Goal: Task Accomplishment & Management: Manage account settings

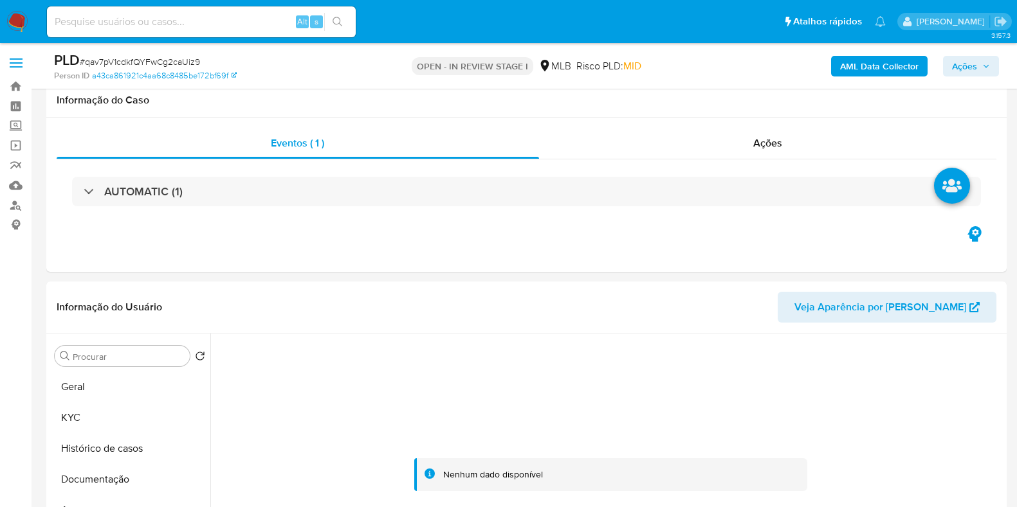
select select "10"
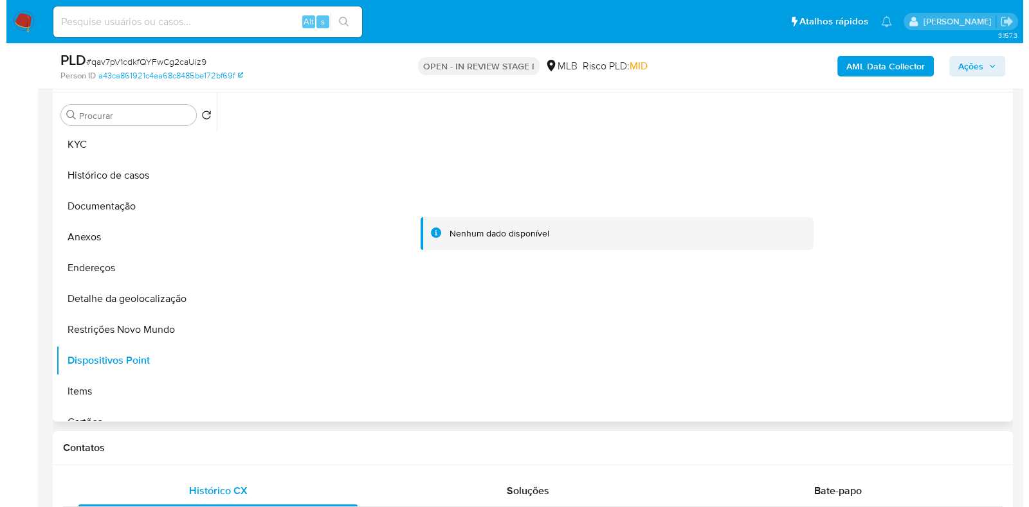
scroll to position [28, 0]
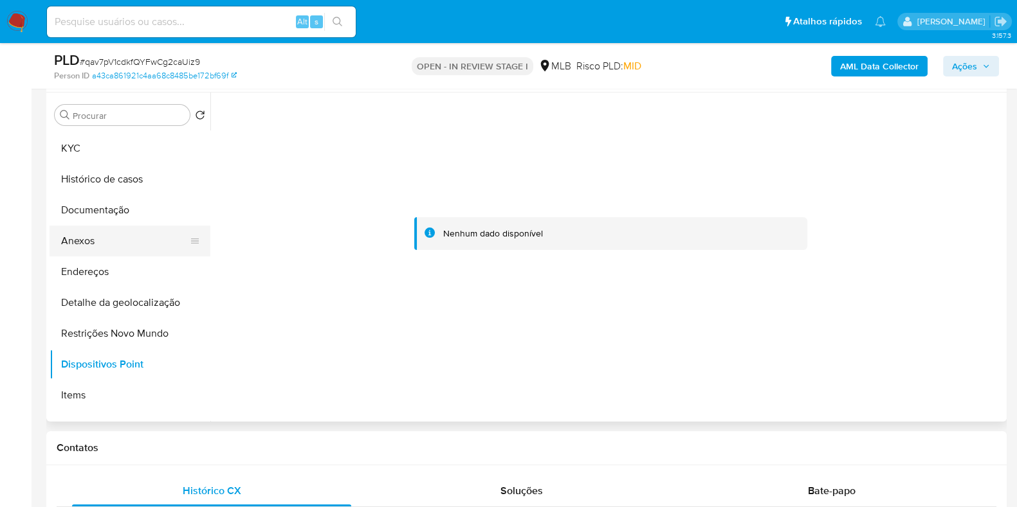
click at [129, 233] on button "Anexos" at bounding box center [125, 241] width 150 height 31
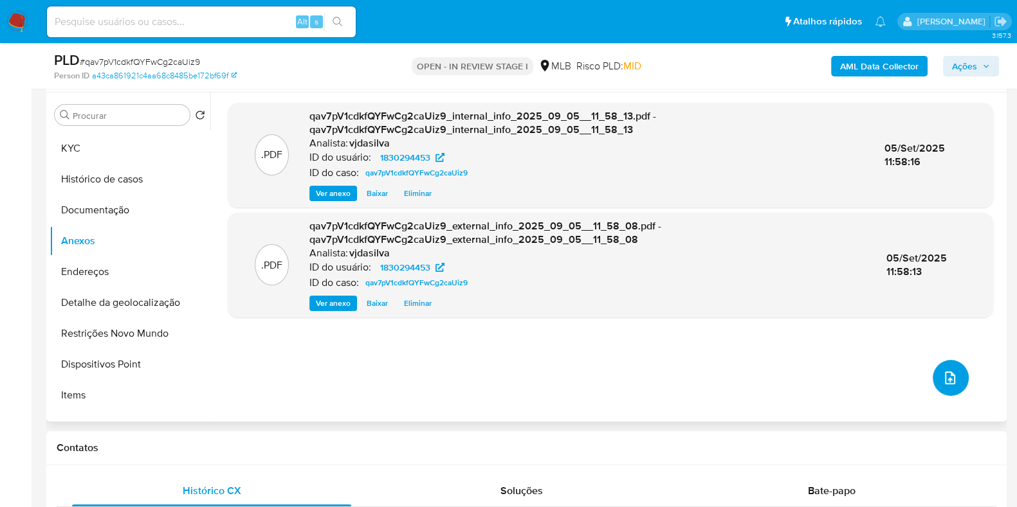
click at [951, 372] on icon "upload-file" at bounding box center [949, 377] width 15 height 15
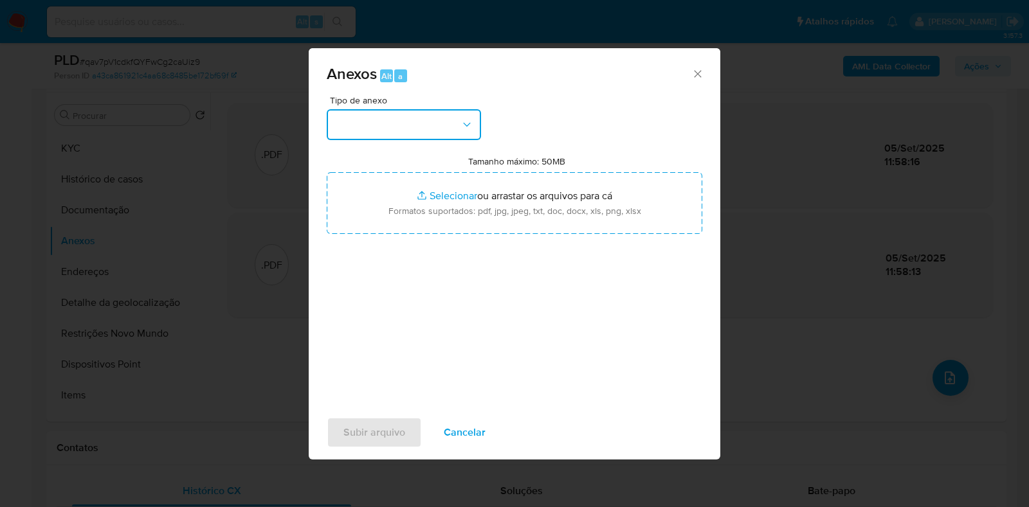
click at [451, 116] on button "button" at bounding box center [404, 124] width 154 height 31
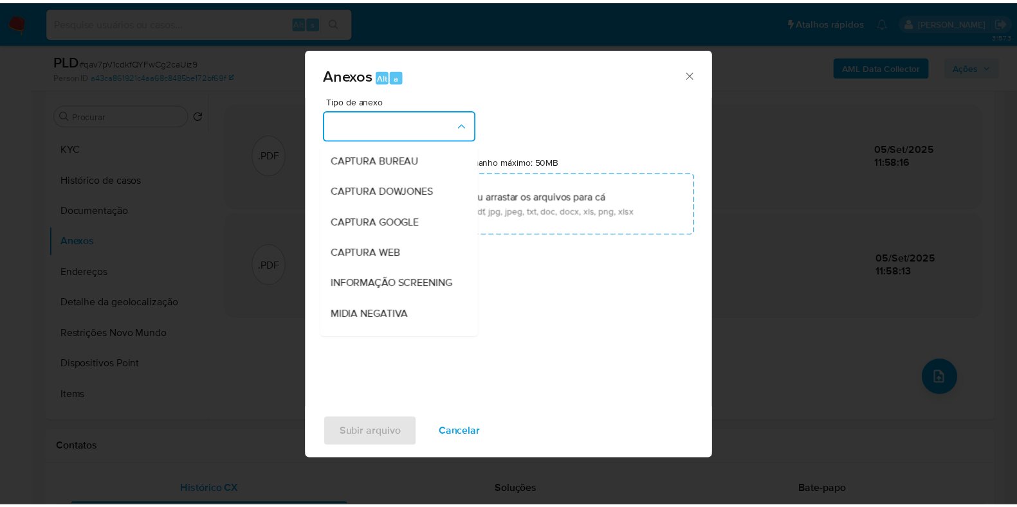
scroll to position [198, 0]
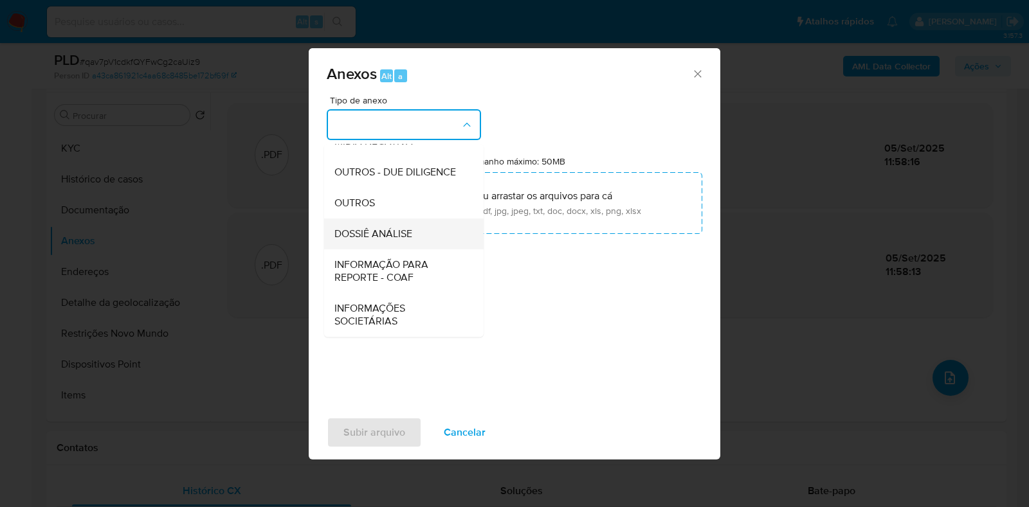
click at [405, 235] on span "DOSSIÊ ANÁLISE" at bounding box center [373, 234] width 78 height 13
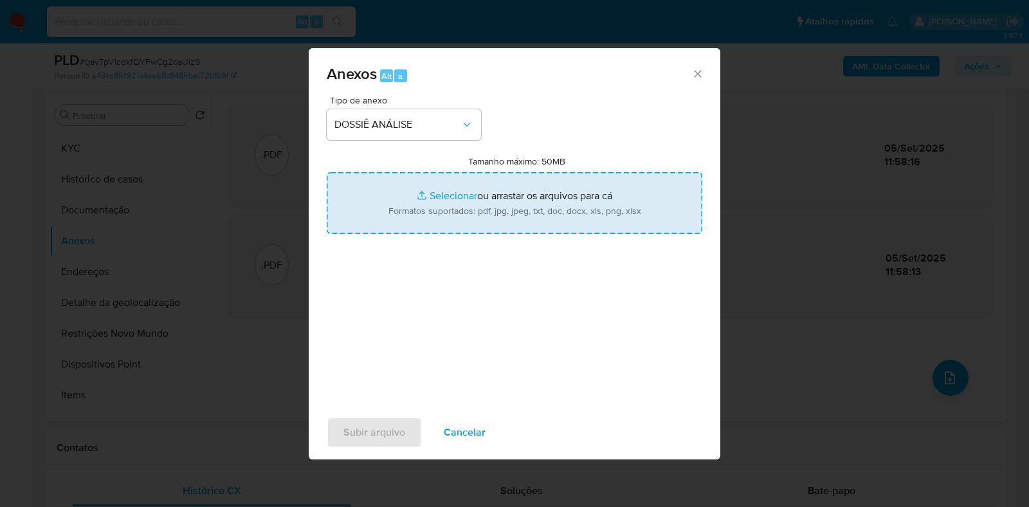
type input "C:\fakepath\SAR - XXXX - CPF 34594365817 - GILMAR MANOEL DOS SANTOS FILHO.pdf"
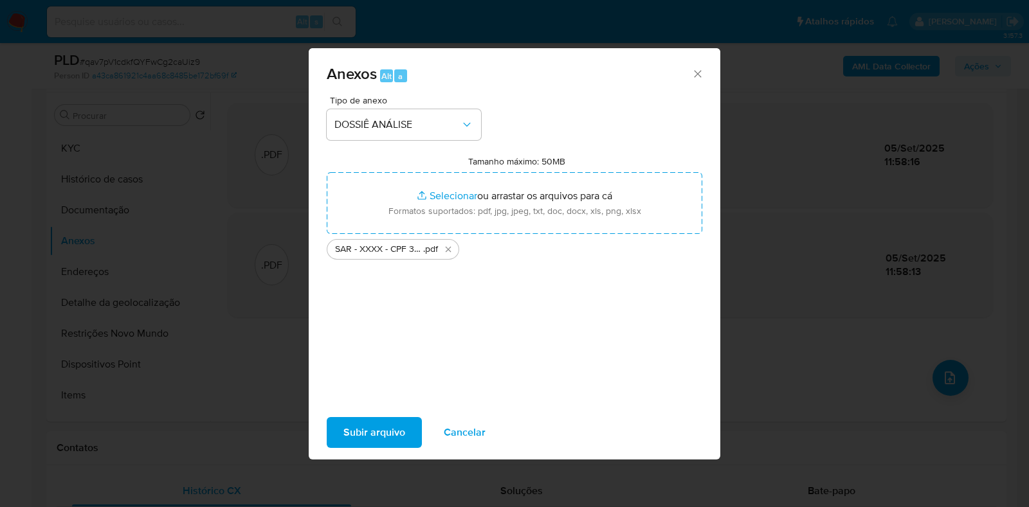
click at [386, 428] on span "Subir arquivo" at bounding box center [374, 433] width 62 height 28
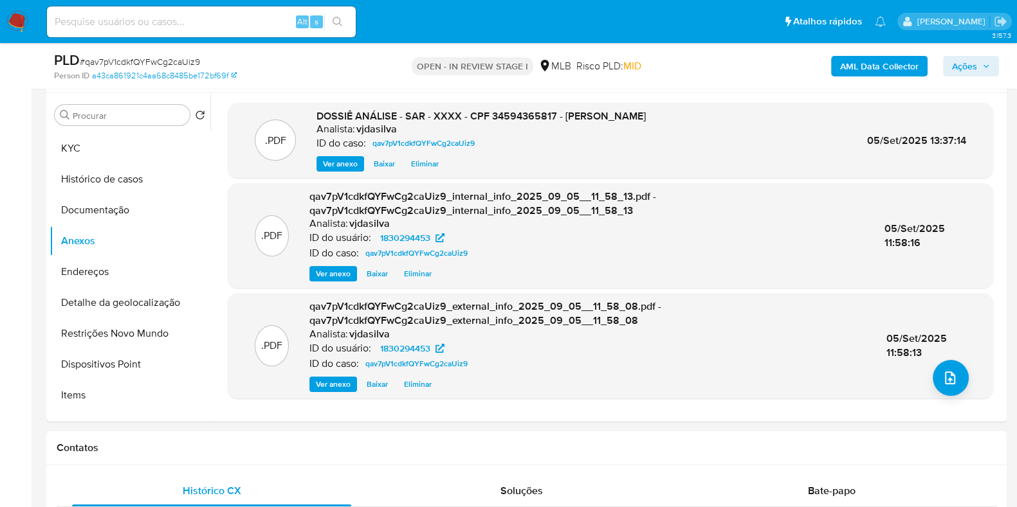
click at [968, 72] on span "Ações" at bounding box center [964, 66] width 25 height 21
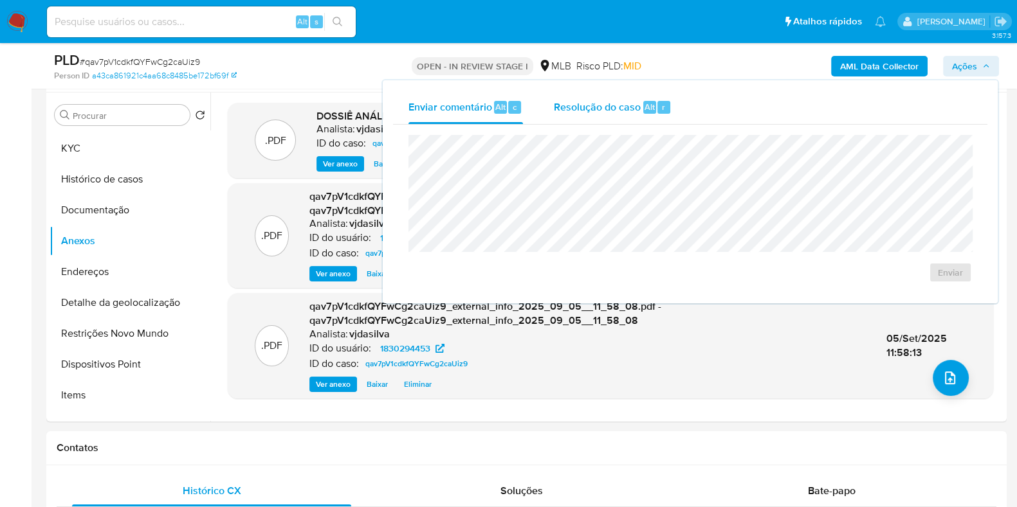
click at [607, 111] on span "Resolução do caso" at bounding box center [597, 106] width 87 height 15
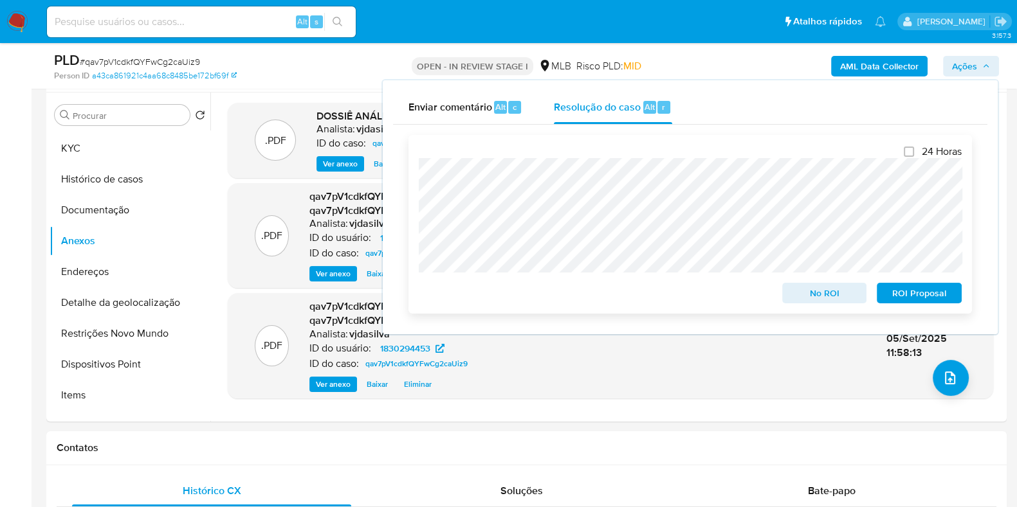
click at [951, 289] on span "ROI Proposal" at bounding box center [919, 293] width 67 height 18
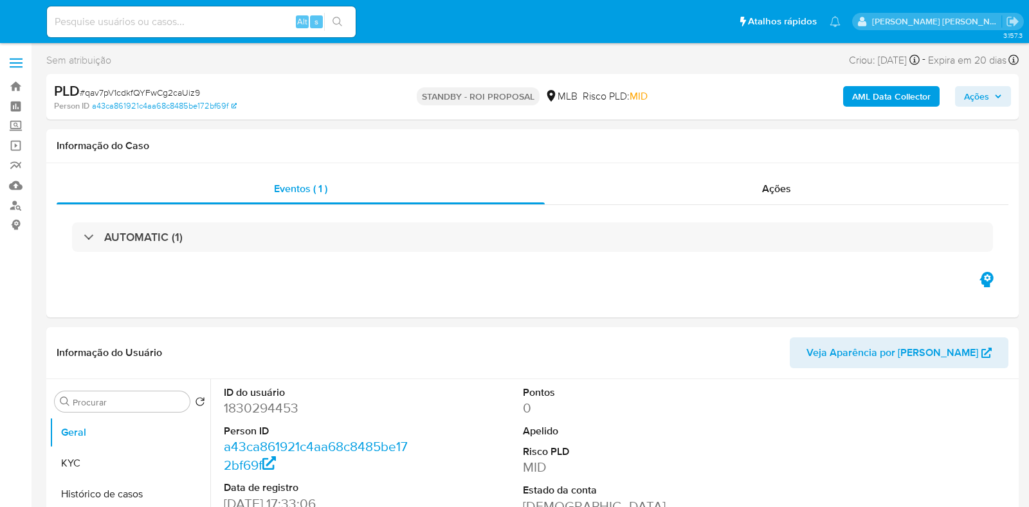
select select "10"
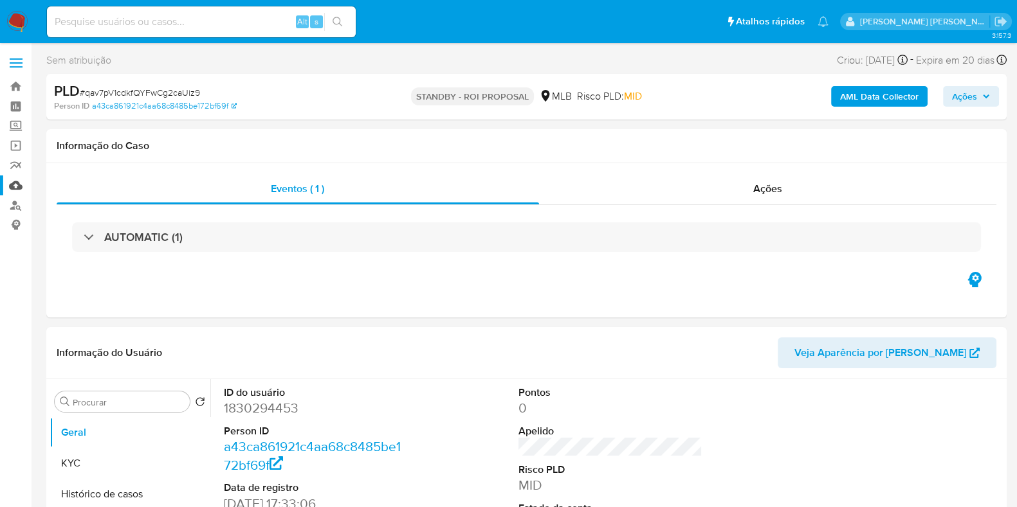
click at [21, 181] on link "Mulan" at bounding box center [76, 186] width 153 height 20
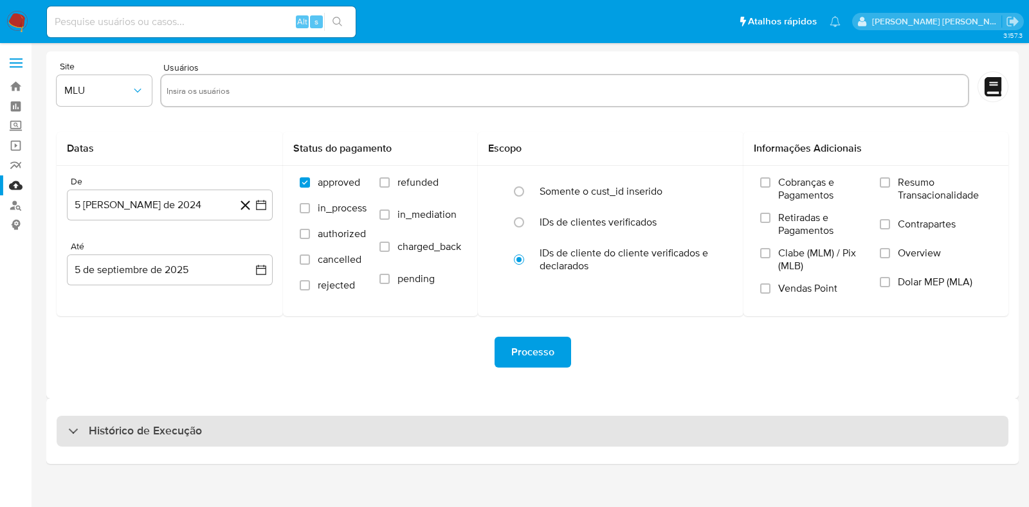
click at [178, 432] on h3 "Histórico de Execução" at bounding box center [145, 431] width 113 height 15
select select "10"
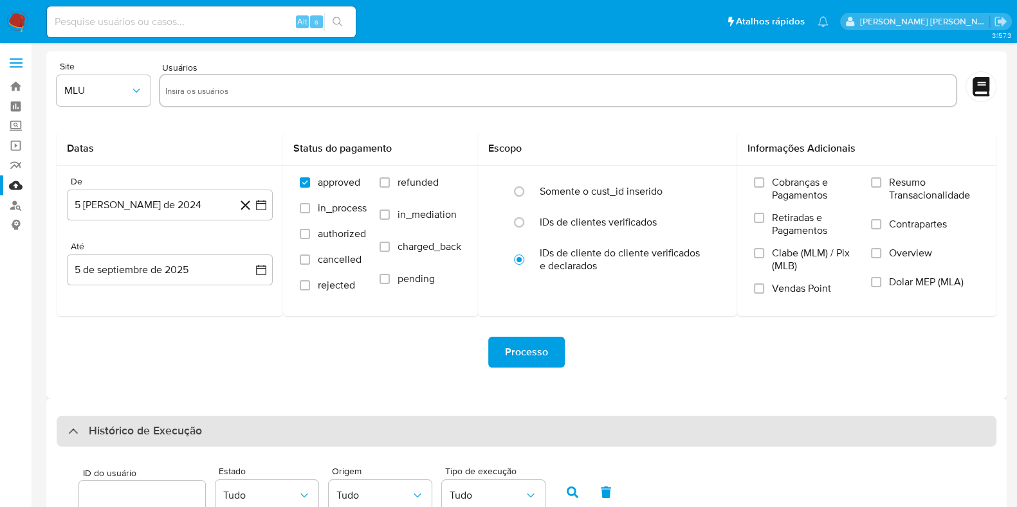
scroll to position [448, 0]
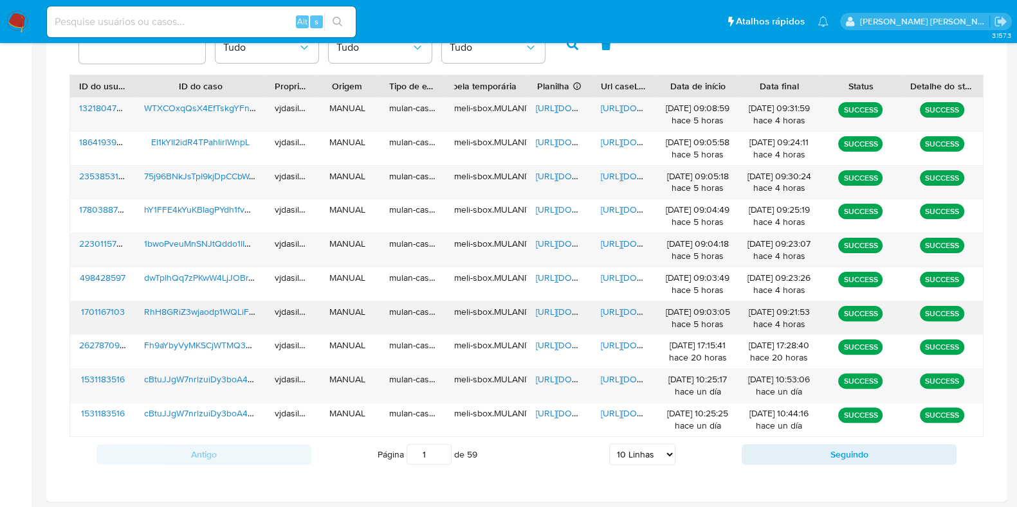
click at [613, 313] on span "https://docs.google.com/document/d/1ta3WXbs7j_NTUY1UGtblwgRgX1txnFc7hWO1gLP25oI…" at bounding box center [645, 311] width 89 height 13
click at [219, 305] on span "RhH8GRiZ3wjaodp1WQLiFZak" at bounding box center [203, 311] width 119 height 13
click at [567, 309] on span "https://docs.google.com/spreadsheets/d/1YTmztewEXB7arwYqsGYAlFoKnk2HFveYNvryZC4…" at bounding box center [580, 311] width 89 height 13
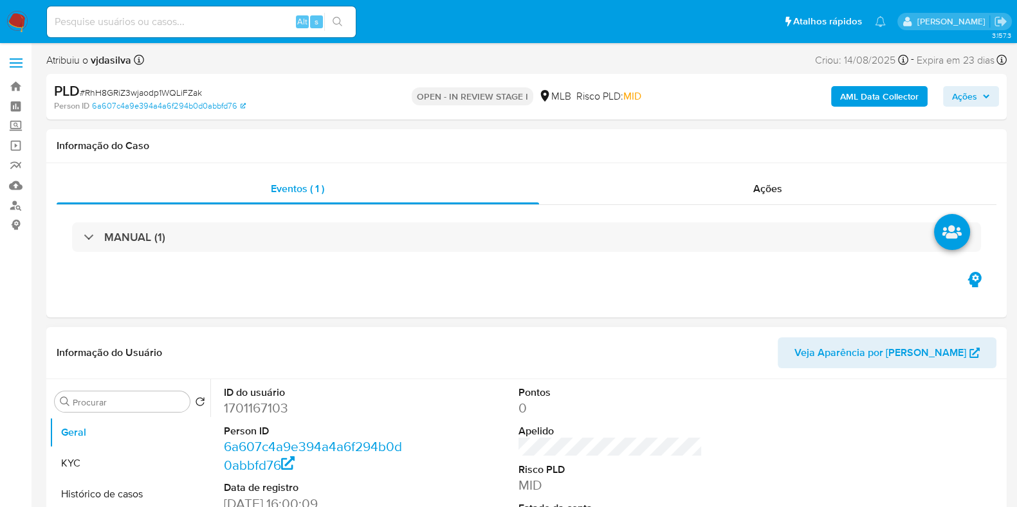
select select "10"
click at [241, 412] on dd "1701167103" at bounding box center [316, 408] width 184 height 18
copy dd "1701167103"
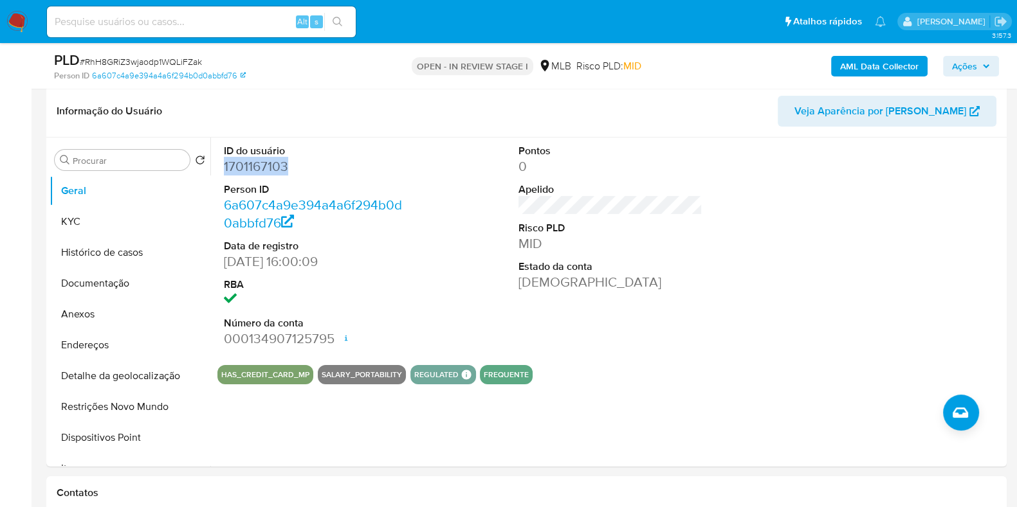
scroll to position [202, 0]
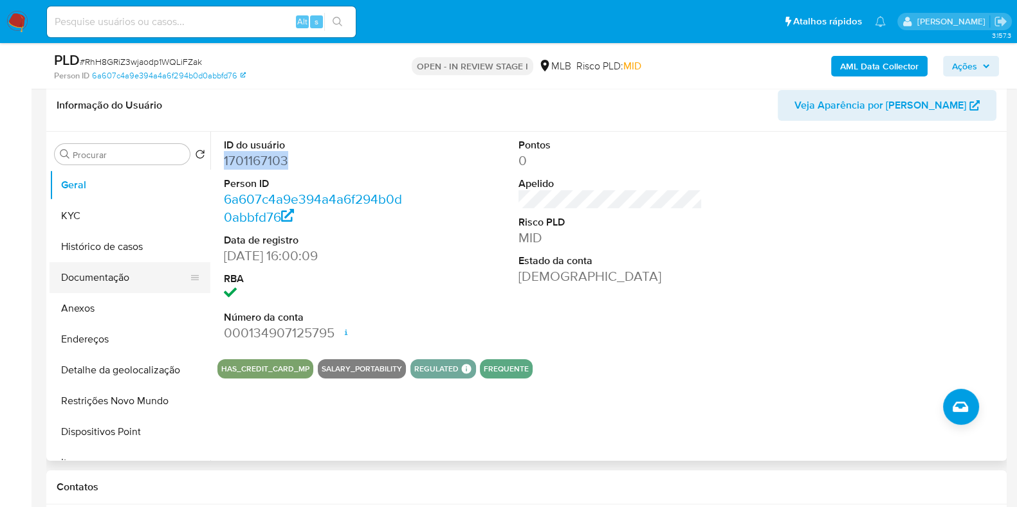
click at [116, 281] on button "Documentação" at bounding box center [125, 277] width 150 height 31
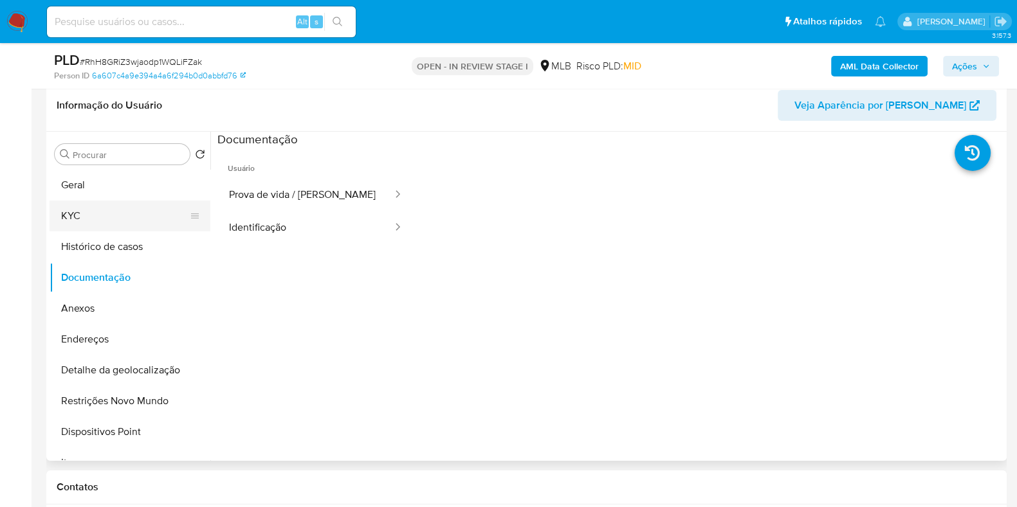
click at [132, 217] on button "KYC" at bounding box center [125, 216] width 150 height 31
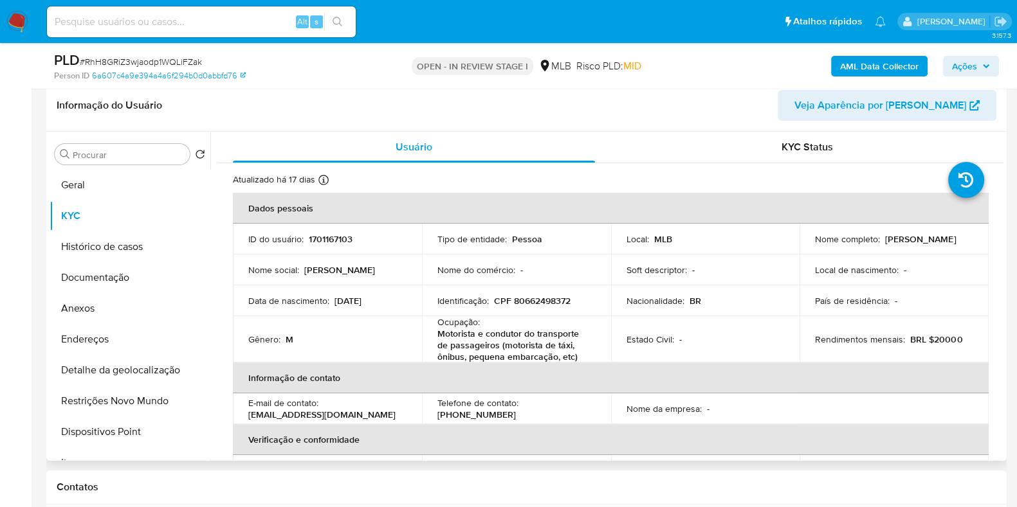
click at [552, 351] on p "Motorista e condutor do transporte de passageiros (motorista de táxi, ônibus, p…" at bounding box center [513, 345] width 153 height 35
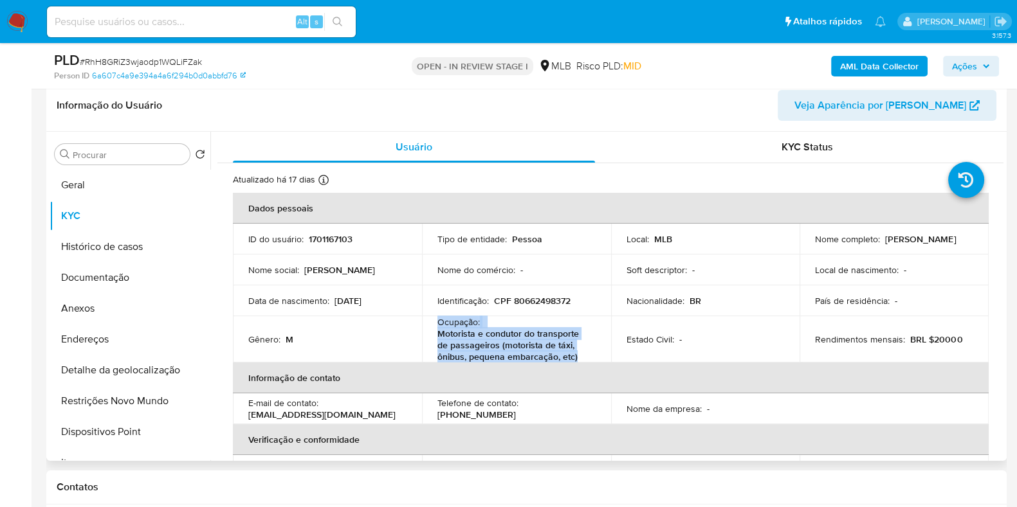
click at [552, 351] on p "Motorista e condutor do transporte de passageiros (motorista de táxi, ônibus, p…" at bounding box center [513, 345] width 153 height 35
copy div "Ocupação : Motorista e condutor do transporte de passageiros (motorista de táxi…"
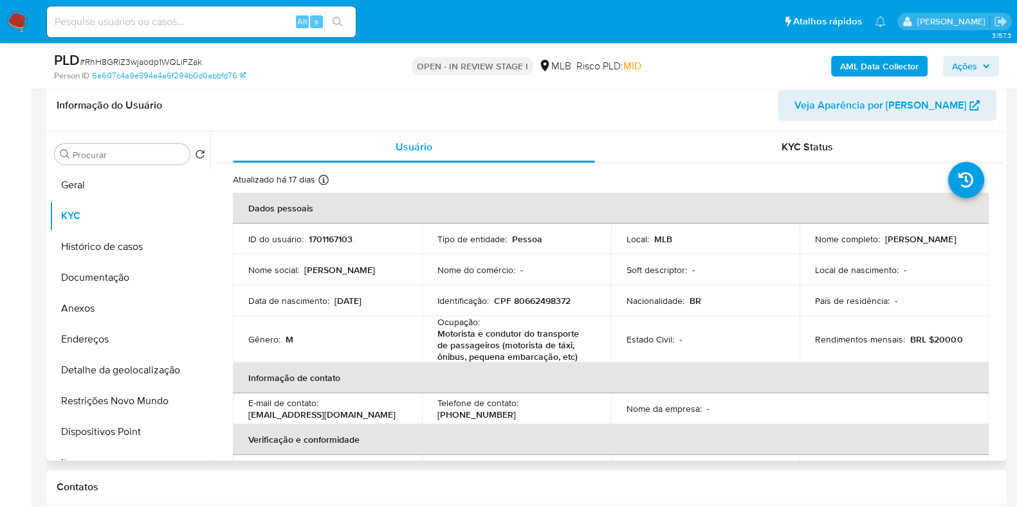
drag, startPoint x: 997, startPoint y: 238, endPoint x: 996, endPoint y: 304, distance: 65.6
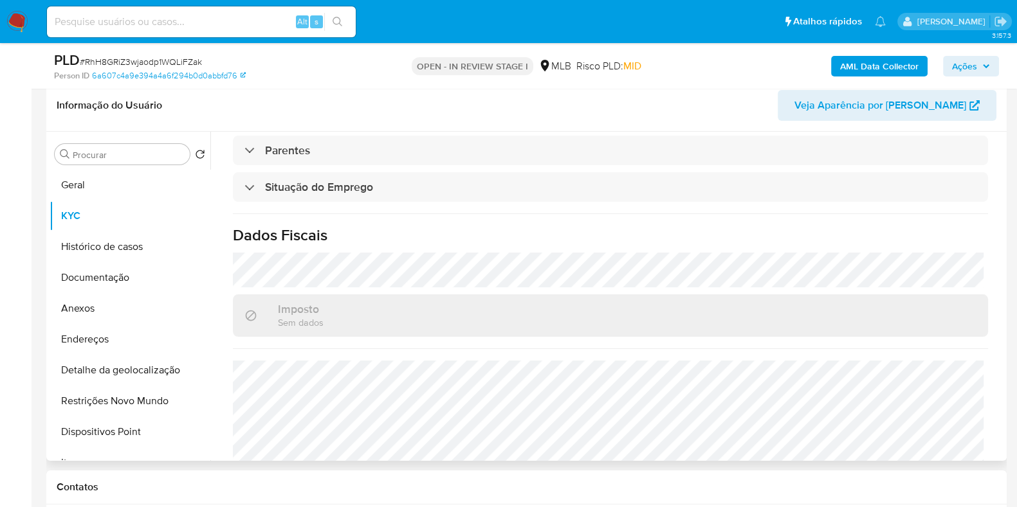
scroll to position [574, 0]
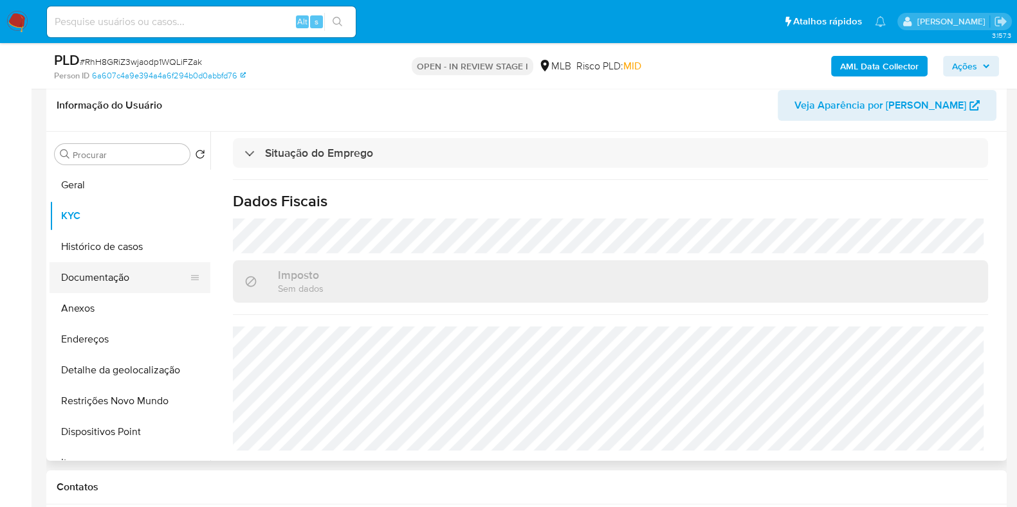
click at [174, 291] on button "Documentação" at bounding box center [125, 277] width 150 height 31
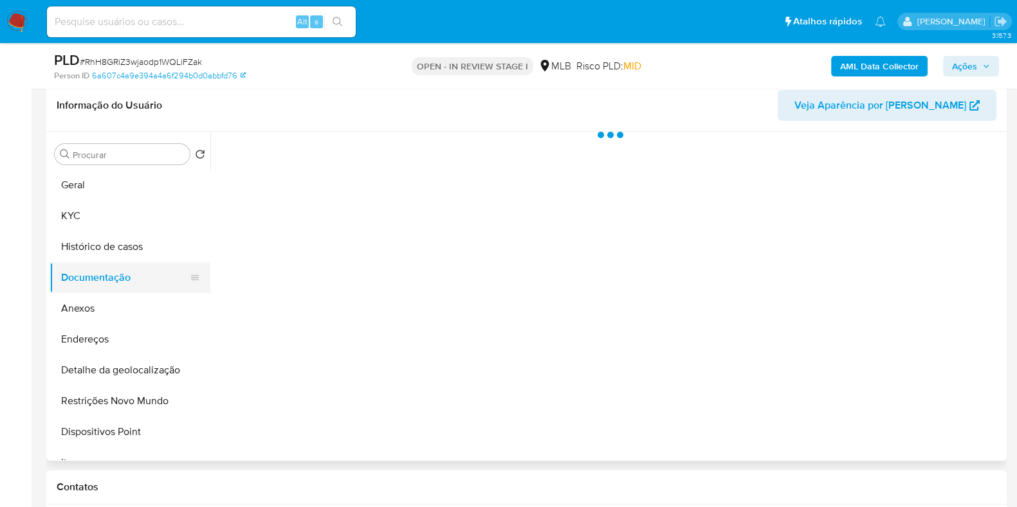
scroll to position [0, 0]
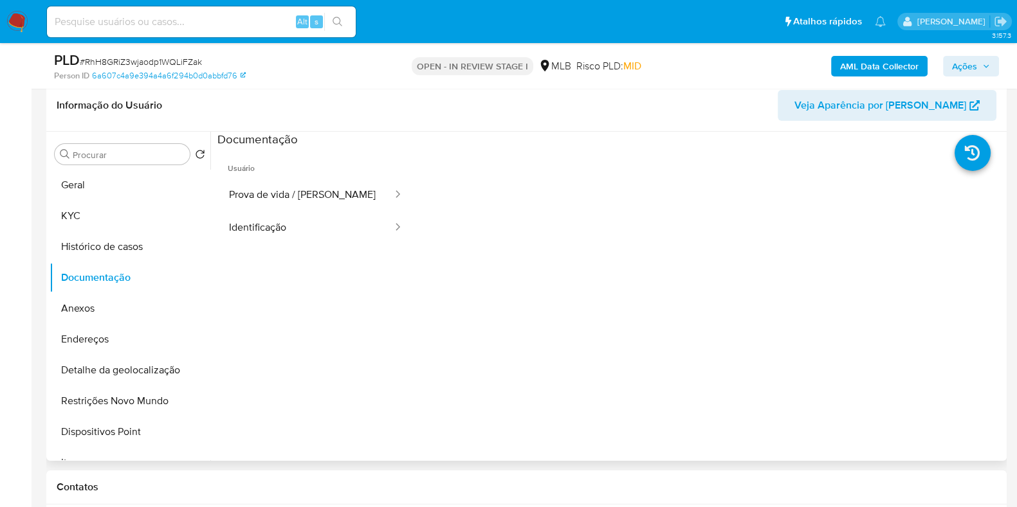
click at [276, 251] on ul "Usuário Prova de vida / Selfie Identificação" at bounding box center [315, 333] width 197 height 370
click at [270, 235] on button "Identificação" at bounding box center [305, 228] width 176 height 33
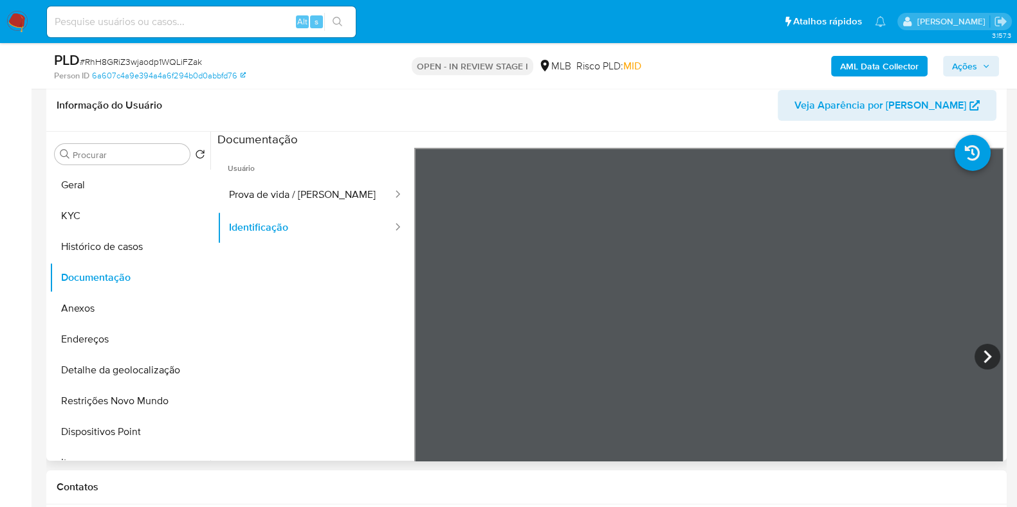
click at [292, 177] on span "Usuário" at bounding box center [315, 163] width 197 height 31
click at [296, 197] on button "Prova de vida / Selfie" at bounding box center [305, 195] width 176 height 33
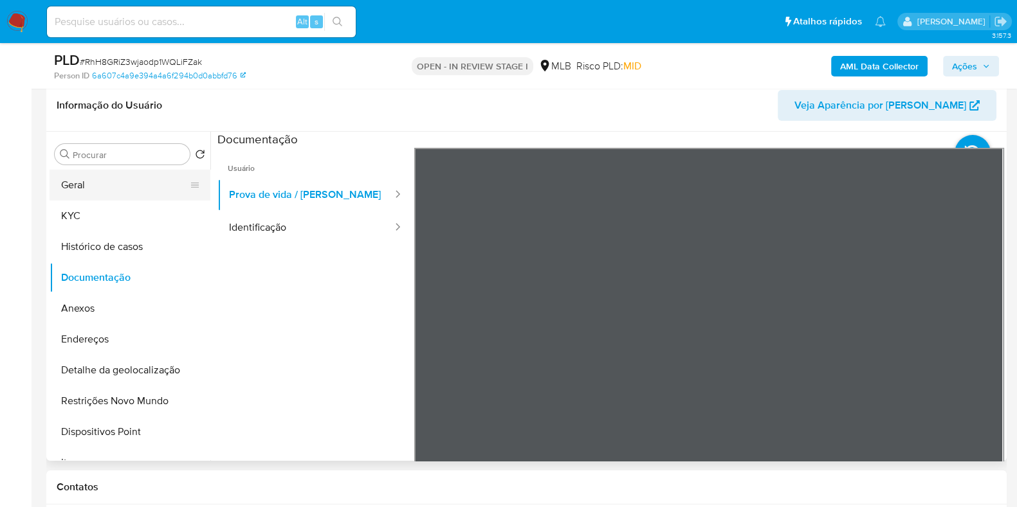
click at [144, 185] on button "Geral" at bounding box center [125, 185] width 150 height 31
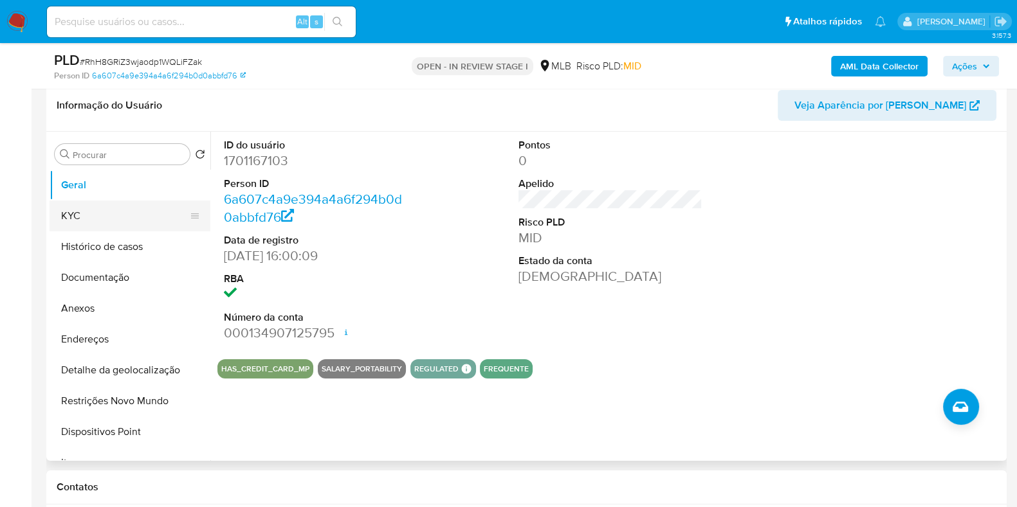
click at [141, 227] on button "KYC" at bounding box center [125, 216] width 150 height 31
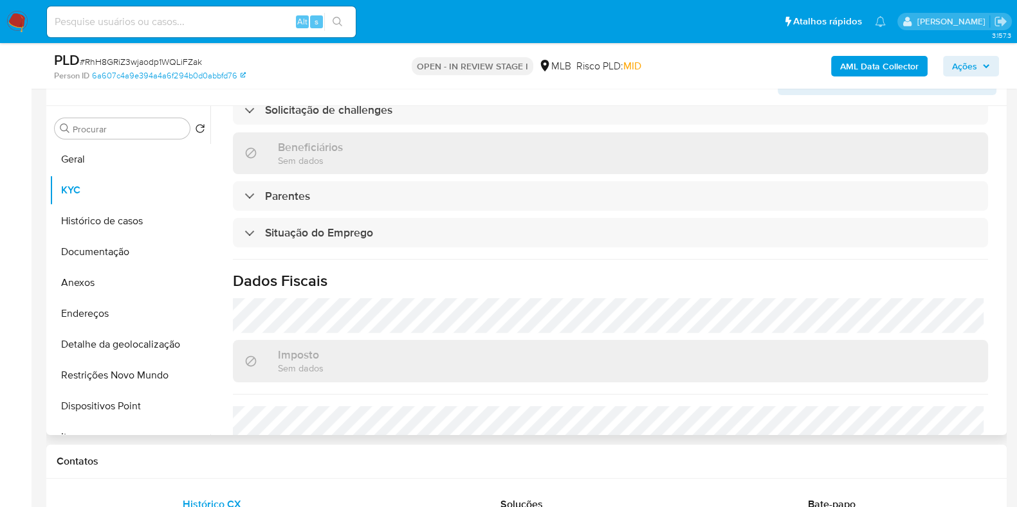
scroll to position [574, 0]
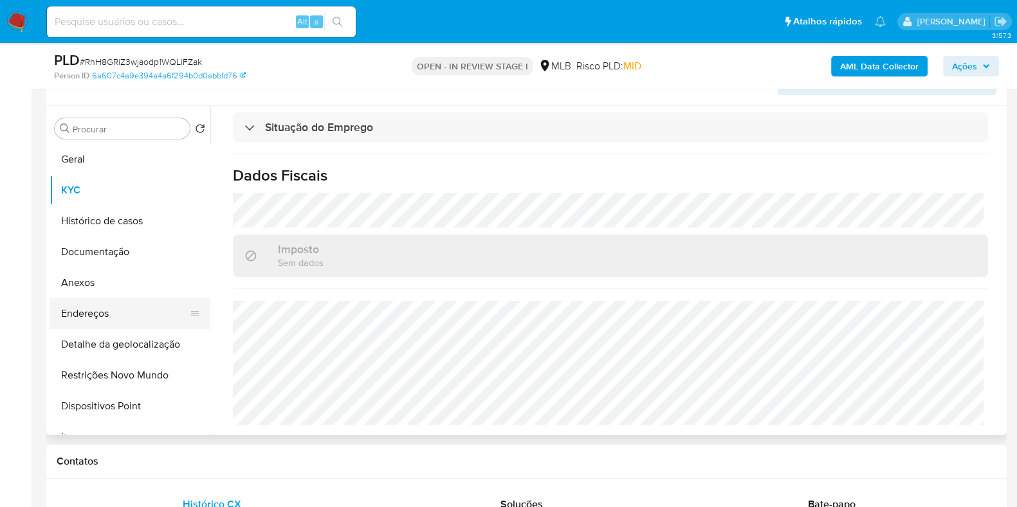
click at [147, 311] on button "Endereços" at bounding box center [125, 313] width 150 height 31
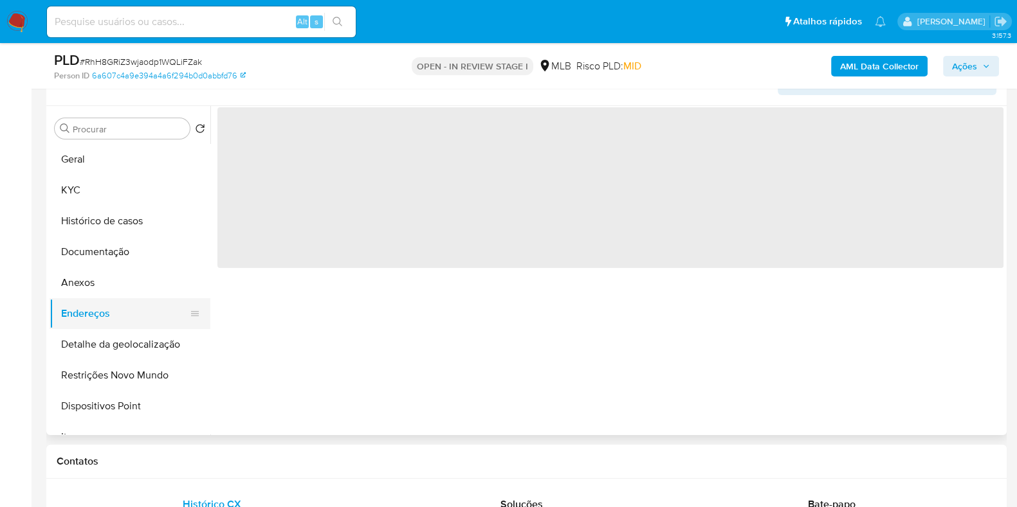
scroll to position [0, 0]
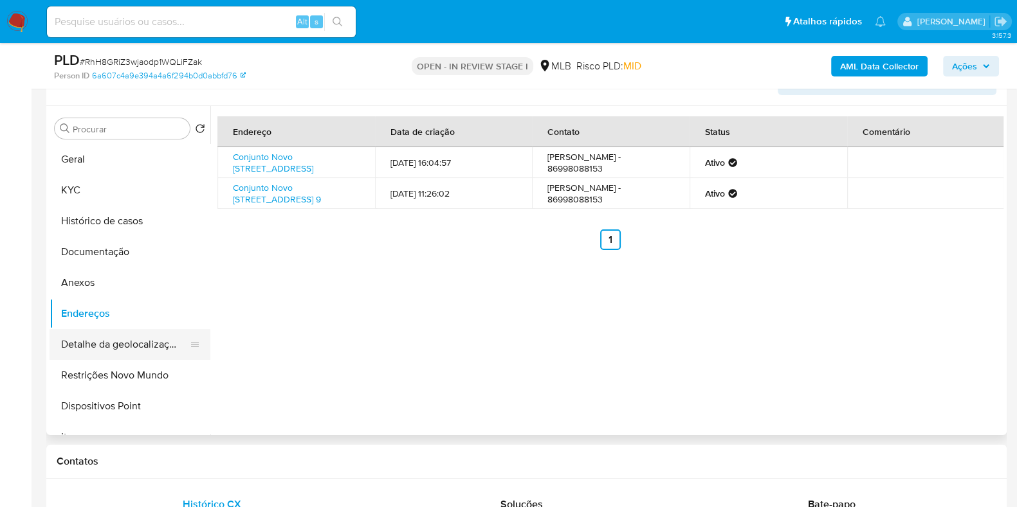
click at [166, 334] on button "Detalhe da geolocalização" at bounding box center [125, 344] width 150 height 31
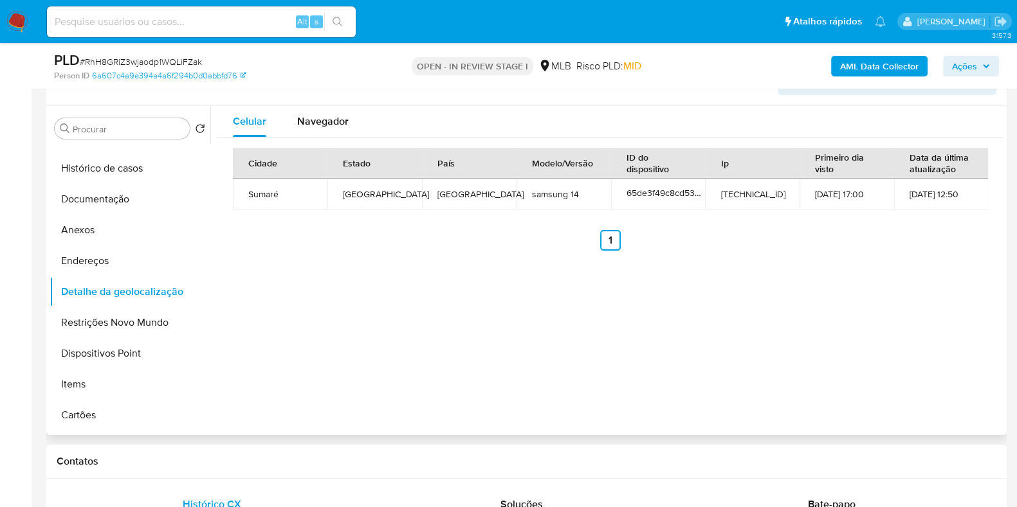
scroll to position [70, 0]
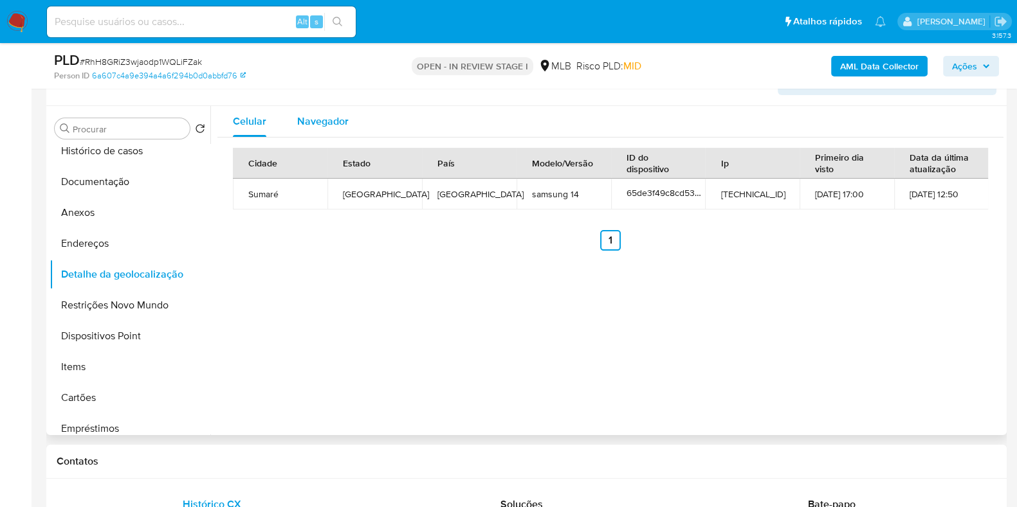
click at [329, 115] on span "Navegador" at bounding box center [322, 121] width 51 height 15
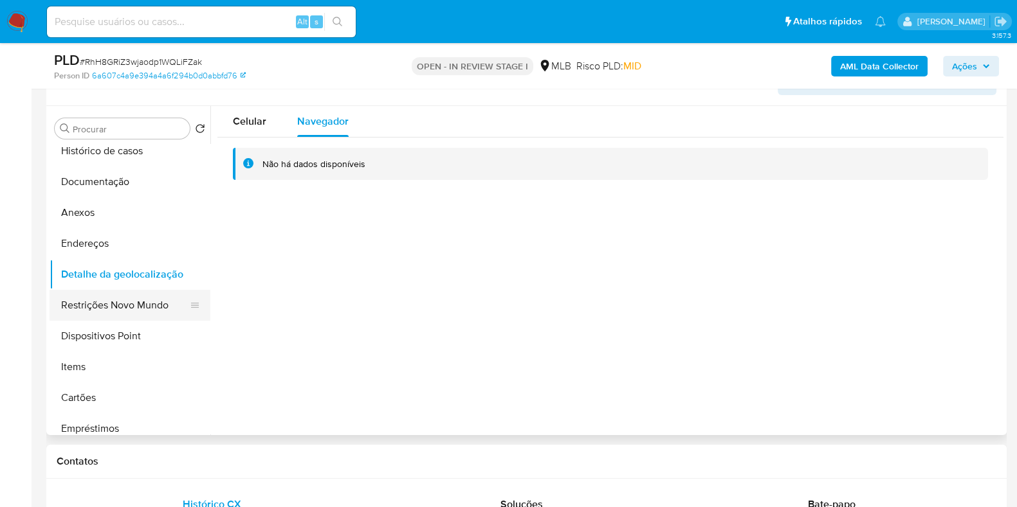
click at [161, 313] on button "Restrições Novo Mundo" at bounding box center [125, 305] width 150 height 31
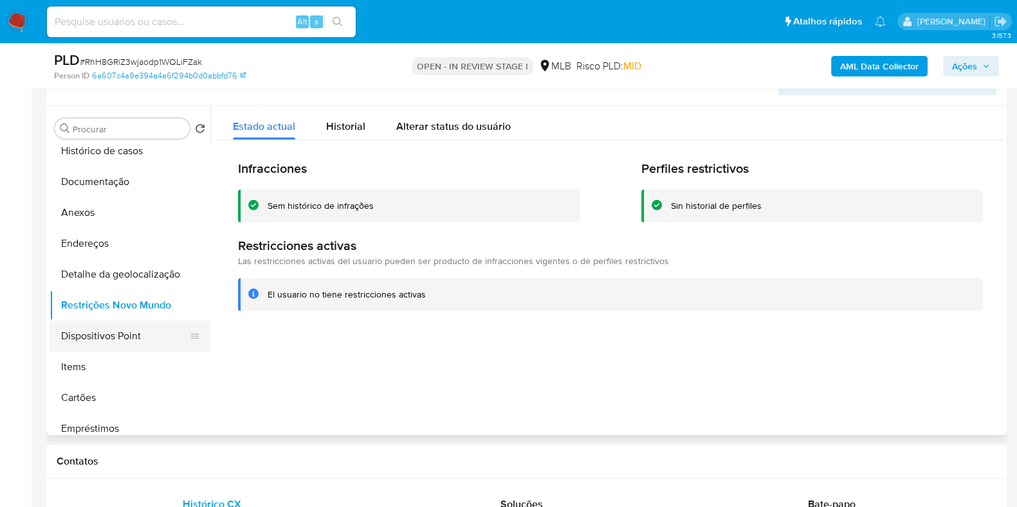
click at [142, 333] on button "Dispositivos Point" at bounding box center [125, 336] width 150 height 31
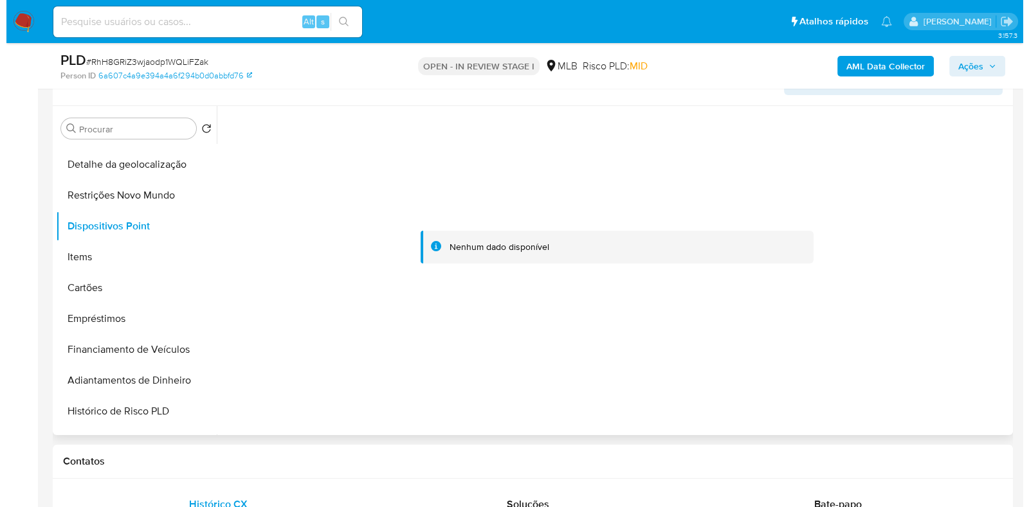
scroll to position [185, 0]
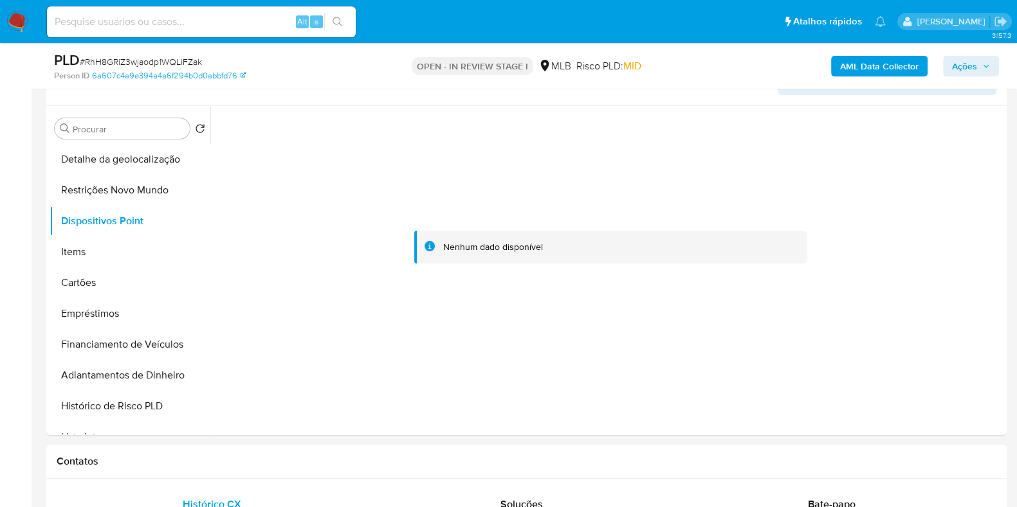
click at [891, 61] on b "AML Data Collector" at bounding box center [879, 66] width 78 height 21
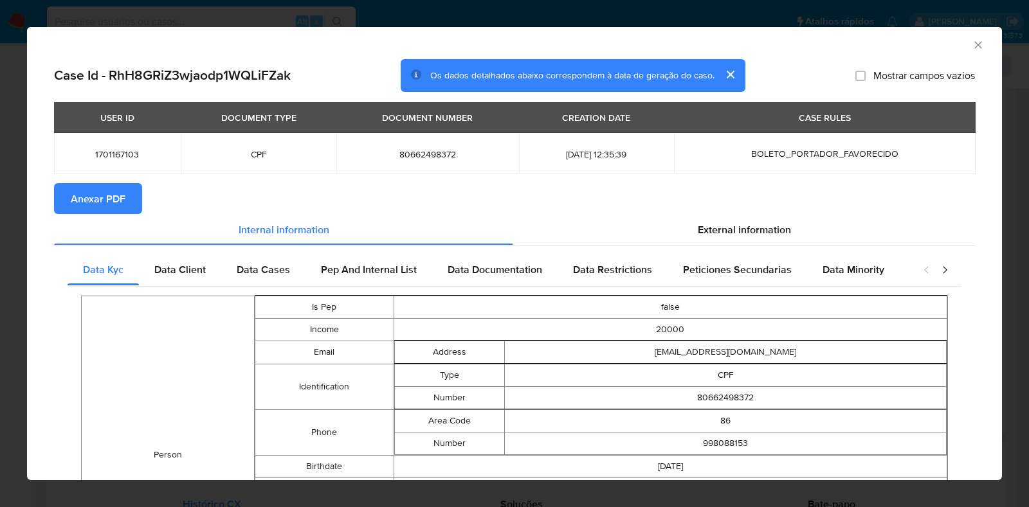
click at [95, 194] on span "Anexar PDF" at bounding box center [98, 199] width 55 height 28
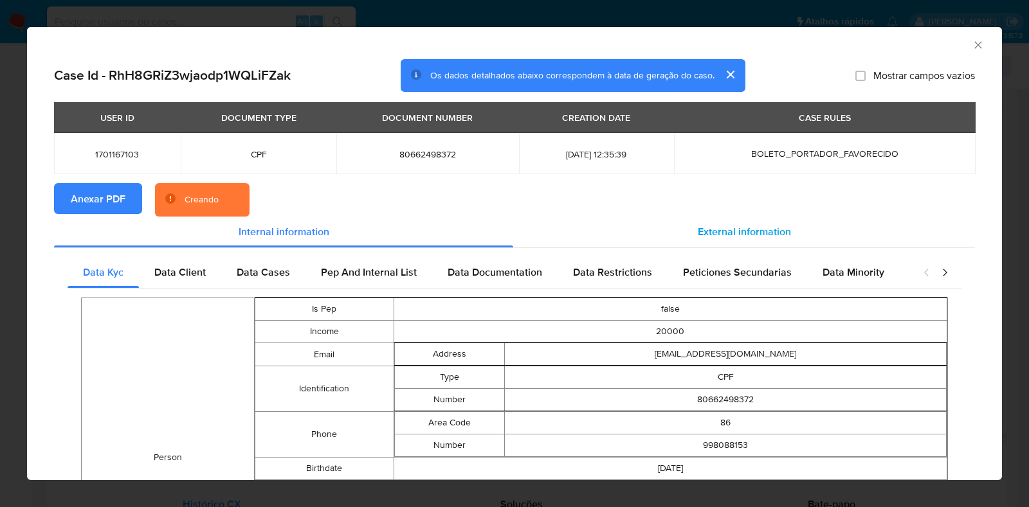
click at [741, 224] on span "External information" at bounding box center [744, 231] width 93 height 15
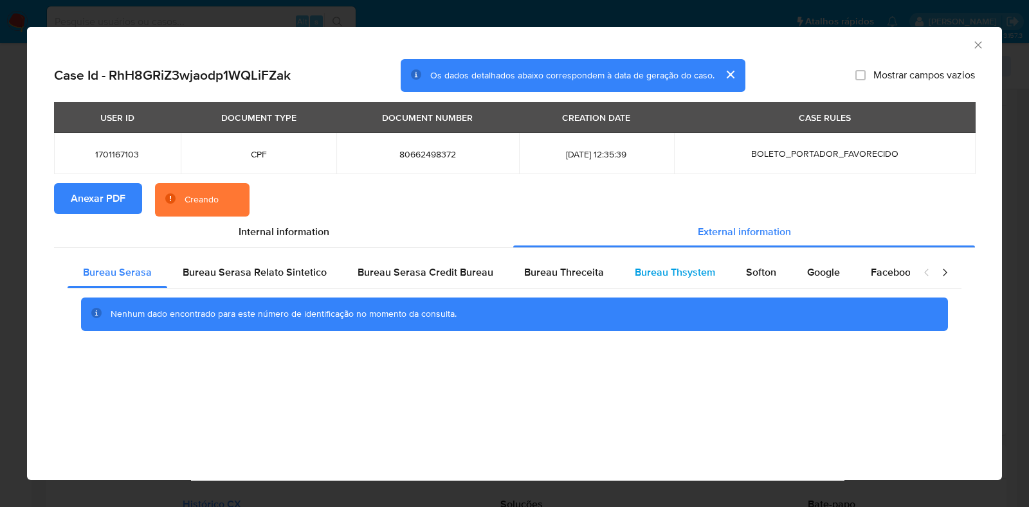
click at [689, 275] on span "Bureau Thsystem" at bounding box center [675, 272] width 80 height 15
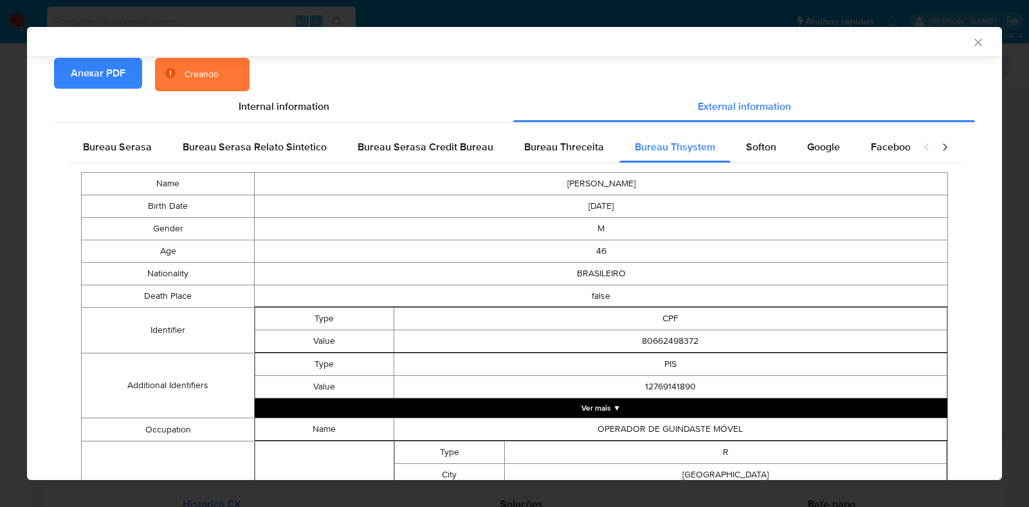
scroll to position [125, 0]
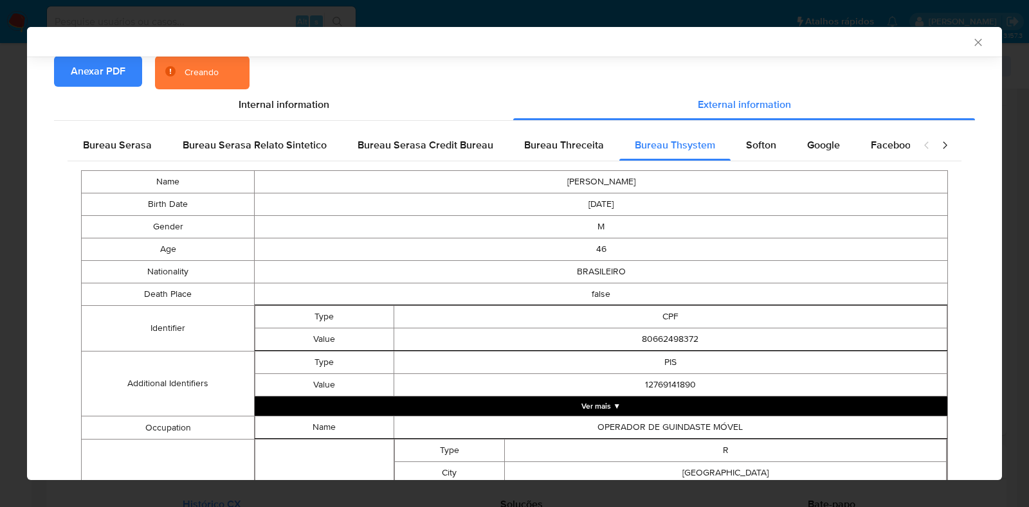
click at [713, 390] on td "12769141890" at bounding box center [671, 385] width 554 height 23
click at [718, 407] on button "Ver mais ▼" at bounding box center [601, 406] width 693 height 19
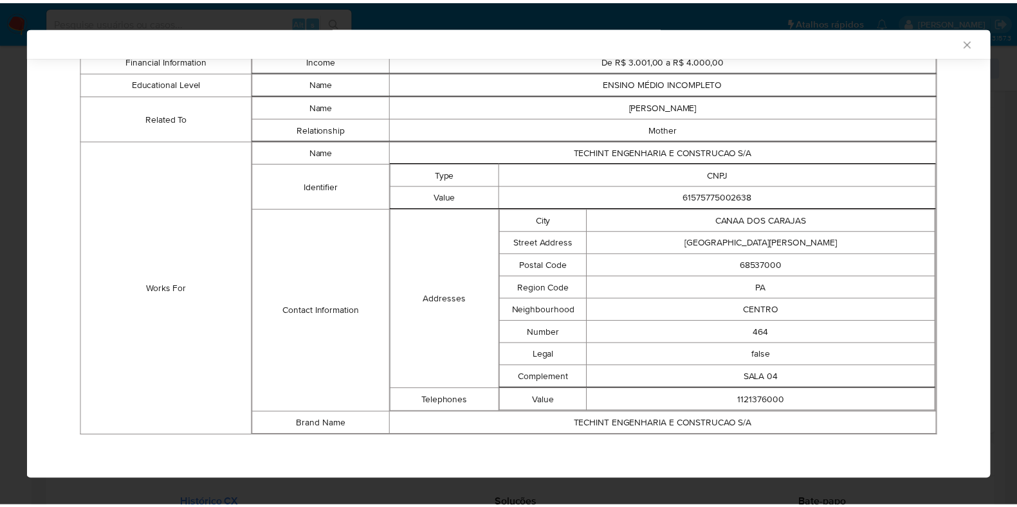
scroll to position [859, 0]
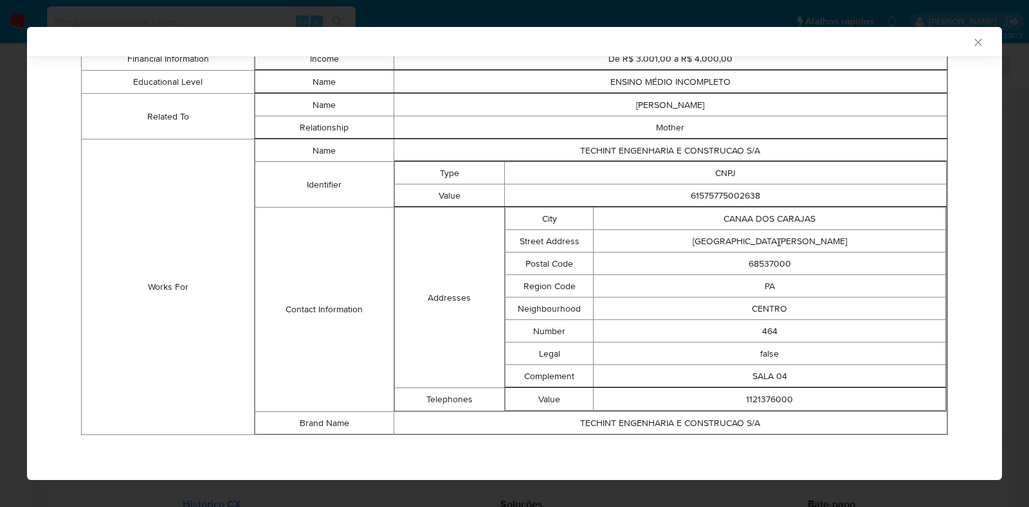
click at [972, 42] on icon "Fechar a janela" at bounding box center [978, 42] width 13 height 13
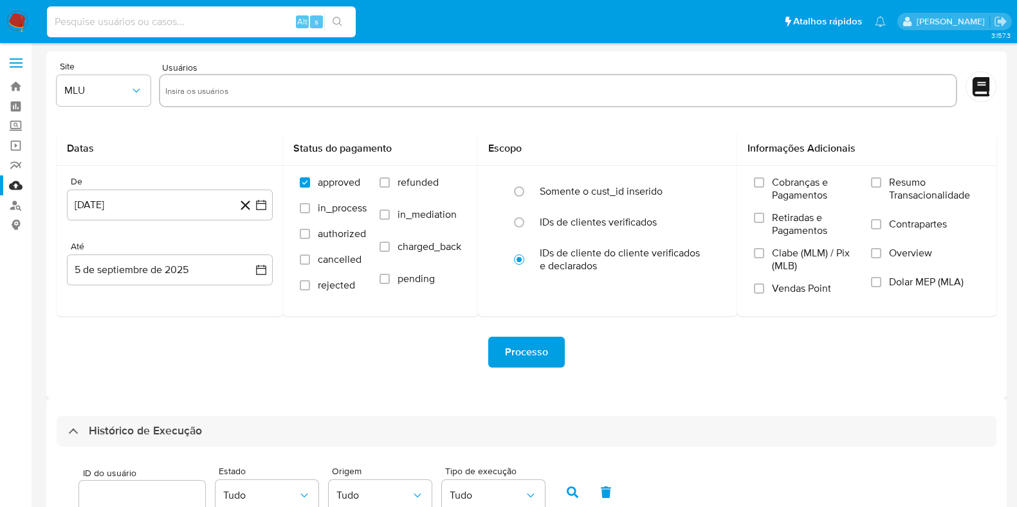
select select "10"
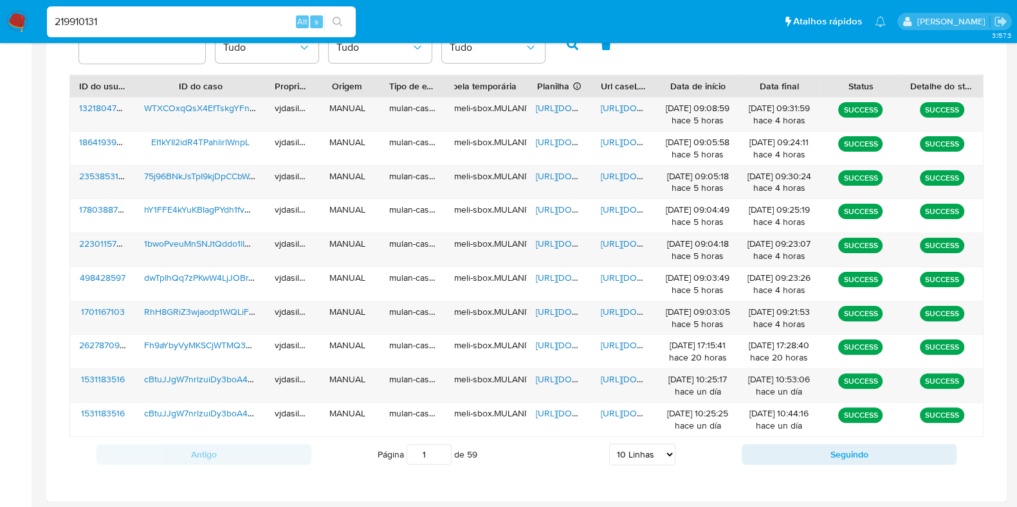
type input "219910131"
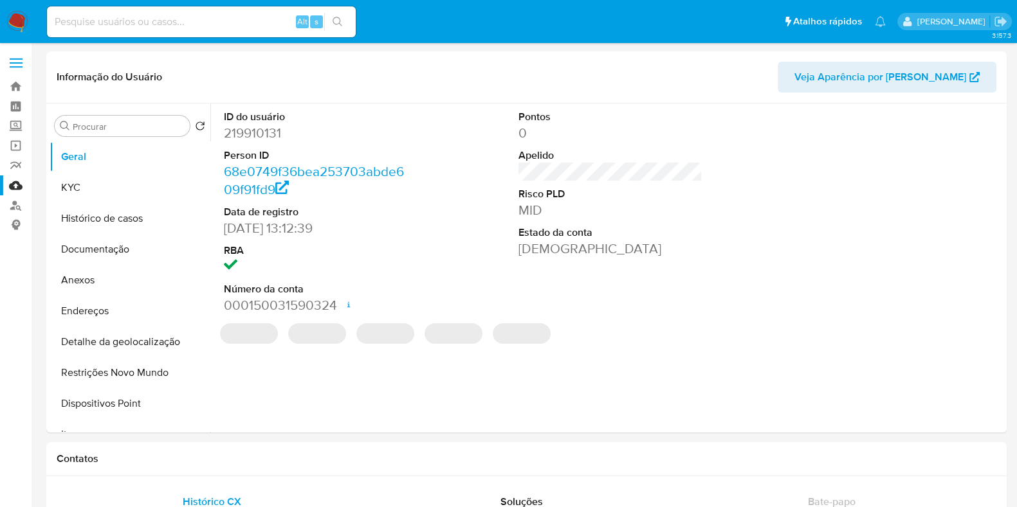
select select "10"
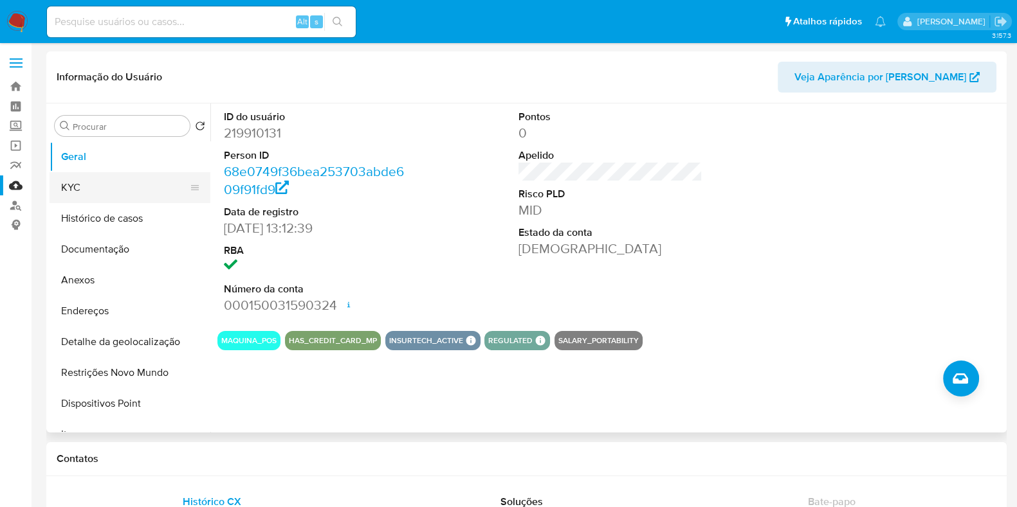
click at [170, 187] on button "KYC" at bounding box center [125, 187] width 150 height 31
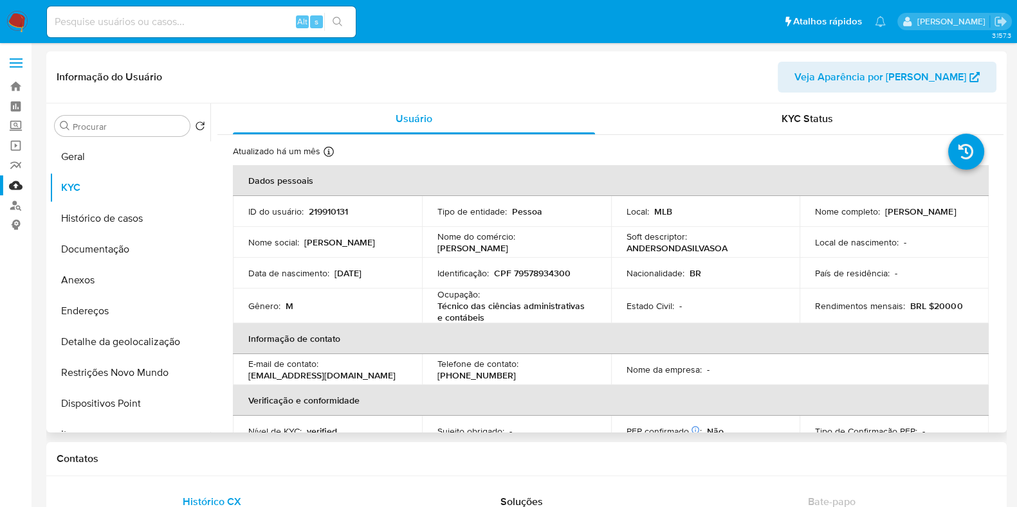
click at [885, 217] on p "[PERSON_NAME]" at bounding box center [920, 212] width 71 height 12
click at [885, 217] on p "Anderson da Silva Soares" at bounding box center [920, 212] width 71 height 12
click at [915, 217] on div "Nome completo : Anderson da Silva Soares" at bounding box center [894, 212] width 158 height 12
drag, startPoint x: 915, startPoint y: 217, endPoint x: 812, endPoint y: 217, distance: 102.9
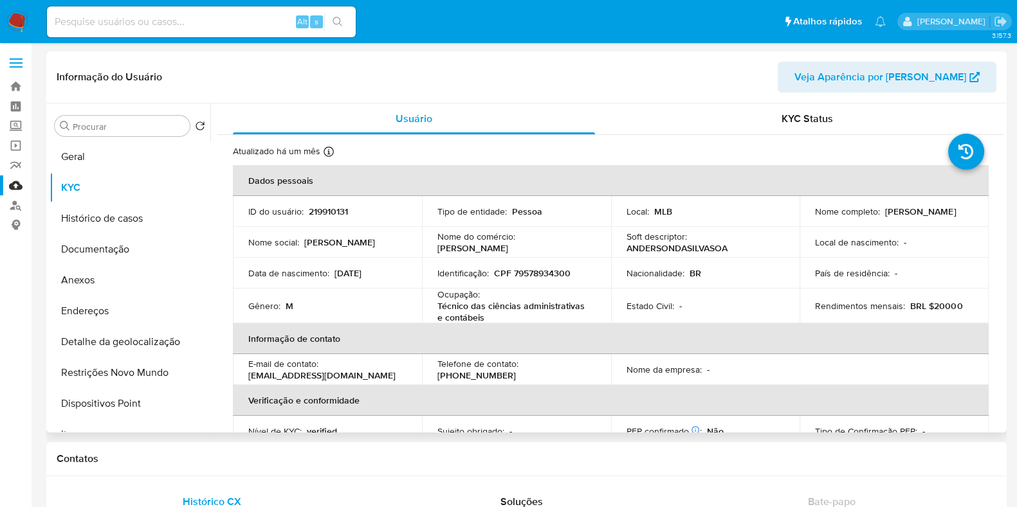
click at [815, 217] on div "Nome completo : Anderson da Silva Soares" at bounding box center [894, 212] width 158 height 12
copy p "Anderson da Silva Soares"
drag, startPoint x: 576, startPoint y: 277, endPoint x: 511, endPoint y: 269, distance: 64.8
click at [511, 269] on div "Identificação : CPF 79578934300" at bounding box center [516, 274] width 158 height 12
copy p "79578934300"
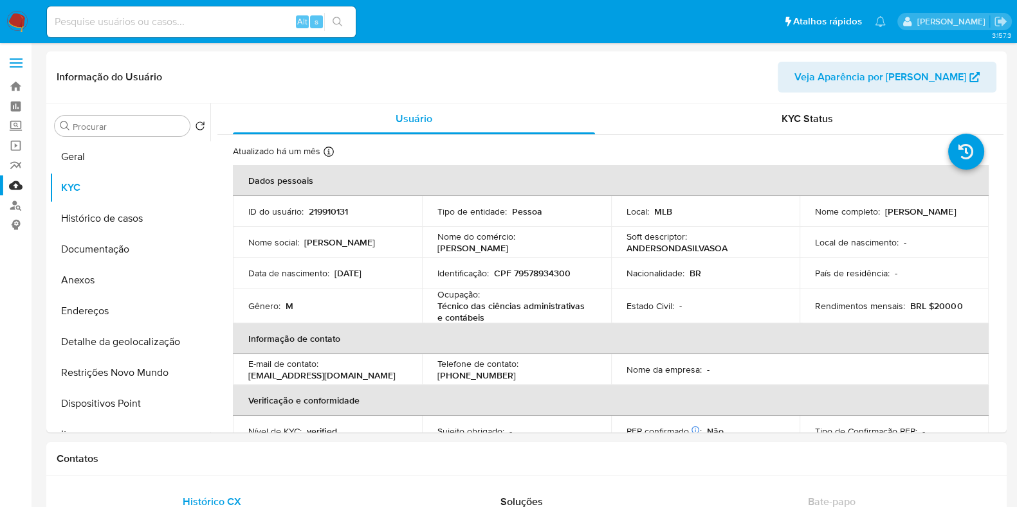
click at [222, 21] on input at bounding box center [201, 22] width 309 height 17
paste input "220713190"
type input "220713190"
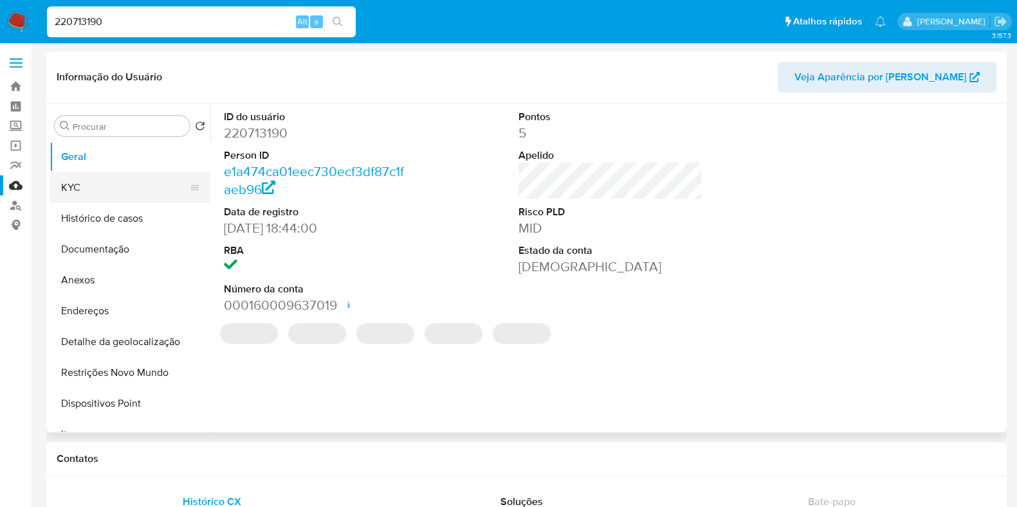
click at [150, 194] on button "KYC" at bounding box center [125, 187] width 150 height 31
select select "10"
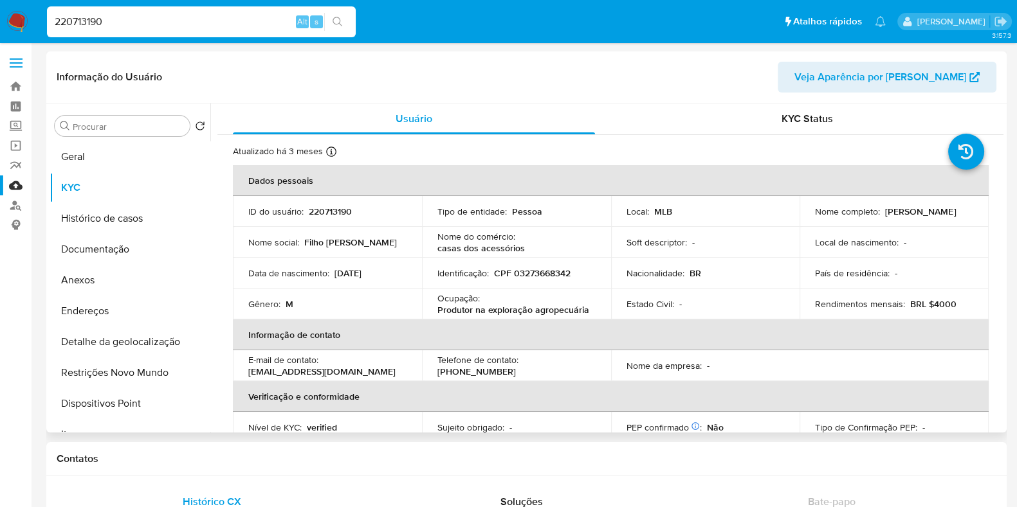
click at [885, 214] on p "Francisco de Sousa Carvalho Filho" at bounding box center [920, 212] width 71 height 12
click at [885, 214] on p "[PERSON_NAME] [PERSON_NAME] Filho" at bounding box center [920, 212] width 71 height 12
click at [954, 212] on div "Nome completo : Francisco de Sousa Carvalho Filho" at bounding box center [894, 212] width 158 height 12
drag, startPoint x: 951, startPoint y: 216, endPoint x: 805, endPoint y: 219, distance: 145.4
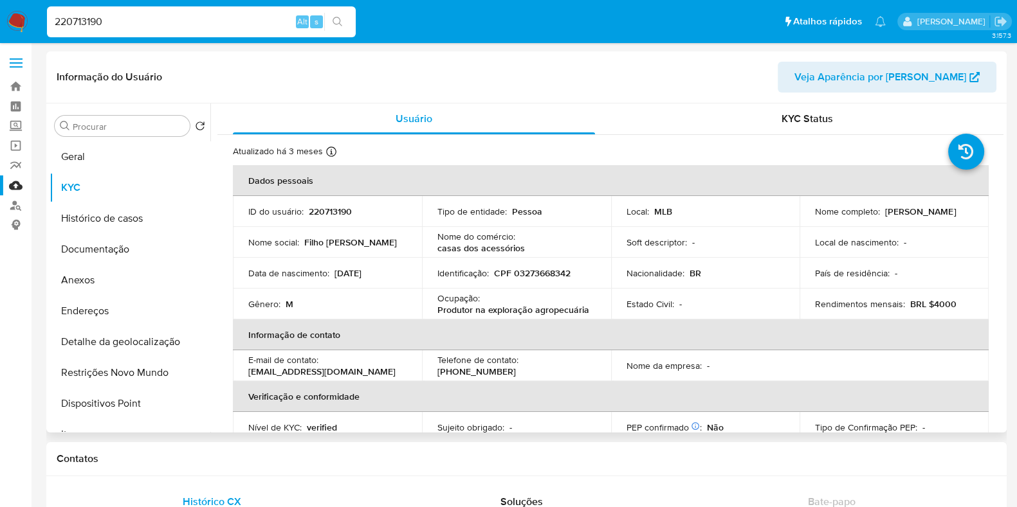
click at [805, 219] on td "Nome completo : Francisco de Sousa Carvalho Filho" at bounding box center [893, 211] width 189 height 31
copy p "[PERSON_NAME] [PERSON_NAME] Filho"
drag, startPoint x: 569, startPoint y: 277, endPoint x: 514, endPoint y: 270, distance: 55.0
click at [514, 270] on p "CPF 03273668342" at bounding box center [532, 274] width 77 height 12
copy p "03273668342"
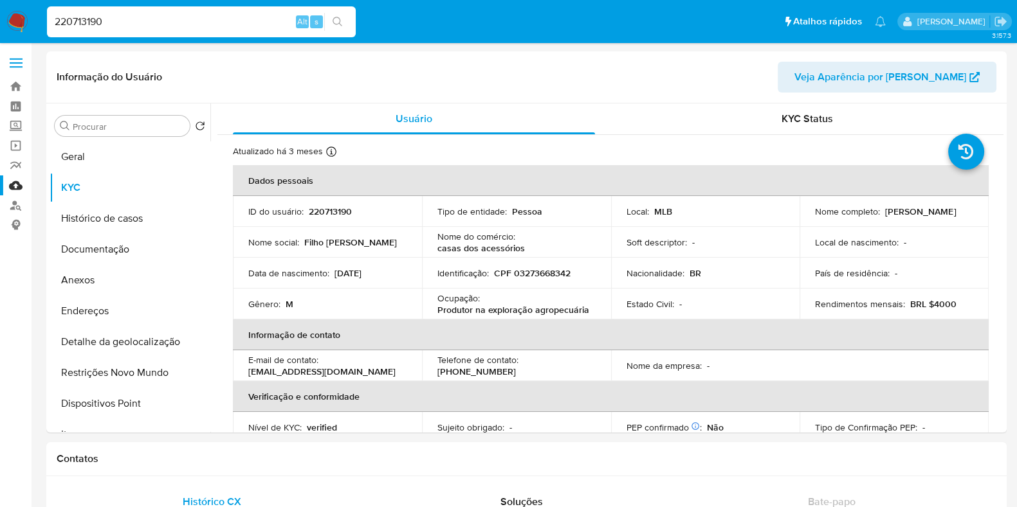
click at [125, 28] on input "220713190" at bounding box center [201, 22] width 309 height 17
paste input "89908937"
type input "289908937"
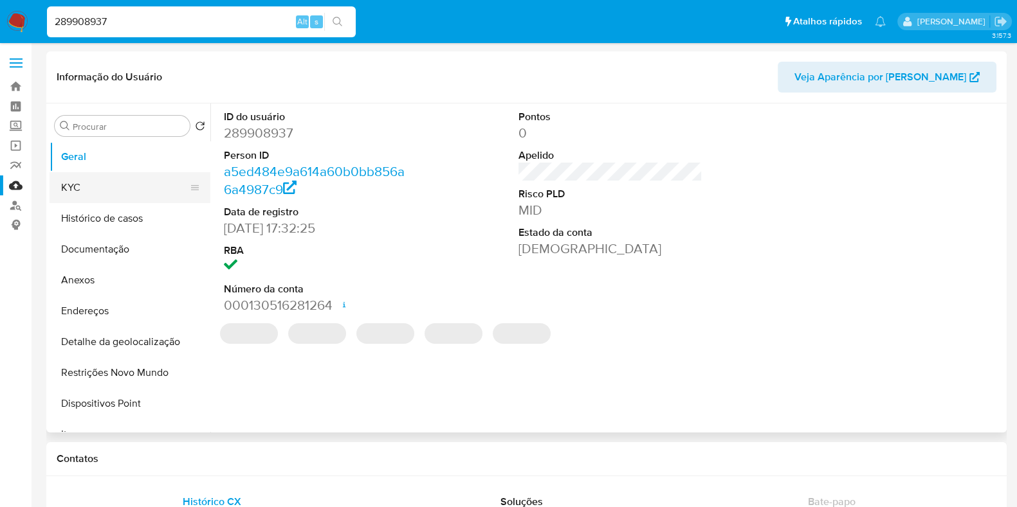
select select "10"
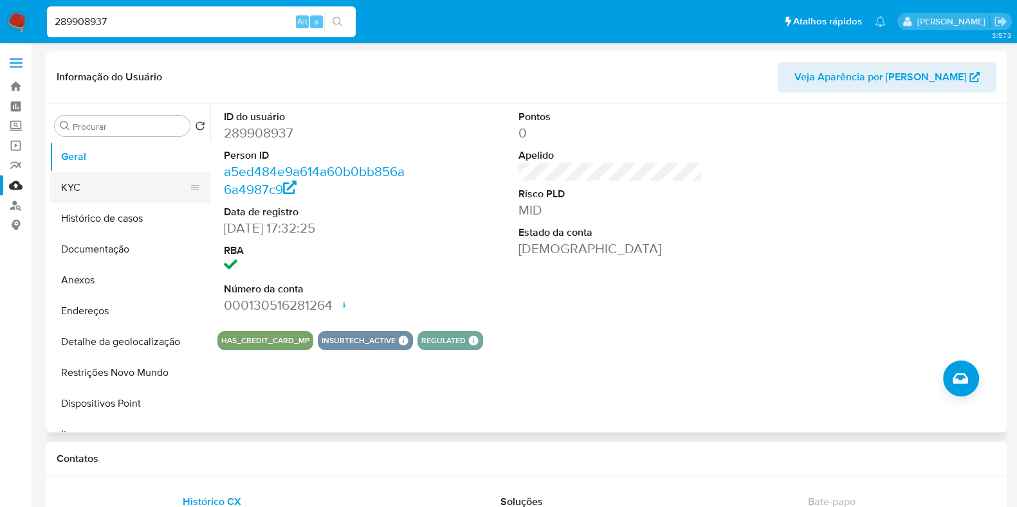
click at [145, 181] on button "KYC" at bounding box center [125, 187] width 150 height 31
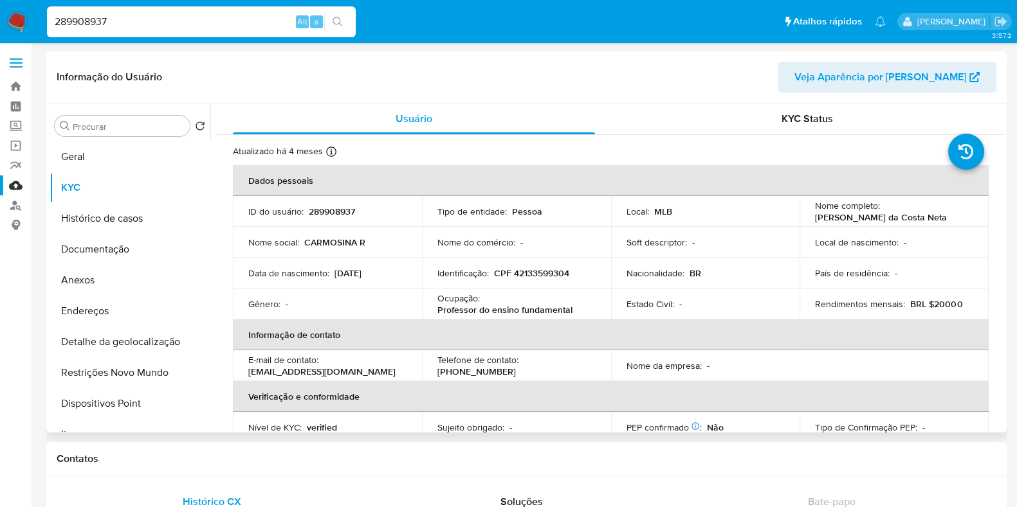
drag, startPoint x: 814, startPoint y: 221, endPoint x: 963, endPoint y: 218, distance: 148.6
click at [963, 218] on div "Nome completo : Carmosina Rodrigues da Costa Neta" at bounding box center [894, 211] width 158 height 23
drag, startPoint x: 955, startPoint y: 218, endPoint x: 804, endPoint y: 217, distance: 151.1
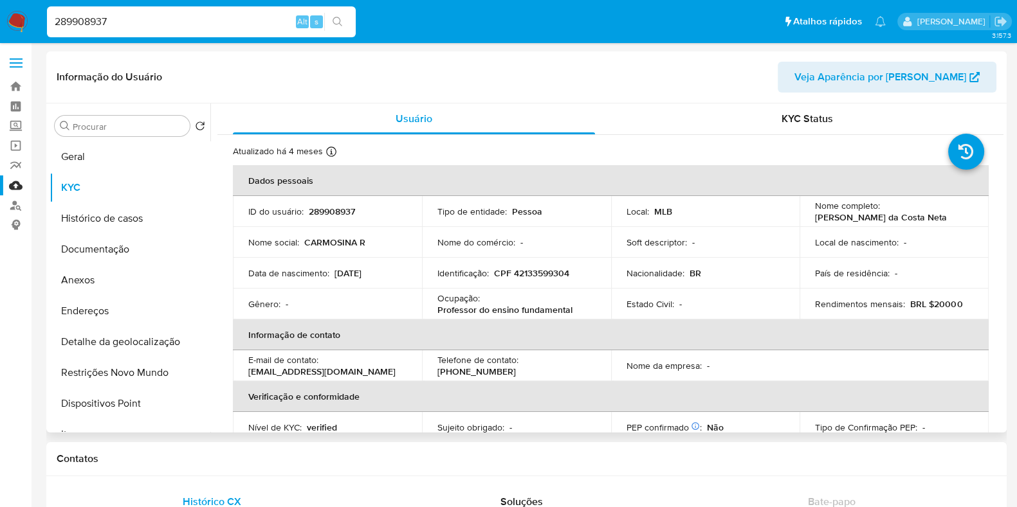
click at [804, 217] on td "Nome completo : Carmosina Rodrigues da Costa Neta" at bounding box center [893, 211] width 189 height 31
copy p "Carmosina Rodrigues da Costa Neta"
drag, startPoint x: 574, startPoint y: 271, endPoint x: 513, endPoint y: 271, distance: 61.1
click at [513, 271] on div "Identificação : CPF 42133599304" at bounding box center [516, 274] width 158 height 12
copy p "42133599304"
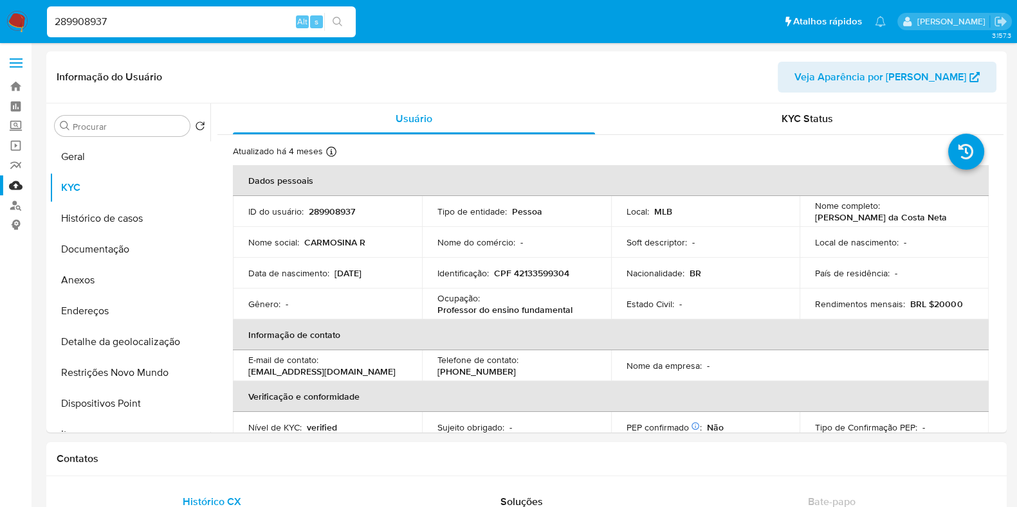
click at [125, 17] on input "289908937" at bounding box center [201, 22] width 309 height 17
paste input "345649041"
type input "345649041"
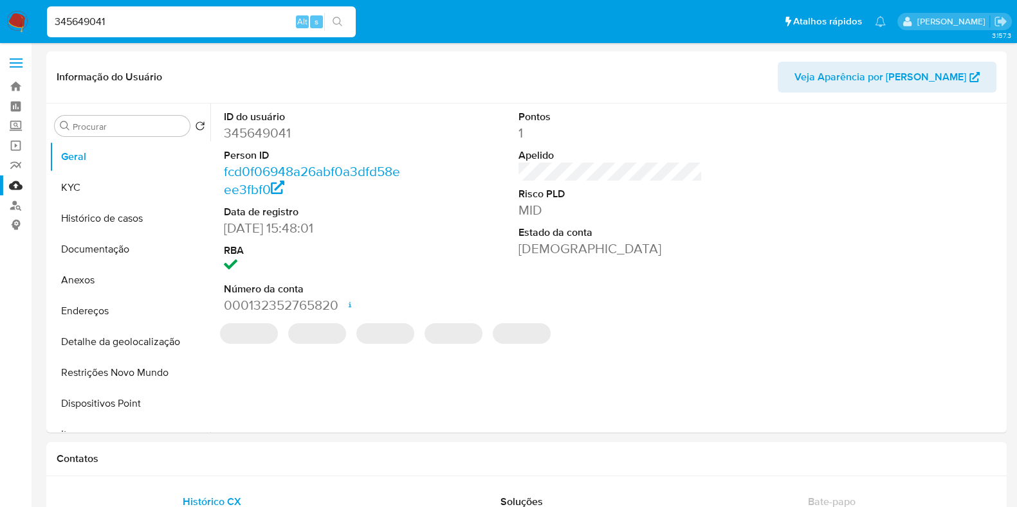
select select "10"
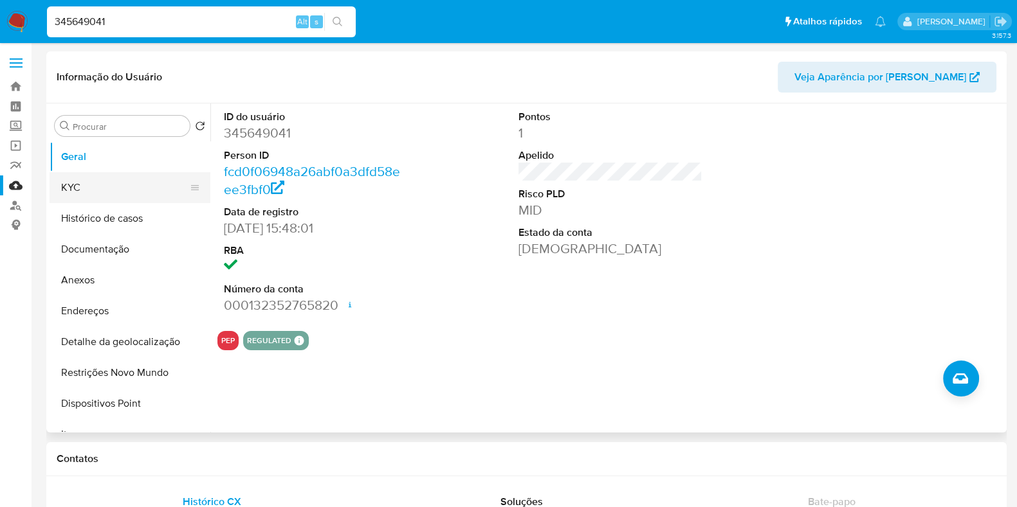
click at [87, 186] on button "KYC" at bounding box center [125, 187] width 150 height 31
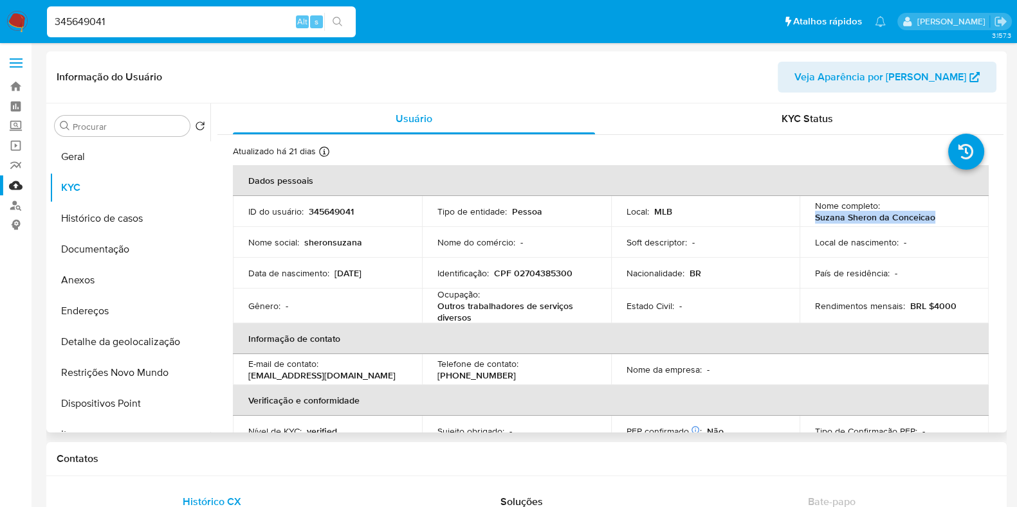
drag, startPoint x: 929, startPoint y: 219, endPoint x: 808, endPoint y: 218, distance: 120.9
click at [808, 218] on td "Nome completo : Suzana Sheron da Conceicao" at bounding box center [893, 211] width 189 height 31
copy p "Suzana Sheron da Conceicao"
drag, startPoint x: 570, startPoint y: 273, endPoint x: 514, endPoint y: 270, distance: 56.7
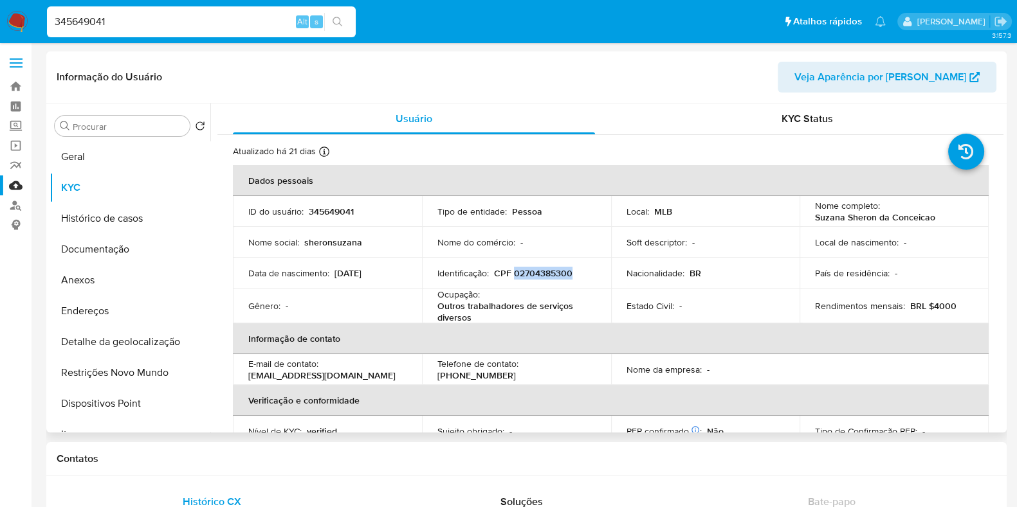
click at [514, 270] on div "Identificação : CPF 02704385300" at bounding box center [516, 274] width 158 height 12
copy p "02704385300"
click at [136, 20] on input "345649041" at bounding box center [201, 22] width 309 height 17
paste input "74621912"
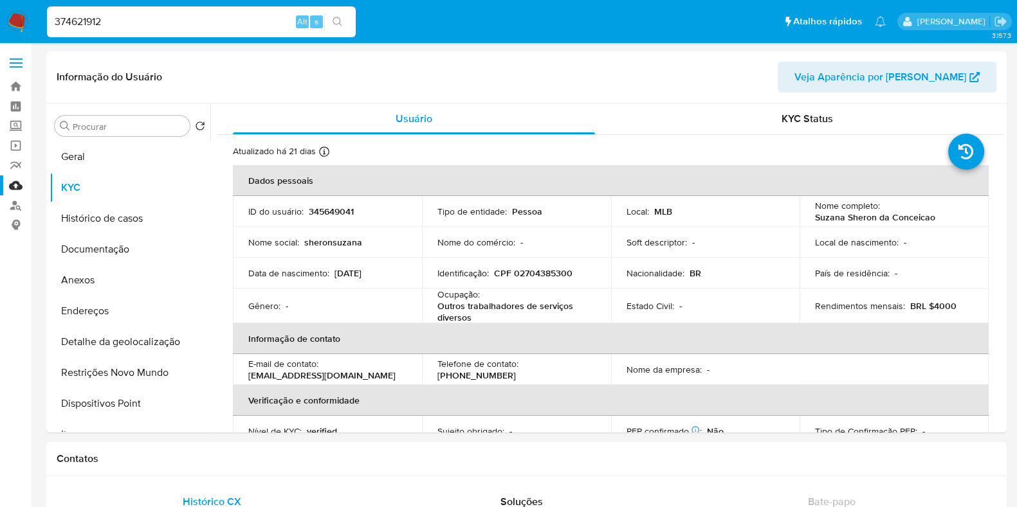
type input "374621912"
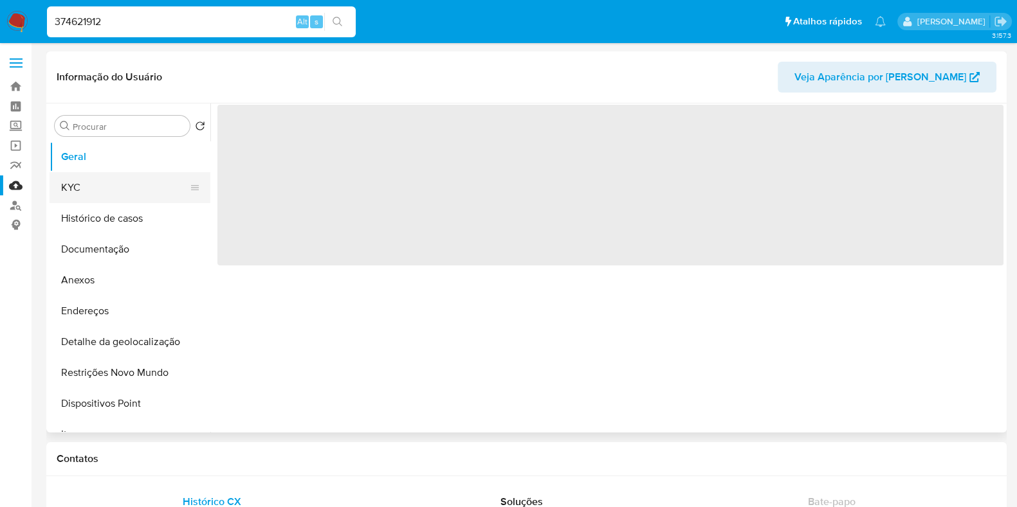
click at [157, 188] on button "KYC" at bounding box center [125, 187] width 150 height 31
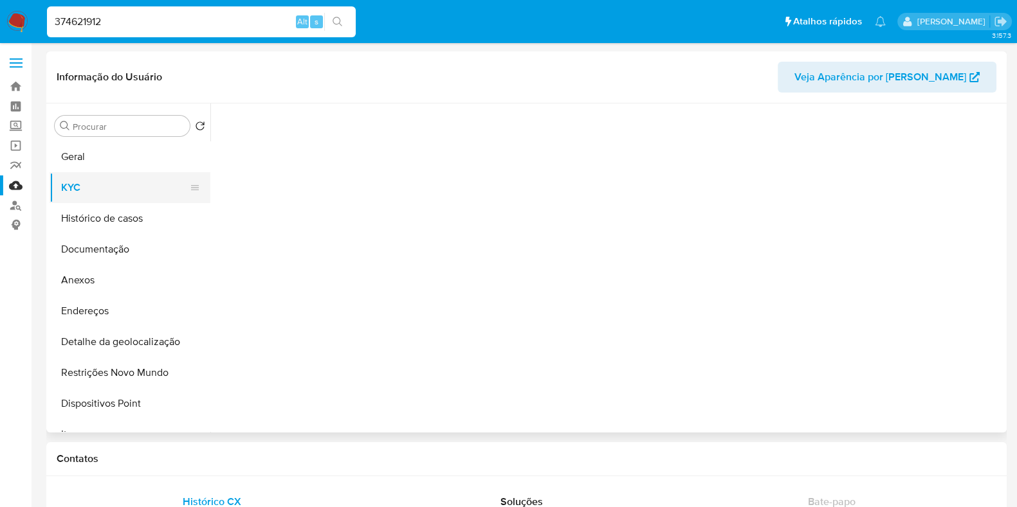
select select "10"
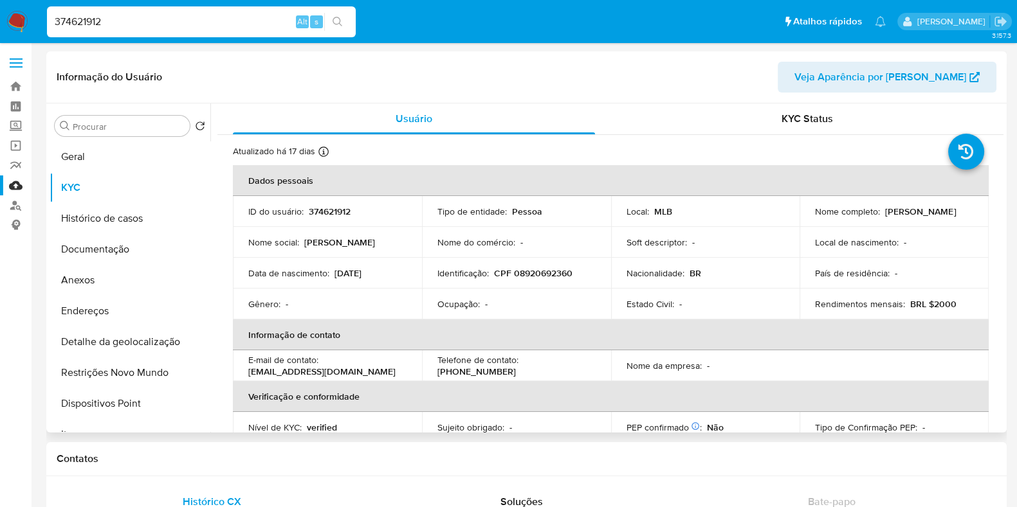
drag, startPoint x: 810, startPoint y: 217, endPoint x: 926, endPoint y: 221, distance: 115.8
click at [926, 221] on td "Nome completo : Krijan Kell Oliveira da Costa" at bounding box center [893, 211] width 189 height 31
copy p "Krijan Kell Oliveira da Costa"
drag, startPoint x: 578, startPoint y: 275, endPoint x: 514, endPoint y: 273, distance: 63.1
click at [514, 273] on div "Identificação : CPF 08920692360" at bounding box center [516, 274] width 158 height 12
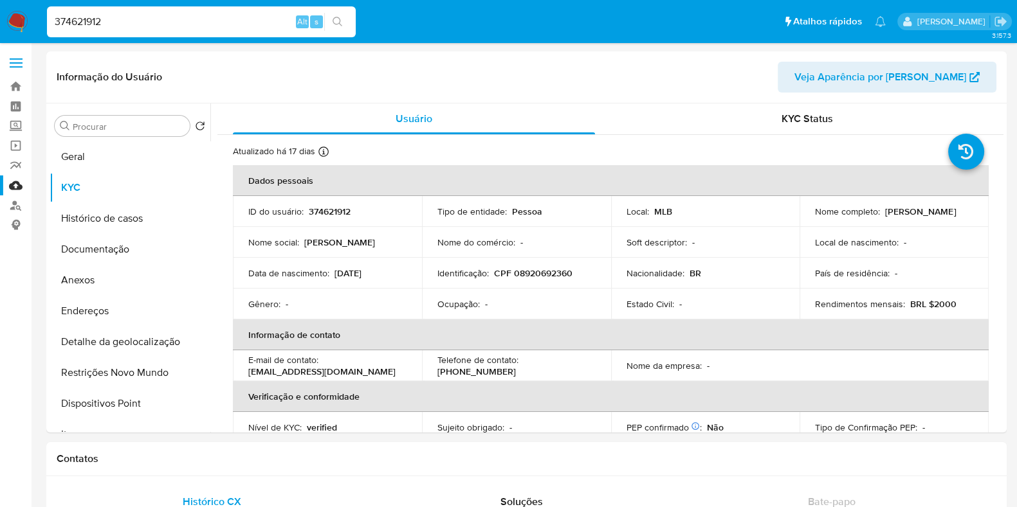
click at [171, 27] on input "374621912" at bounding box center [201, 22] width 309 height 17
paste input "427635851"
type input "427635851"
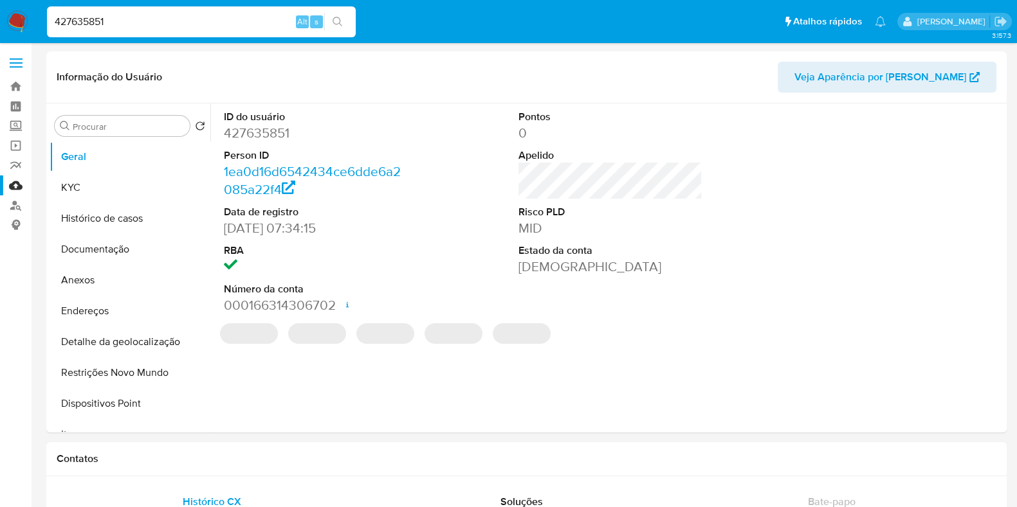
select select "10"
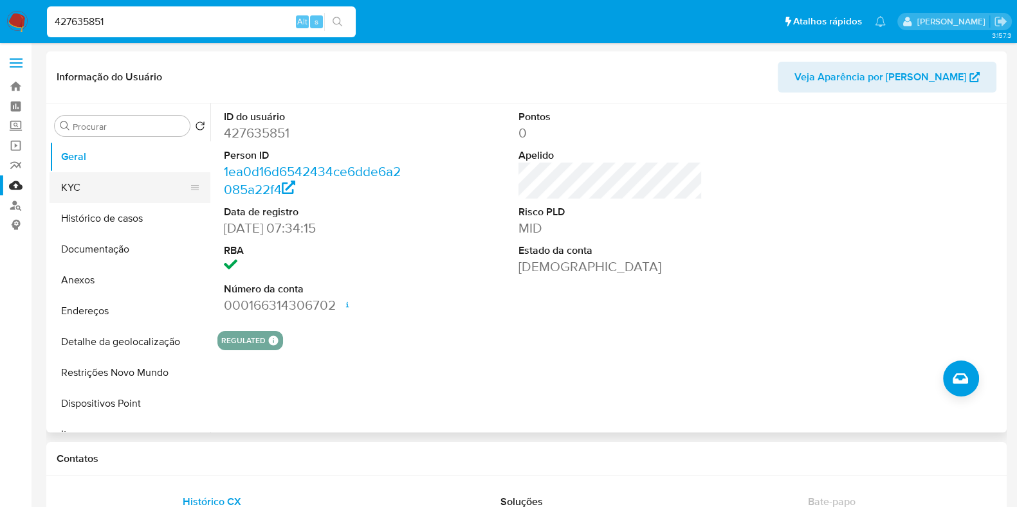
click at [161, 184] on button "KYC" at bounding box center [125, 187] width 150 height 31
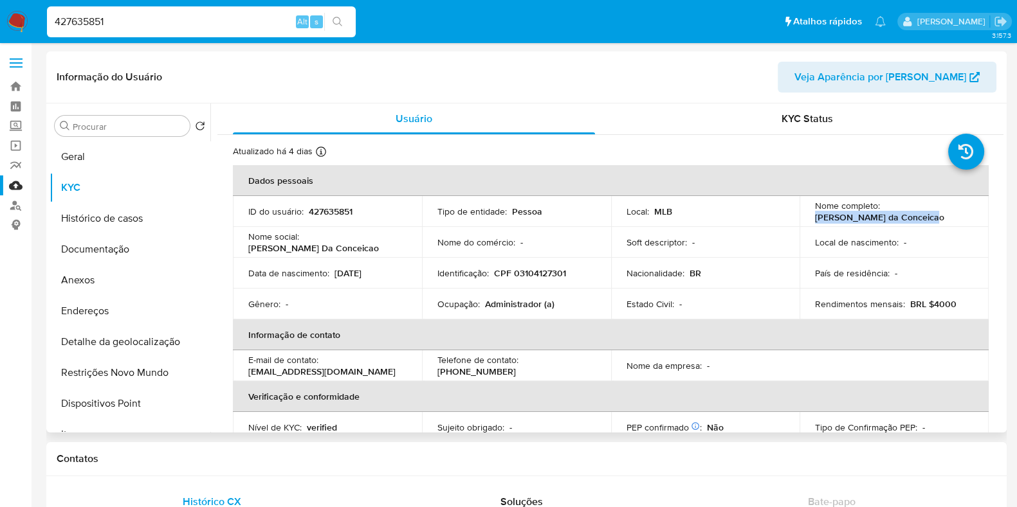
drag, startPoint x: 929, startPoint y: 219, endPoint x: 810, endPoint y: 219, distance: 119.0
click at [810, 219] on td "Nome completo : Suzan Sheron da Conceicao" at bounding box center [893, 211] width 189 height 31
drag, startPoint x: 579, startPoint y: 271, endPoint x: 511, endPoint y: 275, distance: 67.6
click at [511, 275] on div "Identificação : CPF 03104127301" at bounding box center [516, 274] width 158 height 12
click at [244, 27] on input "427635851" at bounding box center [201, 22] width 309 height 17
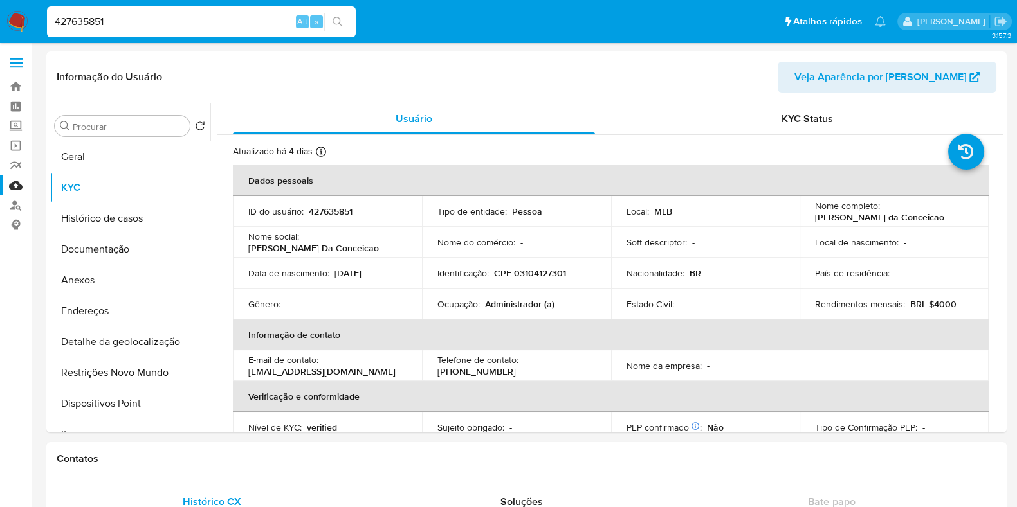
click at [244, 27] on input "427635851" at bounding box center [201, 22] width 309 height 17
paste input "43412686"
type input "443412686"
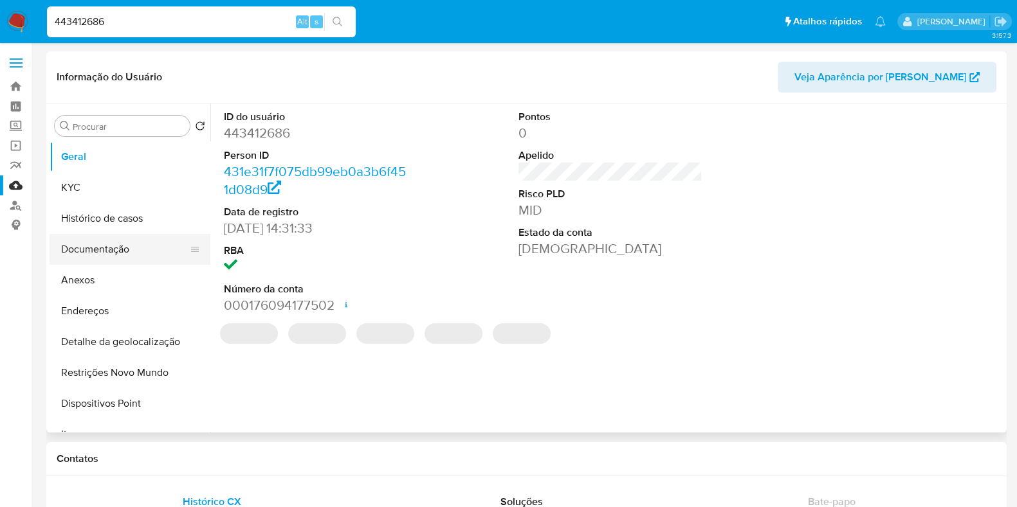
select select "10"
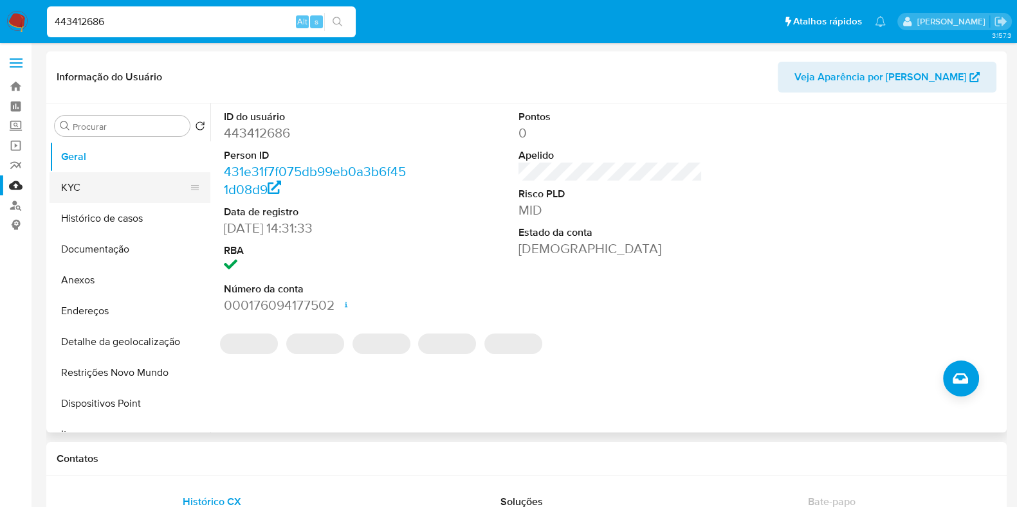
click at [81, 201] on button "KYC" at bounding box center [125, 187] width 150 height 31
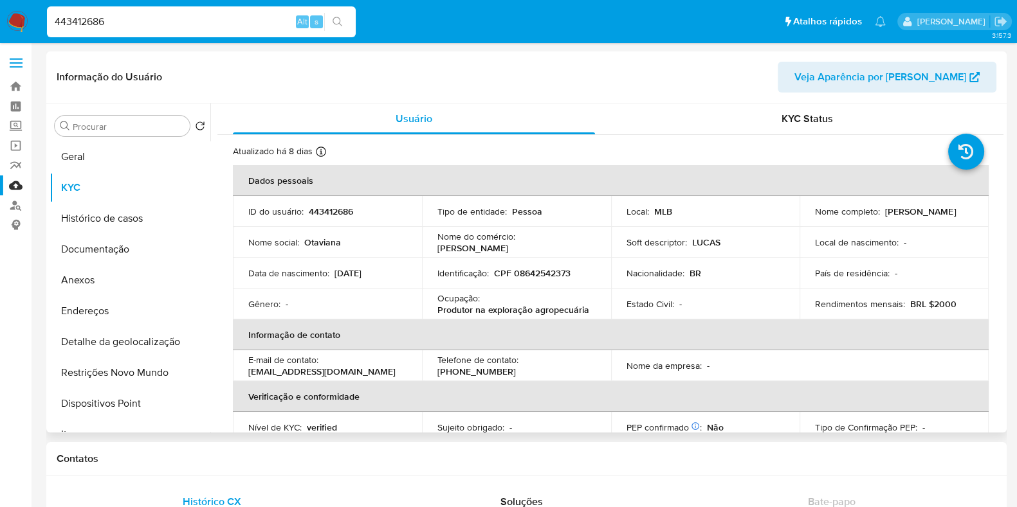
click at [893, 217] on p "Otaviana de Sousa Nasario" at bounding box center [920, 212] width 71 height 12
click at [932, 215] on div "Nome completo : Otaviana de Sousa Nasario" at bounding box center [894, 212] width 158 height 12
drag, startPoint x: 920, startPoint y: 219, endPoint x: 807, endPoint y: 218, distance: 112.5
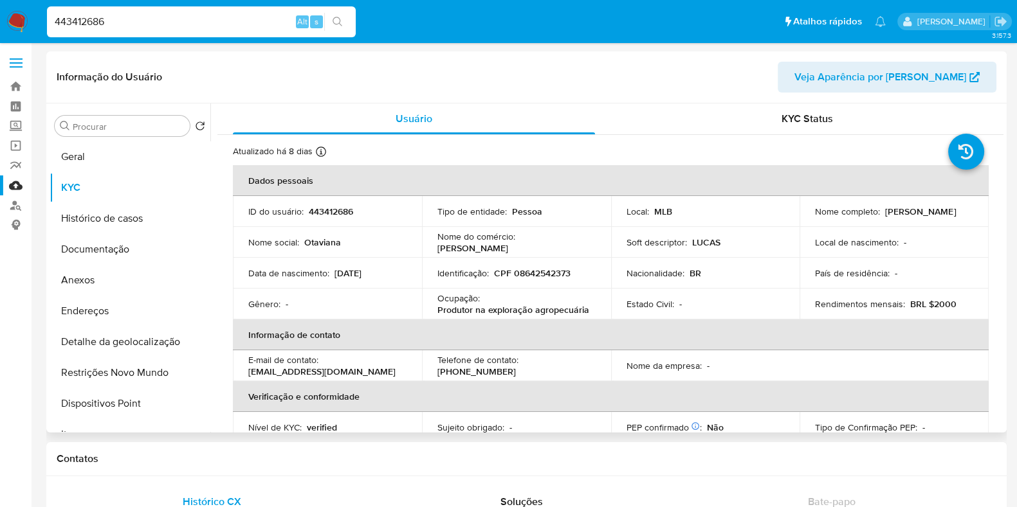
click at [807, 218] on td "Nome completo : Otaviana de Sousa Nasario" at bounding box center [893, 211] width 189 height 31
drag, startPoint x: 572, startPoint y: 276, endPoint x: 511, endPoint y: 273, distance: 61.2
click at [511, 273] on div "Identificação : CPF 08642542373" at bounding box center [516, 274] width 158 height 12
click at [228, 26] on input "443412686" at bounding box center [201, 22] width 309 height 17
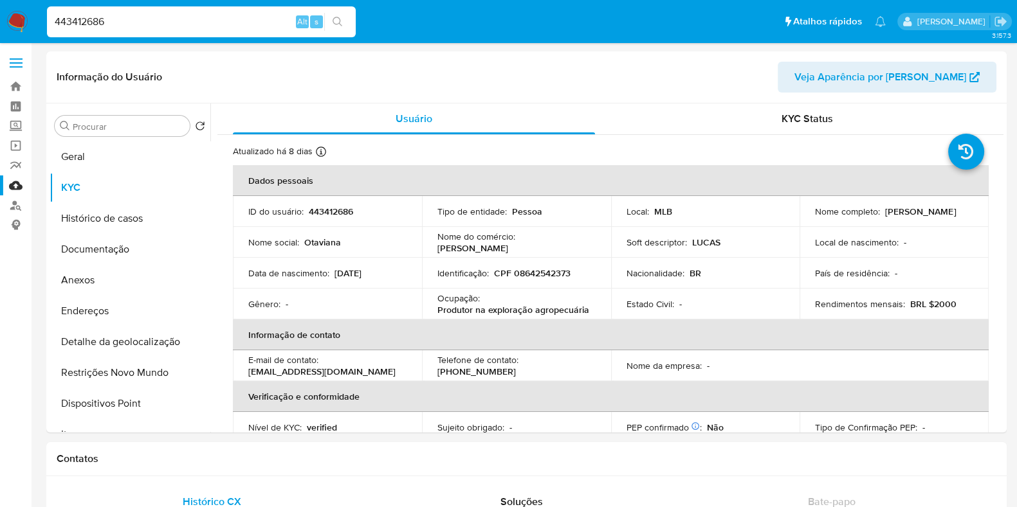
click at [228, 26] on input "443412686" at bounding box center [201, 22] width 309 height 17
paste input "702530062"
type input "702530062"
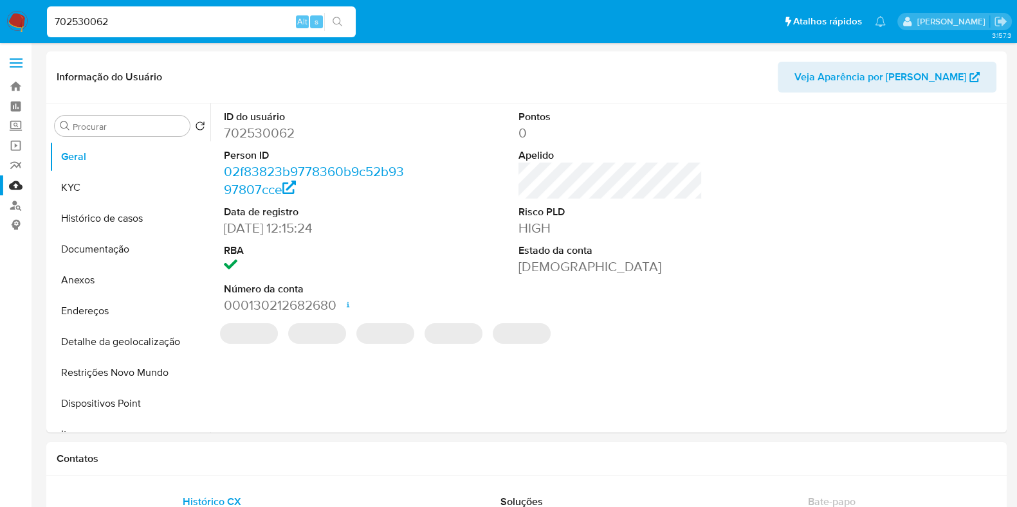
select select "10"
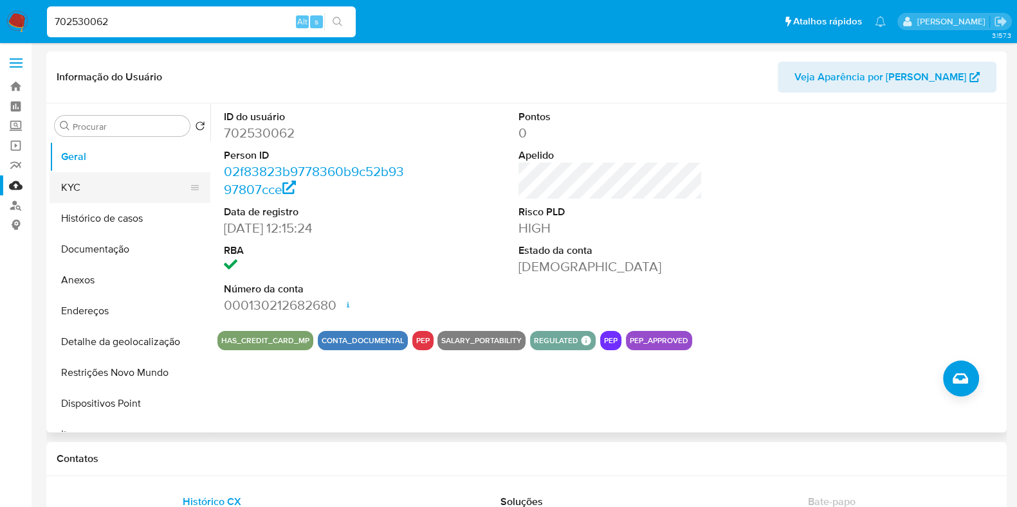
click at [137, 177] on button "KYC" at bounding box center [125, 187] width 150 height 31
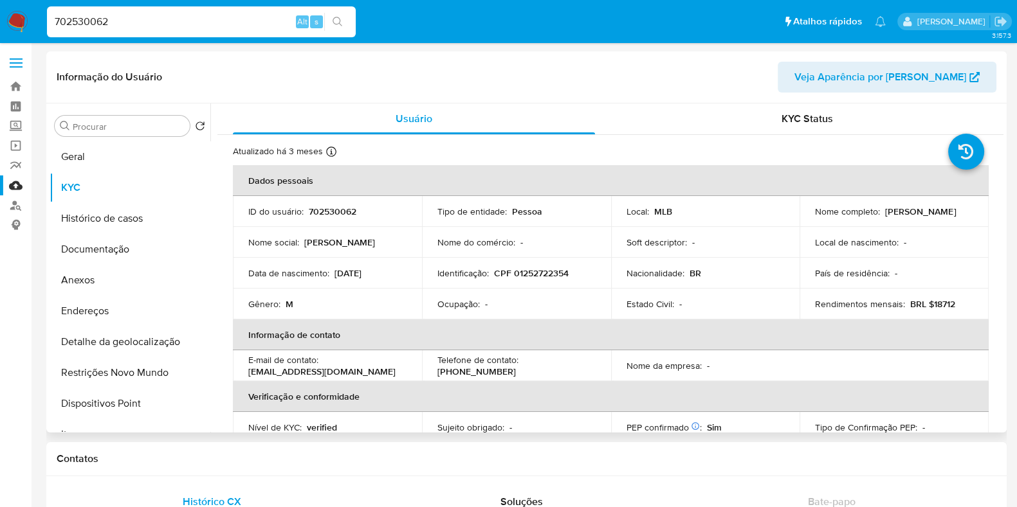
drag, startPoint x: 943, startPoint y: 219, endPoint x: 808, endPoint y: 216, distance: 134.4
click at [808, 216] on td "Nome completo : Diego Lamartine Soares Teixeira" at bounding box center [893, 211] width 189 height 31
drag, startPoint x: 576, startPoint y: 271, endPoint x: 511, endPoint y: 273, distance: 64.4
click at [511, 273] on div "Identificação : CPF 01252722354" at bounding box center [516, 274] width 158 height 12
click at [270, 21] on input "702530062" at bounding box center [201, 22] width 309 height 17
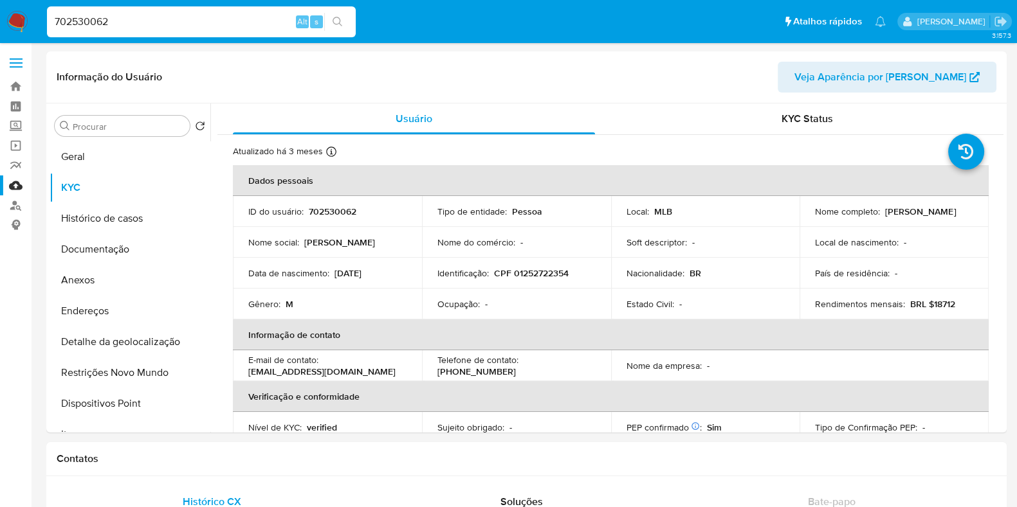
click at [270, 21] on input "702530062" at bounding box center [201, 22] width 309 height 17
paste input "1125984979"
type input "1125984979"
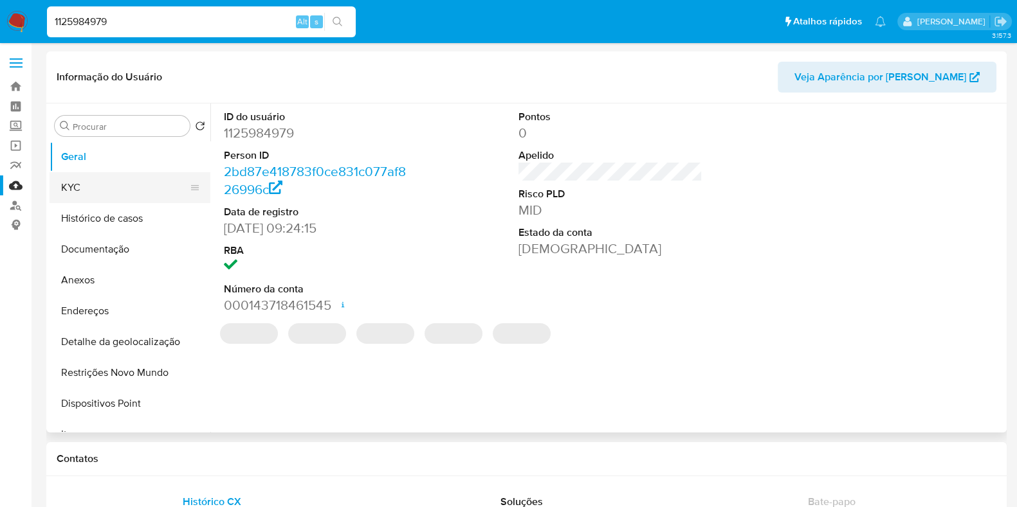
click at [122, 185] on button "KYC" at bounding box center [125, 187] width 150 height 31
select select "10"
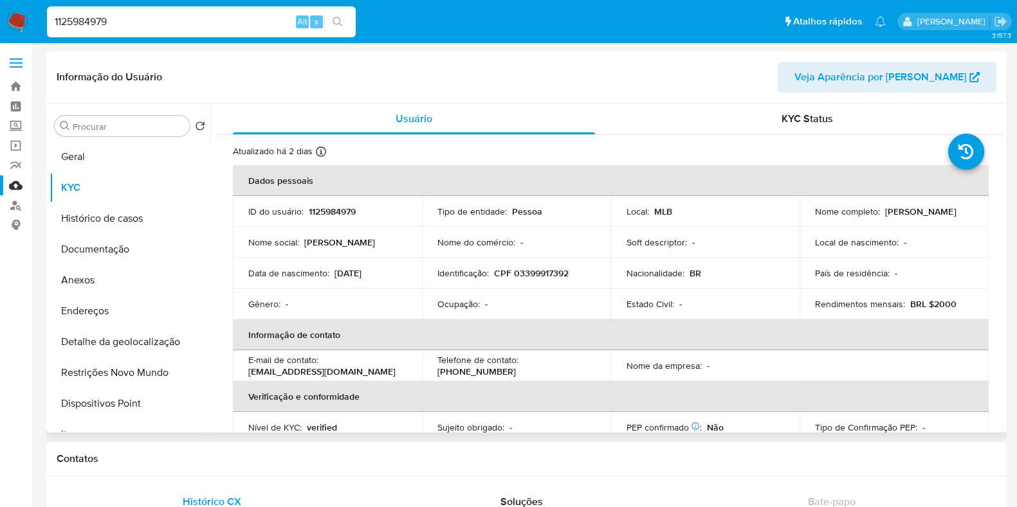
drag, startPoint x: 882, startPoint y: 212, endPoint x: 956, endPoint y: 212, distance: 73.3
click at [956, 212] on div "Nome completo : Ana Paula da Silva" at bounding box center [894, 212] width 158 height 12
drag, startPoint x: 575, startPoint y: 275, endPoint x: 513, endPoint y: 275, distance: 61.7
click at [513, 275] on div "Identificação : CPF 03399917392" at bounding box center [516, 274] width 158 height 12
click at [193, 24] on input "1125984979" at bounding box center [201, 22] width 309 height 17
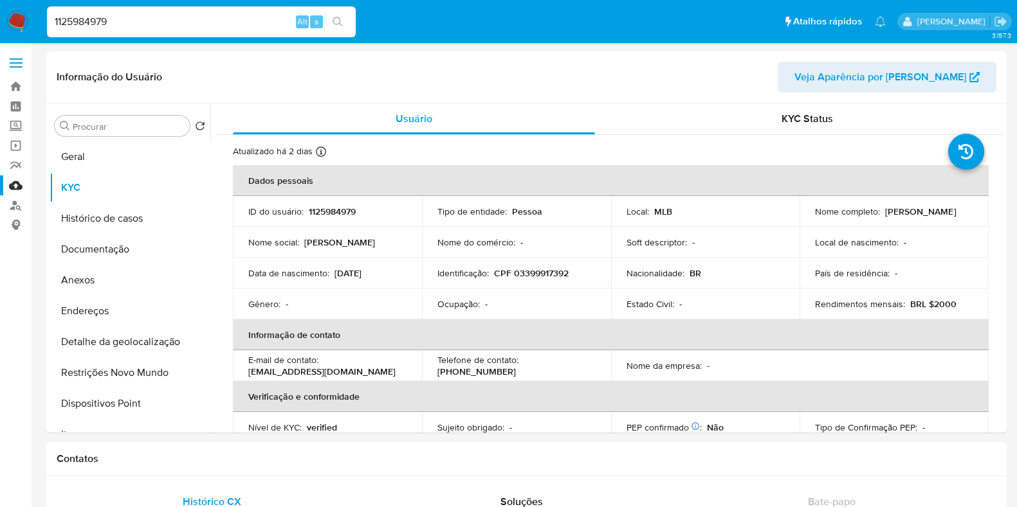
click at [193, 24] on input "1125984979" at bounding box center [201, 22] width 309 height 17
paste input "425511181"
type input "1425511181"
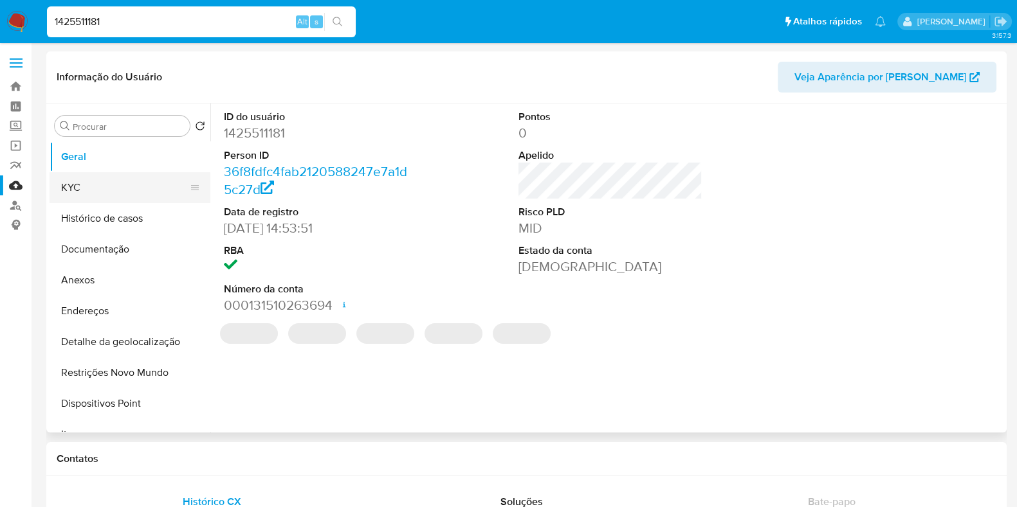
click at [178, 183] on button "KYC" at bounding box center [125, 187] width 150 height 31
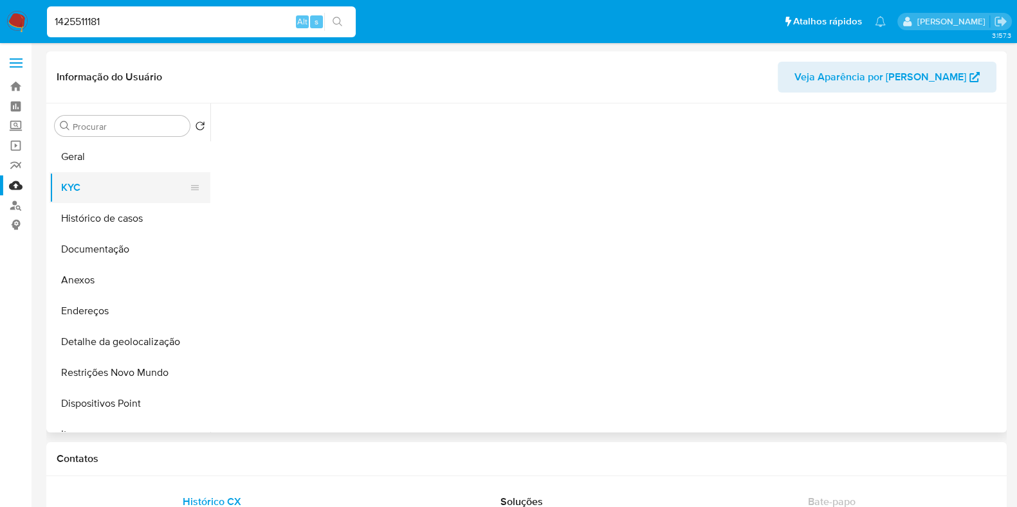
select select "10"
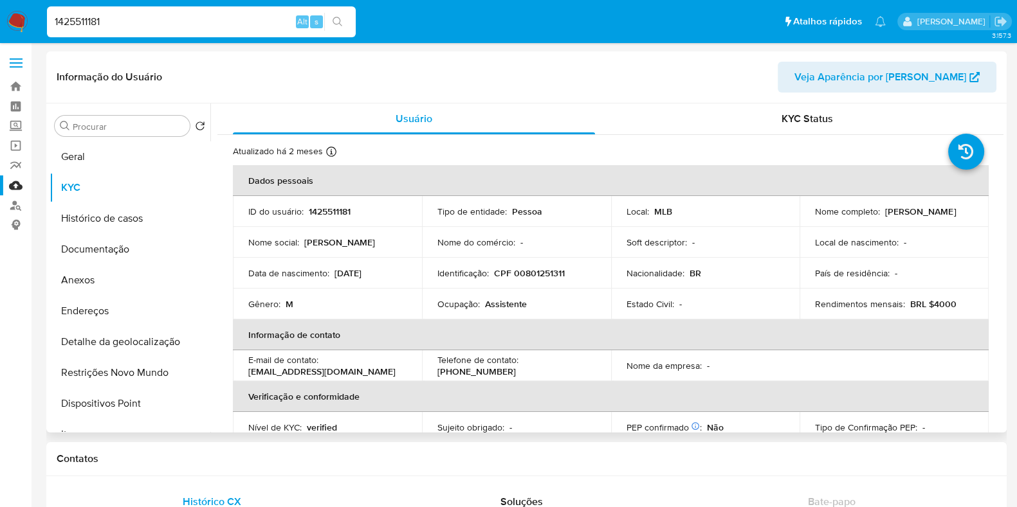
click at [885, 217] on p "Marcos Aurelio da Silva Oliveira" at bounding box center [920, 212] width 71 height 12
click at [940, 217] on div "Nome completo : Marcos Aurelio da Silva Oliveira" at bounding box center [894, 212] width 158 height 12
drag, startPoint x: 940, startPoint y: 219, endPoint x: 808, endPoint y: 220, distance: 132.5
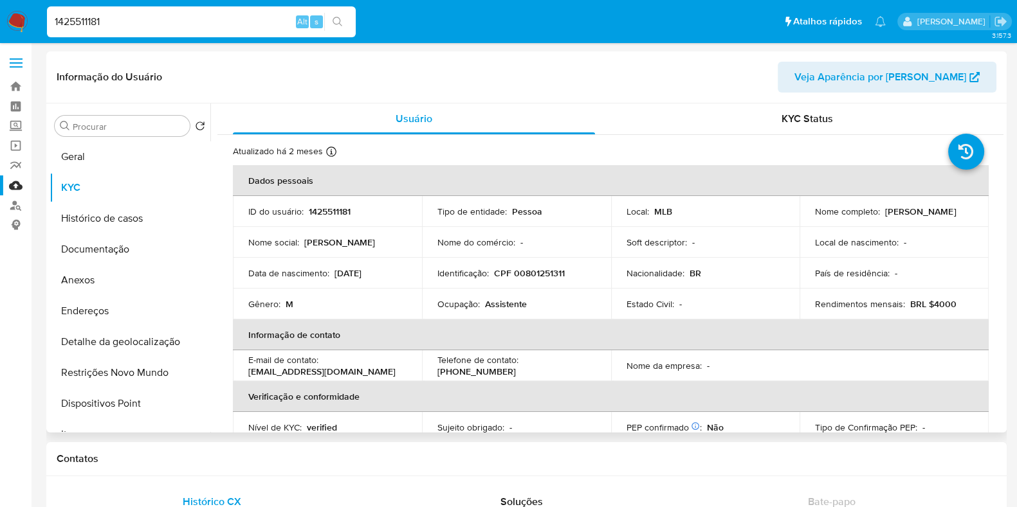
click at [808, 220] on td "Nome completo : Marcos Aurelio da Silva Oliveira" at bounding box center [893, 211] width 189 height 31
drag, startPoint x: 562, startPoint y: 276, endPoint x: 511, endPoint y: 273, distance: 51.5
click at [511, 273] on p "CPF 00801251311" at bounding box center [529, 274] width 71 height 12
click at [145, 22] on input "1425511181" at bounding box center [201, 22] width 309 height 17
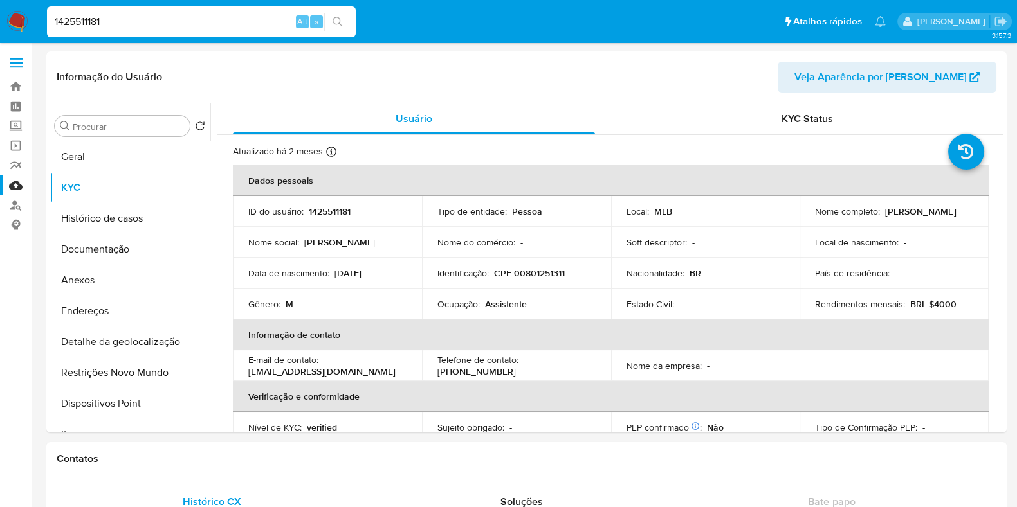
paste input "2230115730"
type input "2230115730"
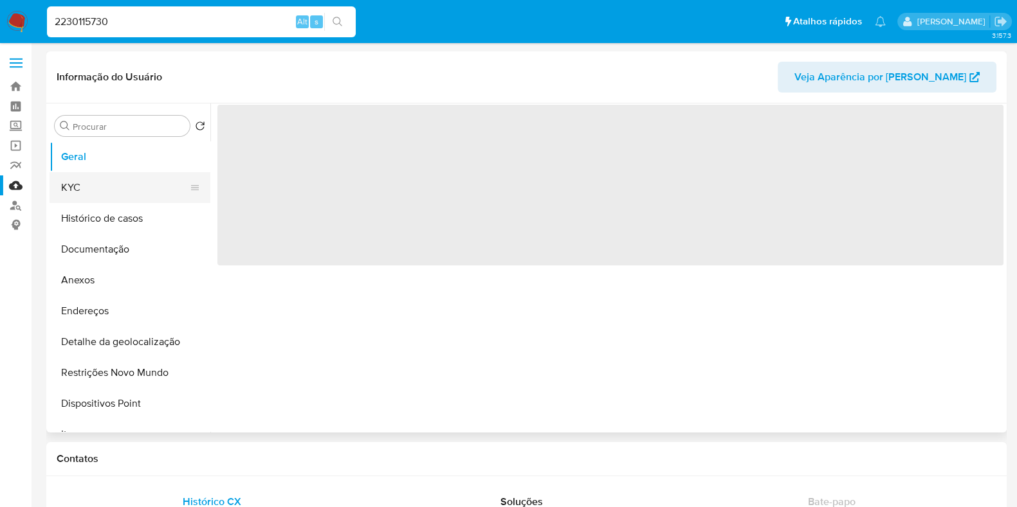
click at [145, 191] on button "KYC" at bounding box center [125, 187] width 150 height 31
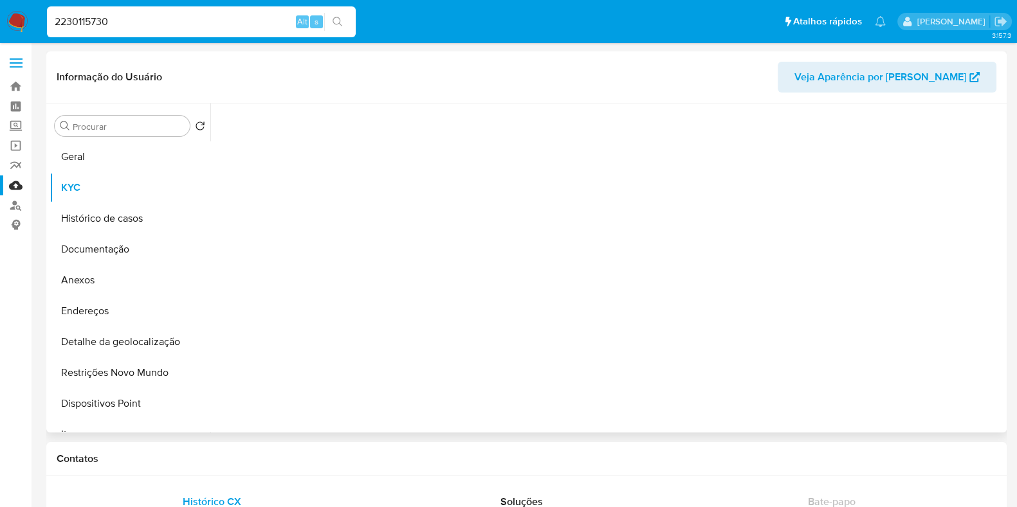
select select "10"
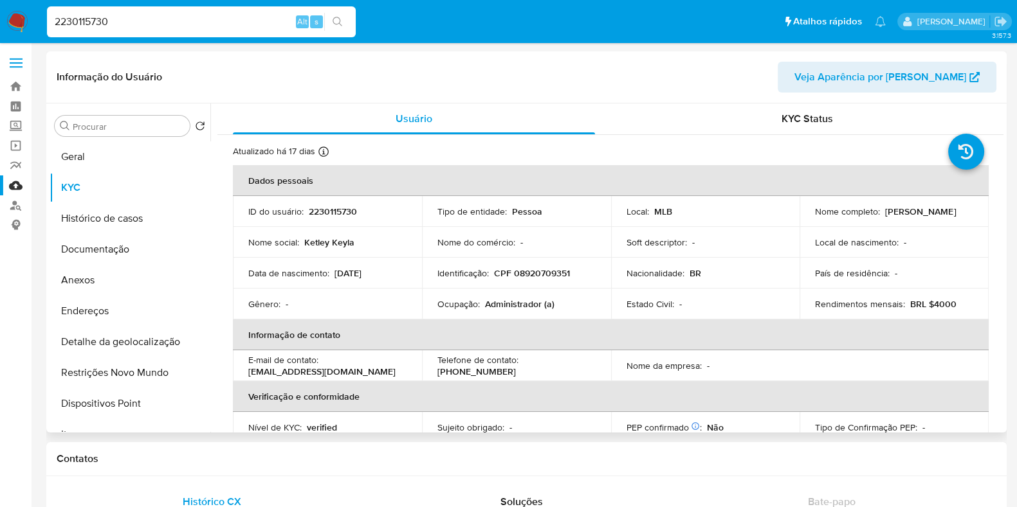
drag, startPoint x: 930, startPoint y: 217, endPoint x: 808, endPoint y: 219, distance: 122.2
click at [808, 219] on td "Nome completo : Ketley Keyla Oliveira da Costa" at bounding box center [893, 211] width 189 height 31
drag, startPoint x: 569, startPoint y: 271, endPoint x: 512, endPoint y: 270, distance: 57.3
click at [512, 270] on div "Identificação : CPF 08920709351" at bounding box center [516, 274] width 158 height 12
click at [195, 29] on input "2230115730" at bounding box center [201, 22] width 309 height 17
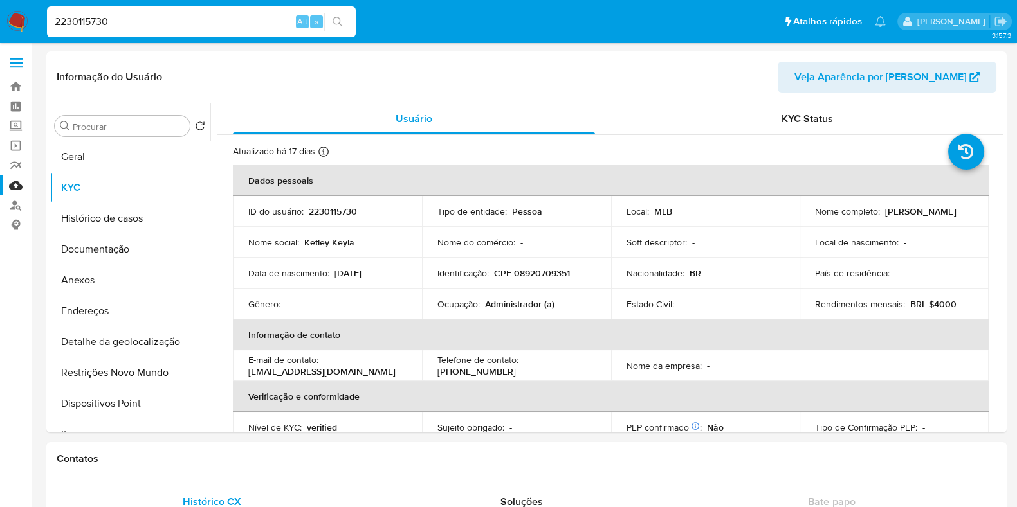
click at [195, 29] on input "2230115730" at bounding box center [201, 22] width 309 height 17
paste input "1864193924"
type input "1864193924"
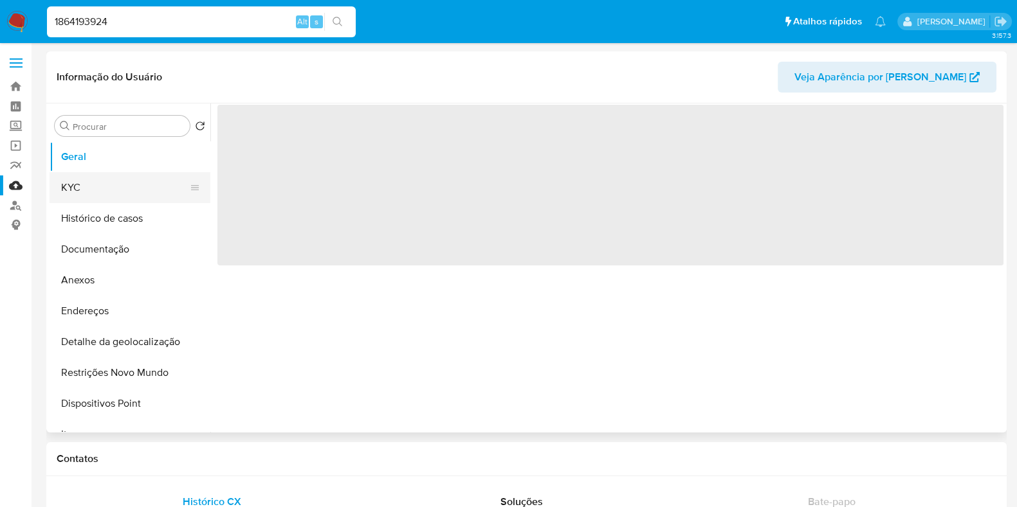
click at [130, 183] on button "KYC" at bounding box center [125, 187] width 150 height 31
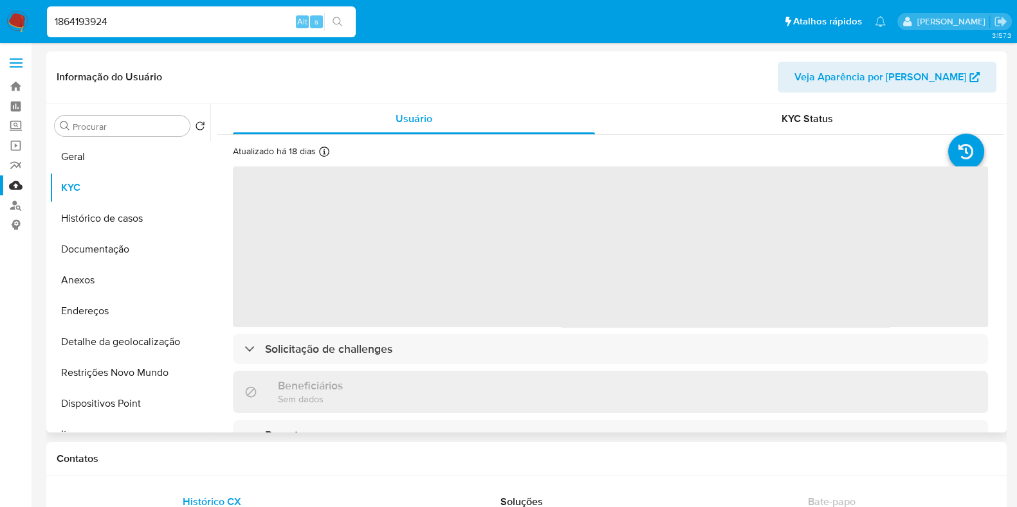
select select "10"
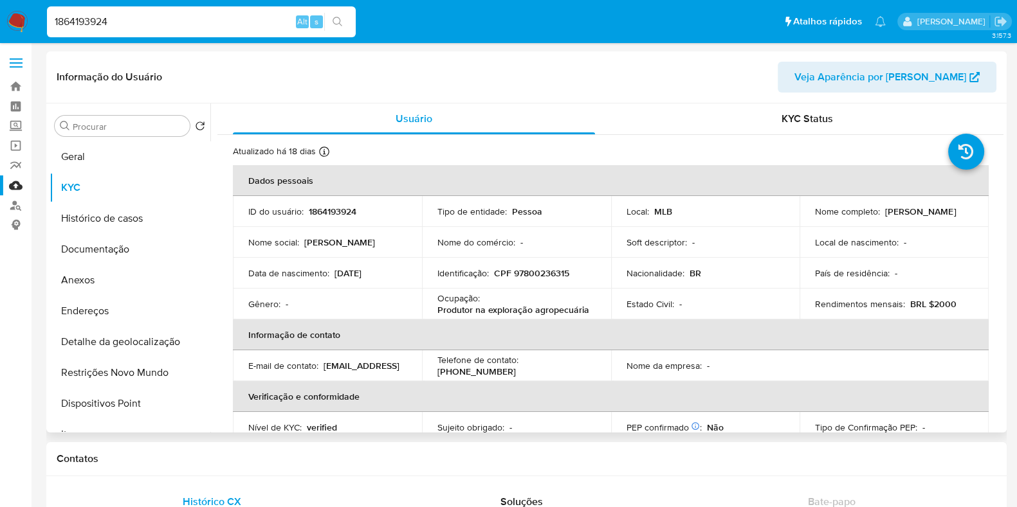
drag, startPoint x: 812, startPoint y: 217, endPoint x: 929, endPoint y: 217, distance: 117.0
click at [929, 217] on div "Nome completo : Olgarina Maria da Conceicao" at bounding box center [894, 212] width 158 height 12
drag, startPoint x: 569, startPoint y: 275, endPoint x: 513, endPoint y: 270, distance: 56.8
click at [513, 270] on div "Identificação : CPF 97800236315" at bounding box center [516, 274] width 158 height 12
click at [179, 24] on input "1864193924" at bounding box center [201, 22] width 309 height 17
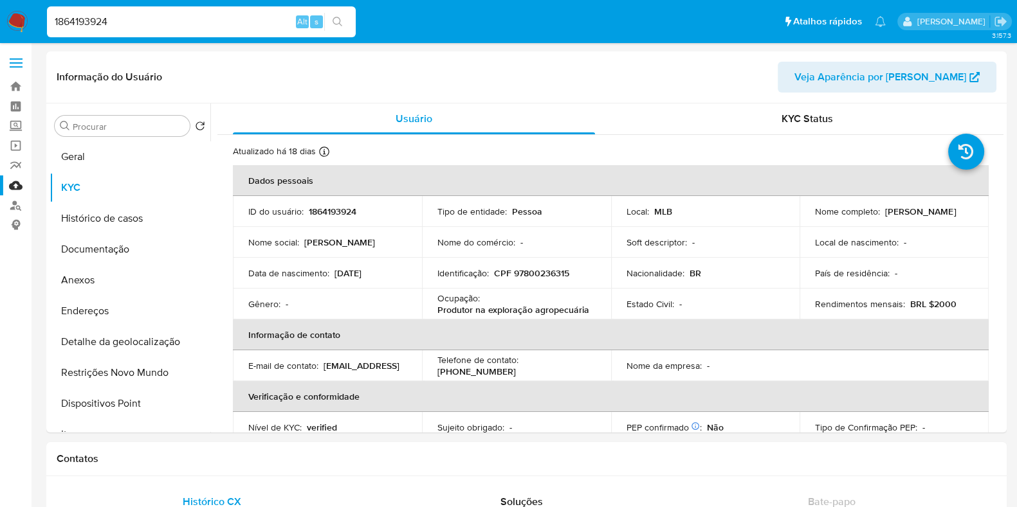
click at [179, 24] on input "1864193924" at bounding box center [201, 22] width 309 height 17
paste input "729778712"
type input "1729778712"
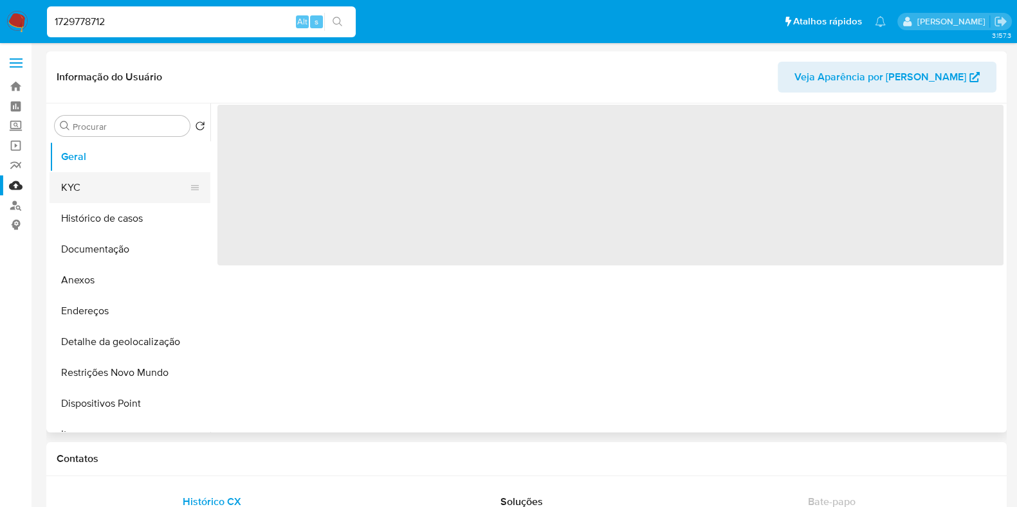
click at [163, 178] on button "KYC" at bounding box center [125, 187] width 150 height 31
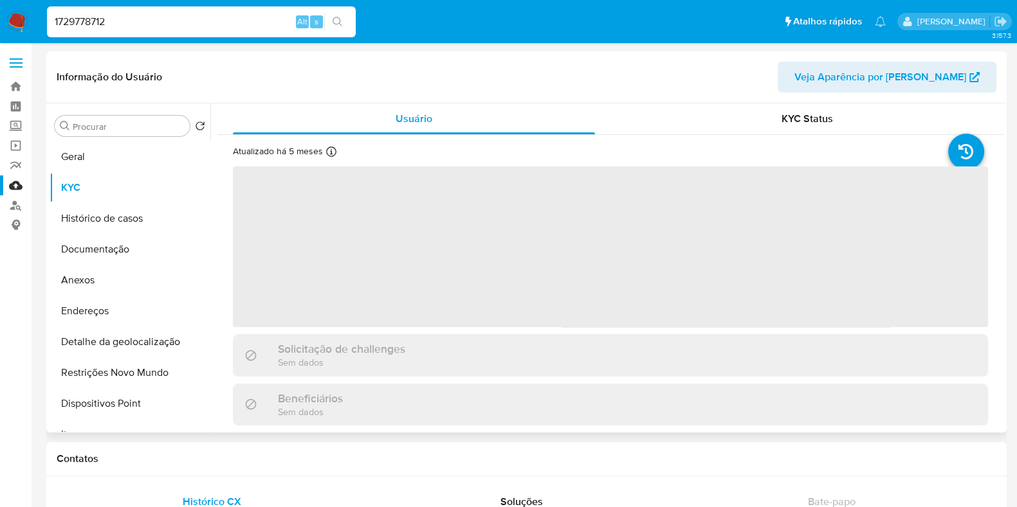
select select "10"
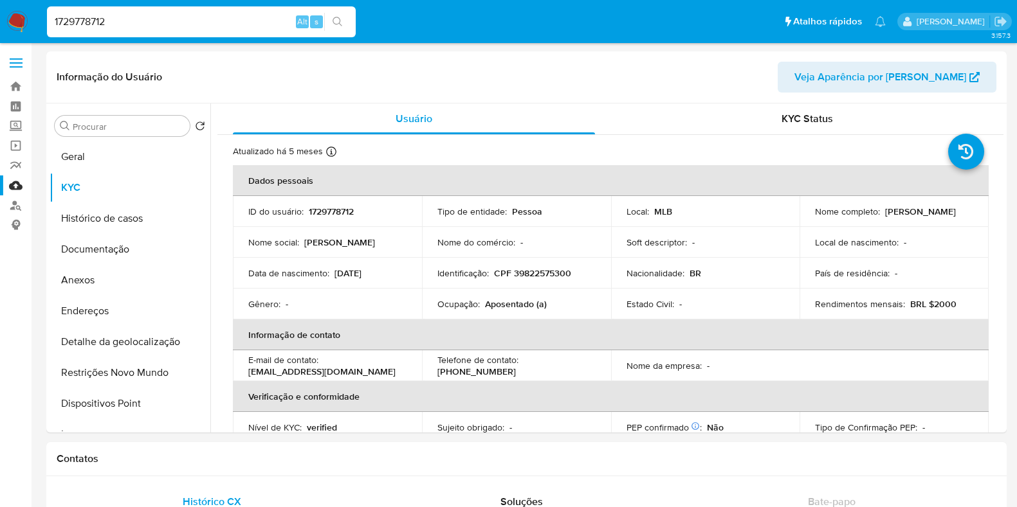
select select "10"
drag, startPoint x: 573, startPoint y: 274, endPoint x: 512, endPoint y: 273, distance: 61.1
click at [512, 273] on div "Identificação : CPF 39822575300" at bounding box center [516, 274] width 158 height 12
copy p "39822575300"
click at [259, 23] on input "1729778712" at bounding box center [201, 22] width 309 height 17
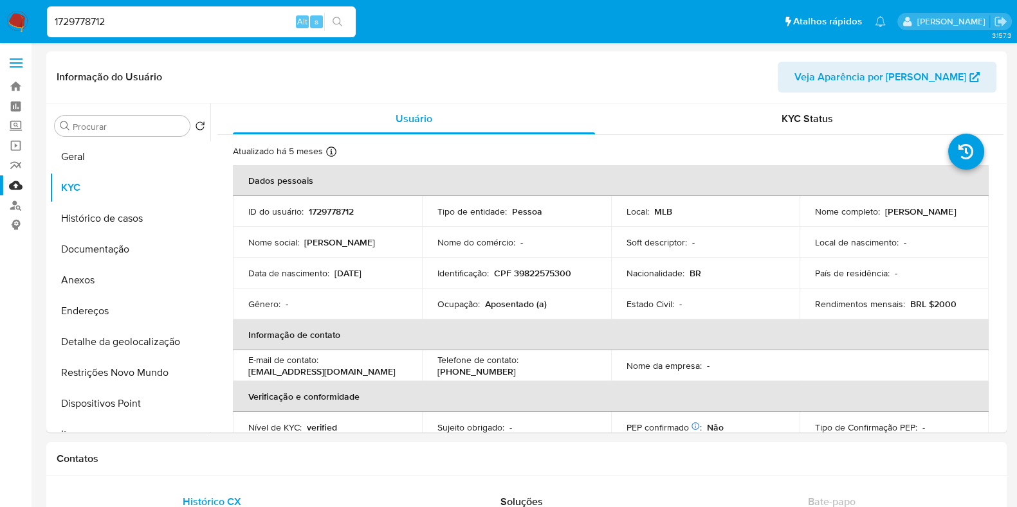
click at [259, 23] on input "1729778712" at bounding box center [201, 22] width 309 height 17
paste input "01167103"
type input "1701167103"
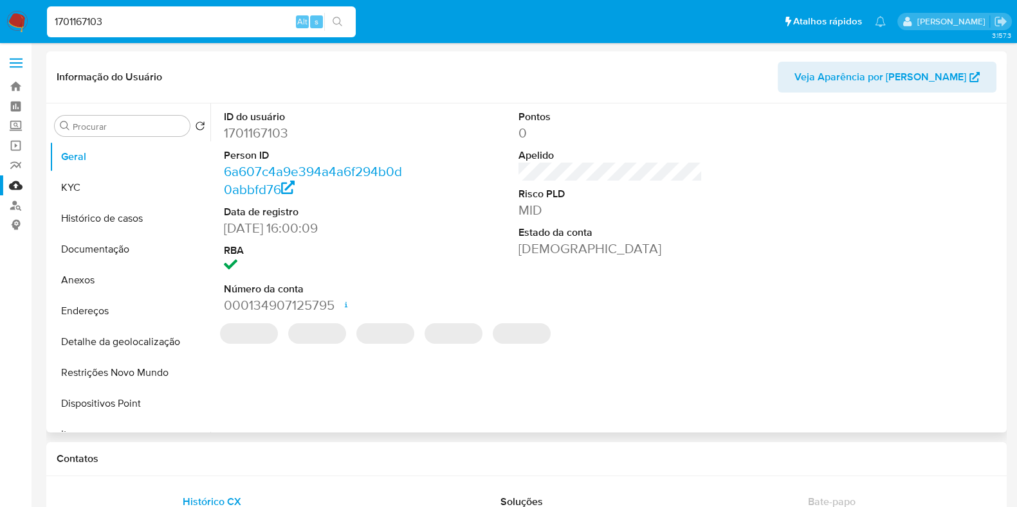
select select "10"
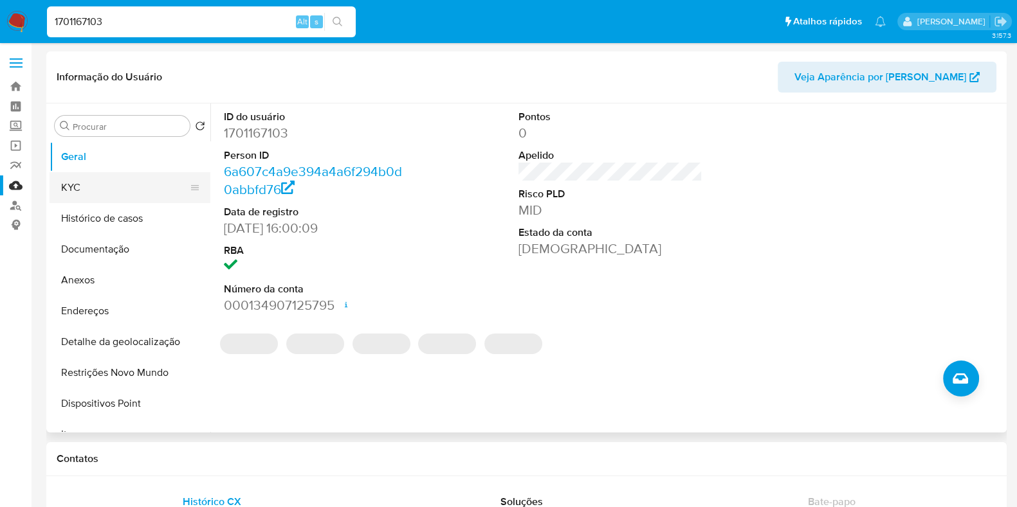
click at [141, 191] on button "KYC" at bounding box center [125, 187] width 150 height 31
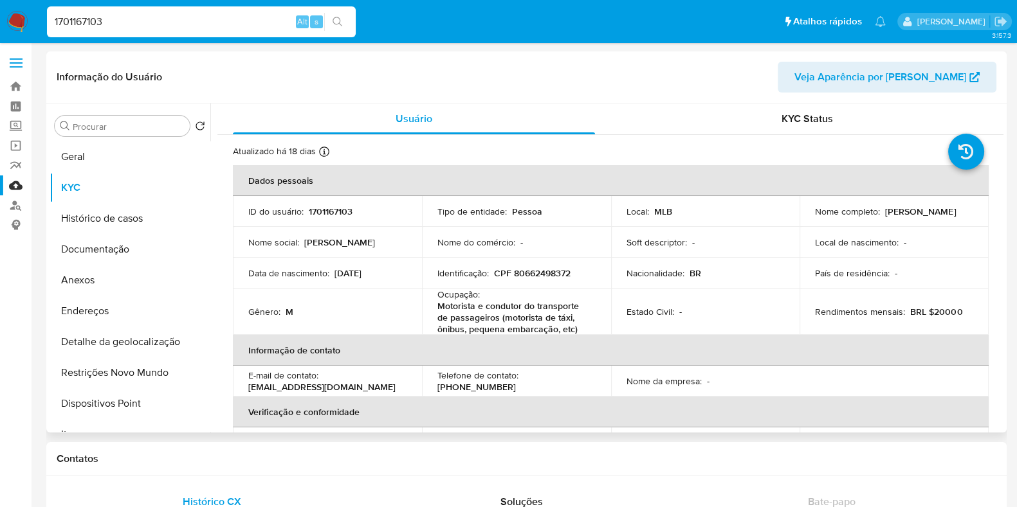
click at [885, 217] on p "[PERSON_NAME]" at bounding box center [920, 212] width 71 height 12
drag, startPoint x: 956, startPoint y: 216, endPoint x: 804, endPoint y: 215, distance: 152.4
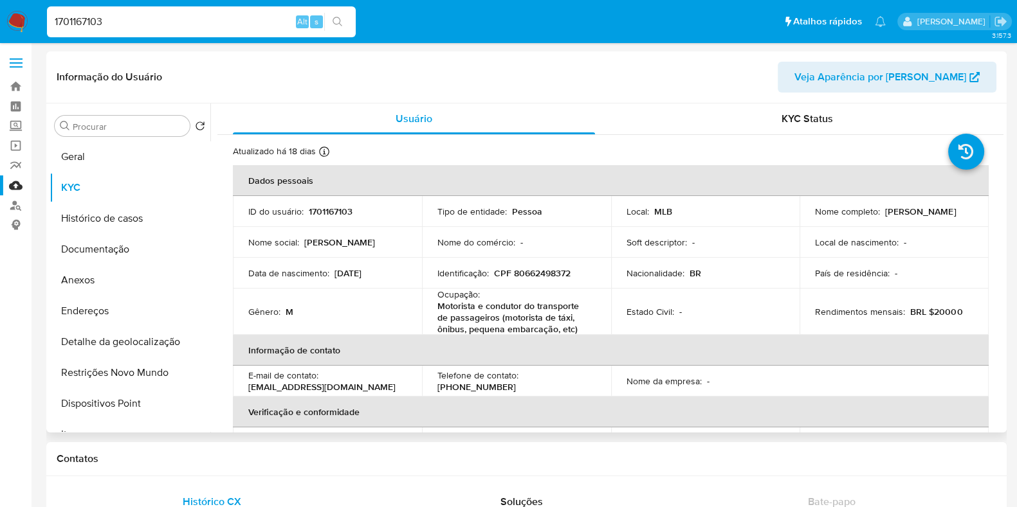
click at [804, 215] on td "Nome completo : Claudio Roberto Miranda da Costa" at bounding box center [893, 211] width 189 height 31
copy p "Claudio Roberto Miranda da Costa"
click at [234, 21] on input "1701167103" at bounding box center [201, 22] width 309 height 17
paste input "577411330"
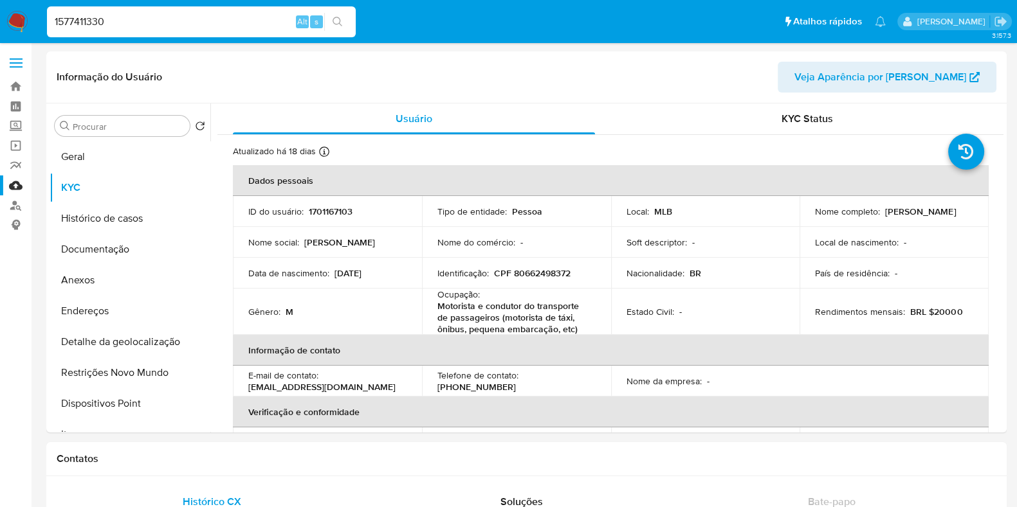
type input "1577411330"
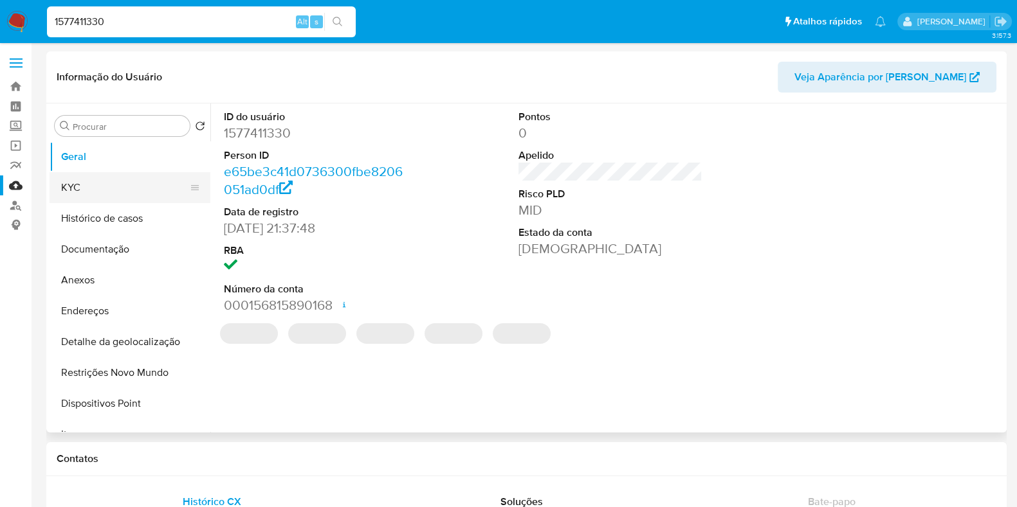
click at [163, 178] on button "KYC" at bounding box center [125, 187] width 150 height 31
select select "10"
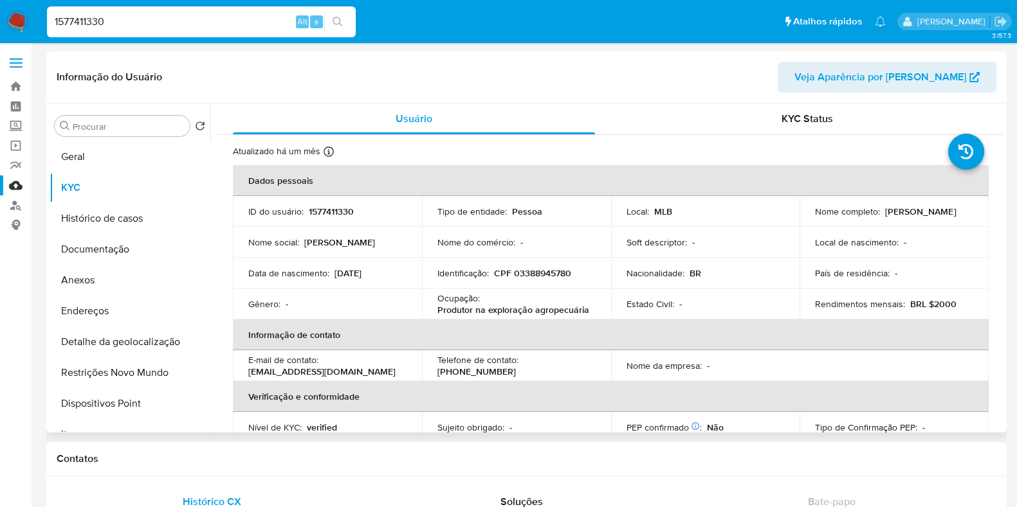
drag, startPoint x: 930, startPoint y: 219, endPoint x: 806, endPoint y: 217, distance: 124.1
click at [806, 217] on td "Nome completo : Antonia Marcia Lopes E Silva" at bounding box center [893, 211] width 189 height 31
copy p "[PERSON_NAME] E [PERSON_NAME]"
drag, startPoint x: 576, startPoint y: 273, endPoint x: 511, endPoint y: 271, distance: 64.3
click at [511, 271] on div "Identificação : CPF 03388945780" at bounding box center [516, 274] width 158 height 12
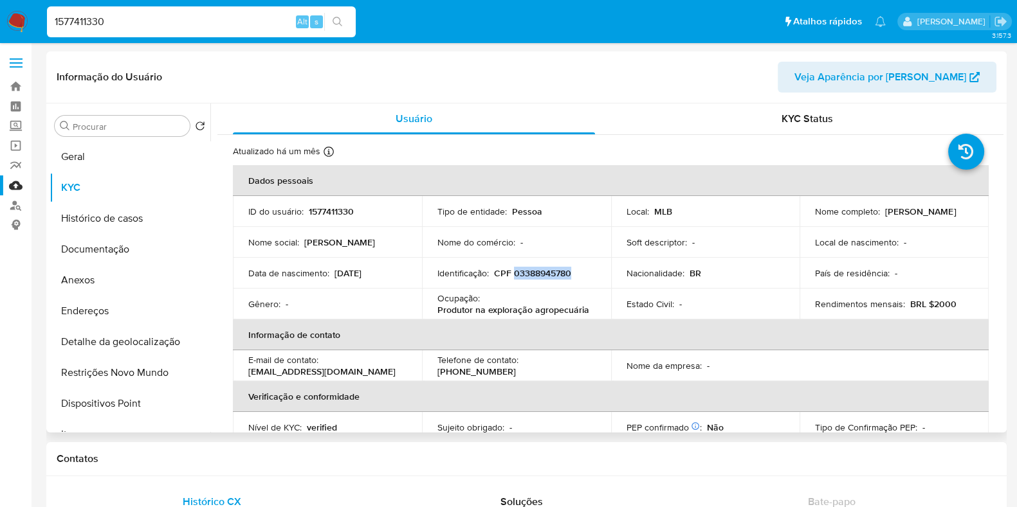
copy p "03388945780"
click at [129, 24] on input "1577411330" at bounding box center [201, 22] width 309 height 17
paste input "693564137"
type input "1693564137"
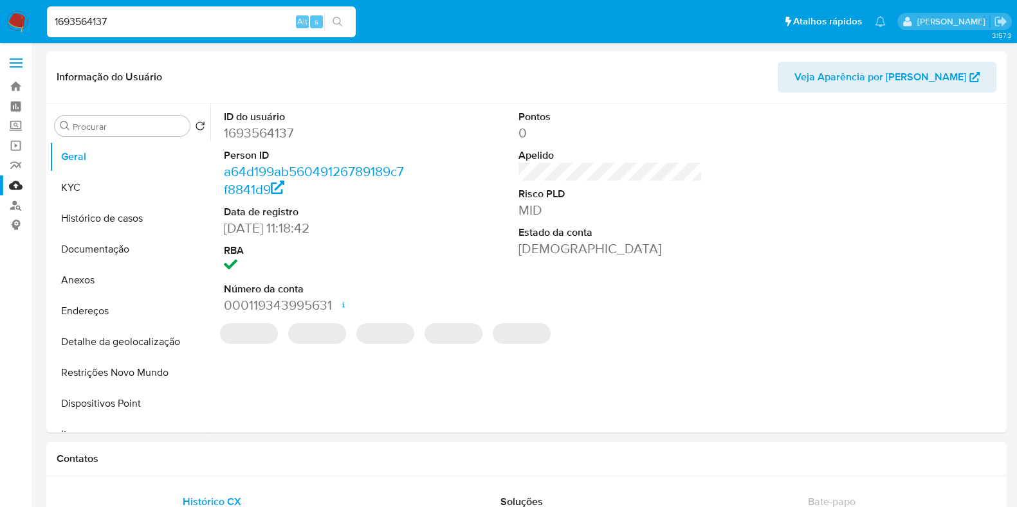
select select "10"
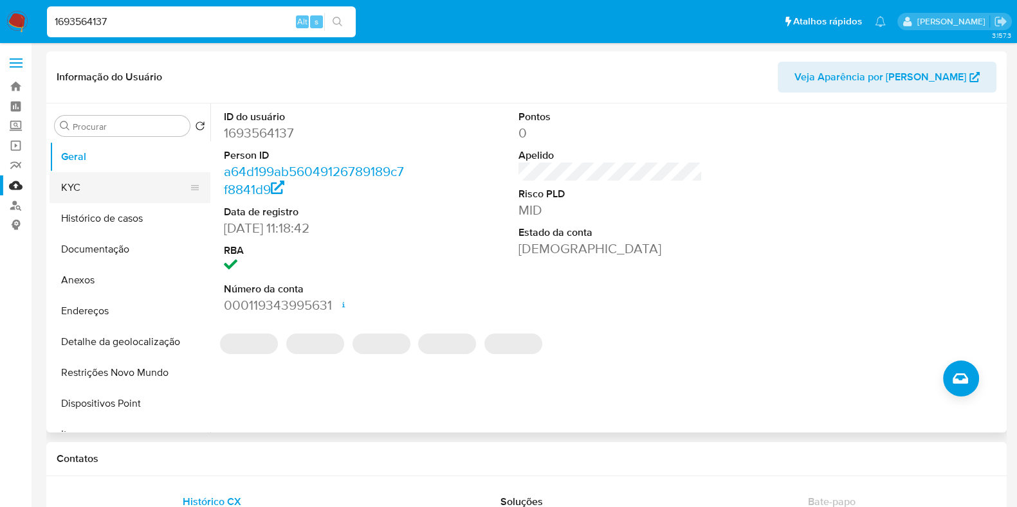
click at [134, 194] on button "KYC" at bounding box center [125, 187] width 150 height 31
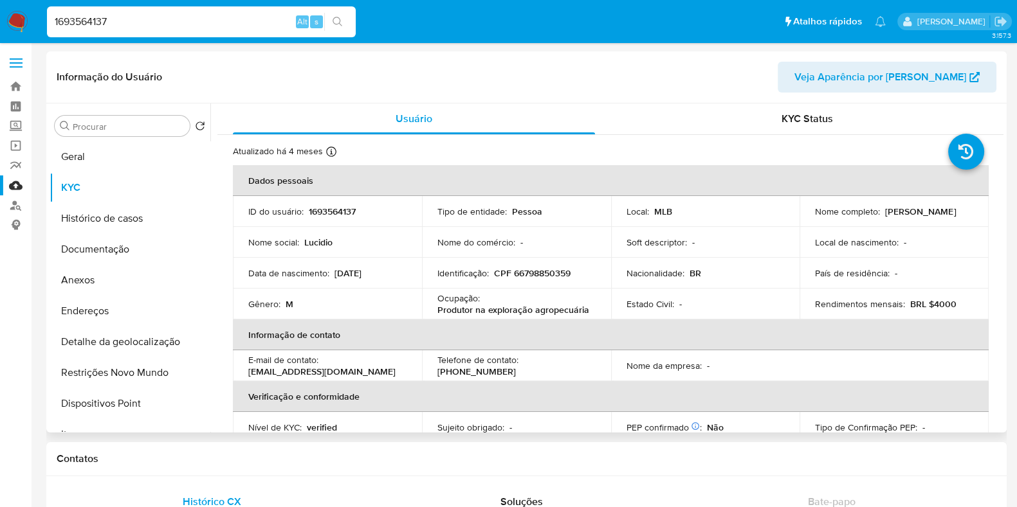
drag, startPoint x: 811, startPoint y: 218, endPoint x: 907, endPoint y: 217, distance: 95.8
click at [907, 217] on div "Nome completo : Lucidio Alves de Sousa" at bounding box center [894, 212] width 158 height 12
copy p "[PERSON_NAME]"
drag, startPoint x: 580, startPoint y: 272, endPoint x: 511, endPoint y: 273, distance: 68.8
click at [511, 273] on div "Identificação : CPF 66798850359" at bounding box center [516, 274] width 158 height 12
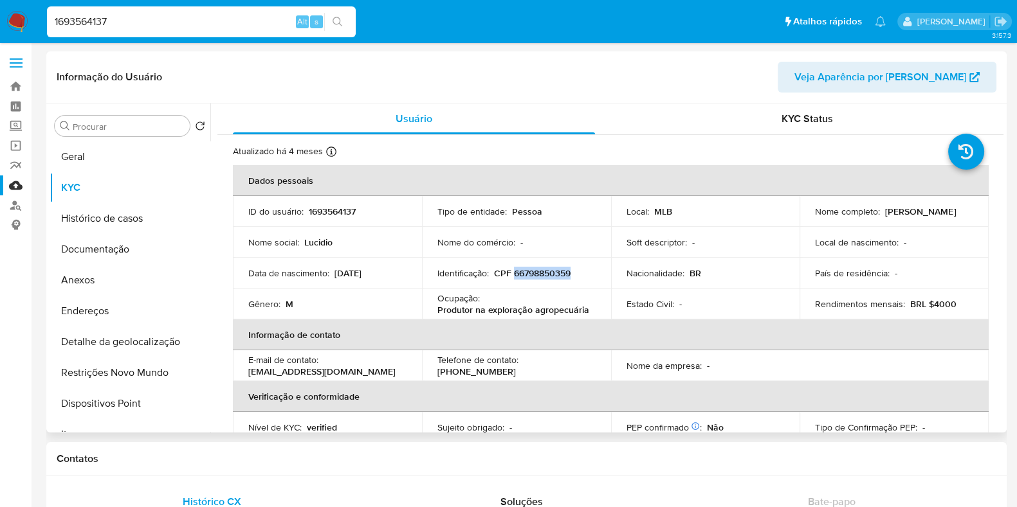
copy p "66798850359"
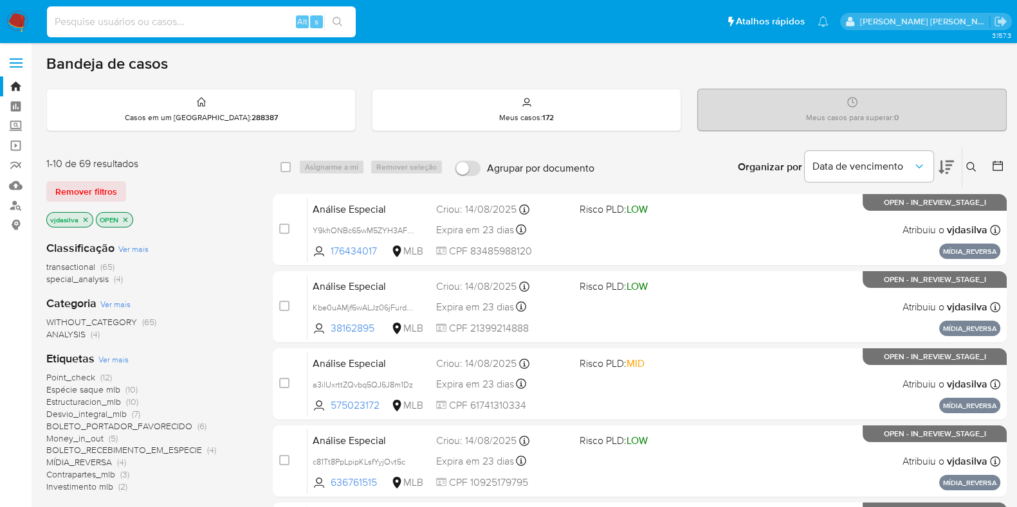
click at [119, 30] on input at bounding box center [201, 22] width 309 height 17
paste input "219910131"
type input "219910131"
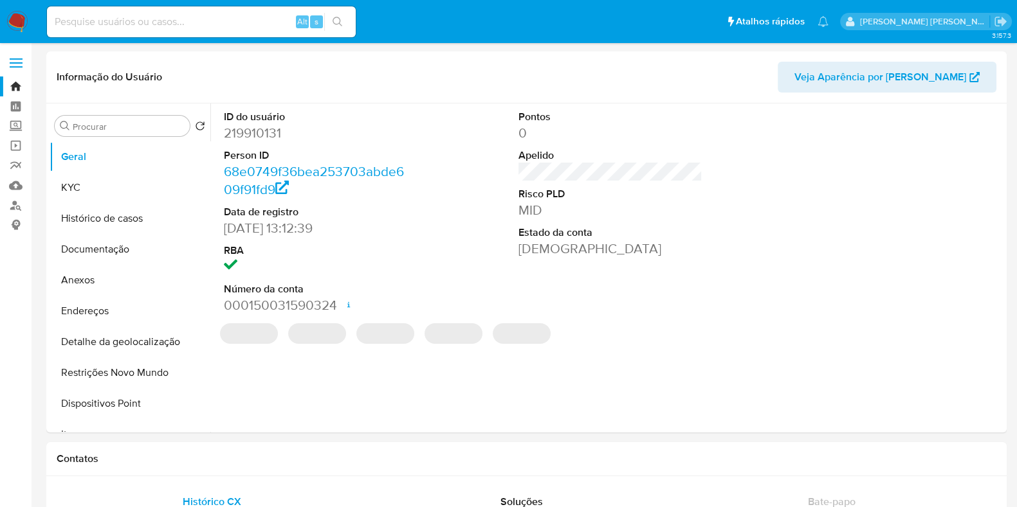
select select "10"
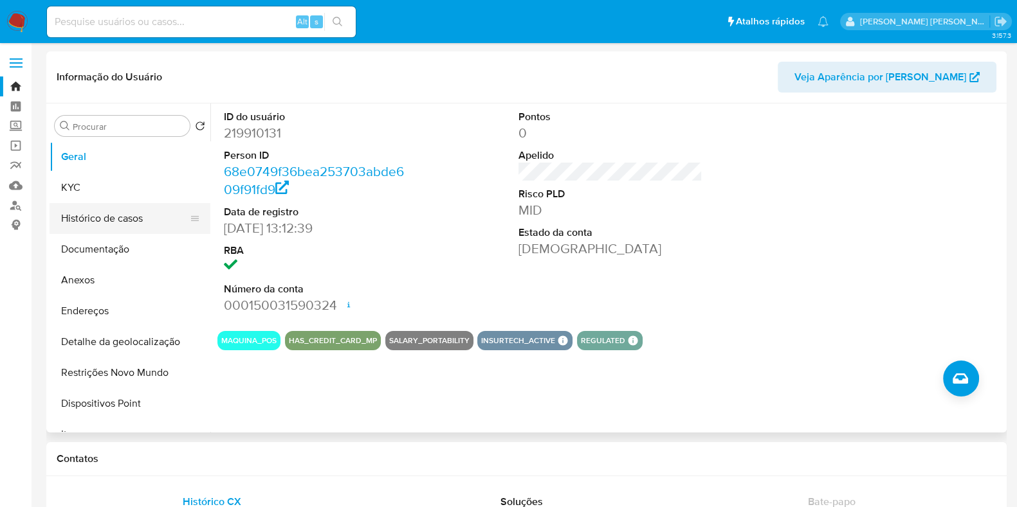
click at [116, 214] on button "Histórico de casos" at bounding box center [125, 218] width 150 height 31
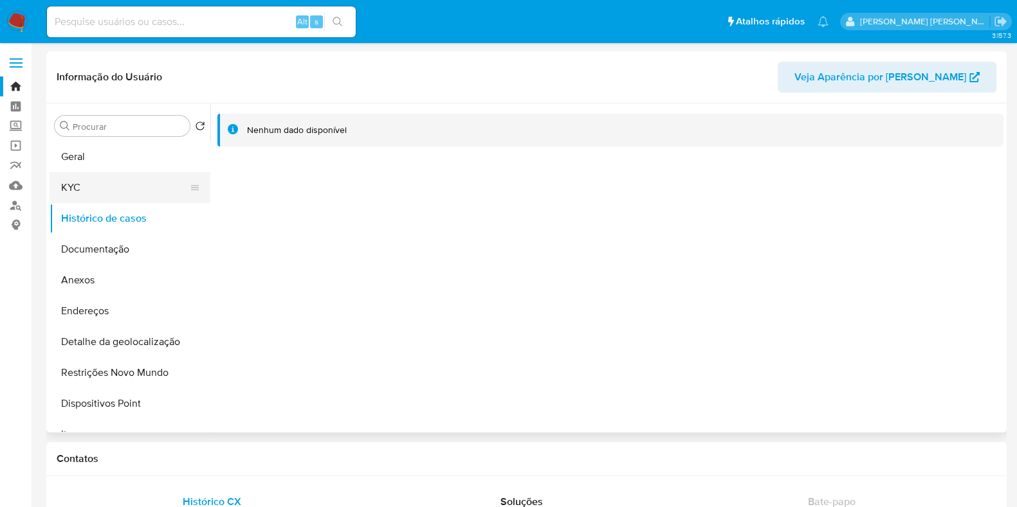
click at [109, 194] on button "KYC" at bounding box center [125, 187] width 150 height 31
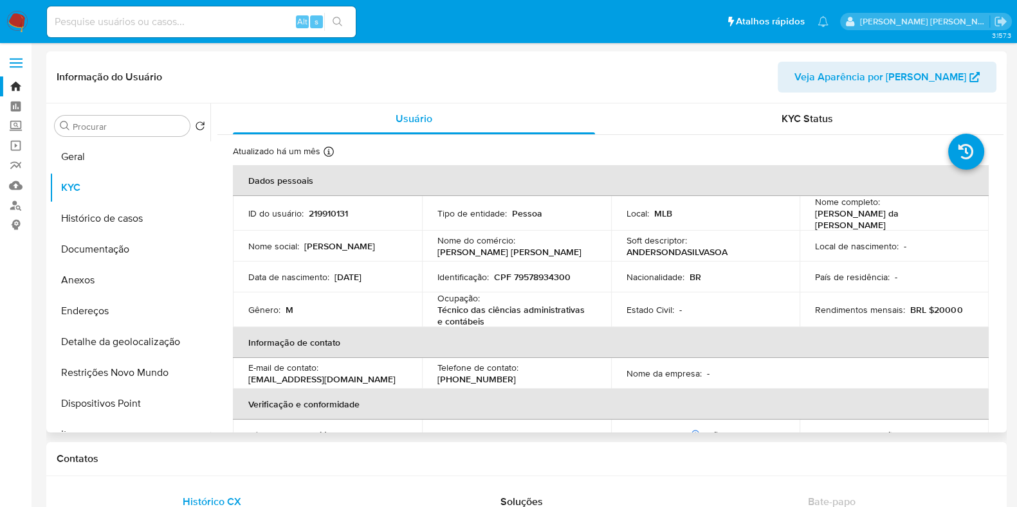
drag, startPoint x: 1003, startPoint y: 212, endPoint x: 1013, endPoint y: 251, distance: 40.4
click at [1005, 309] on div "Procurar Retornar ao pedido padrão [PERSON_NAME] Histórico de casos Documentaçã…" at bounding box center [526, 268] width 960 height 329
drag, startPoint x: 997, startPoint y: 187, endPoint x: 1022, endPoint y: 265, distance: 82.2
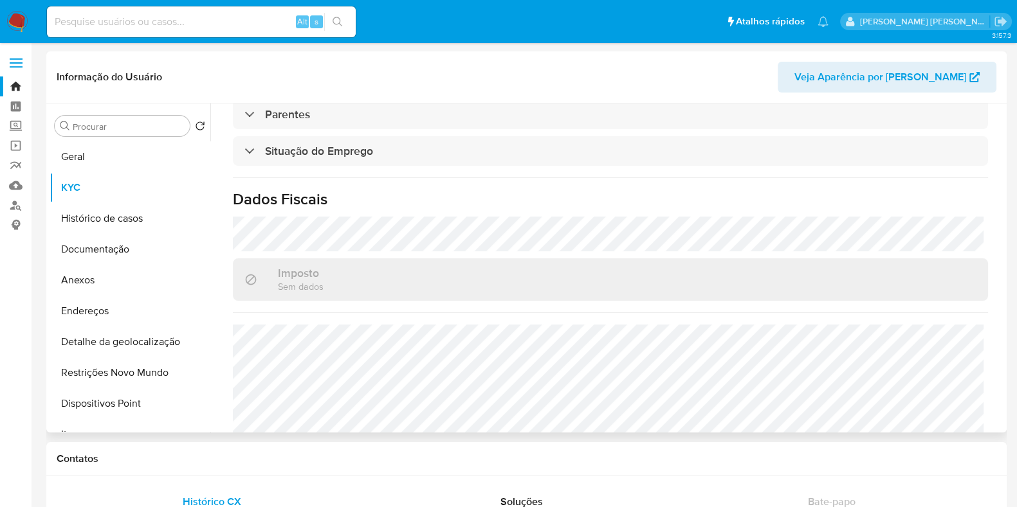
scroll to position [563, 0]
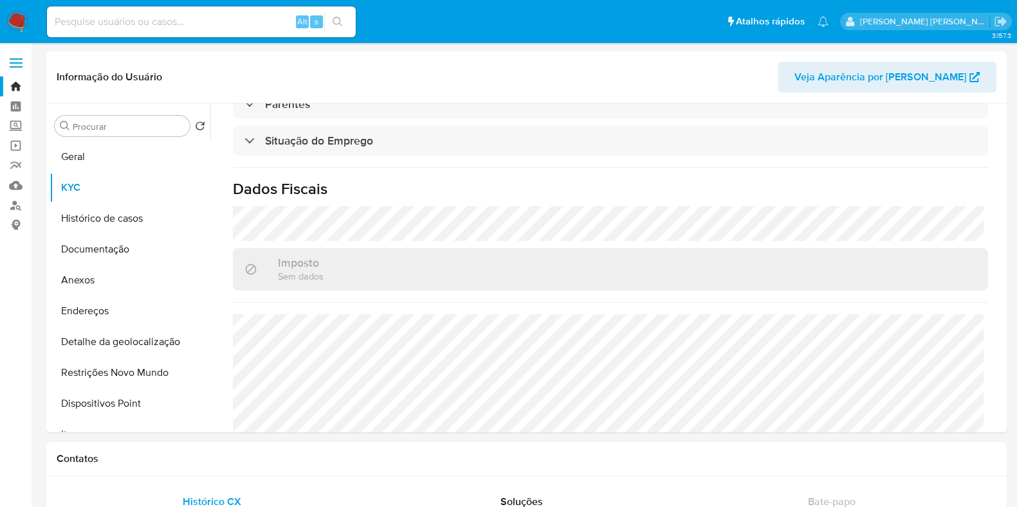
click at [116, 17] on input at bounding box center [201, 22] width 309 height 17
paste input "220713190"
type input "220713190"
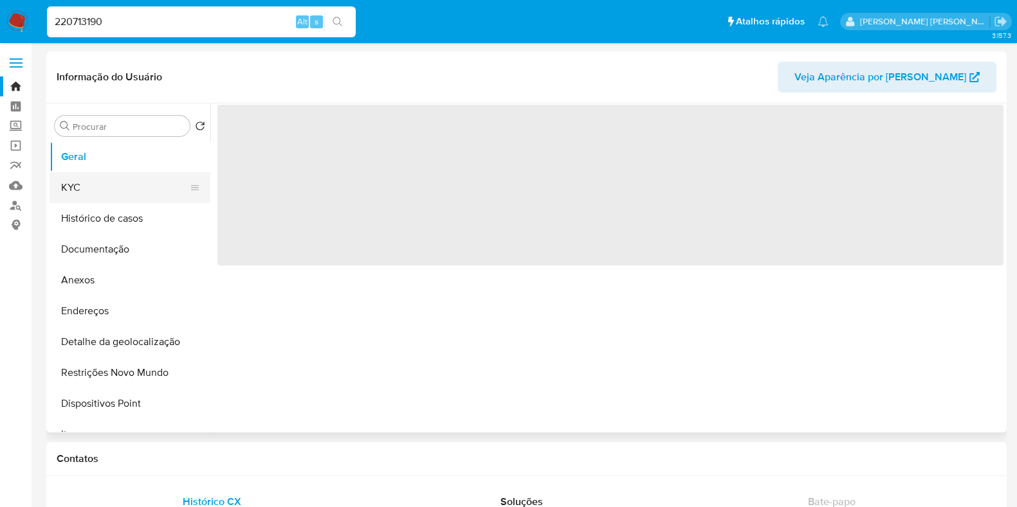
click at [167, 186] on button "KYC" at bounding box center [125, 187] width 150 height 31
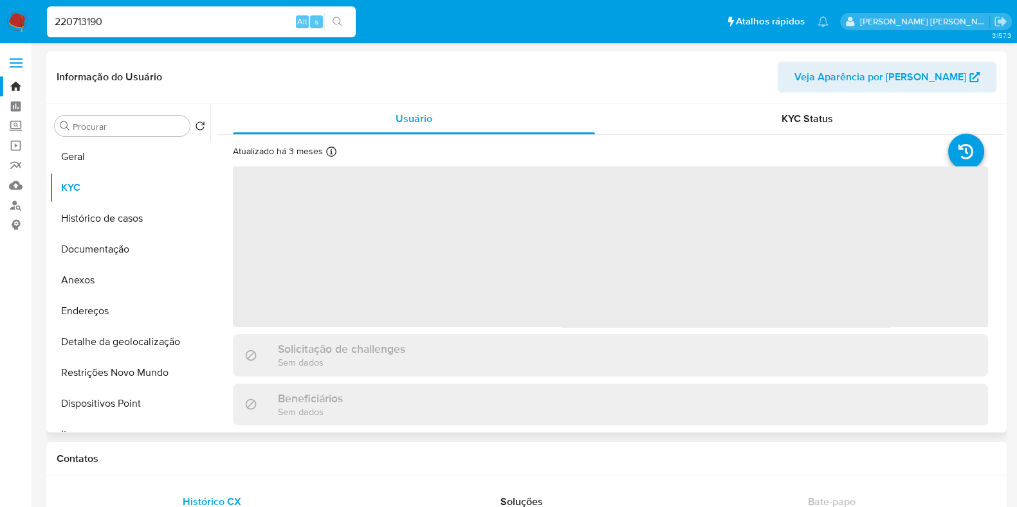
select select "10"
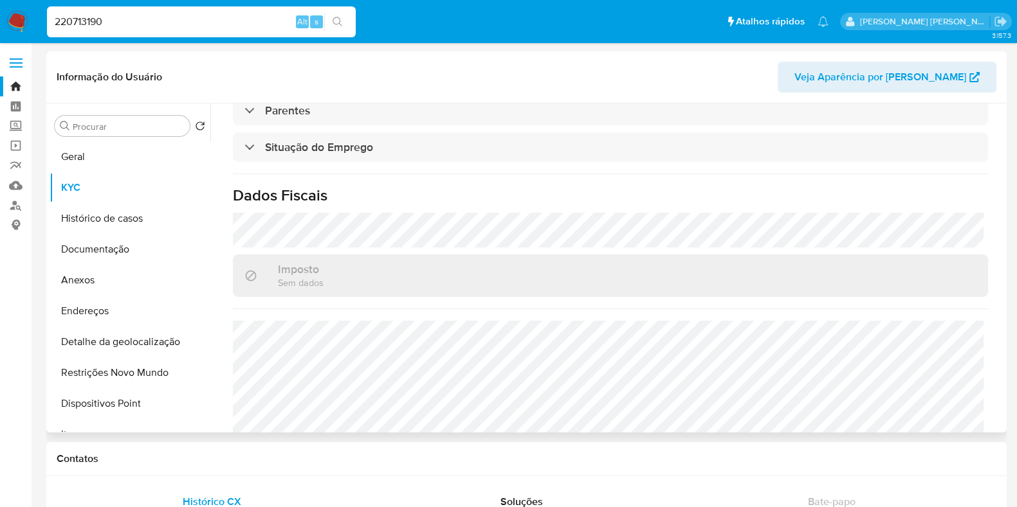
scroll to position [562, 0]
click at [158, 18] on input "220713190" at bounding box center [201, 22] width 309 height 17
paste input "89908937"
type input "289908937"
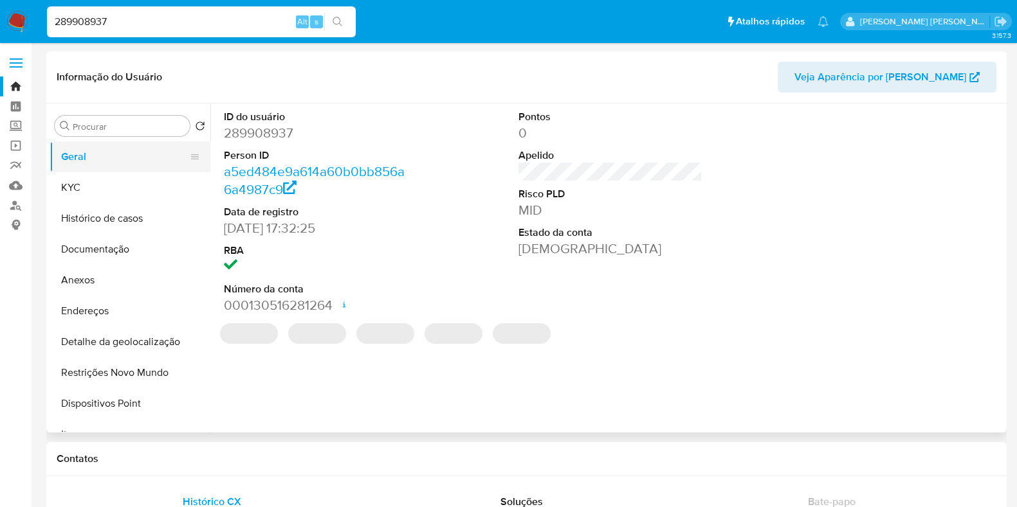
select select "10"
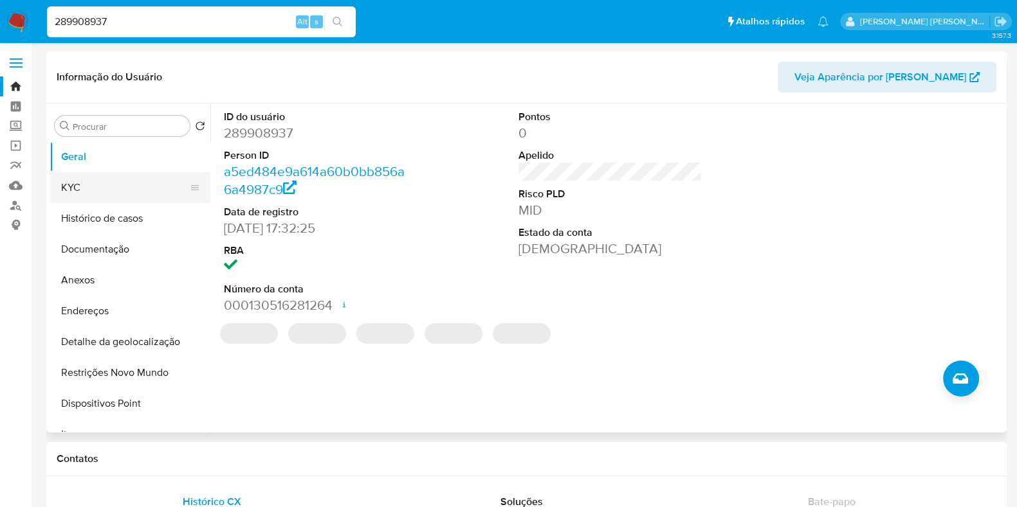
click at [145, 188] on button "KYC" at bounding box center [125, 187] width 150 height 31
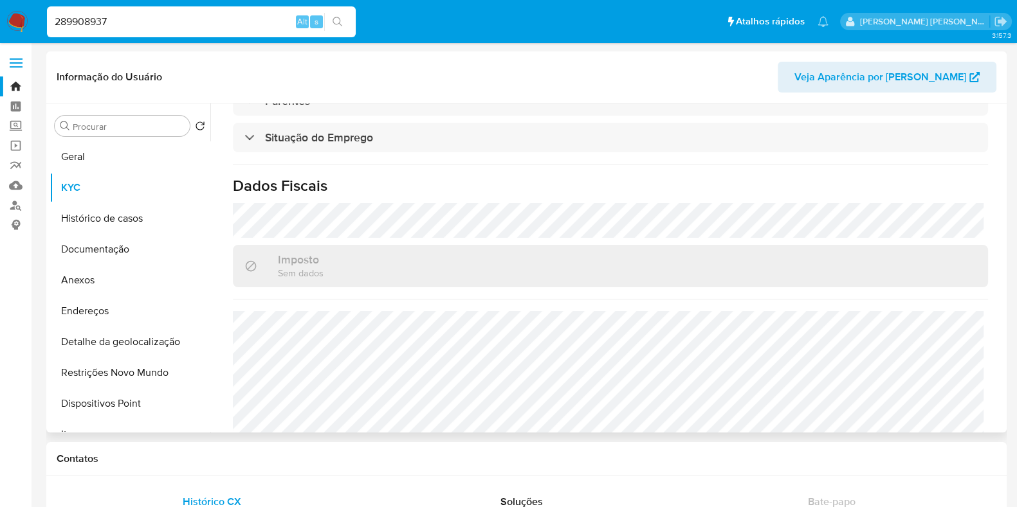
scroll to position [566, 0]
click at [93, 24] on input "289908937" at bounding box center [201, 22] width 309 height 17
paste input "345649041"
type input "345649041"
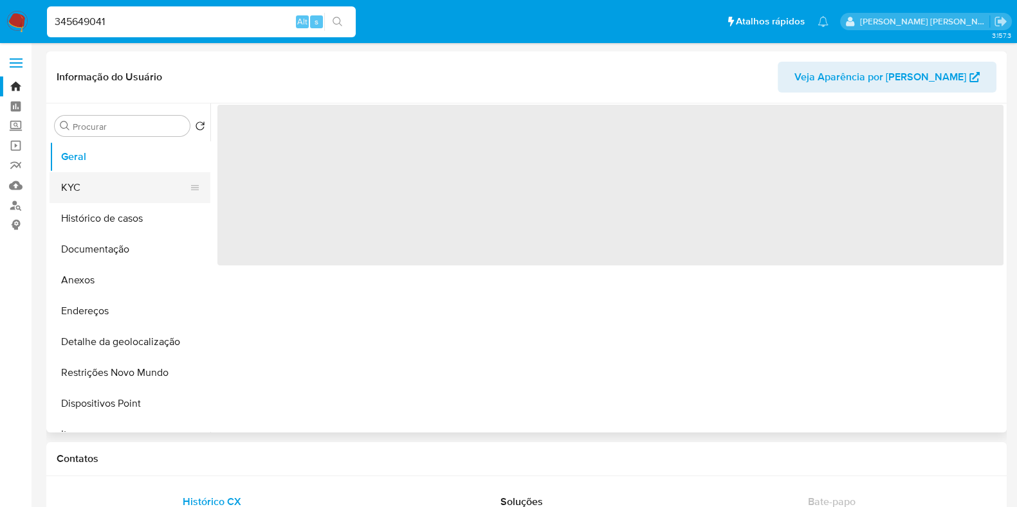
click at [116, 182] on button "KYC" at bounding box center [125, 187] width 150 height 31
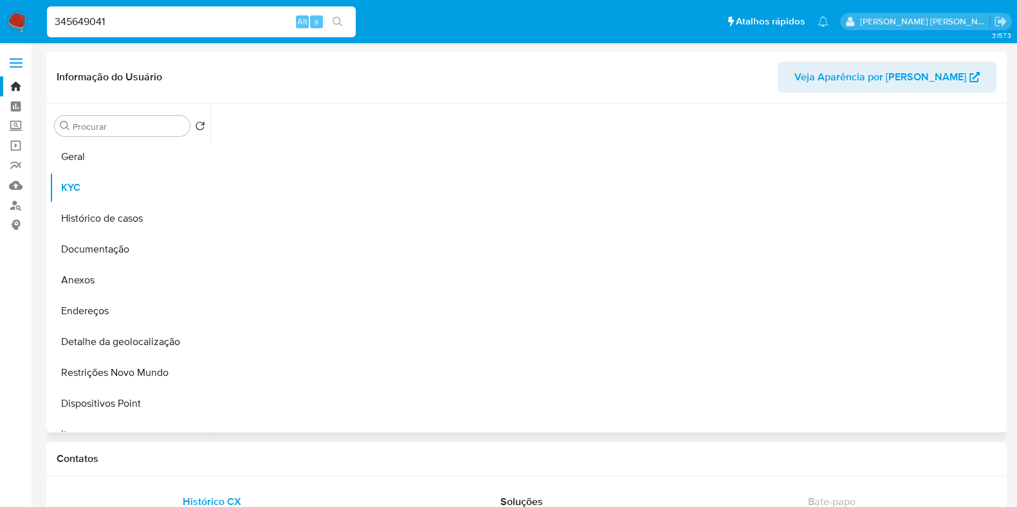
select select "10"
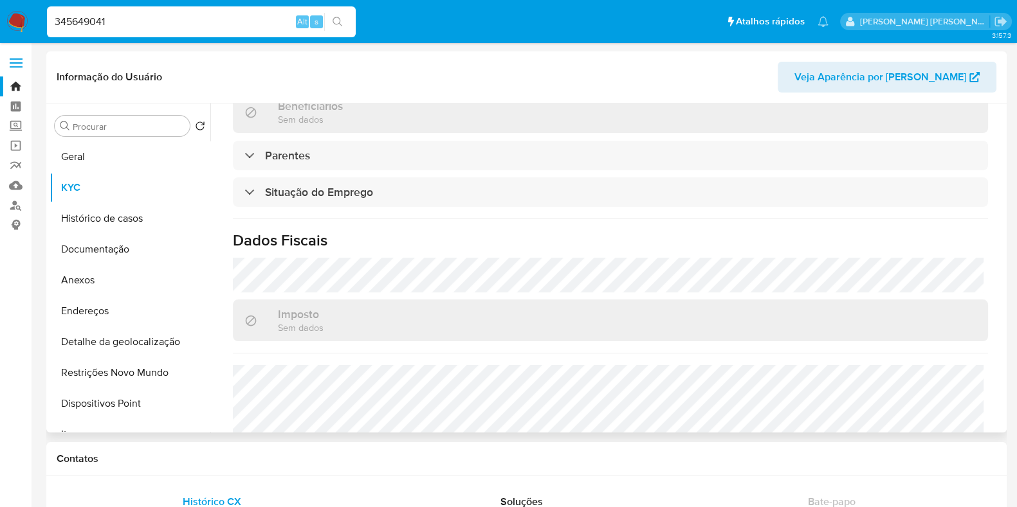
scroll to position [503, 0]
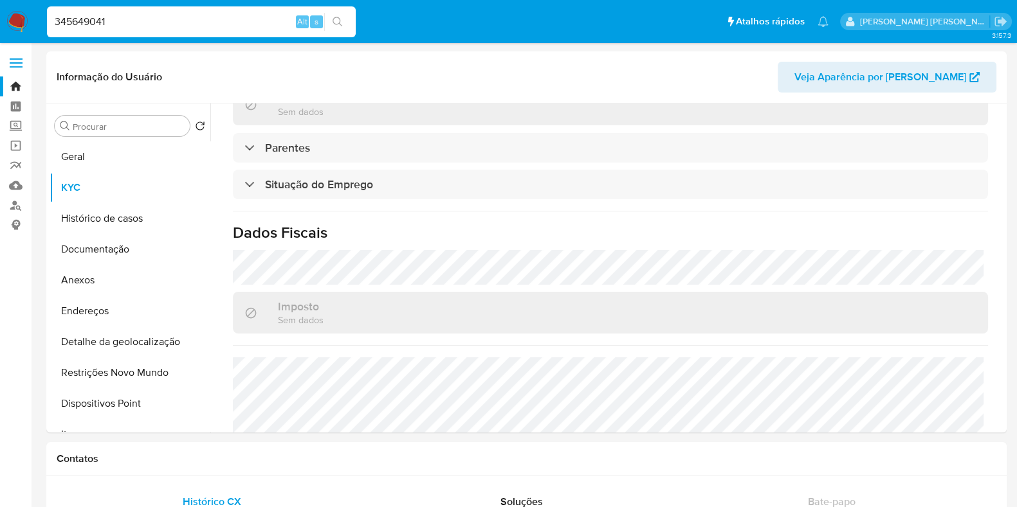
click at [142, 21] on input "345649041" at bounding box center [201, 22] width 309 height 17
paste input "74621912"
type input "374621912"
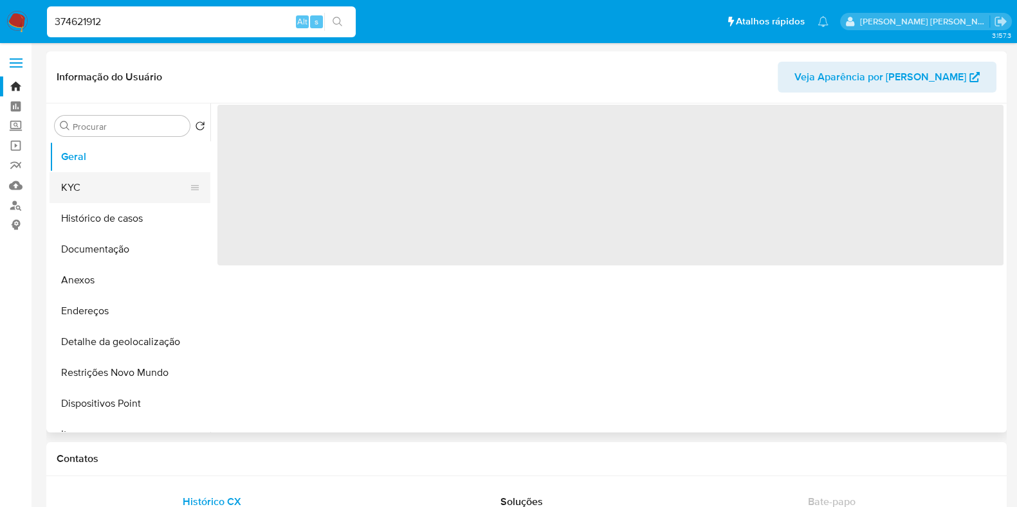
click at [129, 194] on button "KYC" at bounding box center [125, 187] width 150 height 31
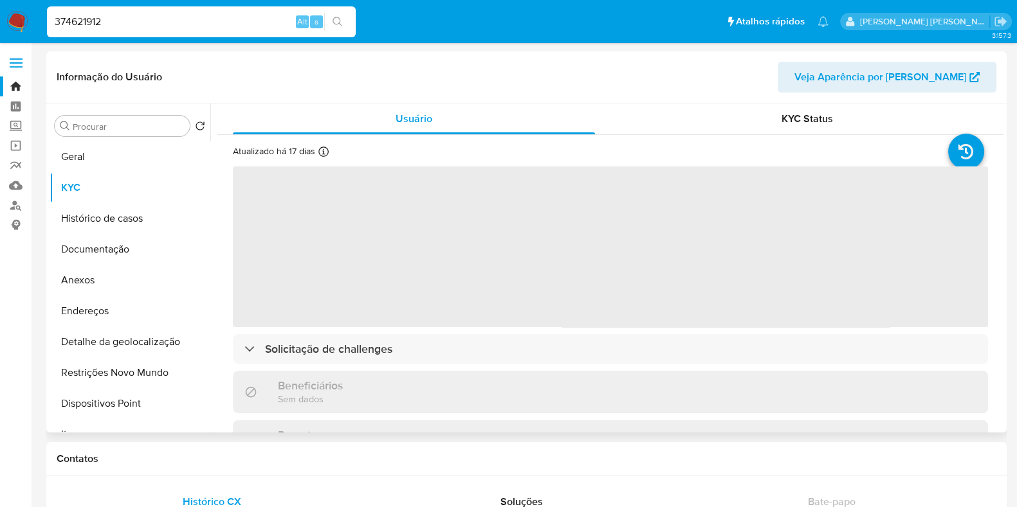
select select "10"
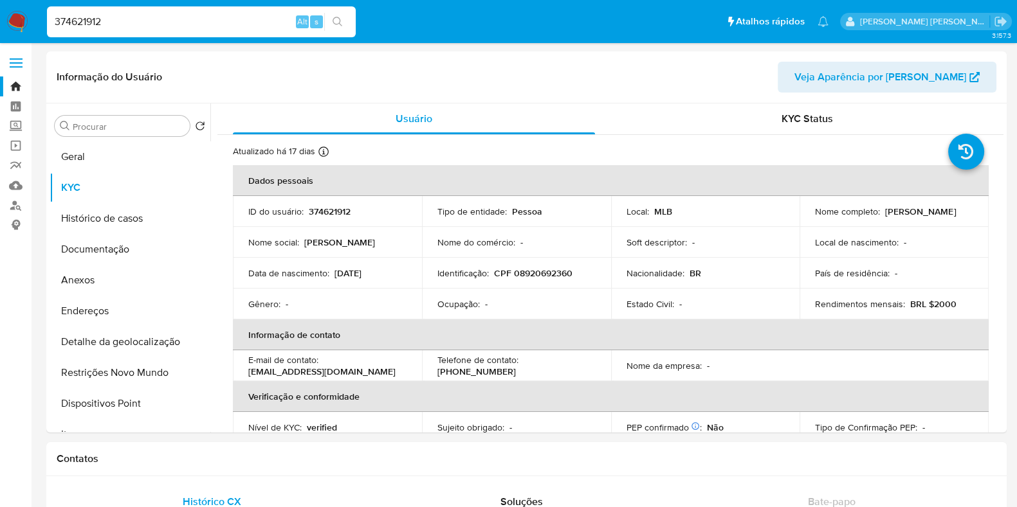
drag, startPoint x: 1003, startPoint y: 203, endPoint x: 1008, endPoint y: 260, distance: 57.5
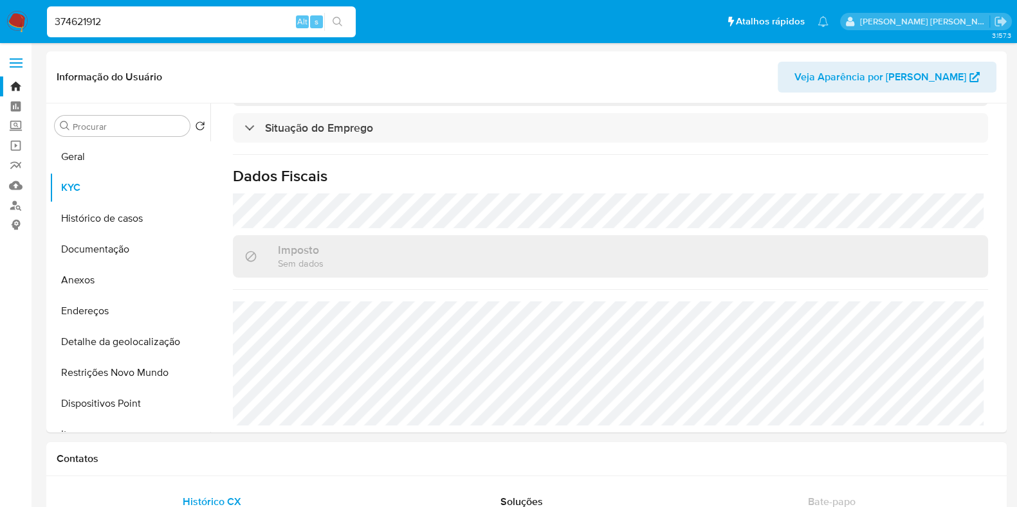
scroll to position [570, 0]
drag, startPoint x: 197, startPoint y: 24, endPoint x: 0, endPoint y: -3, distance: 198.6
paste input "427635851"
type input "427635851"
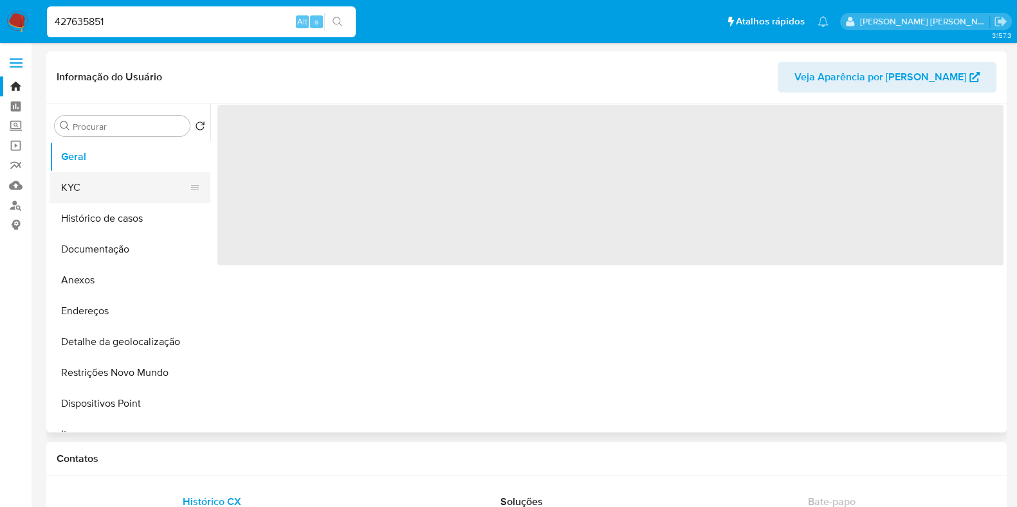
click at [113, 197] on button "KYC" at bounding box center [125, 187] width 150 height 31
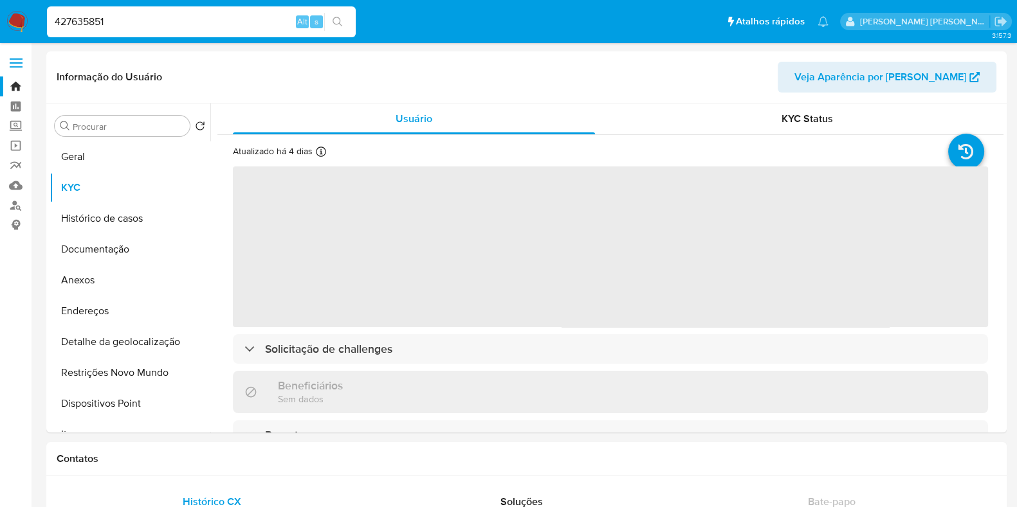
select select "10"
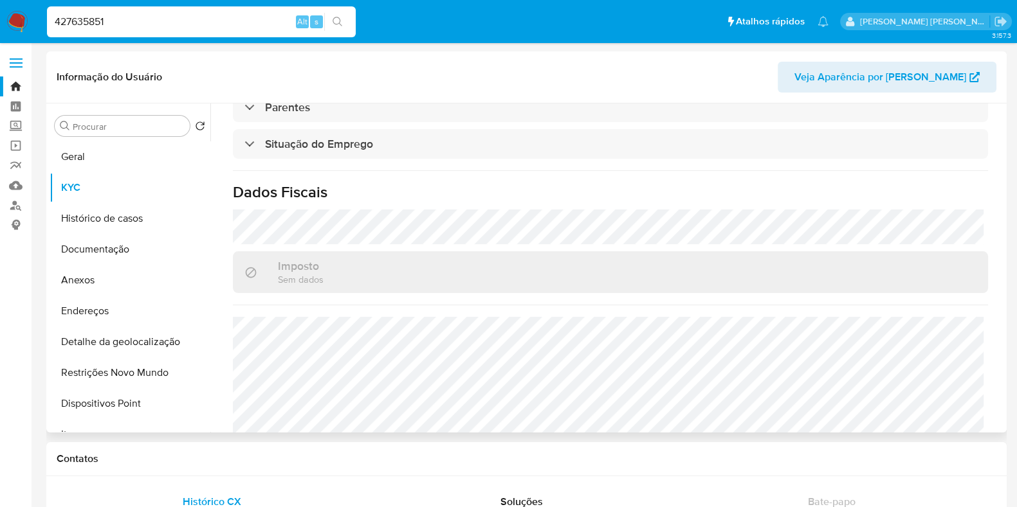
scroll to position [541, 0]
click at [113, 27] on input "427635851" at bounding box center [201, 22] width 309 height 17
paste input "43412686"
type input "443412686"
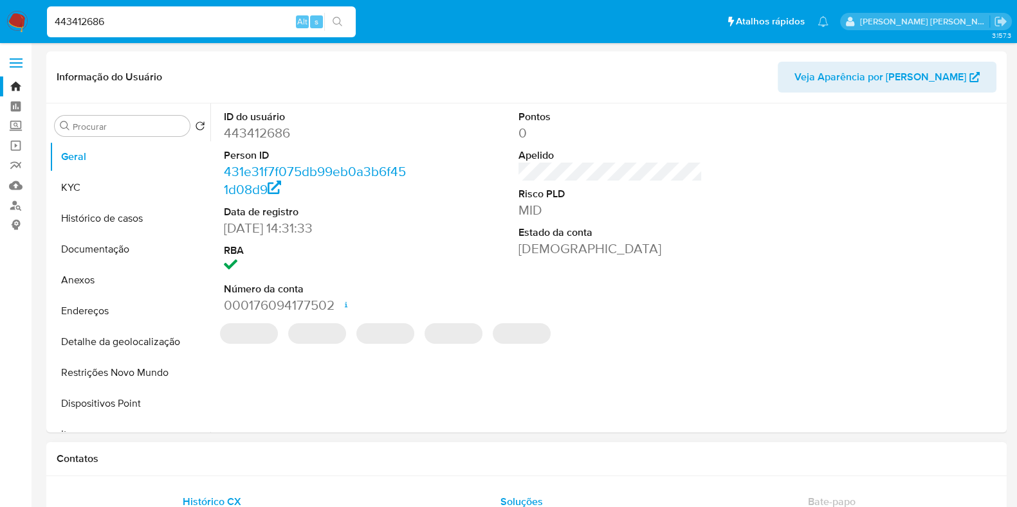
select select "10"
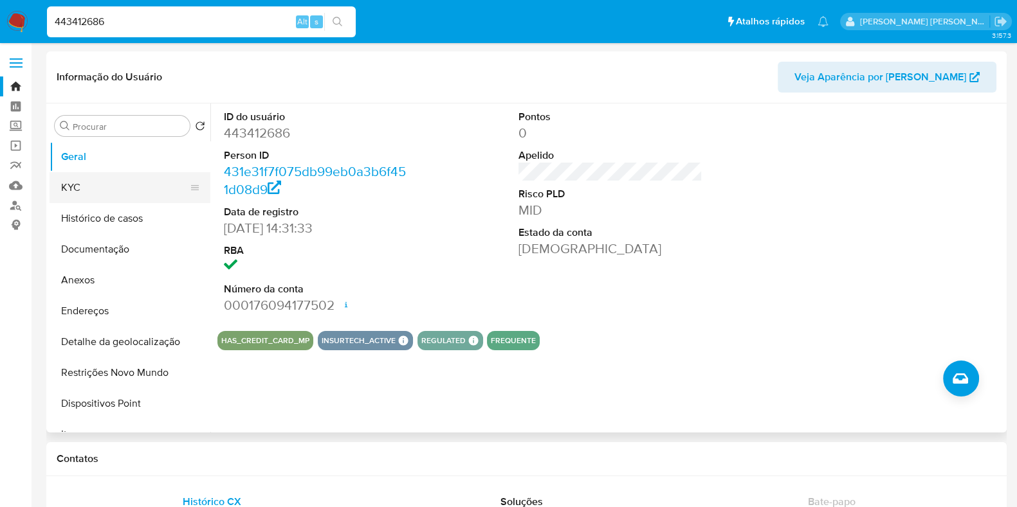
click at [109, 188] on button "KYC" at bounding box center [125, 187] width 150 height 31
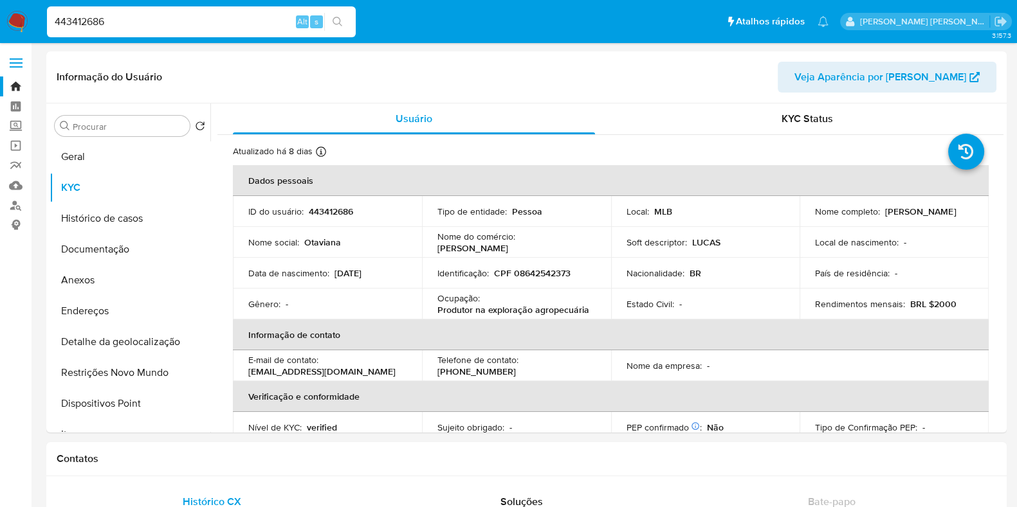
click at [105, 23] on input "443412686" at bounding box center [201, 22] width 309 height 17
paste input "702530062"
type input "702530062"
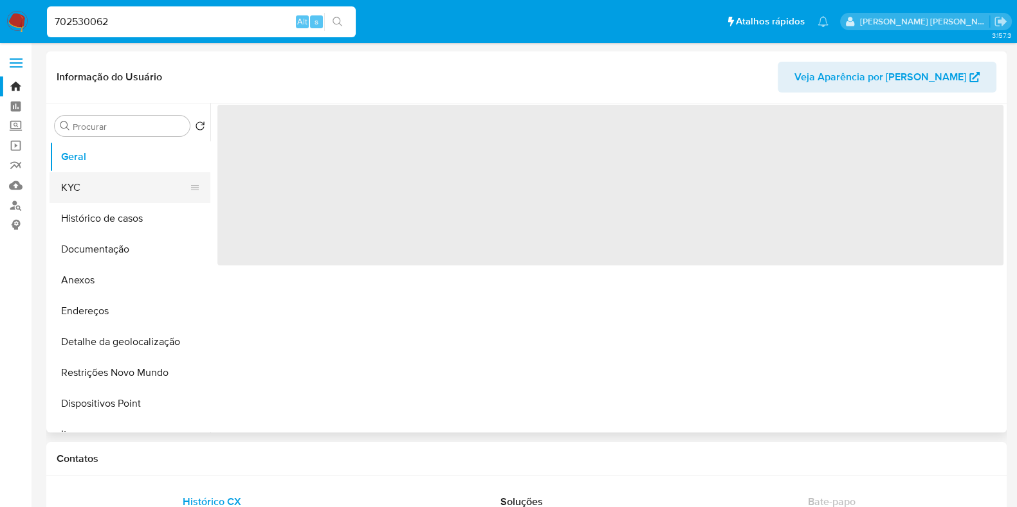
click at [98, 174] on button "KYC" at bounding box center [125, 187] width 150 height 31
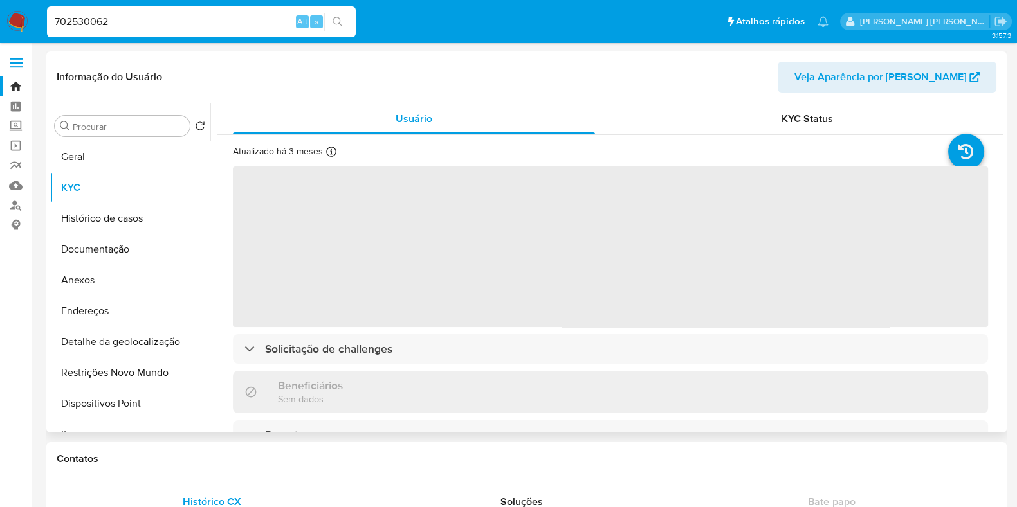
select select "10"
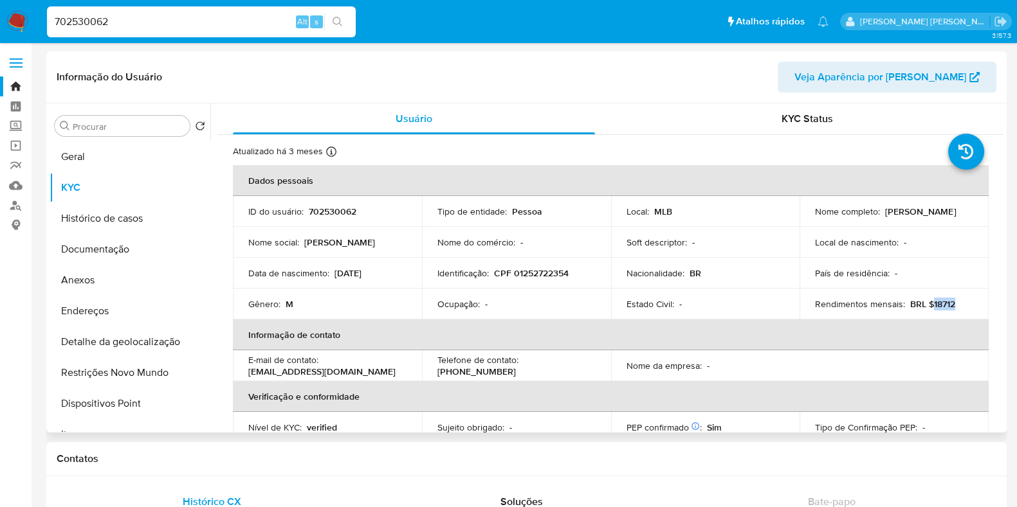
drag, startPoint x: 962, startPoint y: 304, endPoint x: 929, endPoint y: 303, distance: 32.8
click at [929, 303] on div "Rendimentos mensais : BRL $18712" at bounding box center [894, 304] width 158 height 12
copy p "18712"
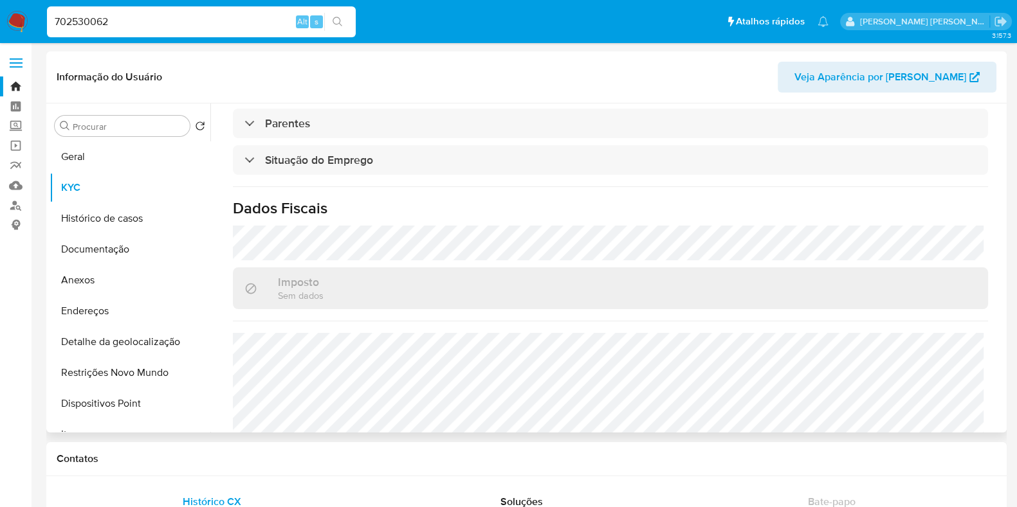
scroll to position [525, 0]
click at [209, 24] on input "702530062" at bounding box center [201, 22] width 309 height 17
paste input "1125984979"
type input "1125984979"
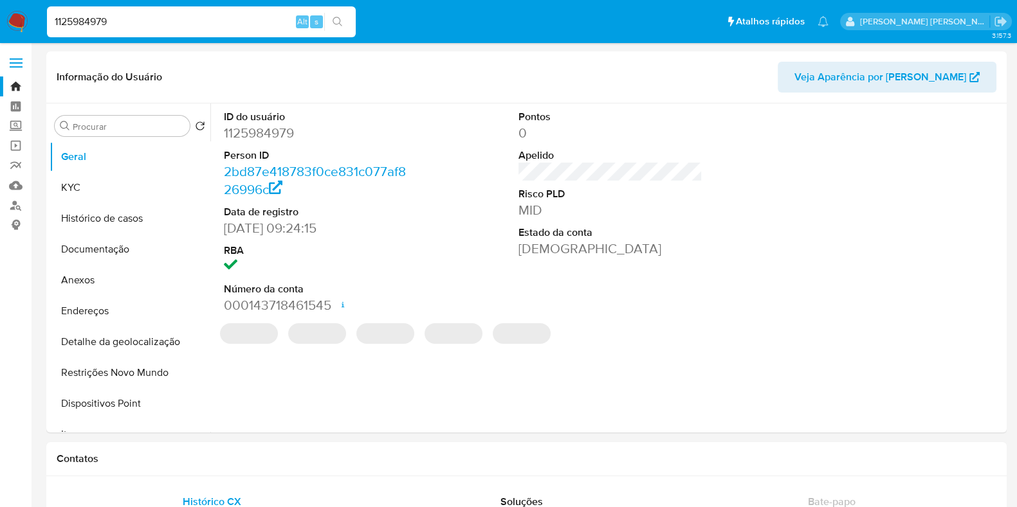
select select "10"
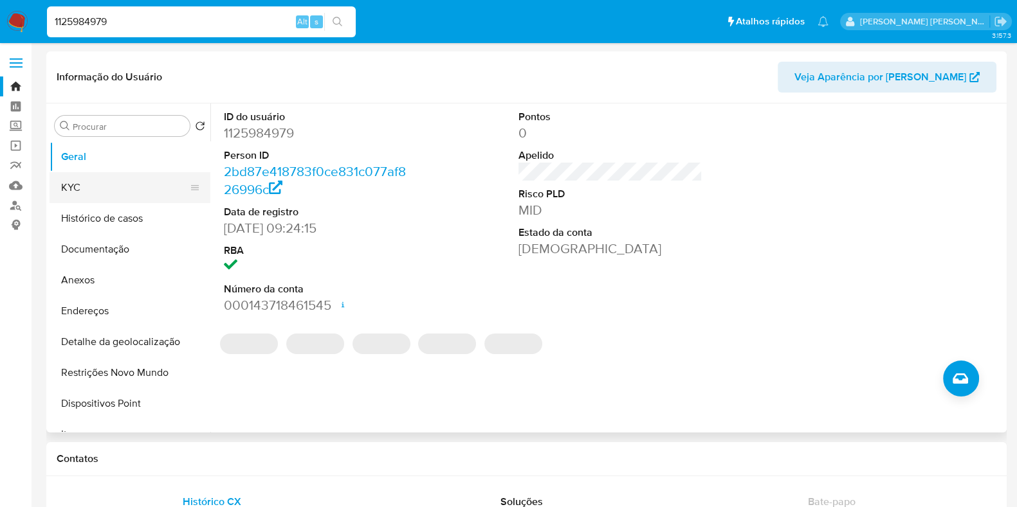
click at [141, 185] on button "KYC" at bounding box center [125, 187] width 150 height 31
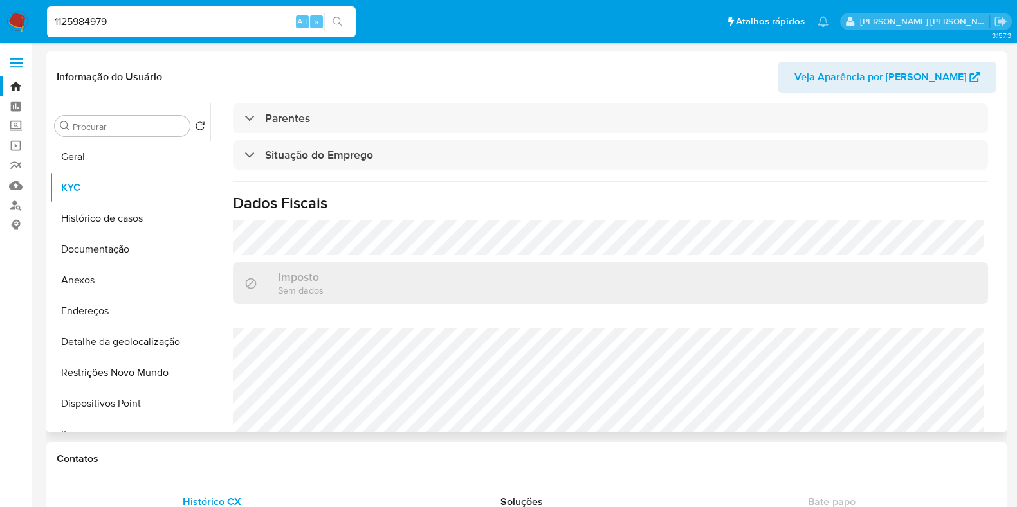
scroll to position [552, 0]
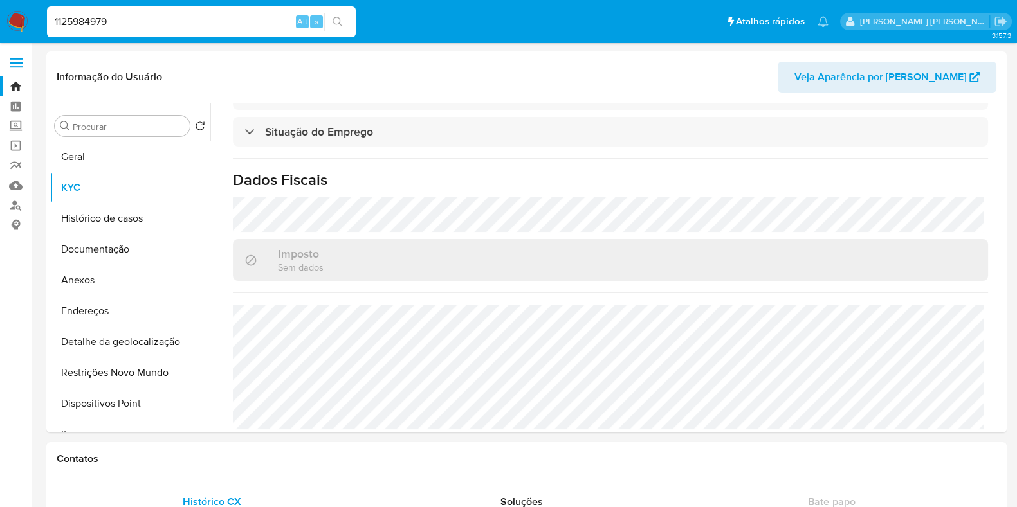
click at [121, 20] on input "1125984979" at bounding box center [201, 22] width 309 height 17
paste input "425511181"
type input "1425511181"
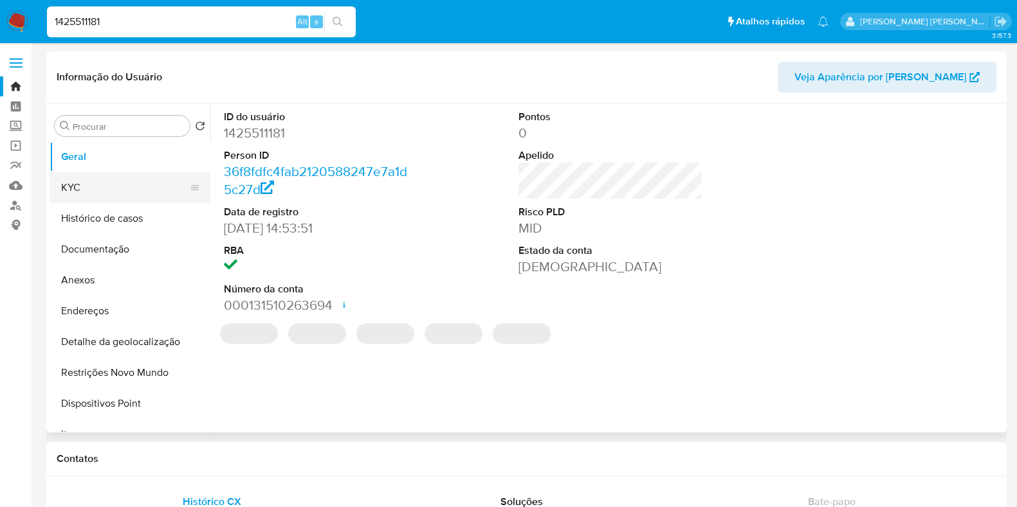
select select "10"
click at [116, 186] on button "KYC" at bounding box center [125, 187] width 150 height 31
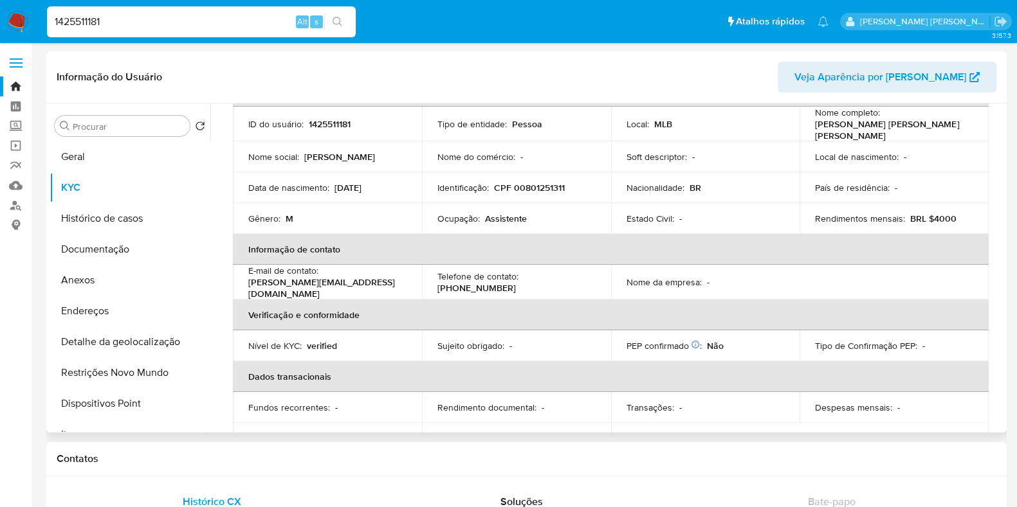
scroll to position [73, 0]
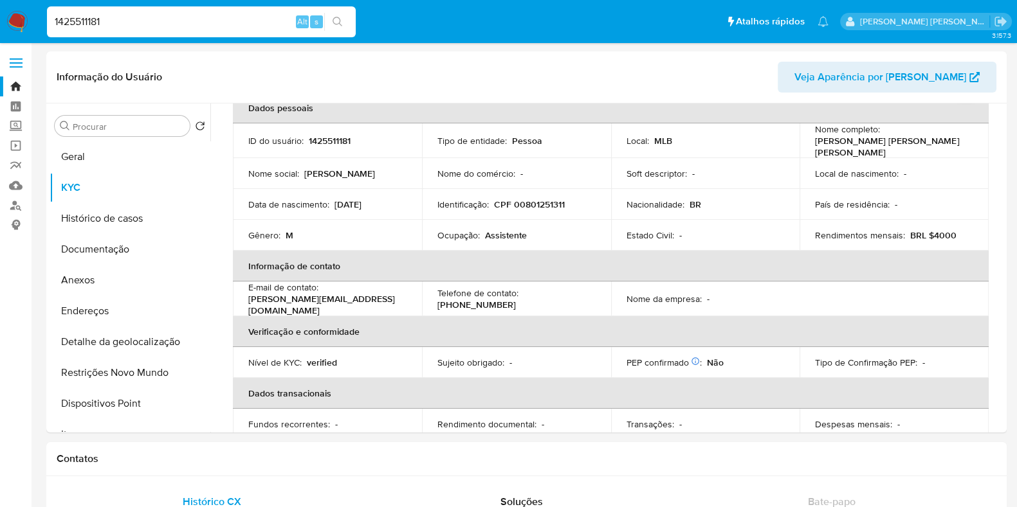
click at [199, 12] on div "1425511181 Alt s" at bounding box center [201, 21] width 309 height 31
click at [187, 24] on input "1425511181" at bounding box center [201, 22] width 309 height 17
paste input "577411330"
type input "1577411330"
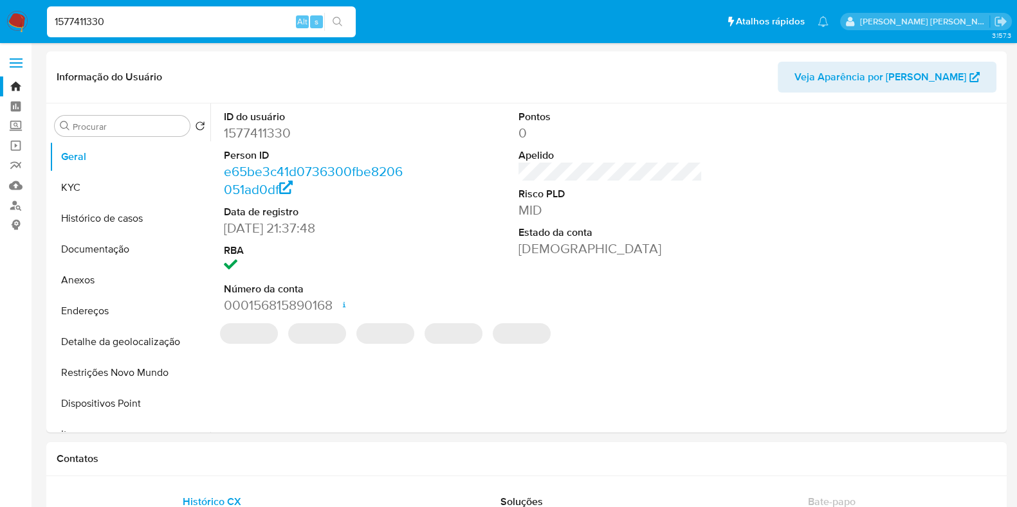
select select "10"
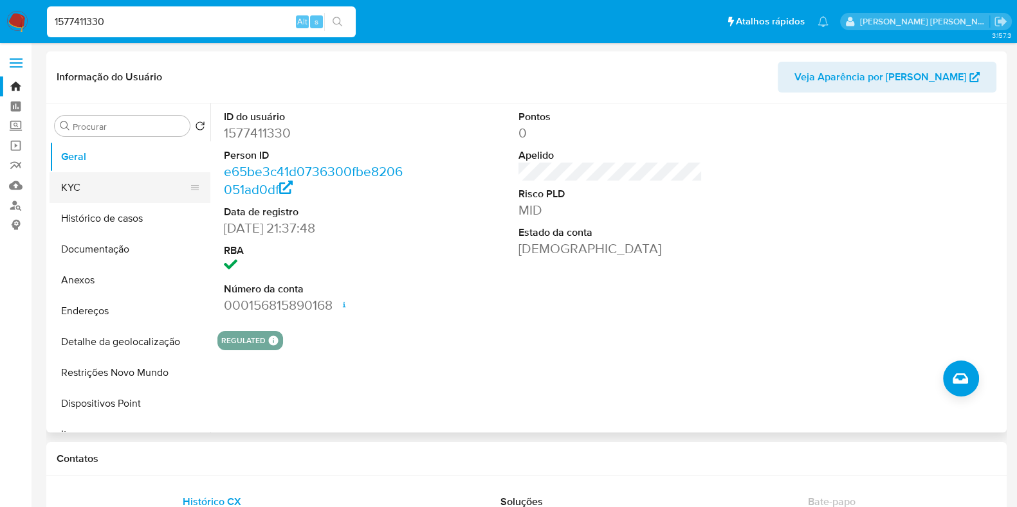
click at [152, 189] on button "KYC" at bounding box center [125, 187] width 150 height 31
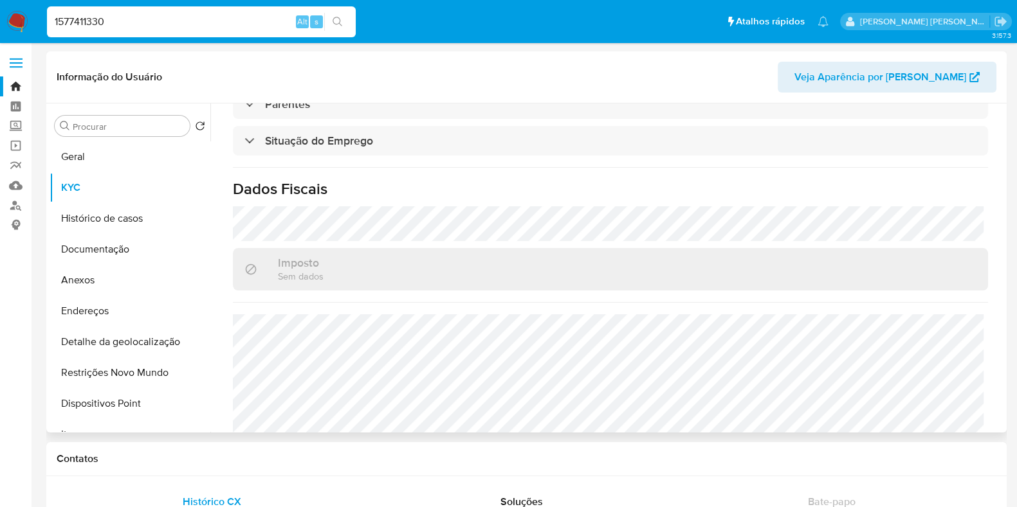
scroll to position [571, 0]
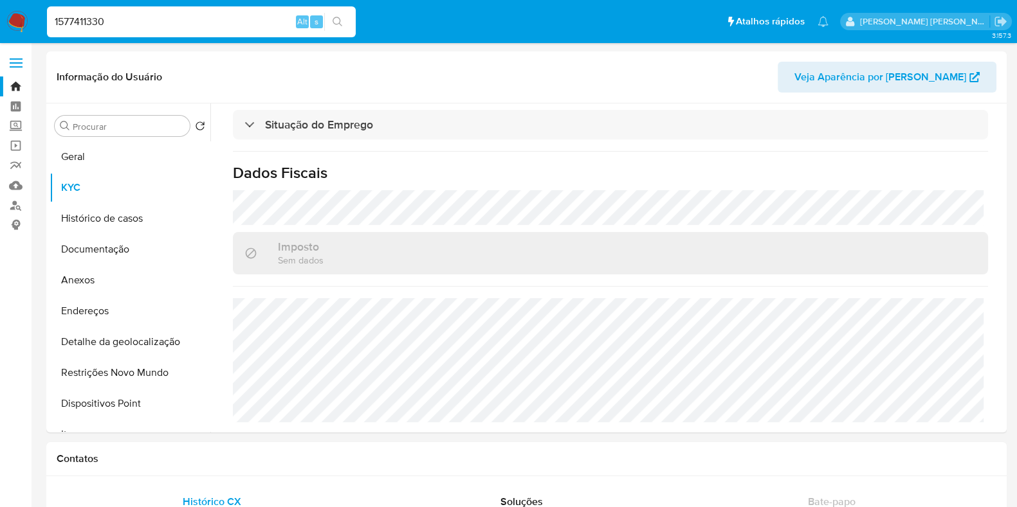
click at [215, 23] on input "1577411330" at bounding box center [201, 22] width 309 height 17
paste input "693564137"
type input "1693564137"
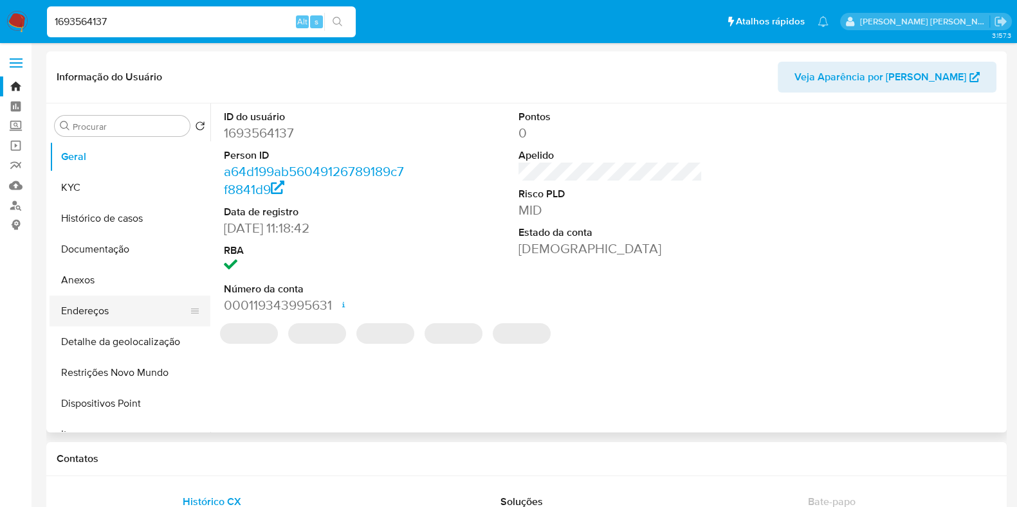
select select "10"
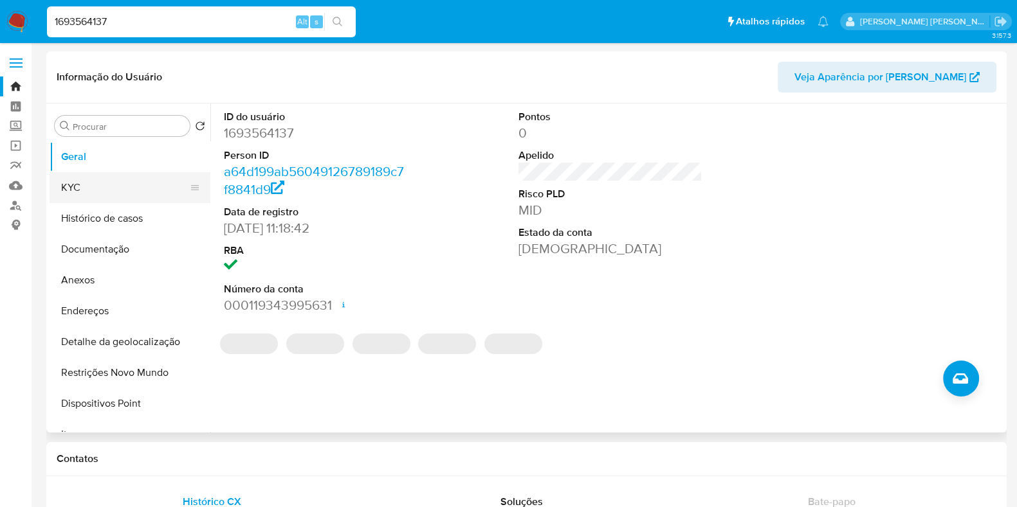
click at [135, 197] on button "KYC" at bounding box center [125, 187] width 150 height 31
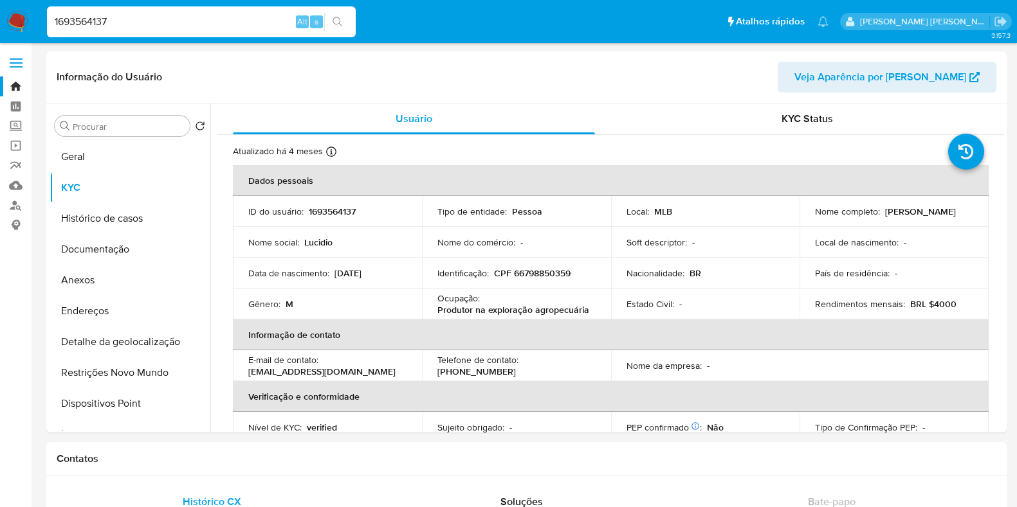
select select "10"
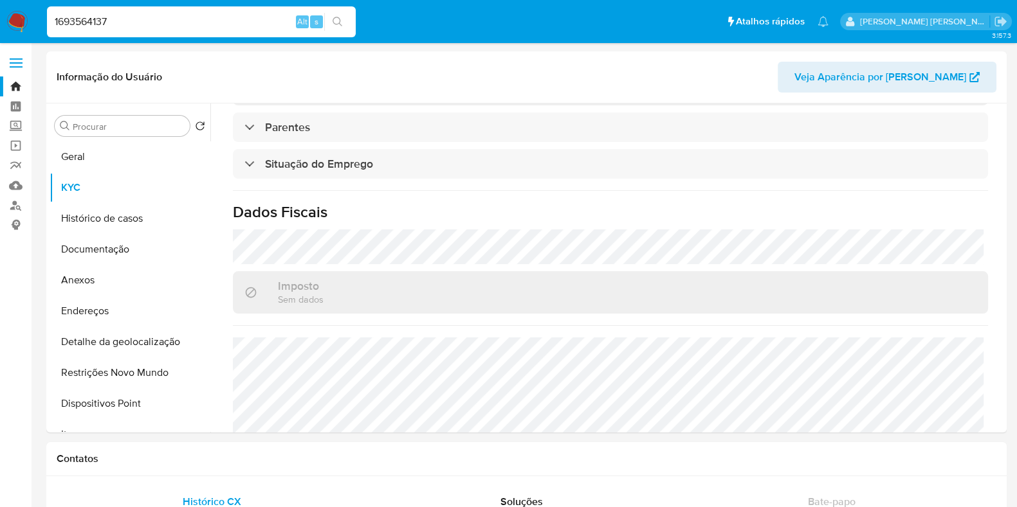
scroll to position [556, 0]
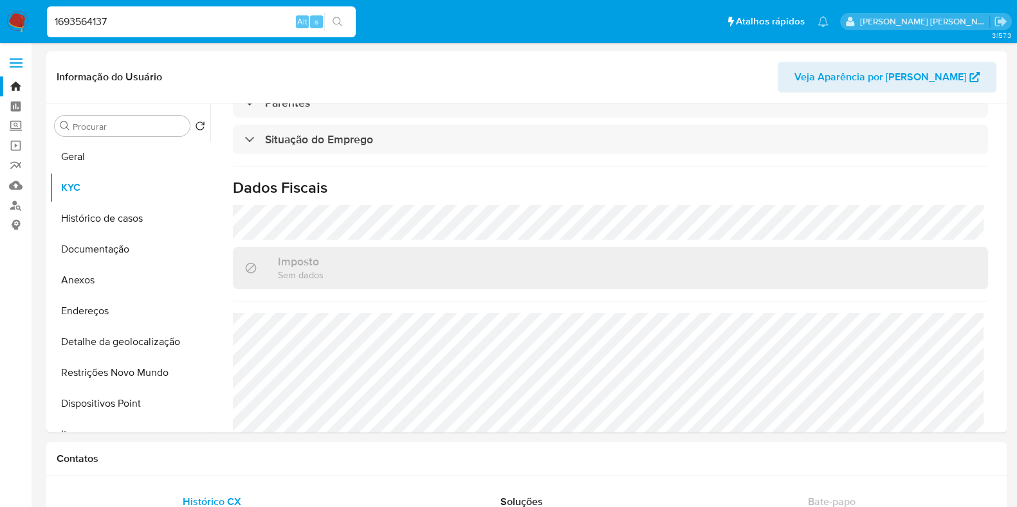
click at [124, 15] on input "1693564137" at bounding box center [201, 22] width 309 height 17
paste input "729778712"
type input "1729778712"
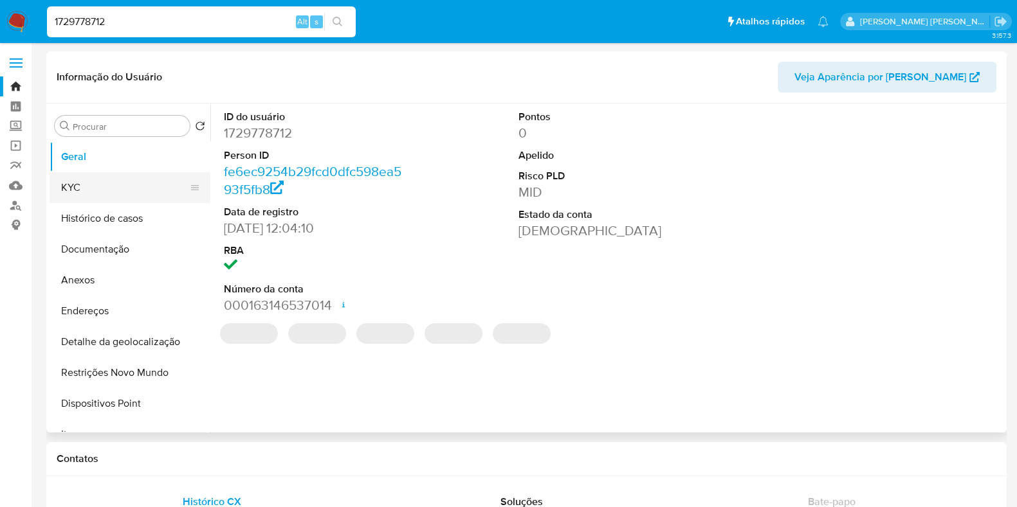
click at [138, 187] on button "KYC" at bounding box center [125, 187] width 150 height 31
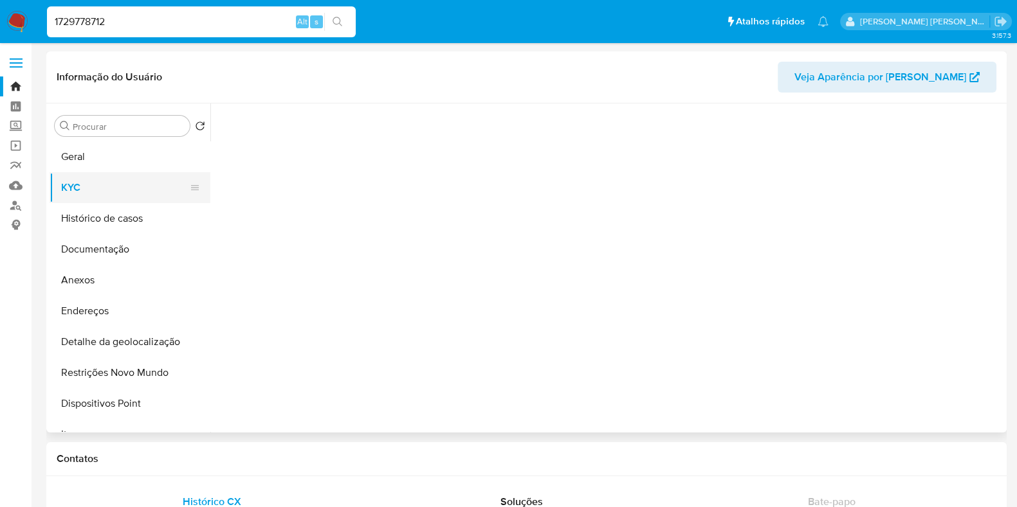
select select "10"
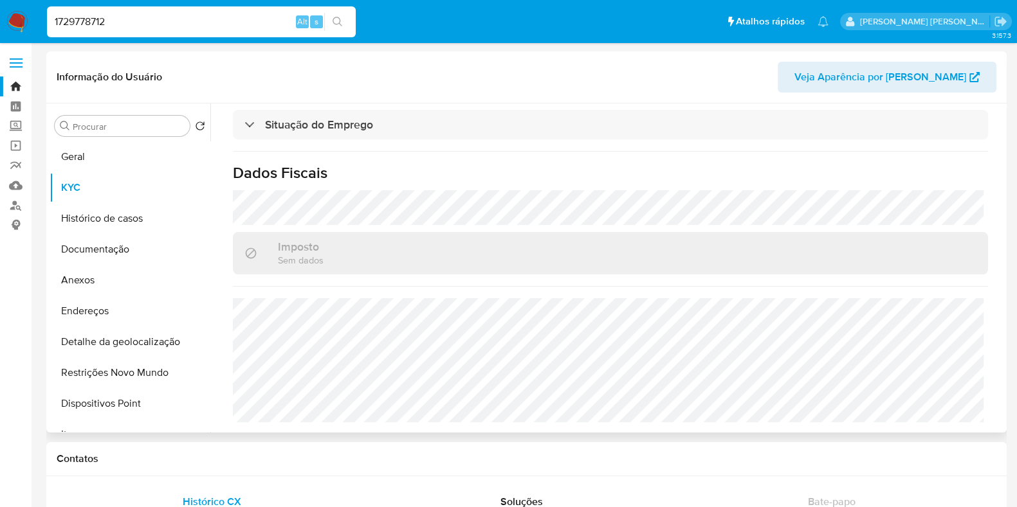
scroll to position [570, 0]
click at [242, 20] on input "1729778712" at bounding box center [201, 22] width 309 height 17
paste input "864193924"
type input "1864193924"
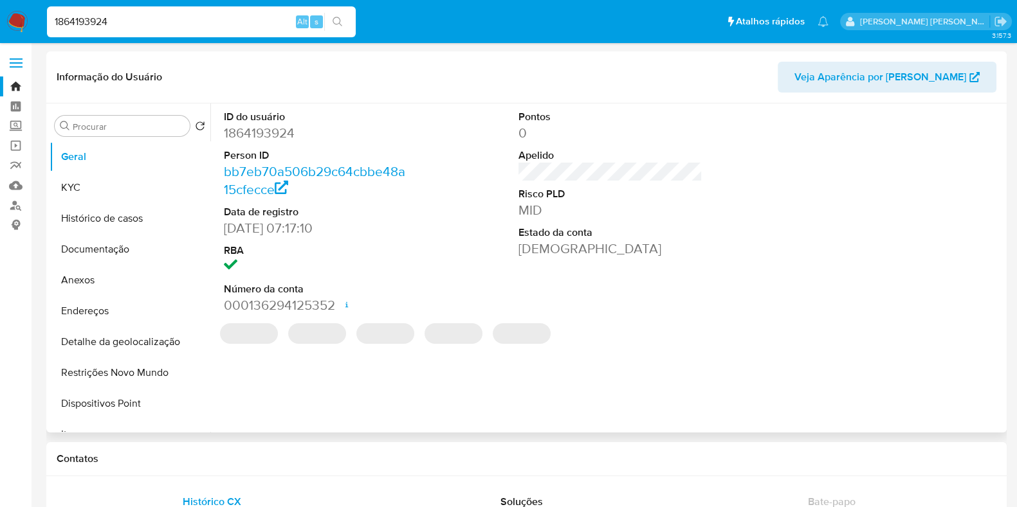
select select "10"
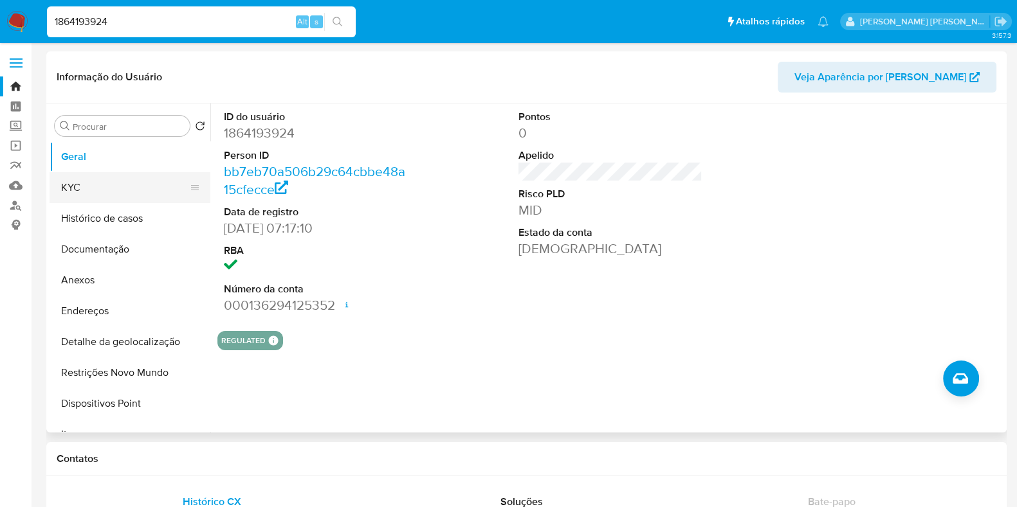
click at [100, 176] on button "KYC" at bounding box center [125, 187] width 150 height 31
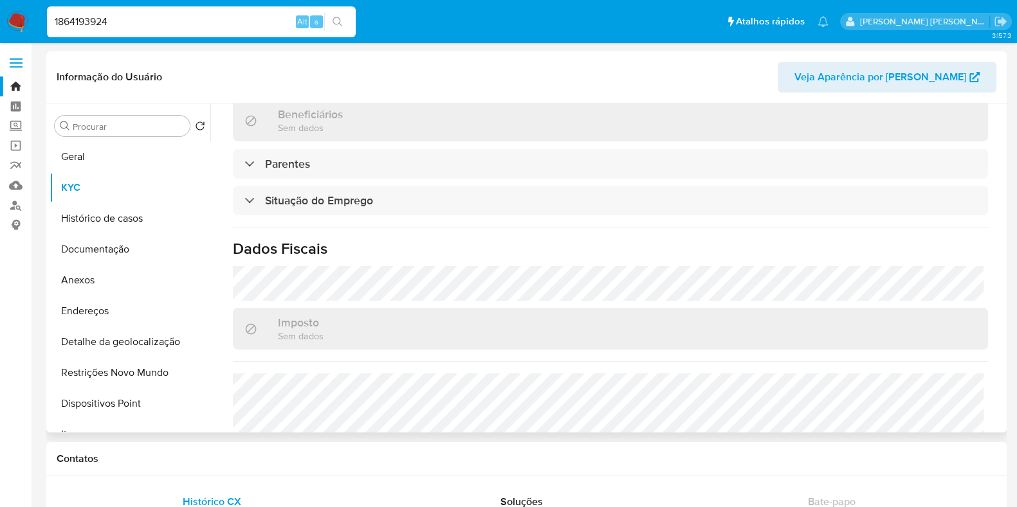
scroll to position [559, 0]
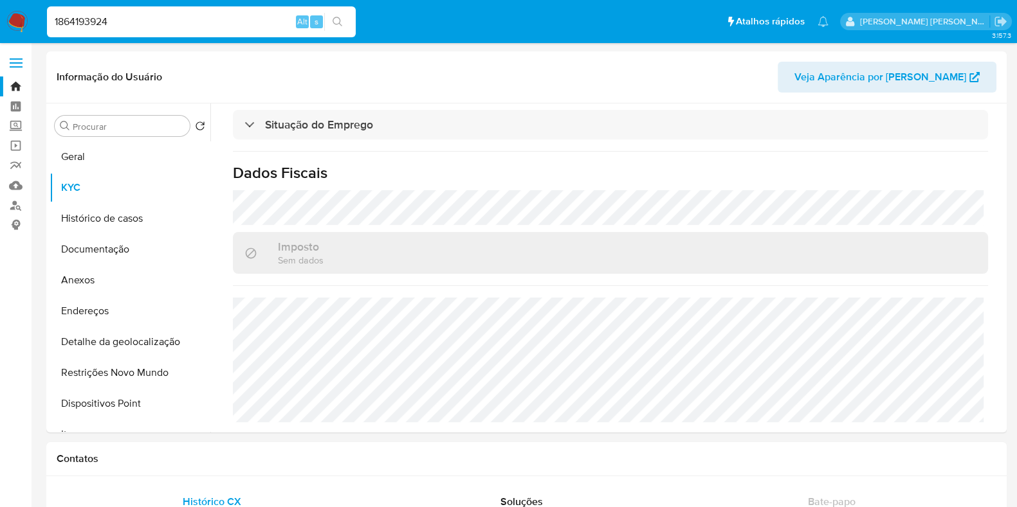
click at [235, 18] on input "1864193924" at bounding box center [201, 22] width 309 height 17
paste input "2230115730"
type input "2230115730"
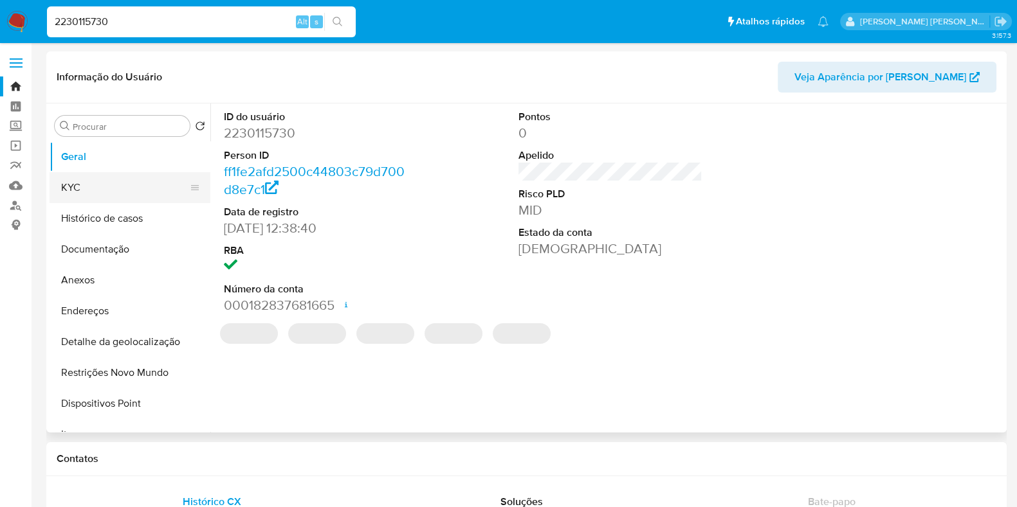
select select "10"
click at [115, 188] on button "KYC" at bounding box center [125, 187] width 150 height 31
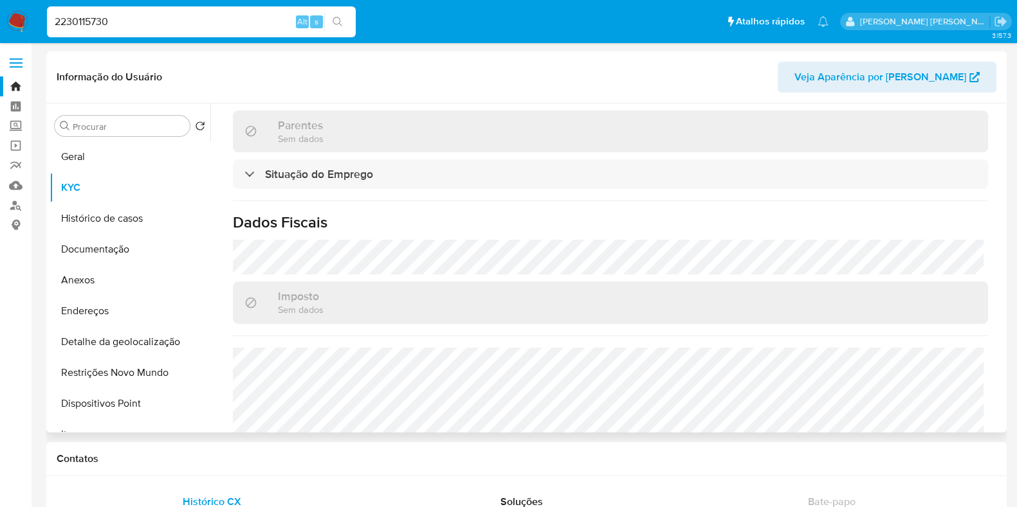
scroll to position [571, 0]
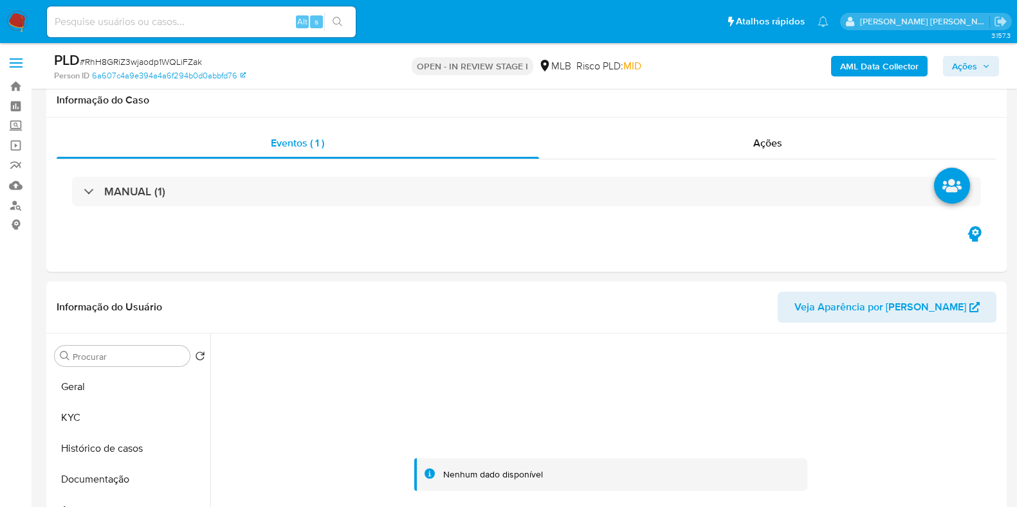
select select "10"
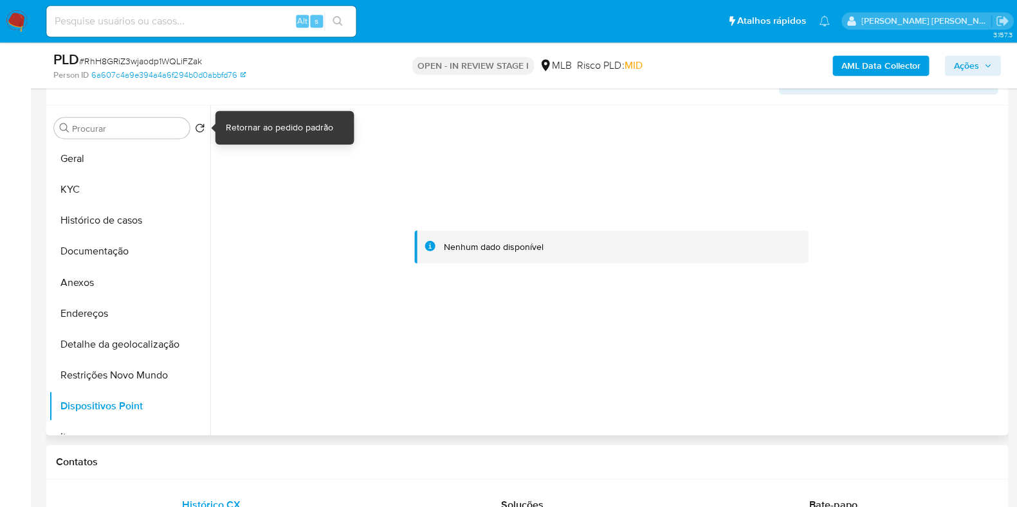
scroll to position [228, 0]
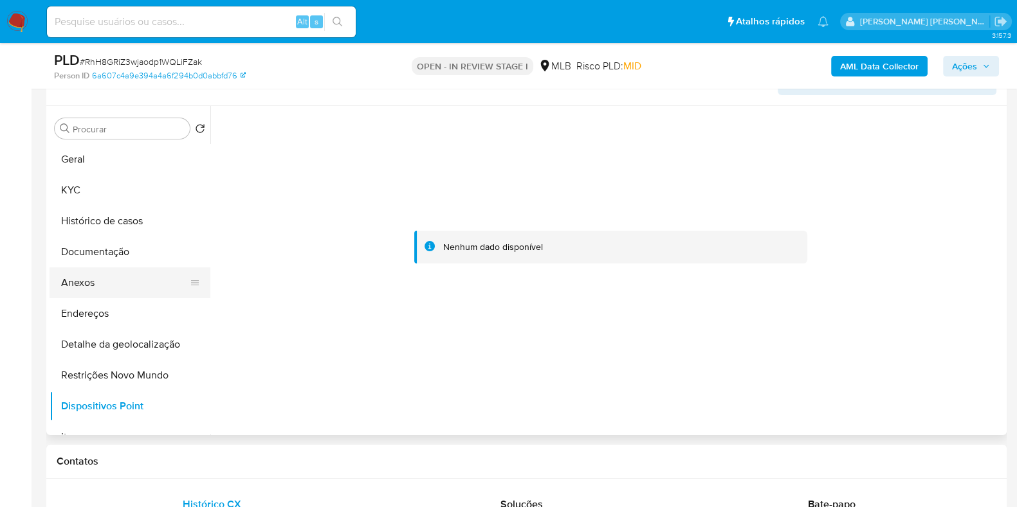
click at [154, 288] on button "Anexos" at bounding box center [125, 283] width 150 height 31
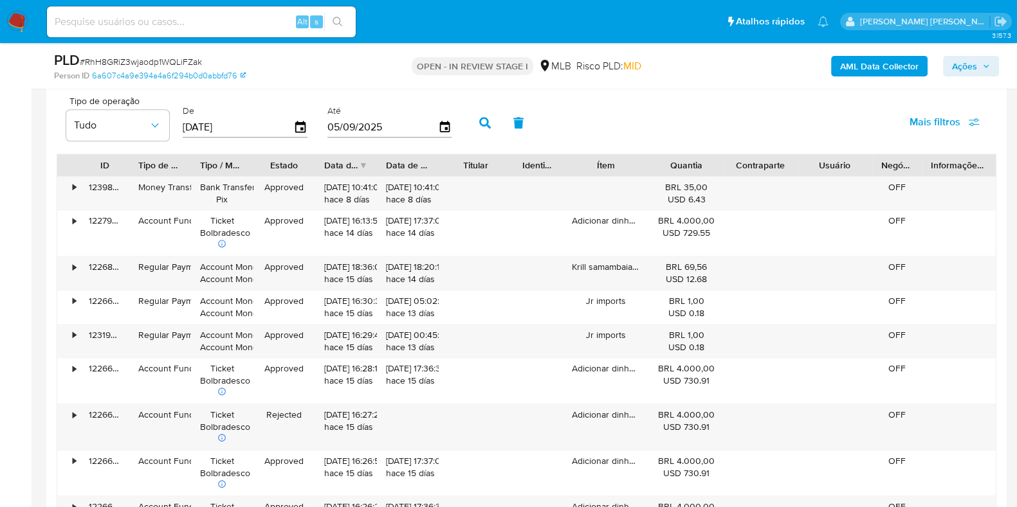
scroll to position [1466, 0]
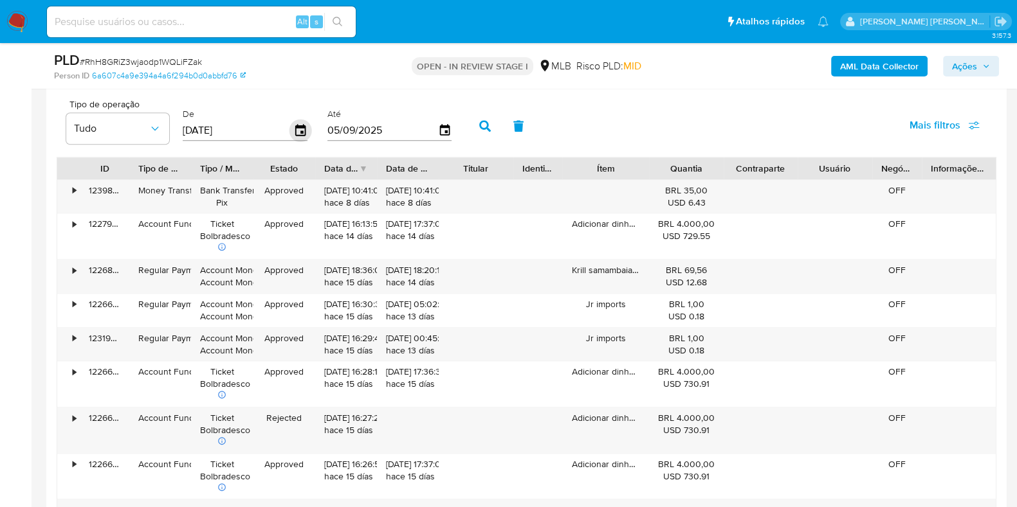
click at [299, 129] on icon "button" at bounding box center [300, 131] width 23 height 23
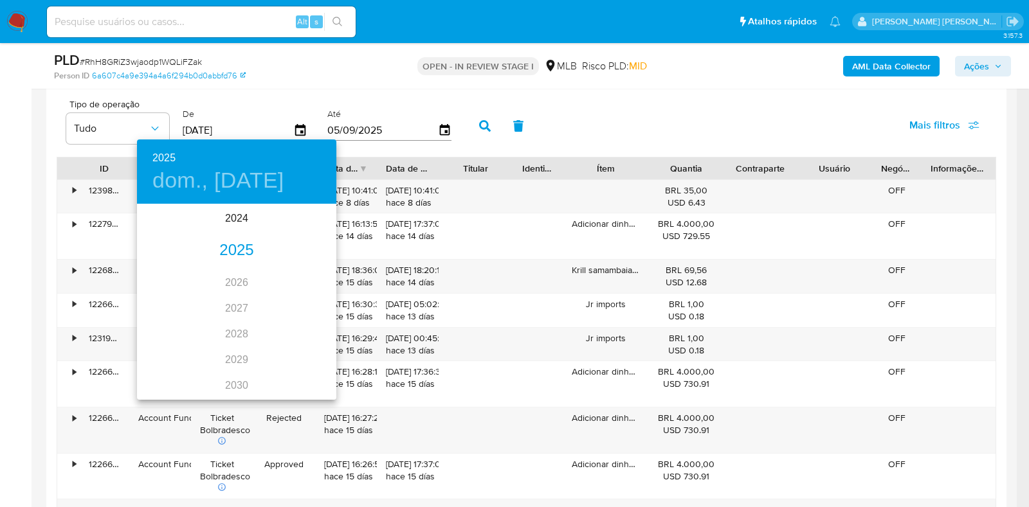
click at [231, 246] on div "2025" at bounding box center [236, 251] width 199 height 26
click at [173, 329] on div "jul." at bounding box center [170, 326] width 66 height 48
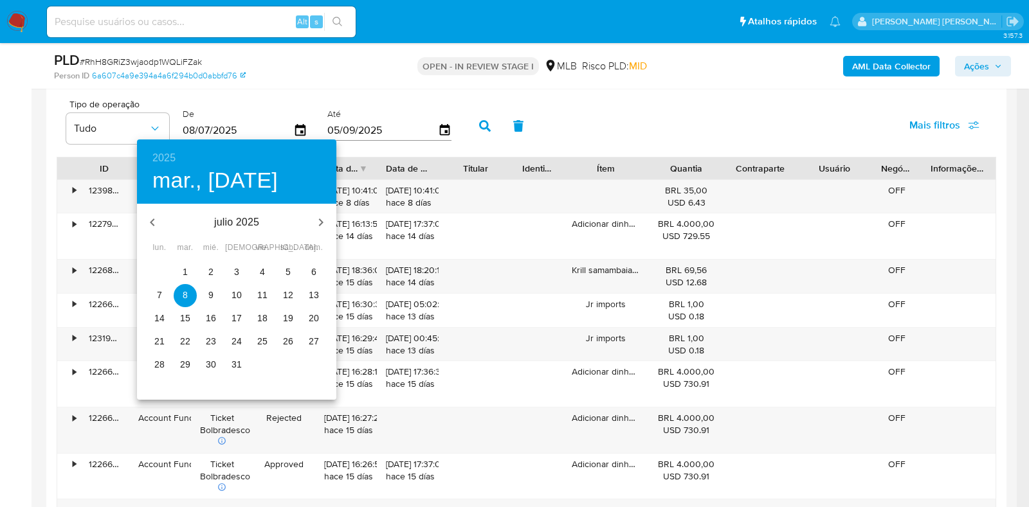
click at [183, 273] on p "1" at bounding box center [185, 272] width 5 height 13
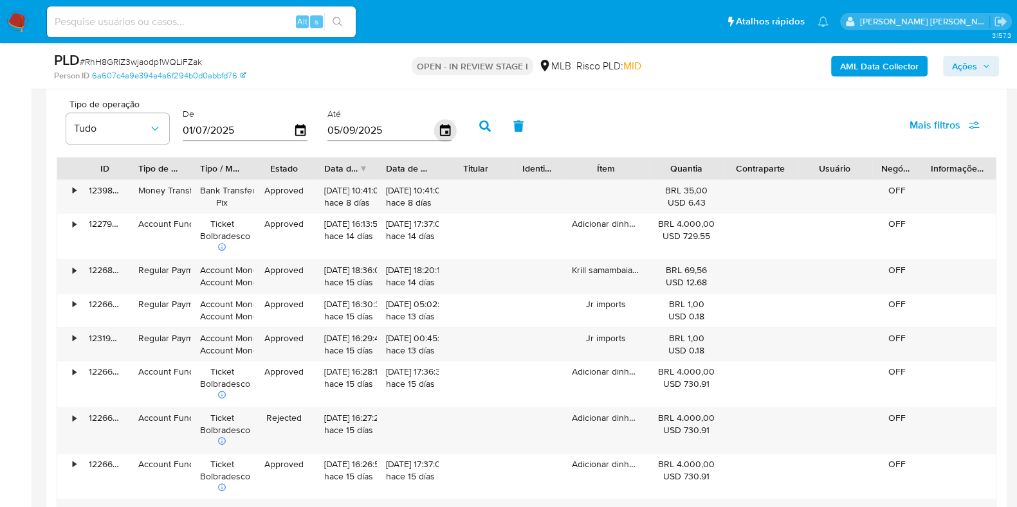
click at [436, 132] on icon "button" at bounding box center [444, 131] width 23 height 23
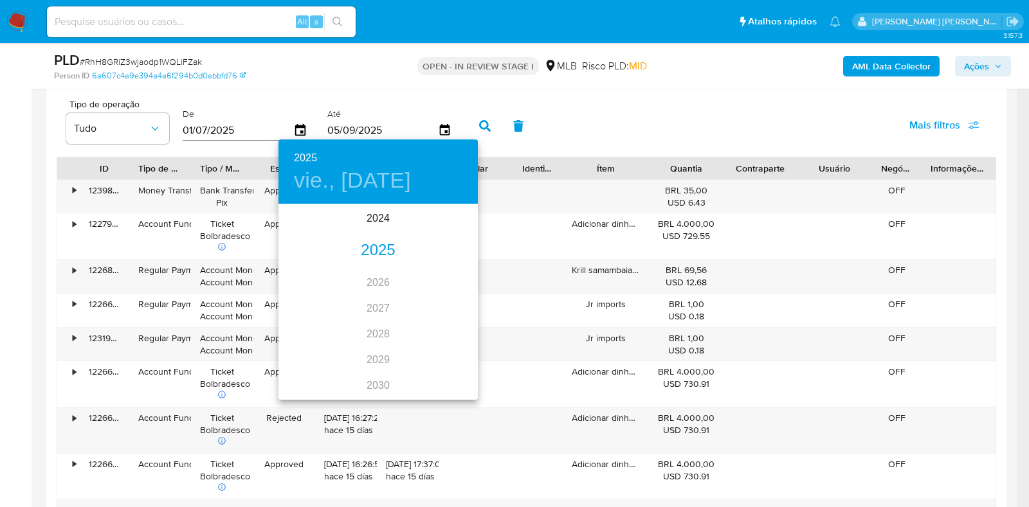
click at [367, 249] on div "2025" at bounding box center [377, 251] width 199 height 26
click at [439, 325] on div "sep." at bounding box center [445, 326] width 66 height 48
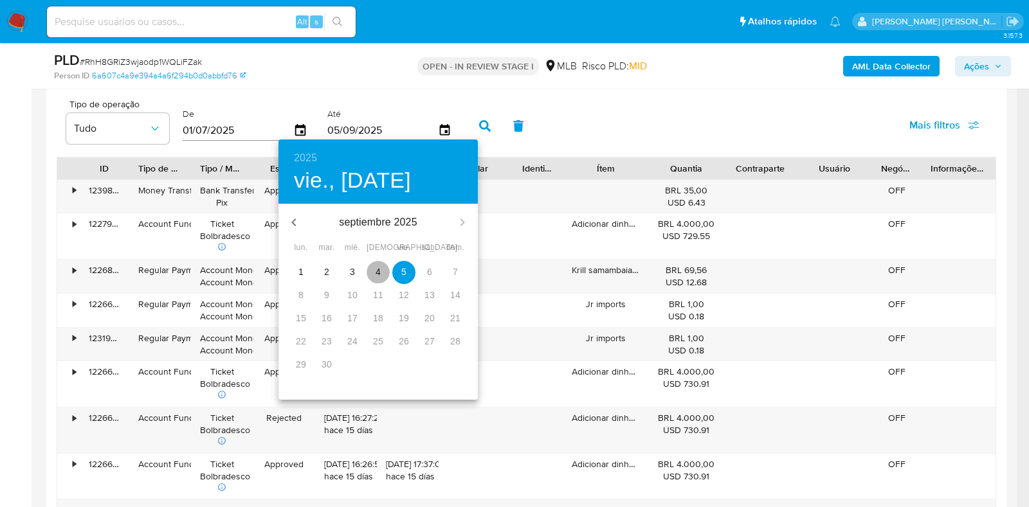
click at [382, 268] on span "4" at bounding box center [378, 272] width 23 height 13
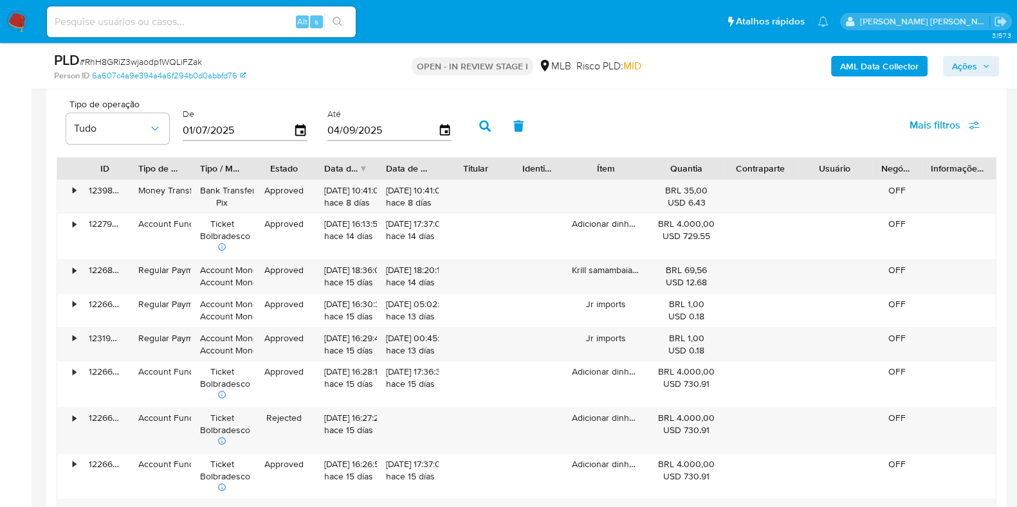
click at [482, 123] on icon "button" at bounding box center [485, 126] width 12 height 12
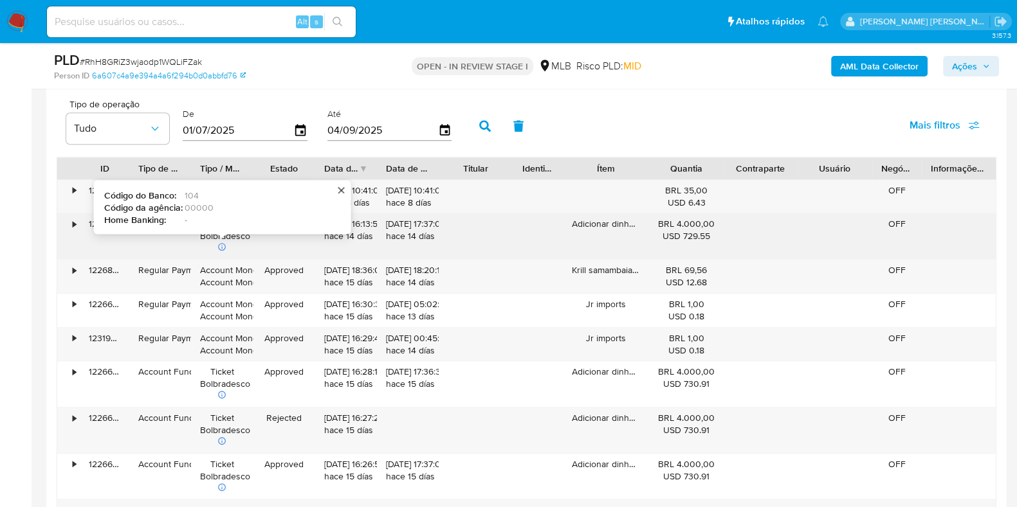
click at [222, 247] on icon at bounding box center [221, 246] width 9 height 9
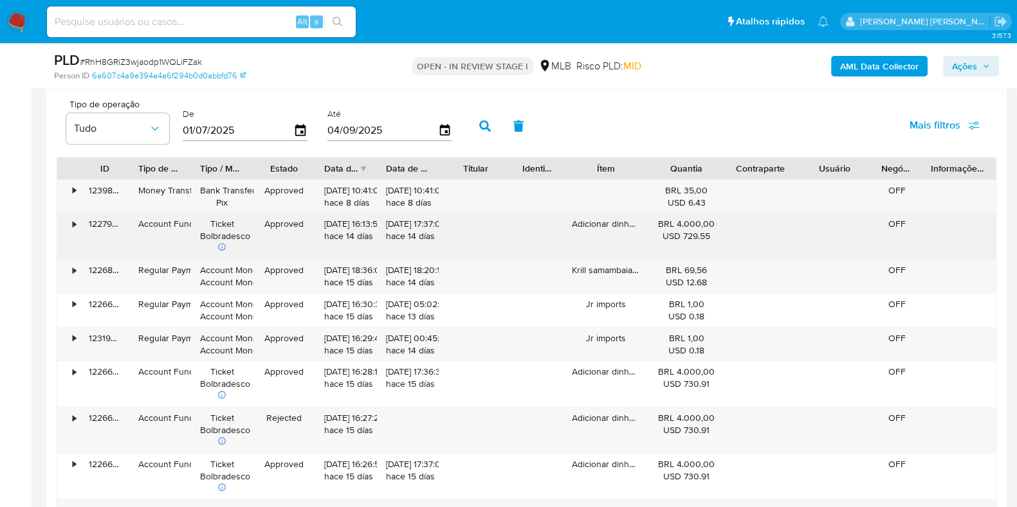
click at [251, 238] on div "Ticket Bolbradesco" at bounding box center [222, 237] width 62 height 46
click at [70, 215] on div "•" at bounding box center [68, 237] width 23 height 46
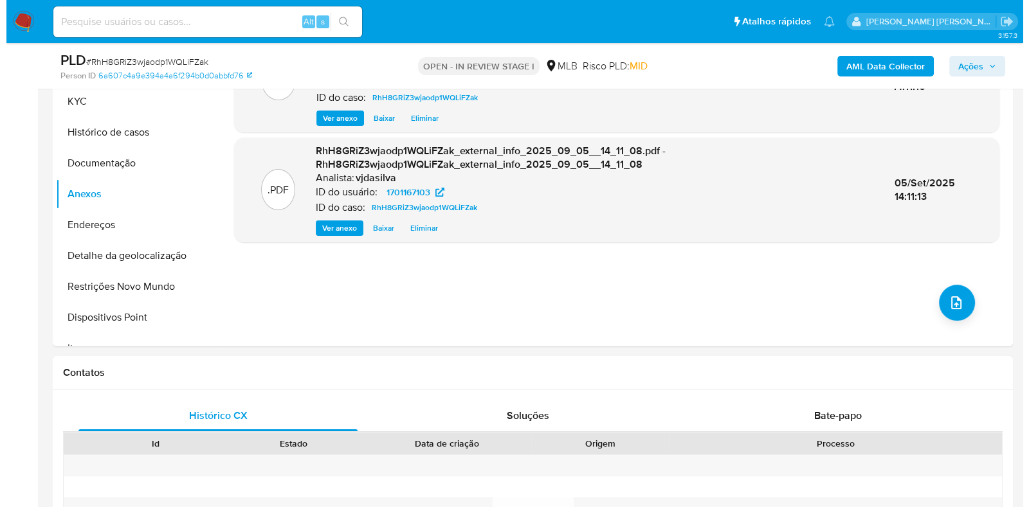
scroll to position [376, 0]
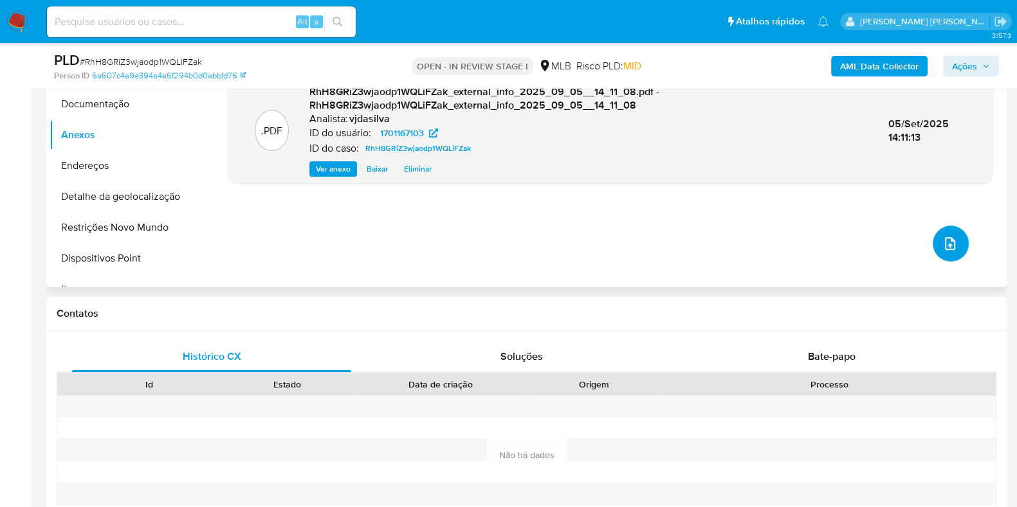
click at [959, 236] on button "upload-file" at bounding box center [951, 244] width 36 height 36
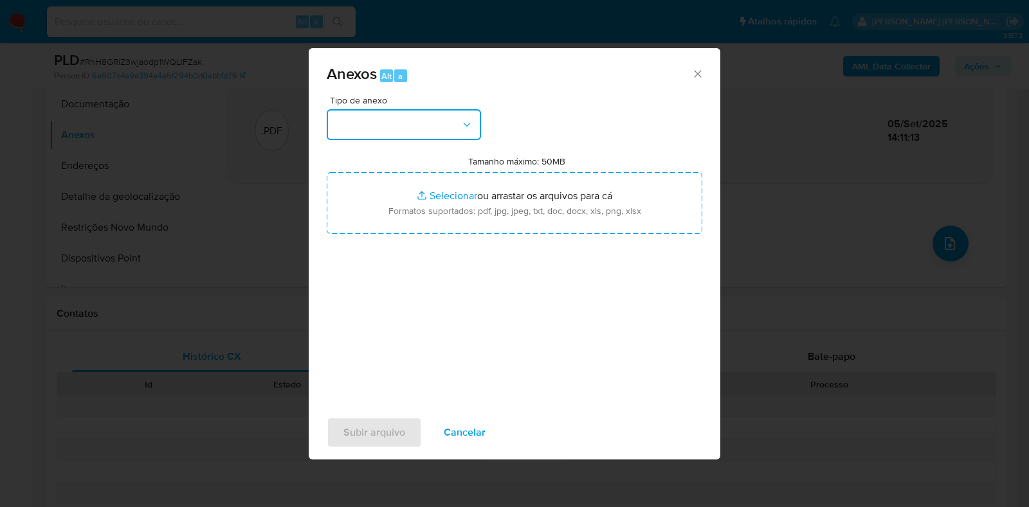
click at [457, 127] on button "button" at bounding box center [404, 124] width 154 height 31
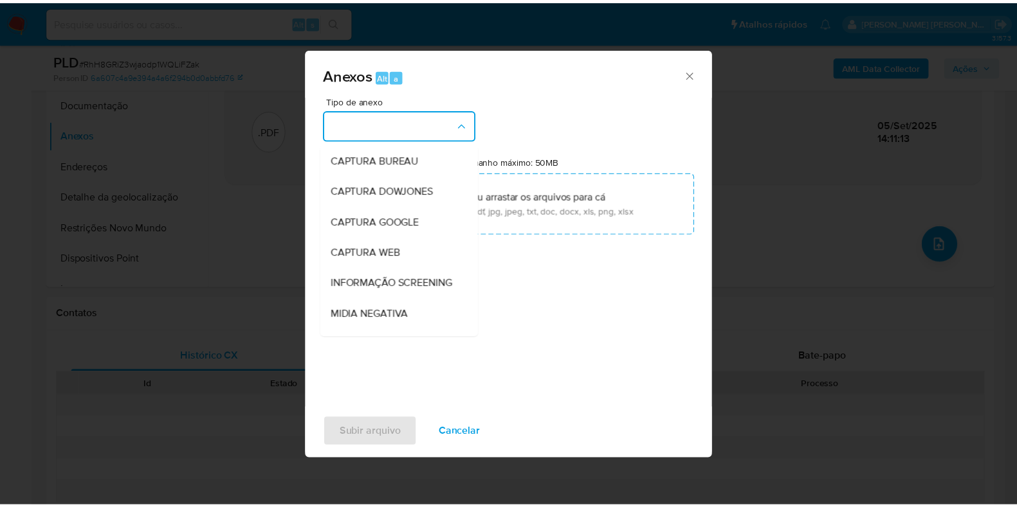
scroll to position [198, 0]
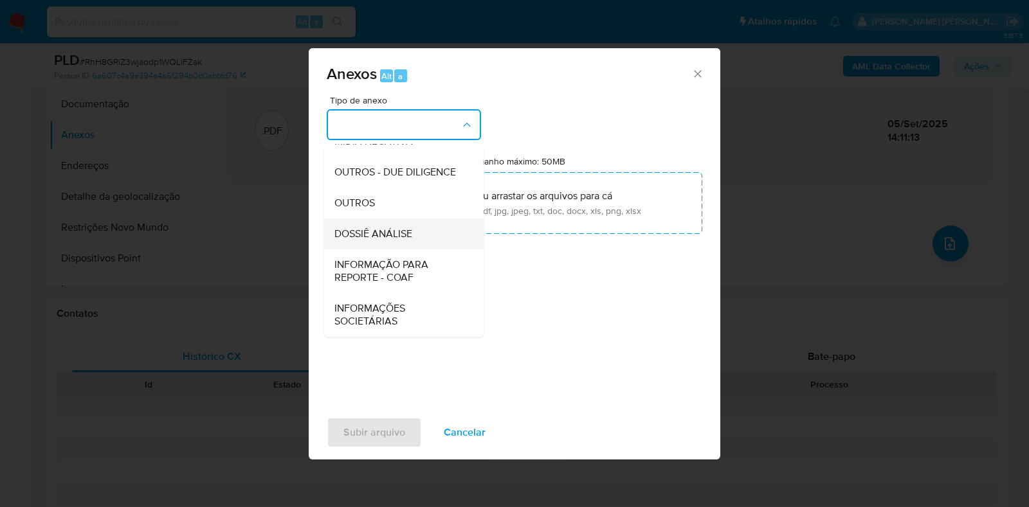
click at [419, 233] on div "DOSSIÊ ANÁLISE" at bounding box center [399, 234] width 131 height 31
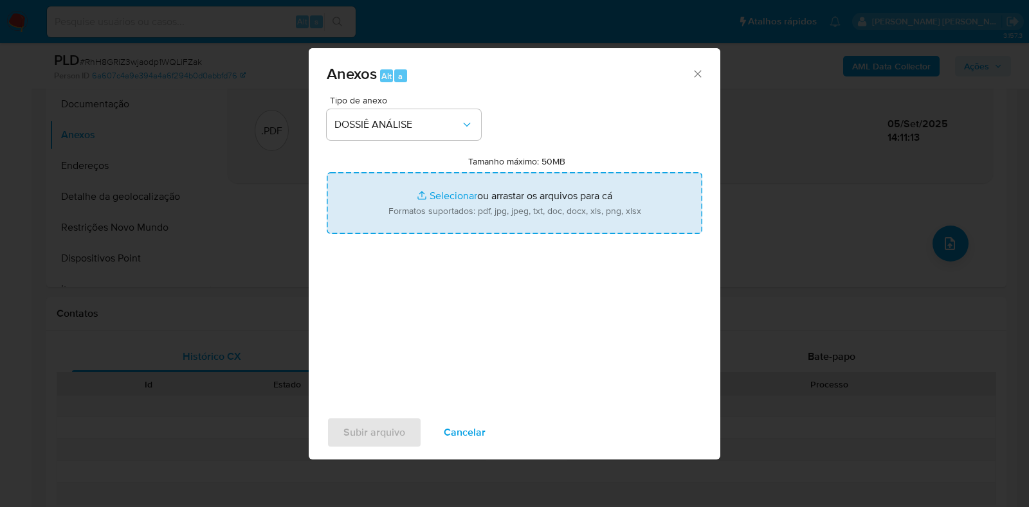
click at [449, 188] on input "Tamanho máximo: 50MB Selecionar arquivos" at bounding box center [515, 203] width 376 height 62
type input "C:\fakepath\SAR - XXXX - CPF 80662498372 - CLAUDIO ROBERTO MIRANDA DA COSTA.pdf"
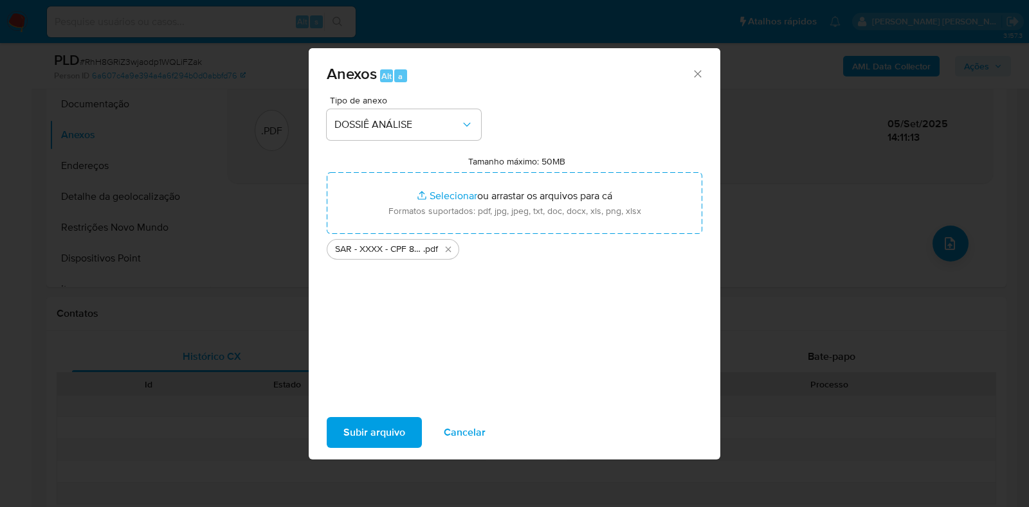
click at [357, 444] on span "Subir arquivo" at bounding box center [374, 433] width 62 height 28
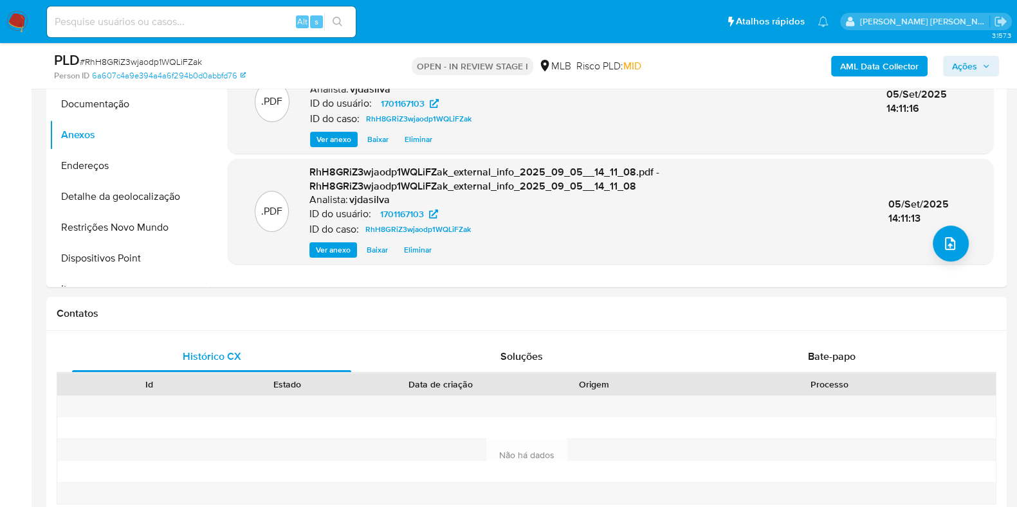
click at [964, 61] on span "Ações" at bounding box center [964, 66] width 25 height 21
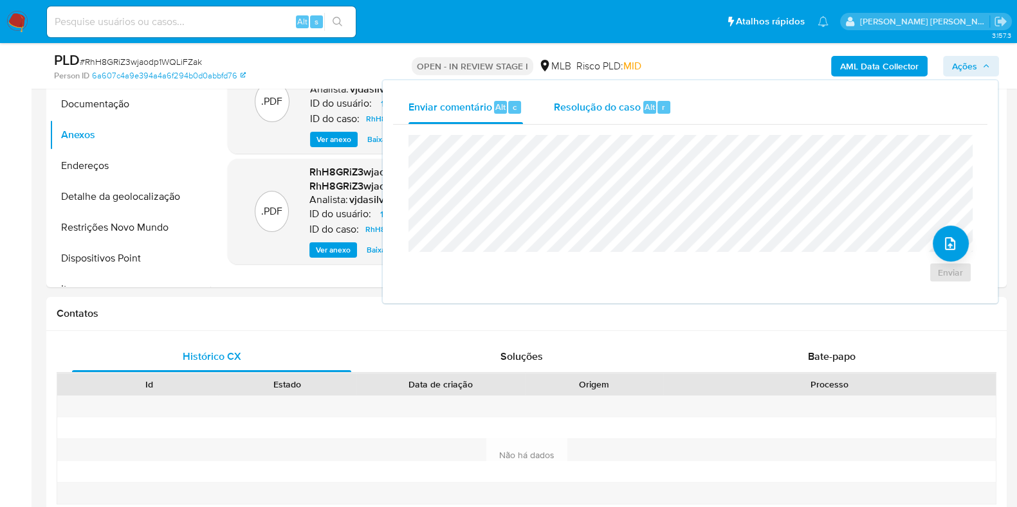
click at [608, 111] on span "Resolução do caso" at bounding box center [597, 106] width 87 height 15
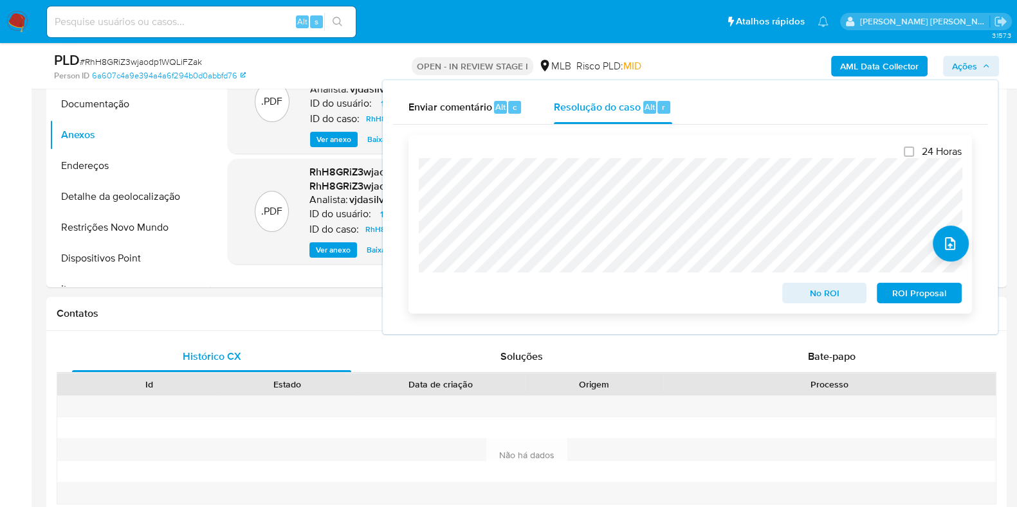
click at [913, 296] on span "ROI Proposal" at bounding box center [919, 293] width 67 height 18
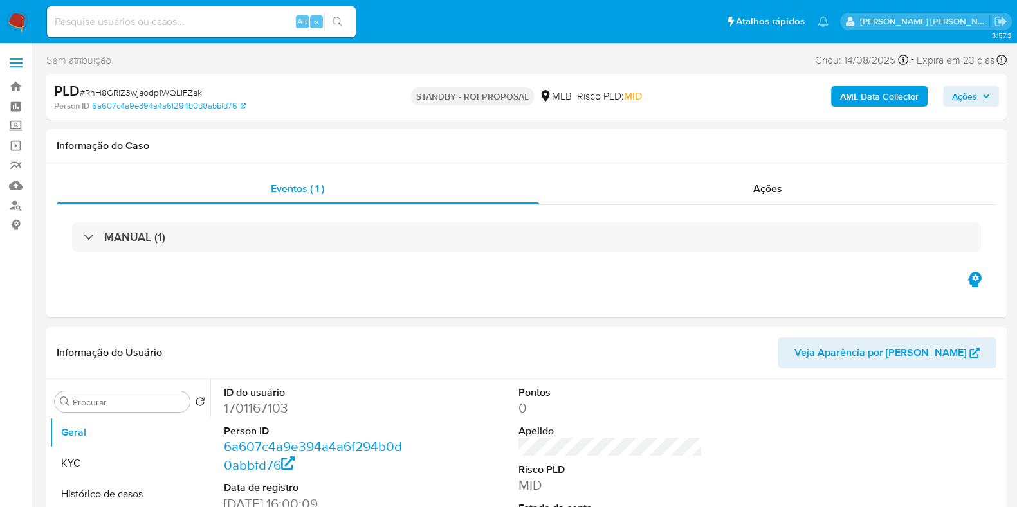
select select "10"
click at [15, 191] on link "Mulan" at bounding box center [76, 186] width 153 height 20
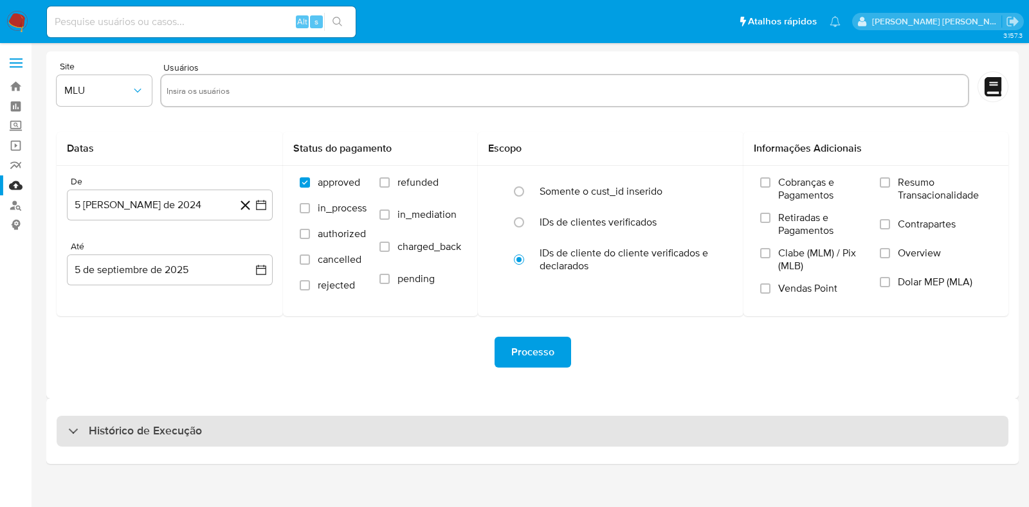
click at [215, 428] on div "Histórico de Execução" at bounding box center [533, 431] width 952 height 31
select select "10"
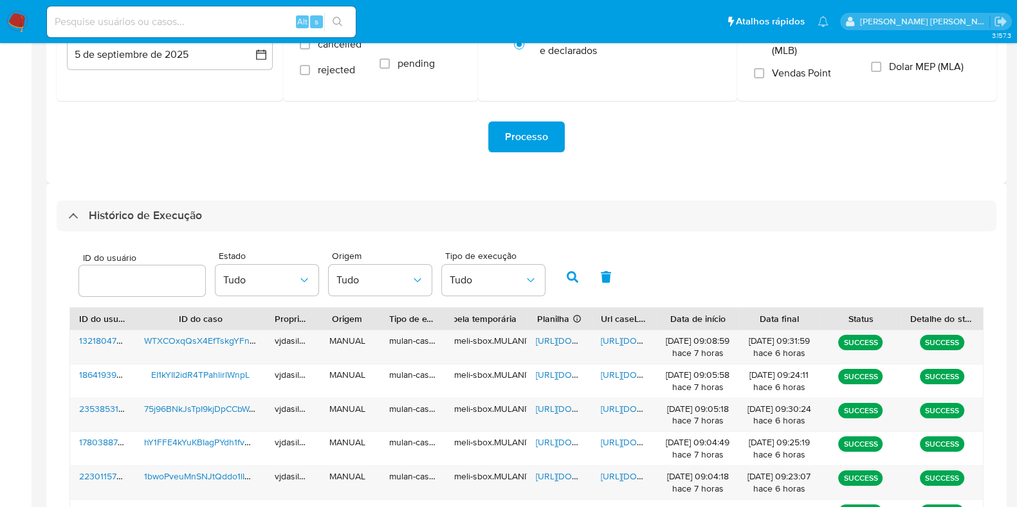
scroll to position [224, 0]
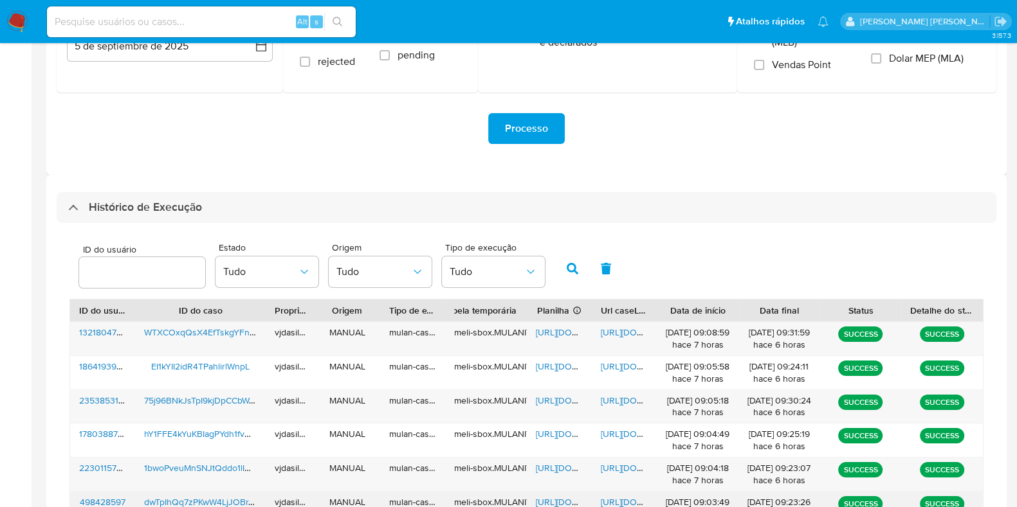
click at [617, 498] on span "[URL][DOMAIN_NAME]" at bounding box center [645, 502] width 89 height 13
click at [548, 499] on span "[URL][DOMAIN_NAME]" at bounding box center [580, 502] width 89 height 13
click at [181, 501] on span "dwTpIhQq7zPKwW4LjJOBrTLk" at bounding box center [203, 502] width 118 height 13
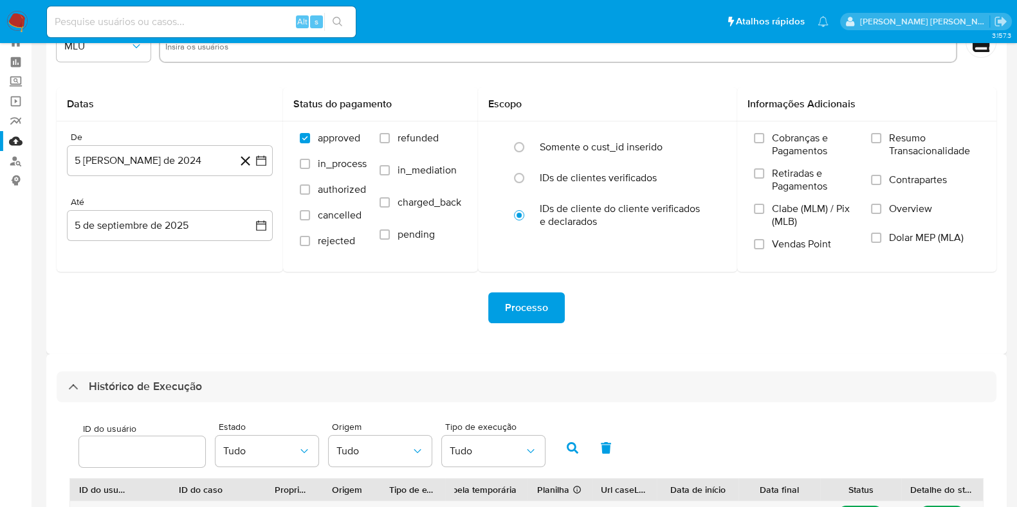
scroll to position [0, 0]
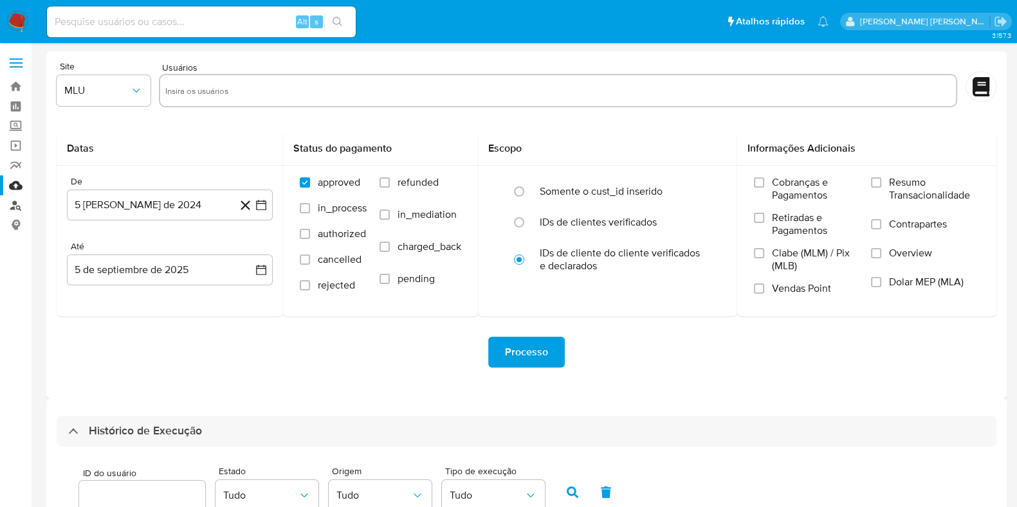
click at [10, 203] on link "Localizador de pessoas" at bounding box center [76, 206] width 153 height 20
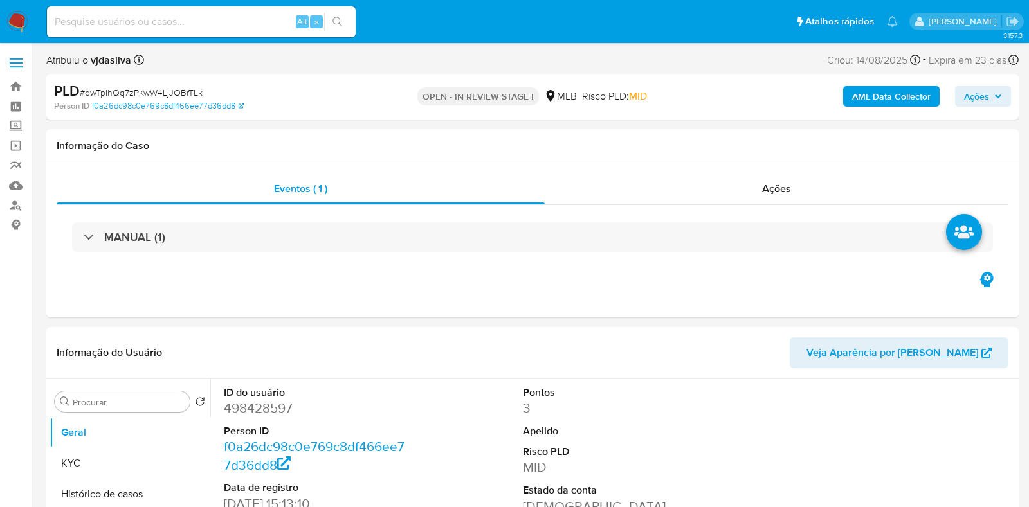
select select "10"
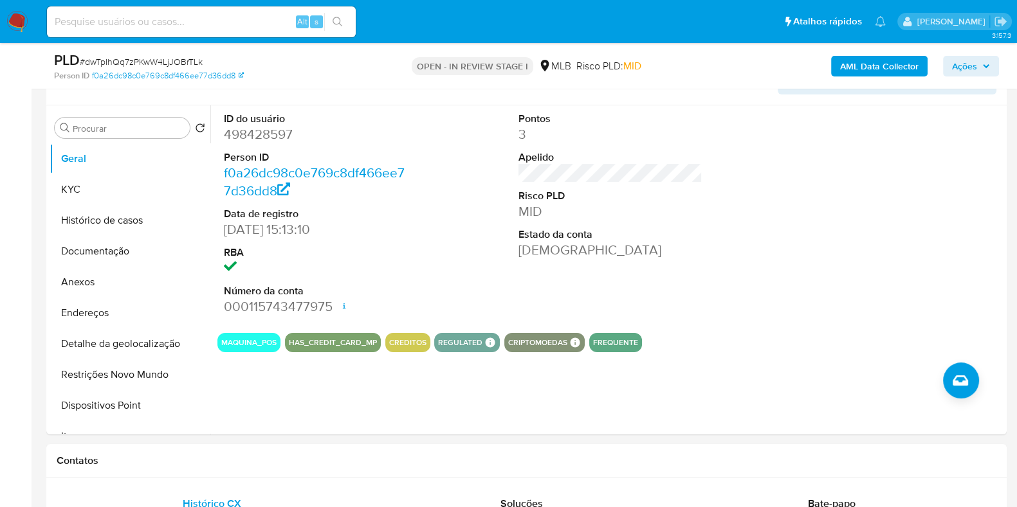
scroll to position [232, 0]
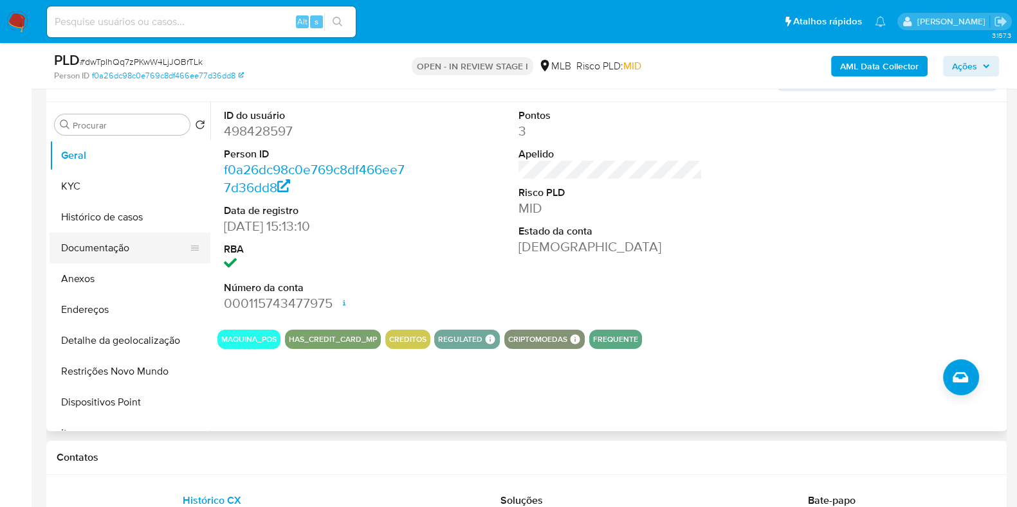
click at [85, 250] on button "Documentação" at bounding box center [125, 248] width 150 height 31
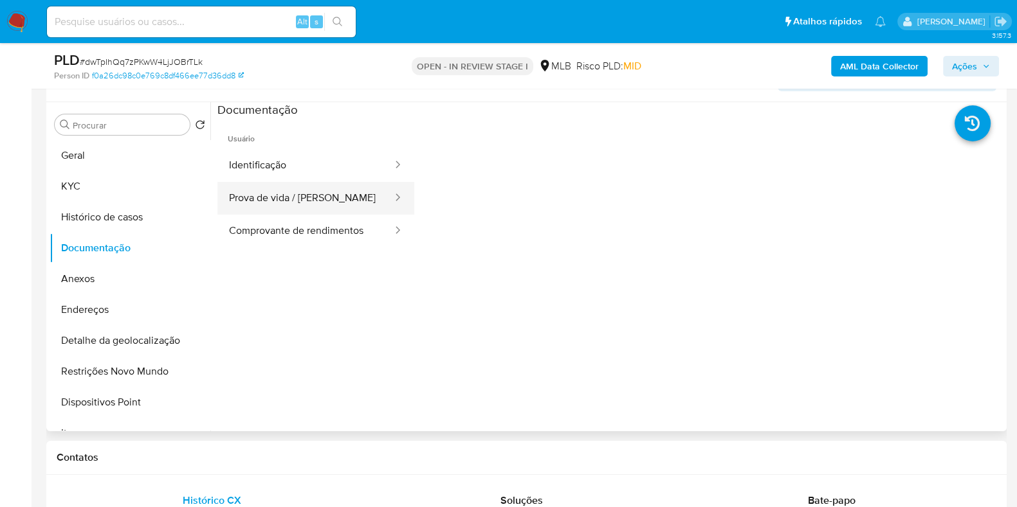
click at [302, 204] on button "Prova de vida / [PERSON_NAME]" at bounding box center [305, 198] width 176 height 33
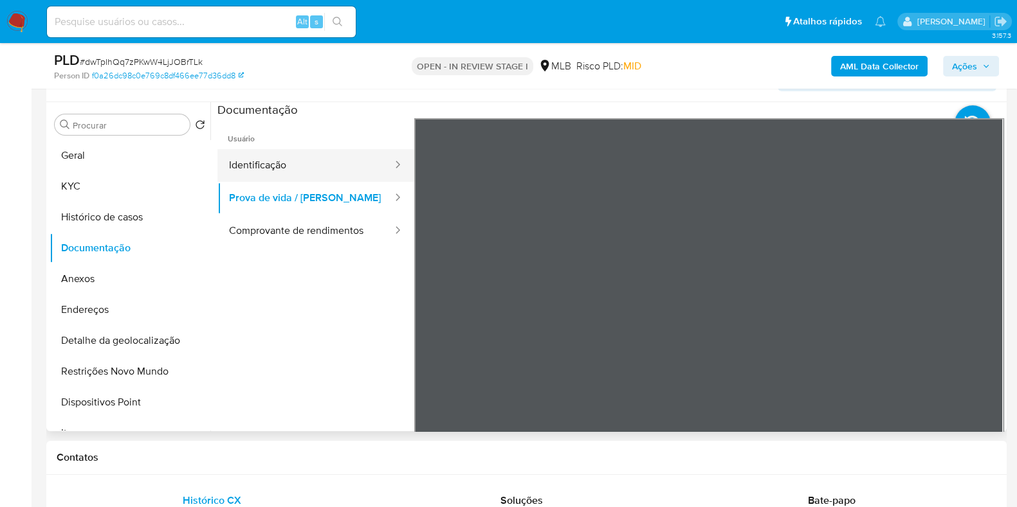
click at [300, 160] on button "Identificação" at bounding box center [305, 165] width 176 height 33
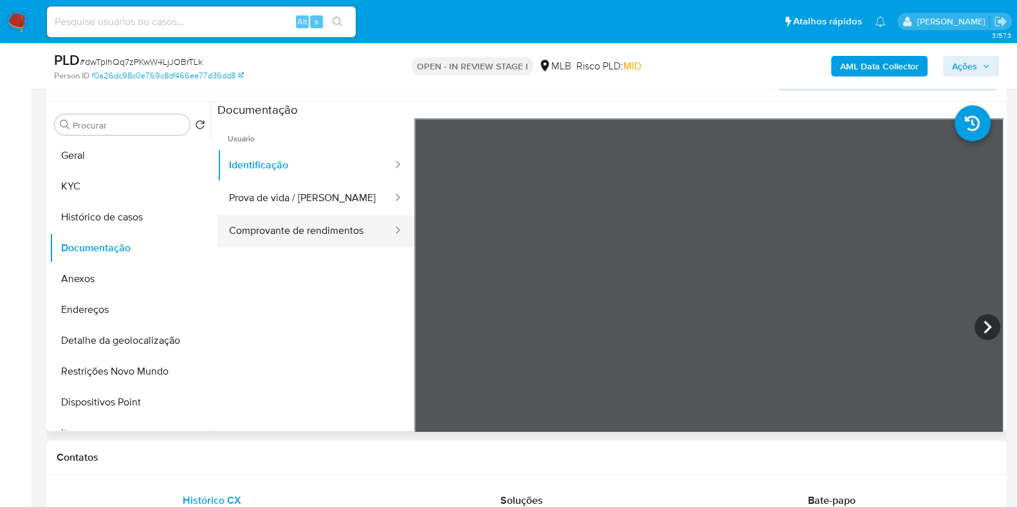
click at [314, 230] on button "Comprovante de rendimentos" at bounding box center [305, 231] width 176 height 33
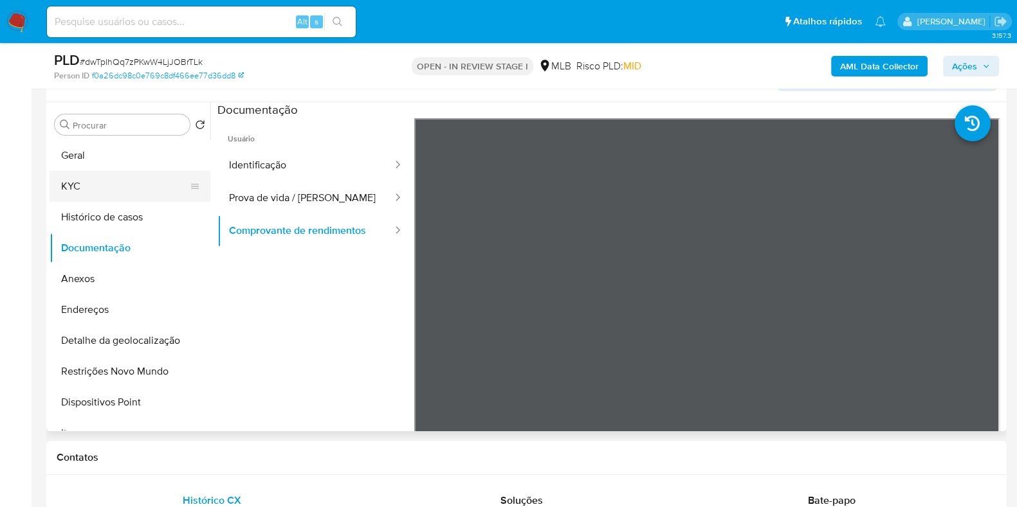
click at [130, 189] on button "KYC" at bounding box center [125, 186] width 150 height 31
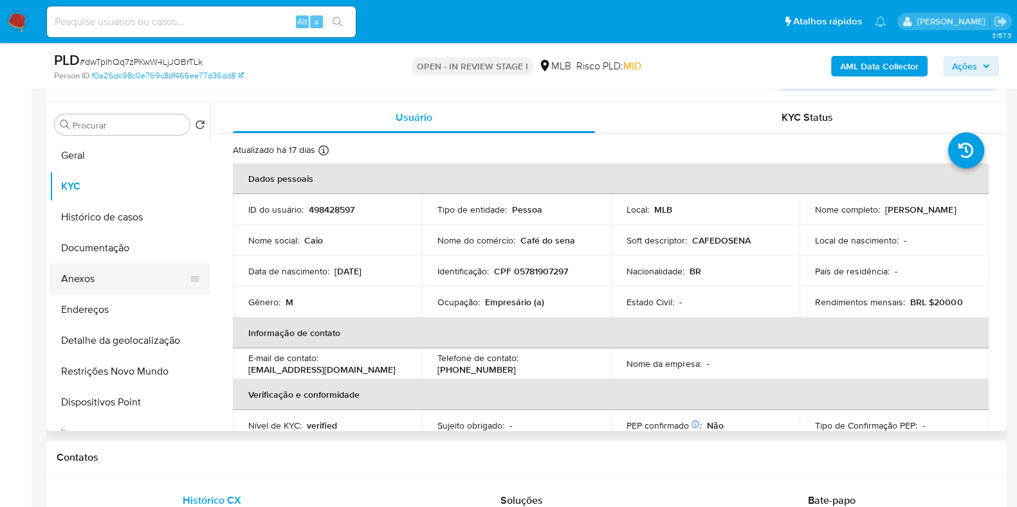
click at [163, 283] on button "Anexos" at bounding box center [125, 279] width 150 height 31
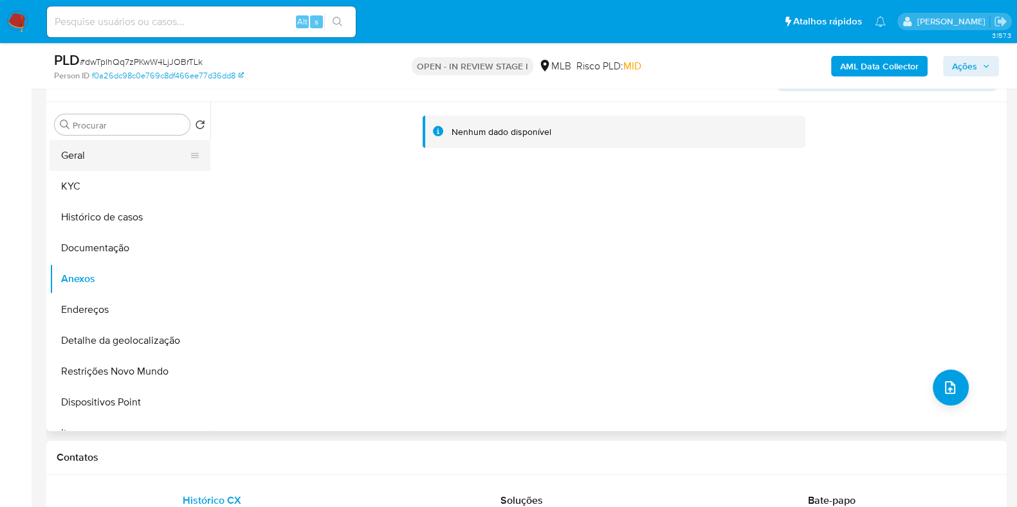
click at [153, 162] on button "Geral" at bounding box center [125, 155] width 150 height 31
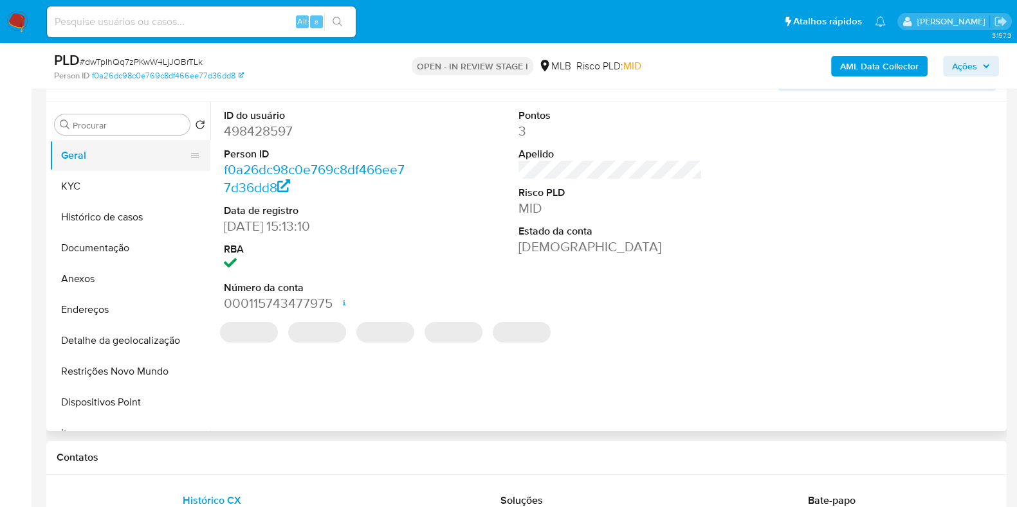
click at [111, 167] on button "Geral" at bounding box center [125, 155] width 150 height 31
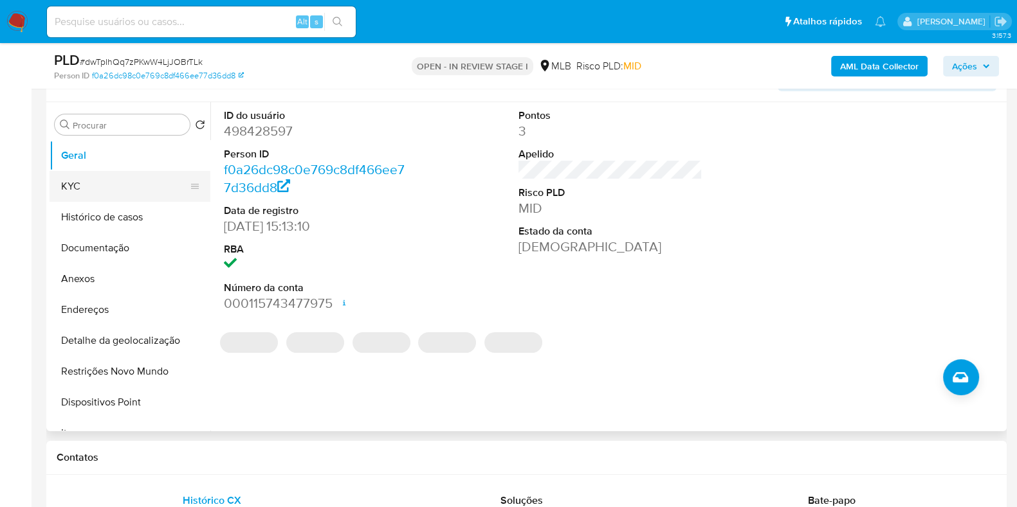
click at [107, 200] on button "KYC" at bounding box center [125, 186] width 150 height 31
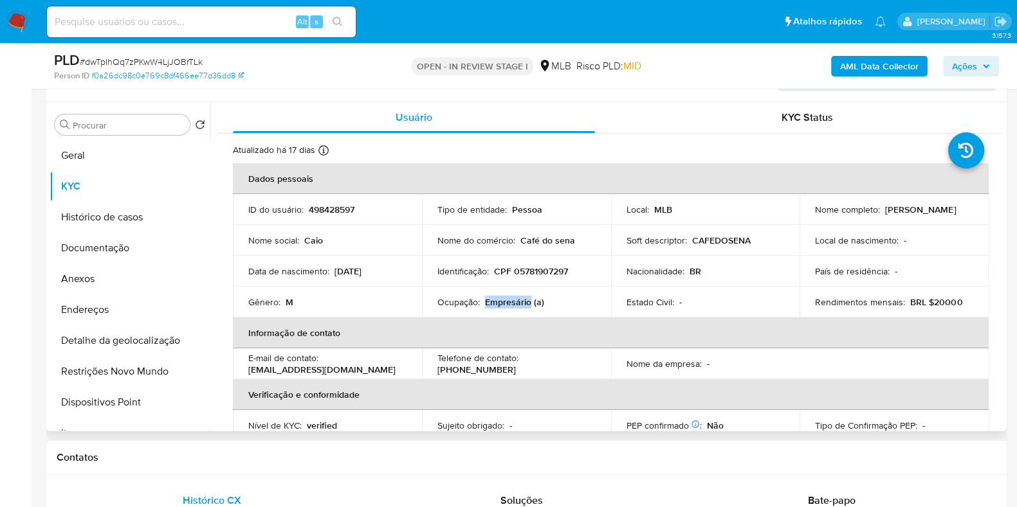
drag, startPoint x: 482, startPoint y: 299, endPoint x: 529, endPoint y: 304, distance: 46.6
click at [529, 304] on div "Ocupação : Empresário (a)" at bounding box center [516, 302] width 158 height 12
copy p "Empresário"
drag, startPoint x: 1003, startPoint y: 201, endPoint x: 998, endPoint y: 277, distance: 76.1
click at [998, 277] on div "Procurar Retornar ao pedido padrão Geral KYC Histórico de casos Documentação An…" at bounding box center [526, 266] width 960 height 329
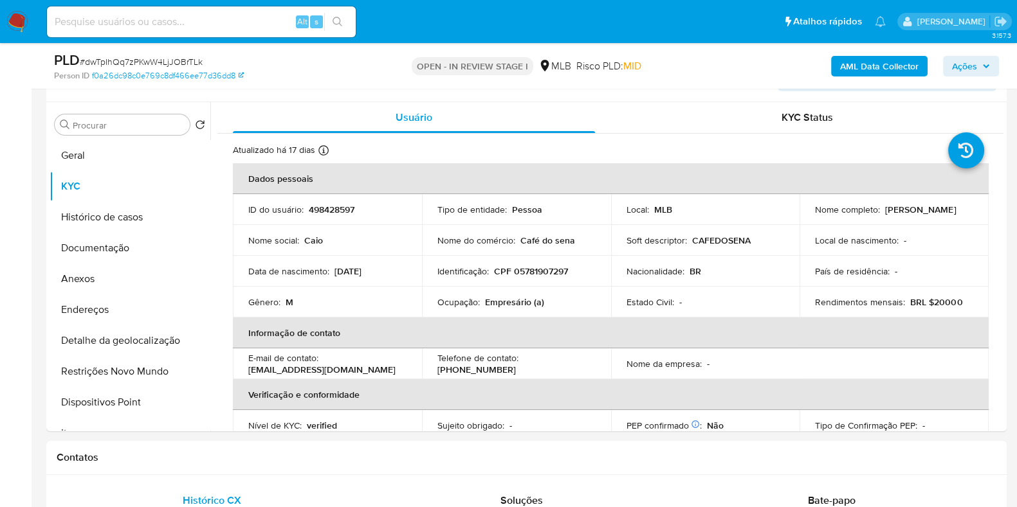
drag, startPoint x: 997, startPoint y: 215, endPoint x: 1012, endPoint y: 289, distance: 75.3
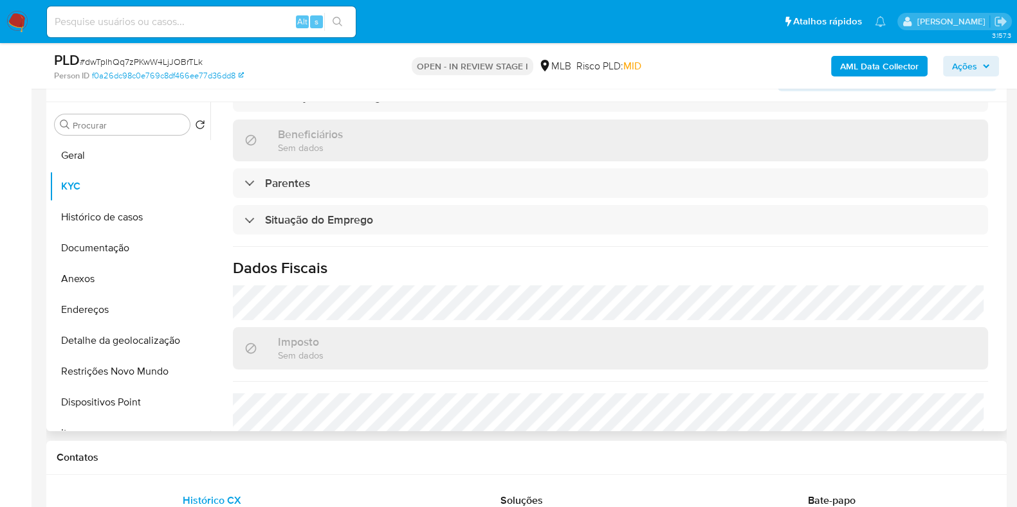
scroll to position [559, 0]
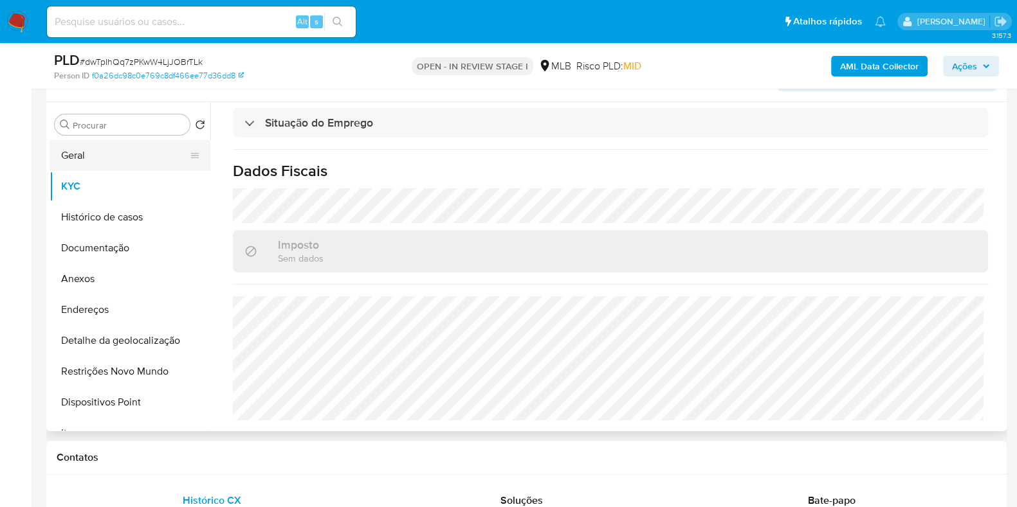
click at [158, 149] on button "Geral" at bounding box center [125, 155] width 150 height 31
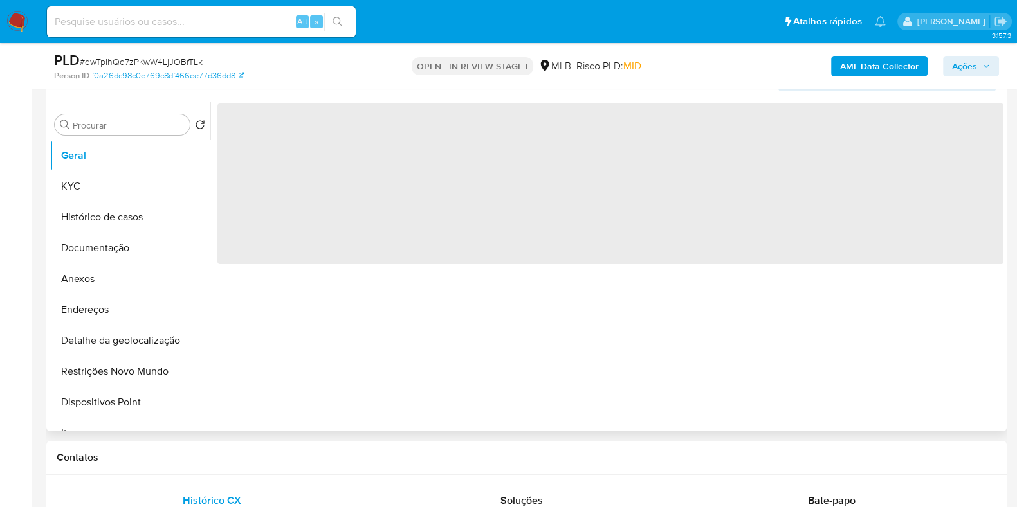
scroll to position [0, 0]
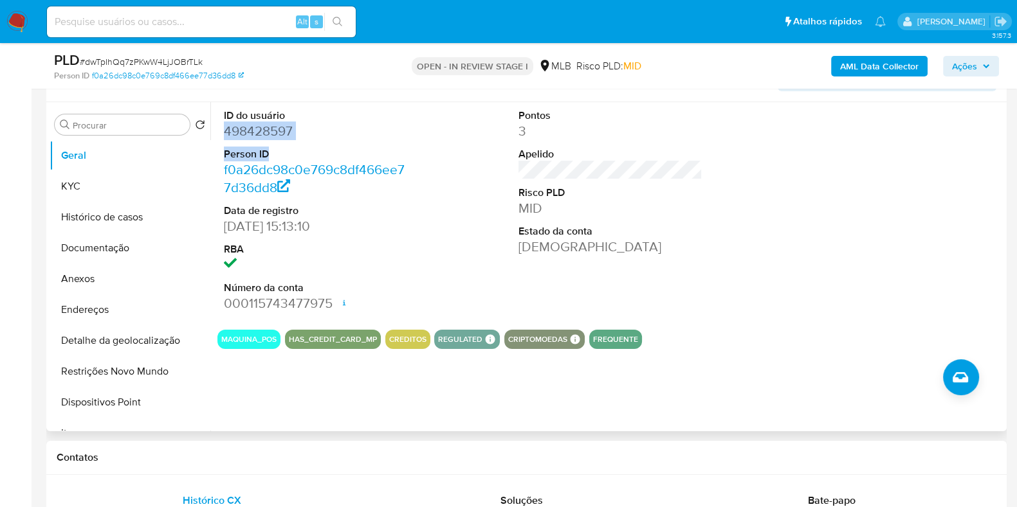
drag, startPoint x: 294, startPoint y: 141, endPoint x: 223, endPoint y: 135, distance: 71.6
click at [223, 135] on div "ID do usuário 498428597 Person ID f0a26dc98c0e769c8df466ee77d36dd8 Data de regi…" at bounding box center [315, 210] width 197 height 217
copy dl "498428597 Person ID"
click at [320, 125] on dd "498428597" at bounding box center [316, 131] width 184 height 18
drag, startPoint x: 298, startPoint y: 136, endPoint x: 219, endPoint y: 130, distance: 78.7
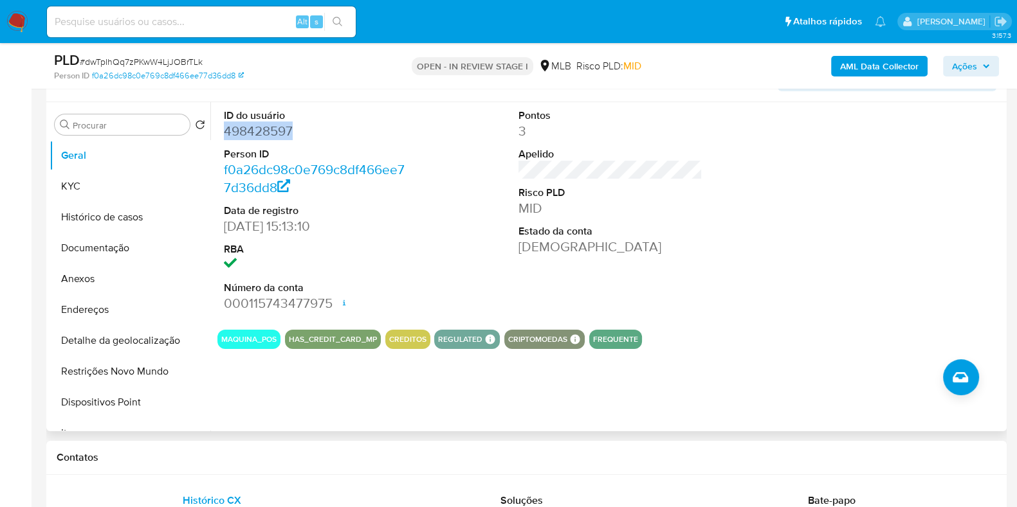
click at [219, 130] on div "ID do usuário 498428597 Person ID f0a26dc98c0e769c8df466ee77d36dd8 Data de regi…" at bounding box center [315, 210] width 197 height 217
copy dd "498428597"
click at [134, 188] on button "KYC" at bounding box center [125, 186] width 150 height 31
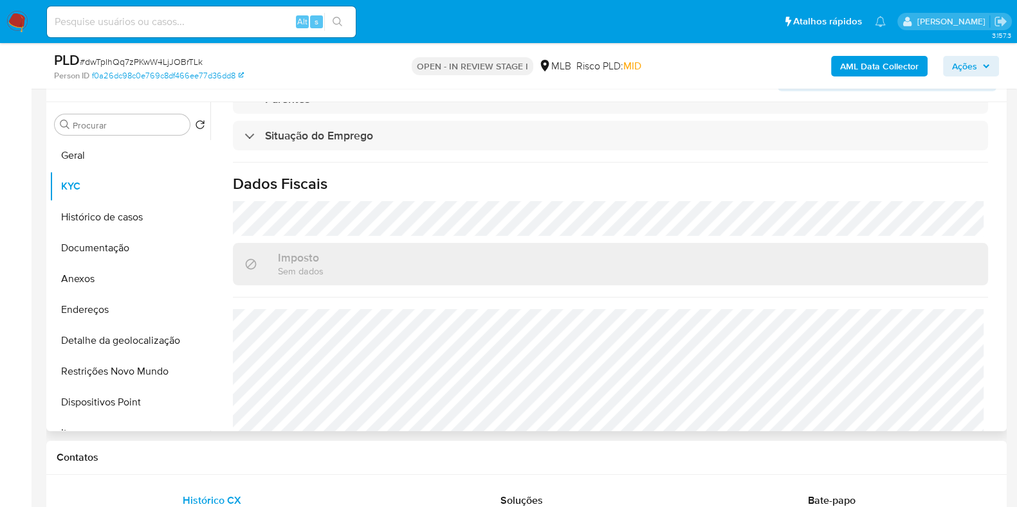
scroll to position [559, 0]
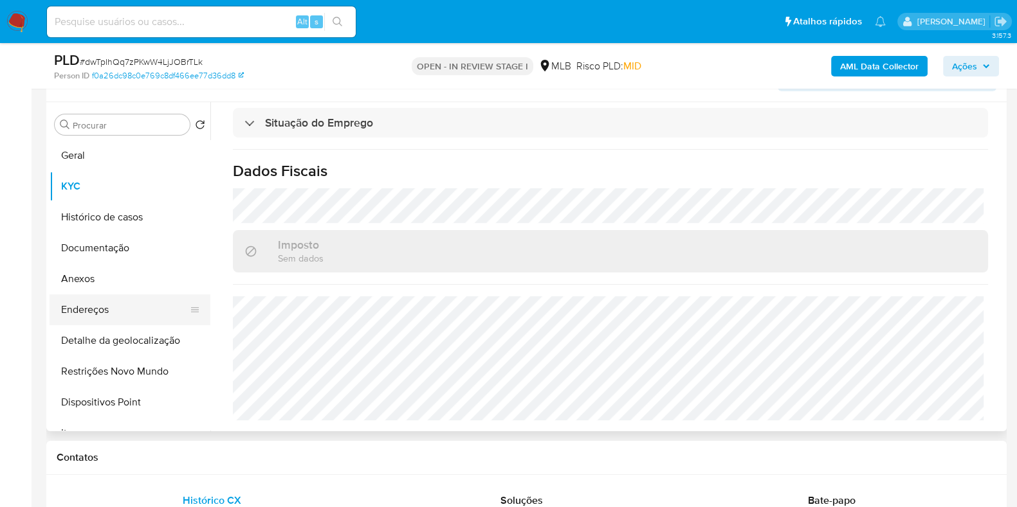
click at [132, 313] on button "Endereços" at bounding box center [125, 310] width 150 height 31
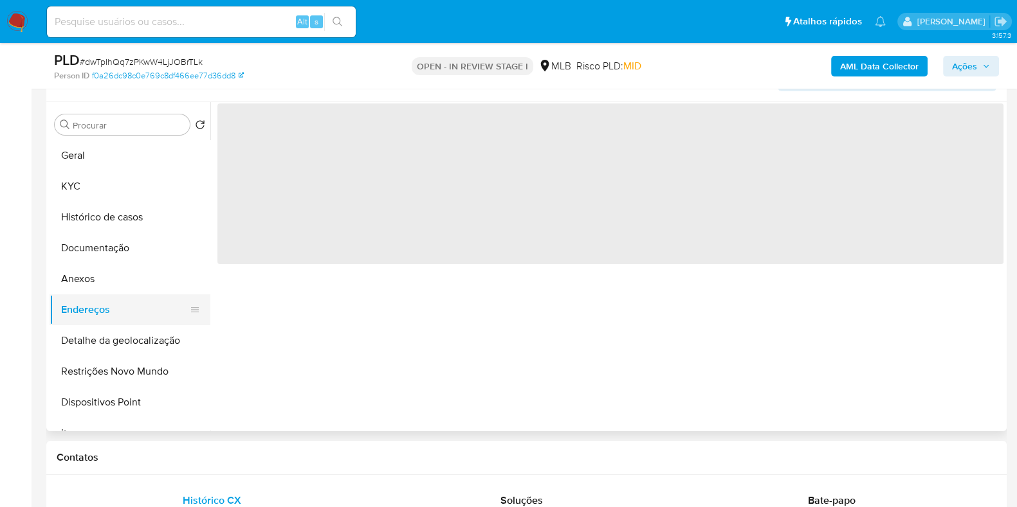
scroll to position [0, 0]
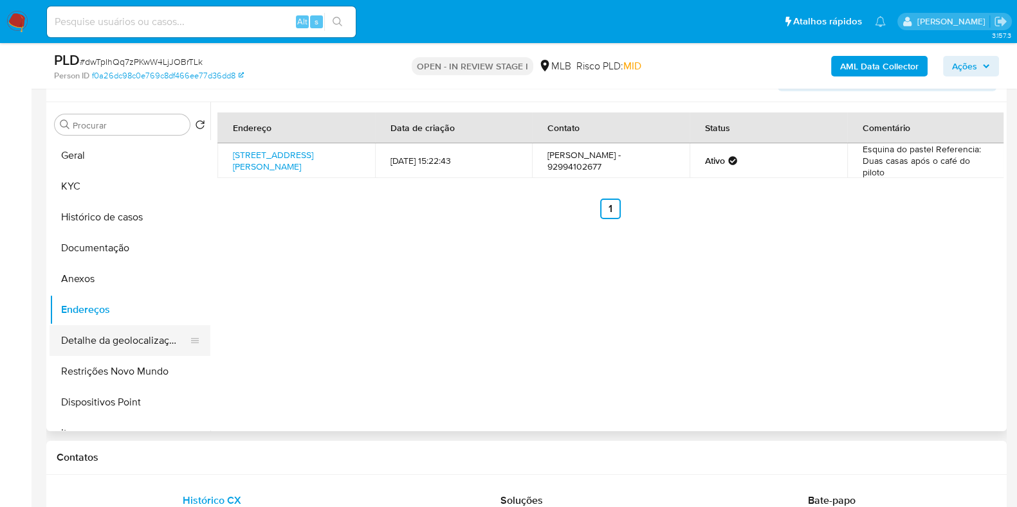
click at [125, 339] on button "Detalhe da geolocalização" at bounding box center [125, 340] width 150 height 31
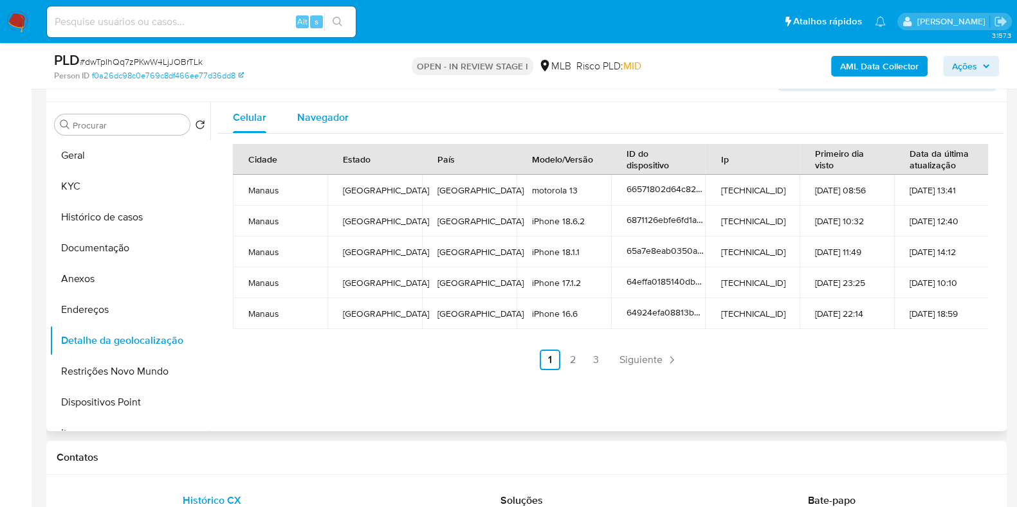
click at [325, 122] on span "Navegador" at bounding box center [322, 117] width 51 height 15
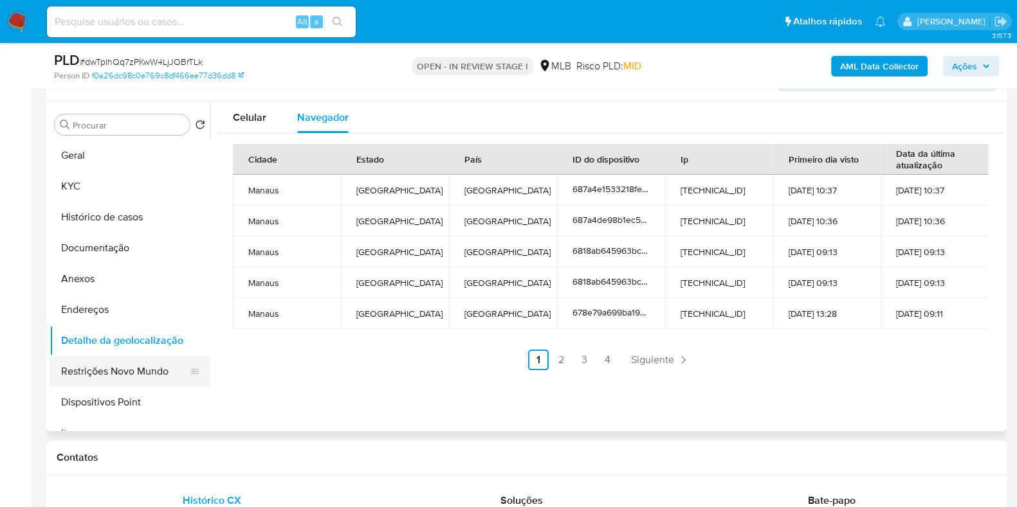
click at [114, 361] on button "Restrições Novo Mundo" at bounding box center [125, 371] width 150 height 31
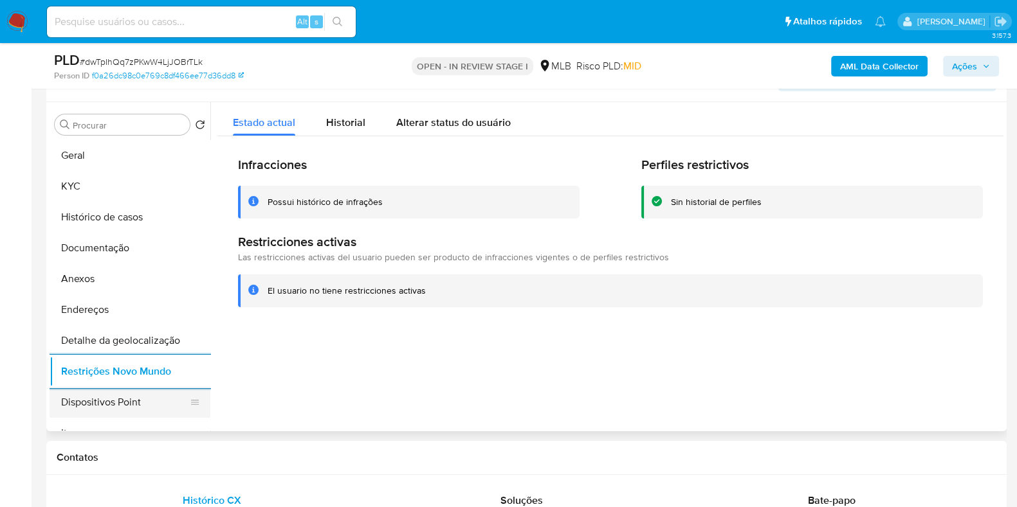
click at [141, 400] on button "Dispositivos Point" at bounding box center [125, 402] width 150 height 31
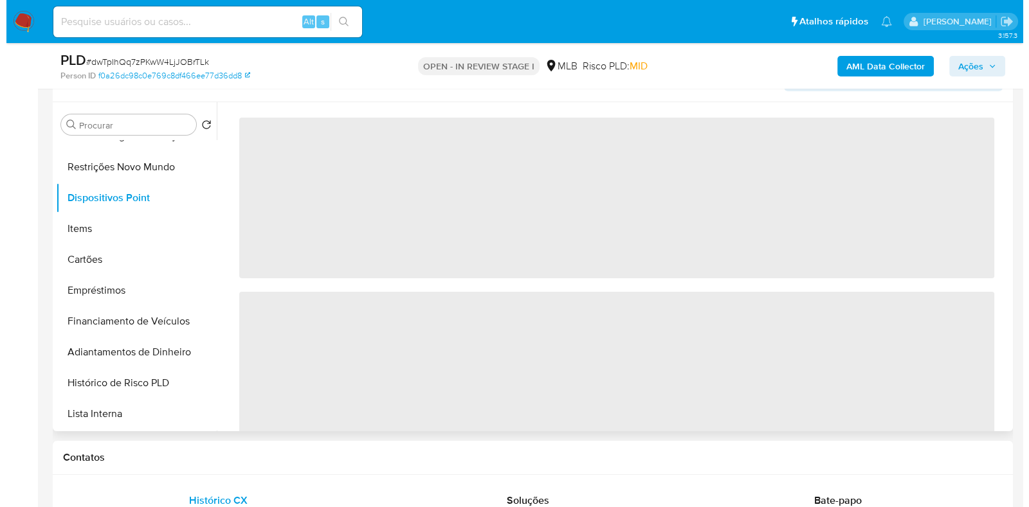
scroll to position [205, 0]
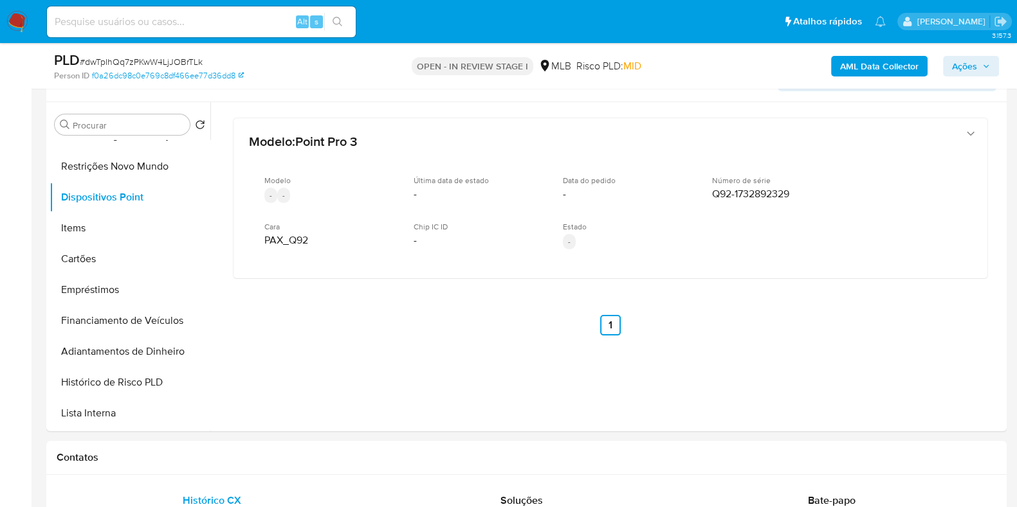
click at [878, 64] on b "AML Data Collector" at bounding box center [879, 66] width 78 height 21
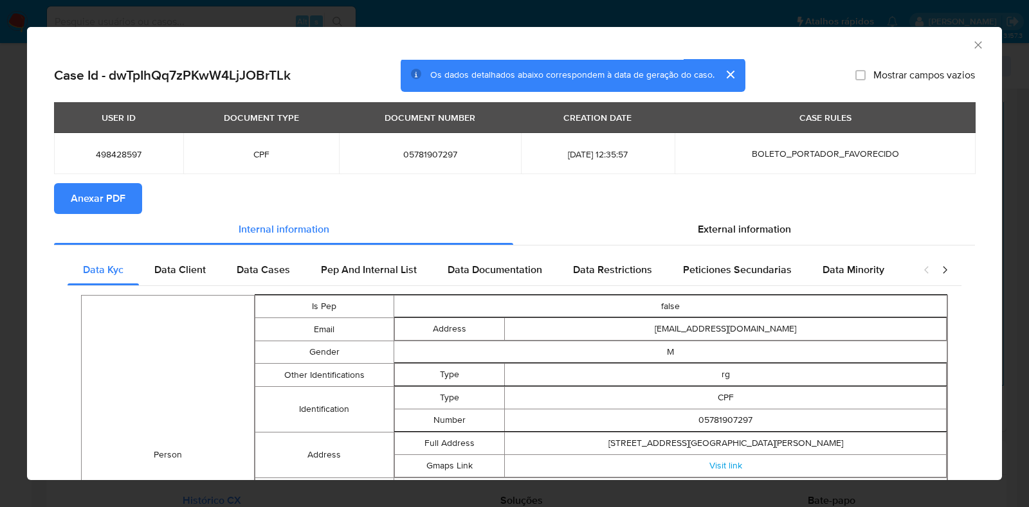
click at [125, 201] on button "Anexar PDF" at bounding box center [98, 198] width 88 height 31
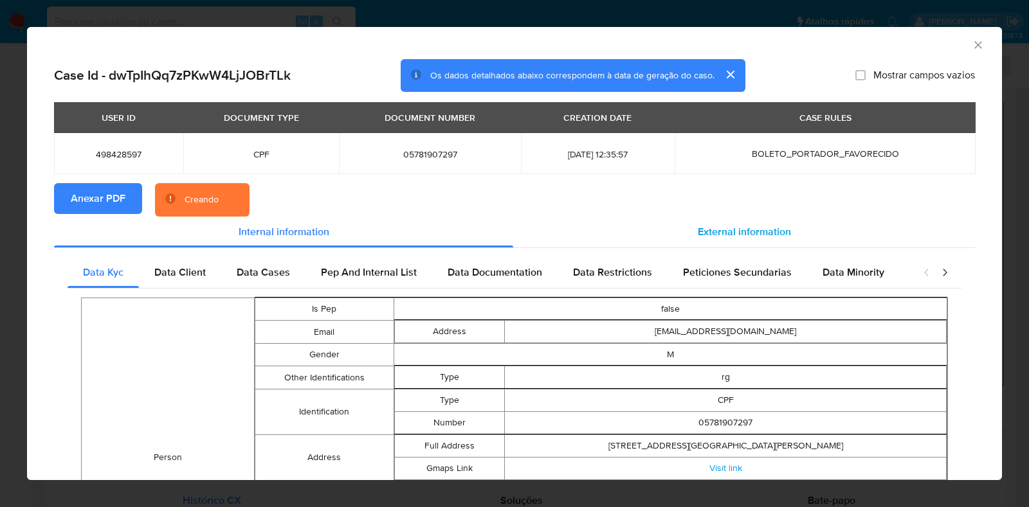
click at [747, 235] on span "External information" at bounding box center [744, 231] width 93 height 15
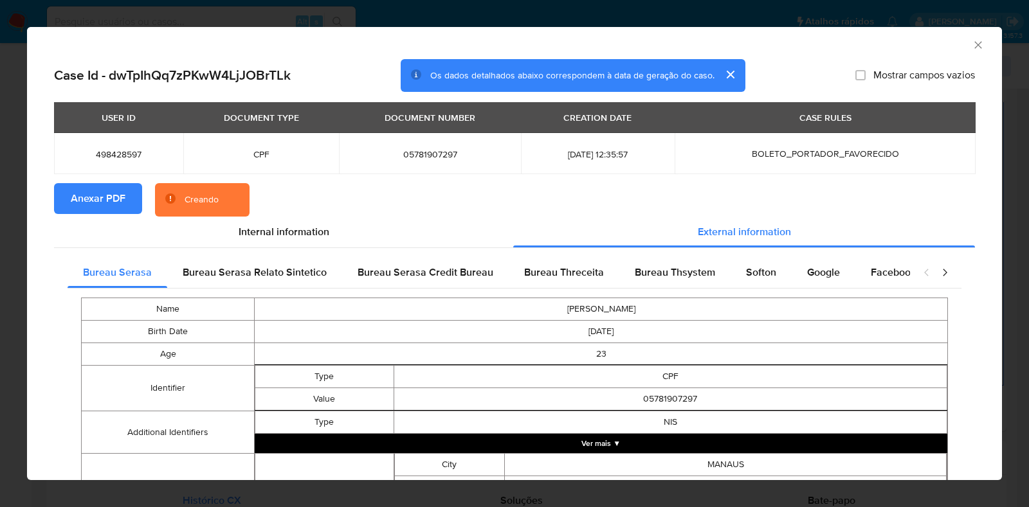
click at [675, 449] on button "Ver mais ▼" at bounding box center [601, 443] width 693 height 19
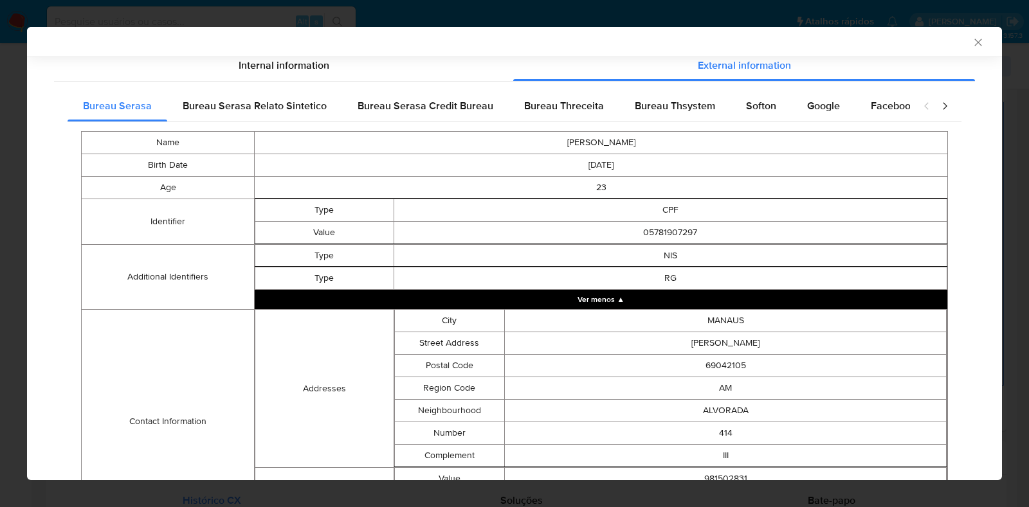
scroll to position [165, 0]
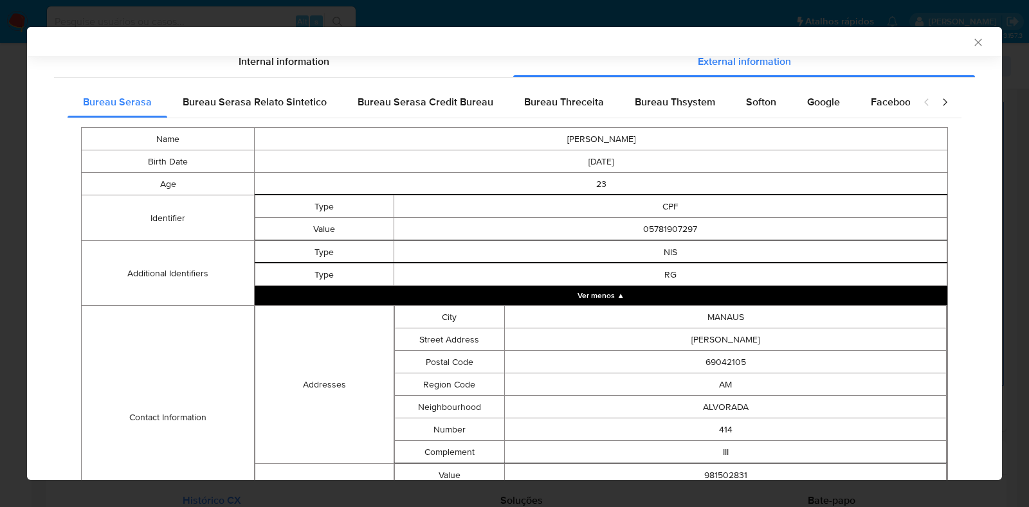
click at [1001, 324] on div "AML Data Collector Case Id - dwTpIhQq7zPKwW4LjJOBrTLk Os dados detalhados abaix…" at bounding box center [514, 253] width 1029 height 507
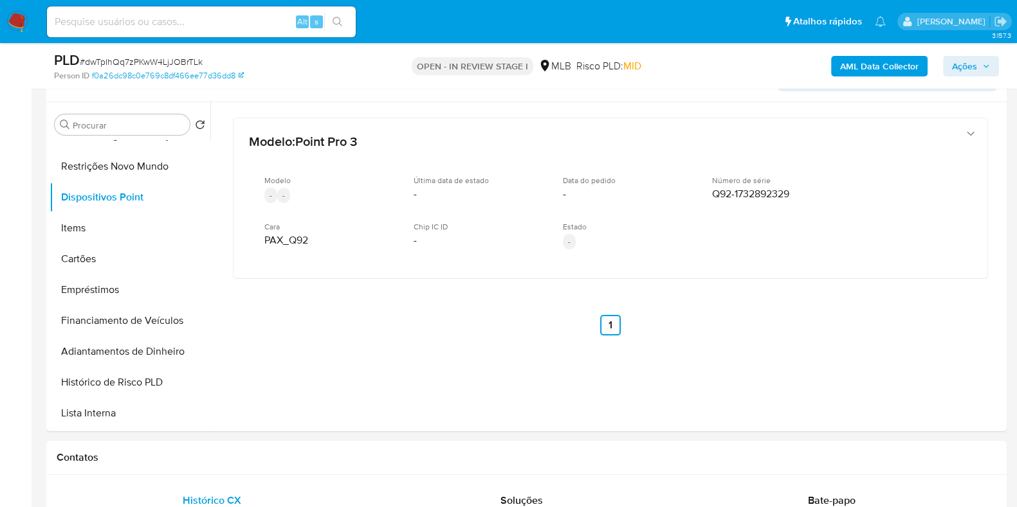
click at [900, 57] on b "AML Data Collector" at bounding box center [879, 66] width 78 height 21
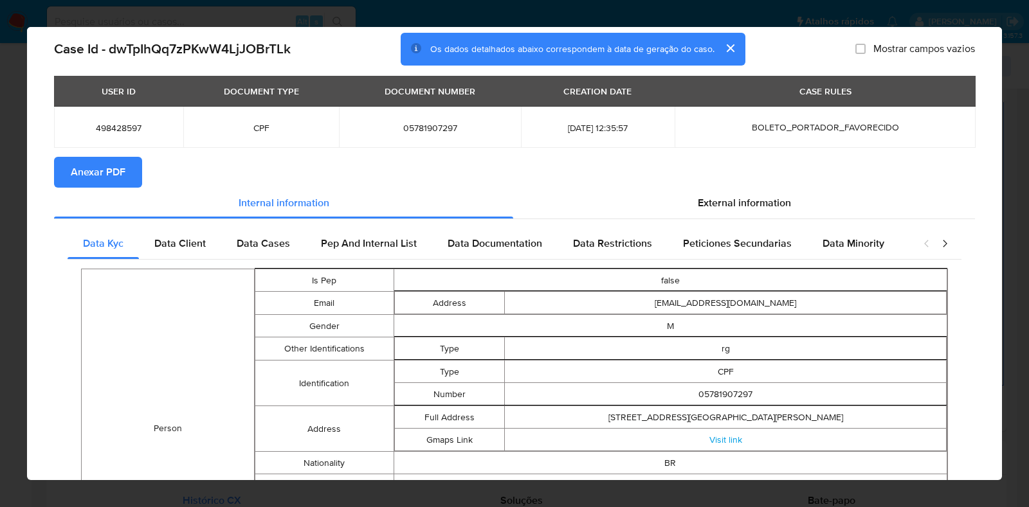
scroll to position [24, 0]
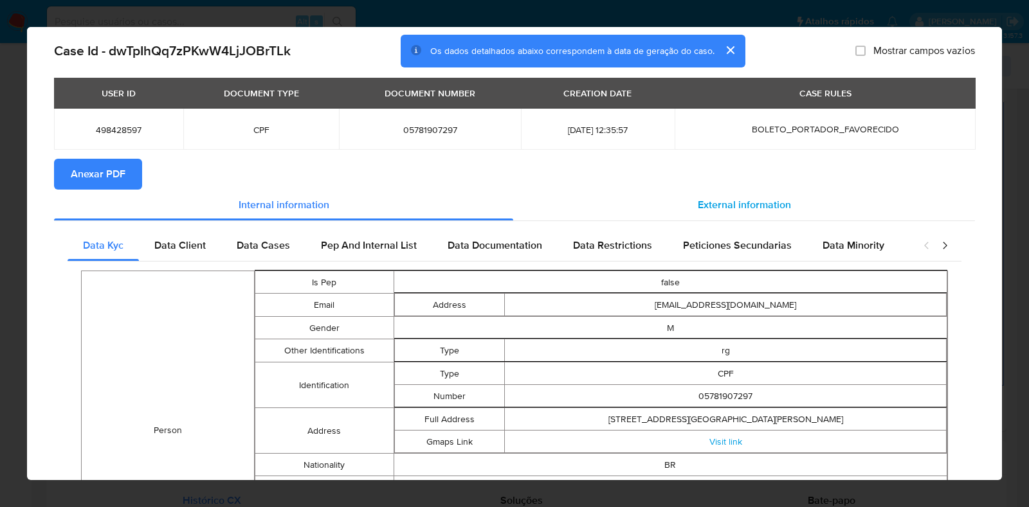
click at [734, 214] on div "External information" at bounding box center [744, 205] width 462 height 31
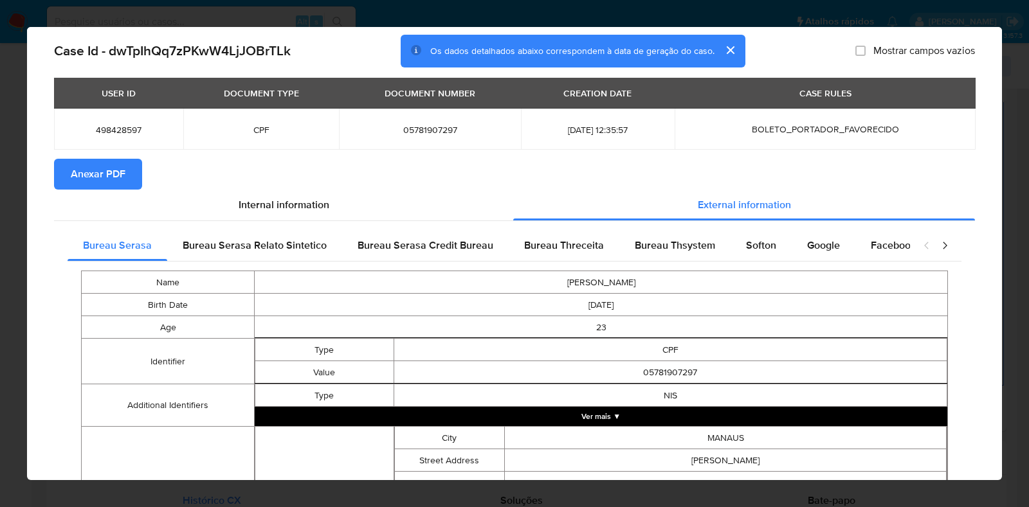
click at [576, 415] on button "Ver mais ▼" at bounding box center [601, 416] width 693 height 19
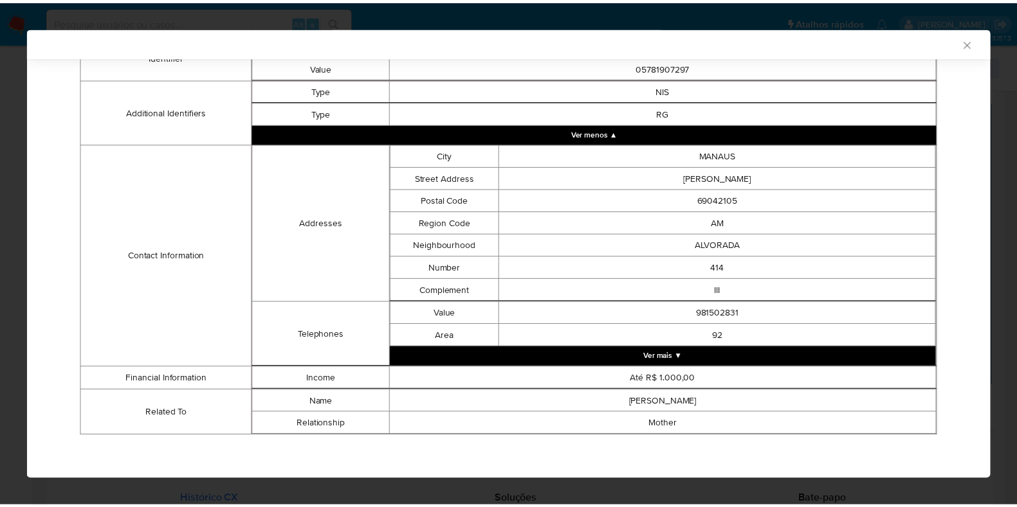
scroll to position [332, 0]
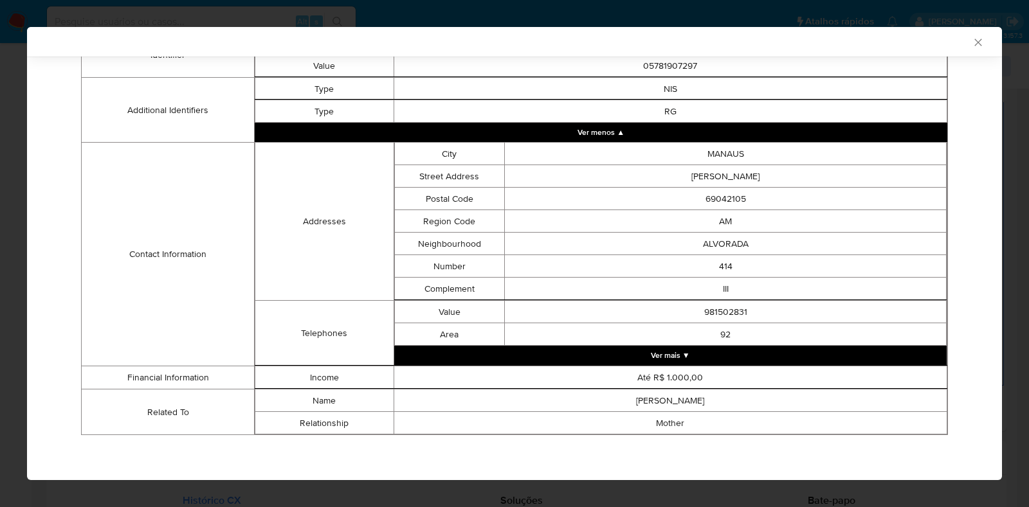
click at [972, 46] on icon "Fechar a janela" at bounding box center [978, 42] width 13 height 13
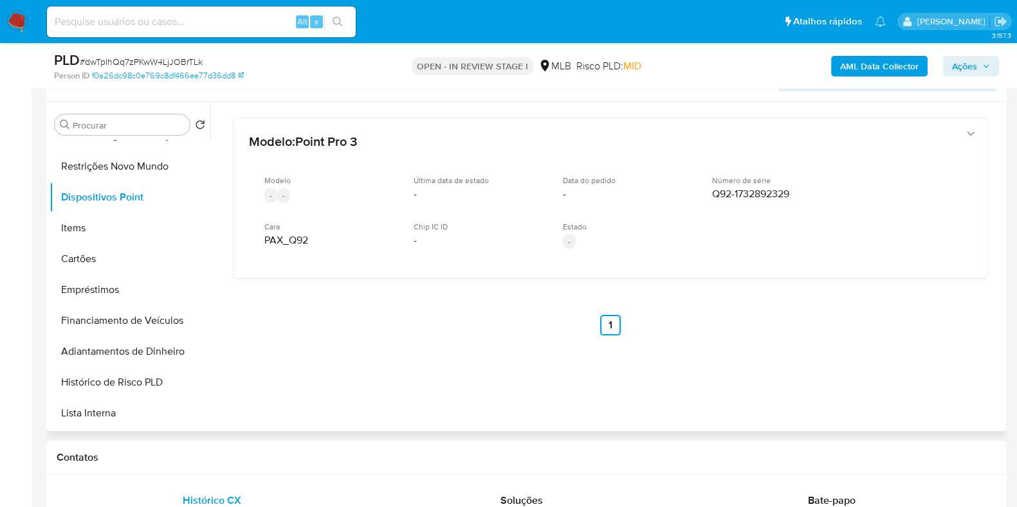
scroll to position [0, 0]
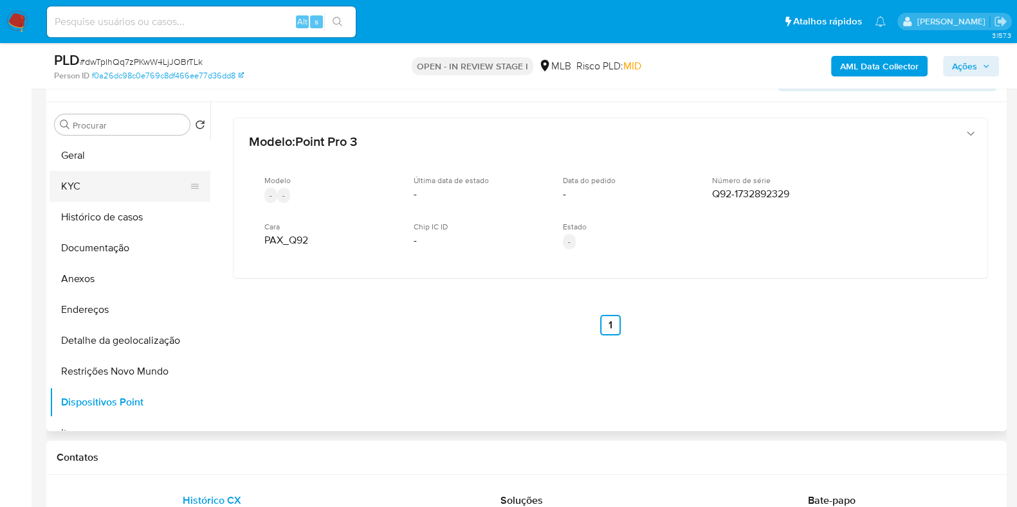
click at [174, 178] on button "KYC" at bounding box center [125, 186] width 150 height 31
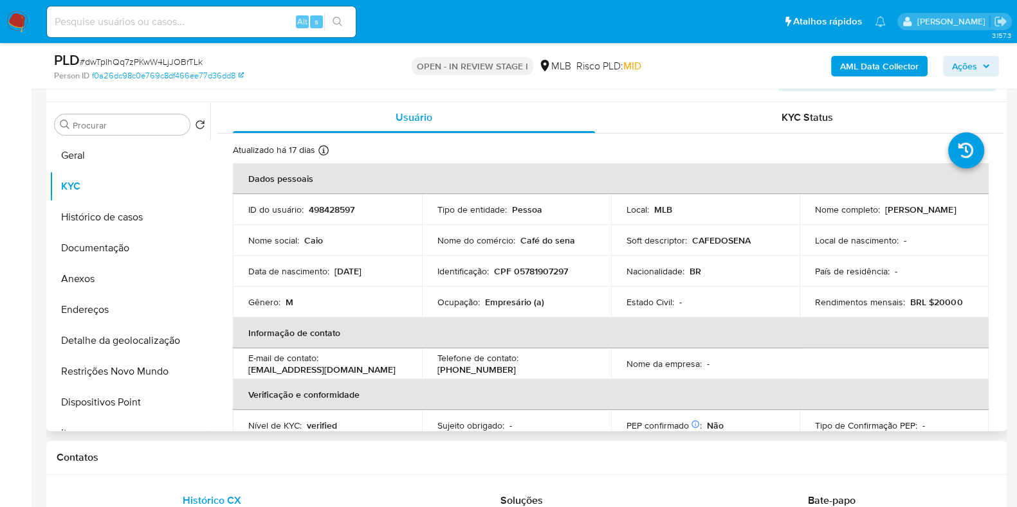
drag, startPoint x: 997, startPoint y: 210, endPoint x: 1001, endPoint y: 290, distance: 79.8
click at [1001, 290] on div "Usuário KYC Status Atualizado há 17 dias Criado: 12/06/2021 14:20:36 Atualizado…" at bounding box center [606, 266] width 793 height 329
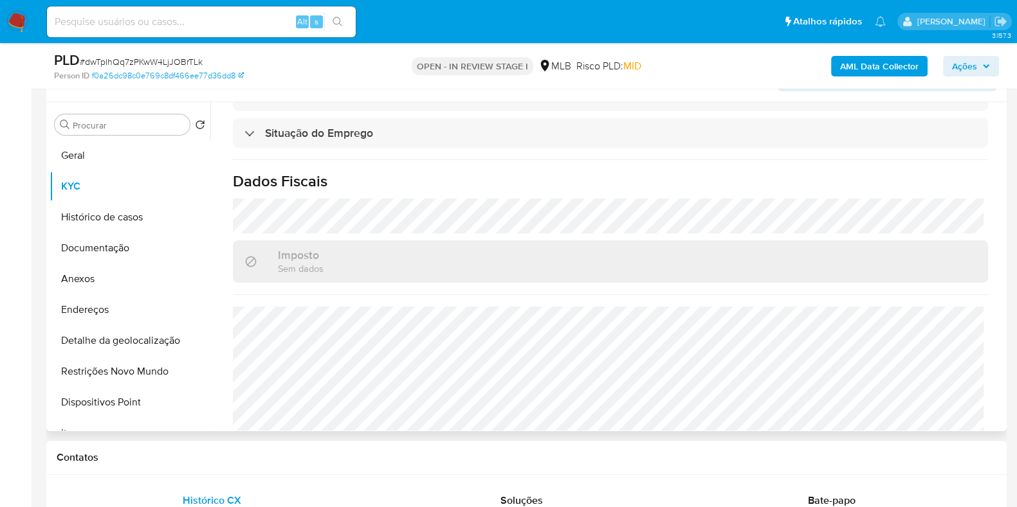
scroll to position [559, 0]
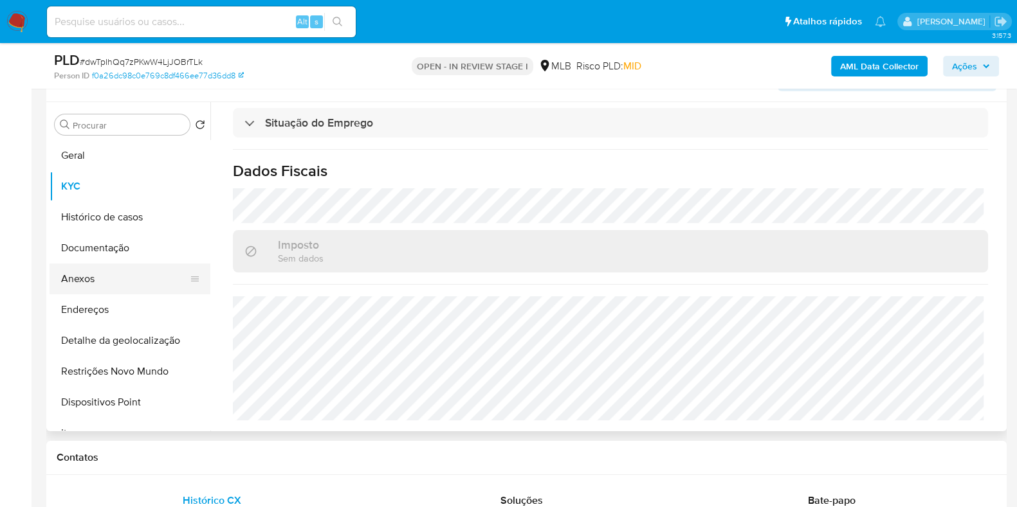
click at [156, 276] on button "Anexos" at bounding box center [125, 279] width 150 height 31
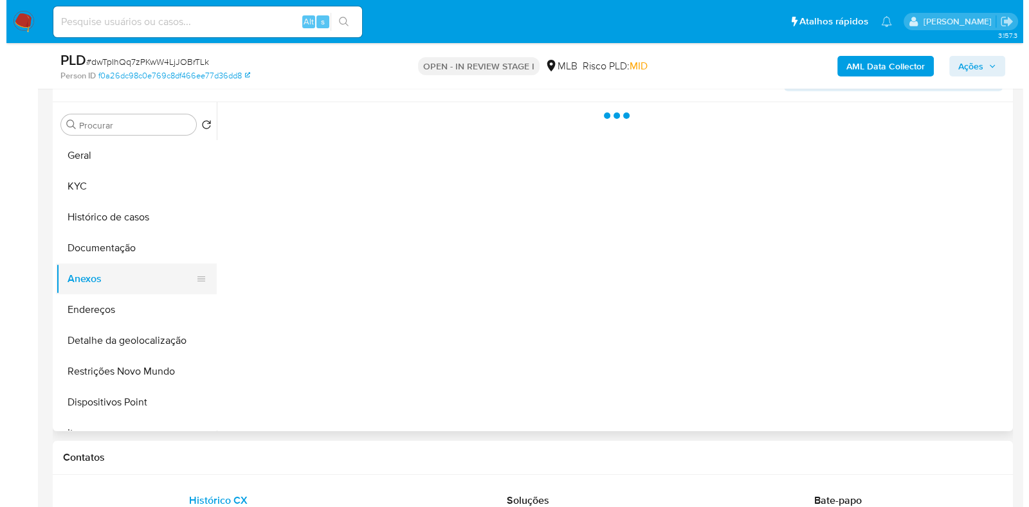
scroll to position [0, 0]
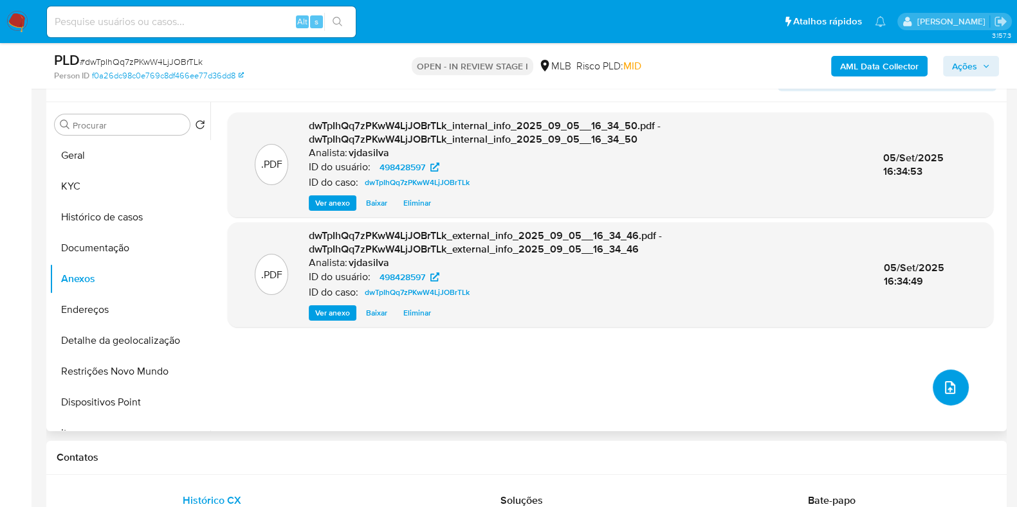
click at [957, 381] on button "upload-file" at bounding box center [951, 388] width 36 height 36
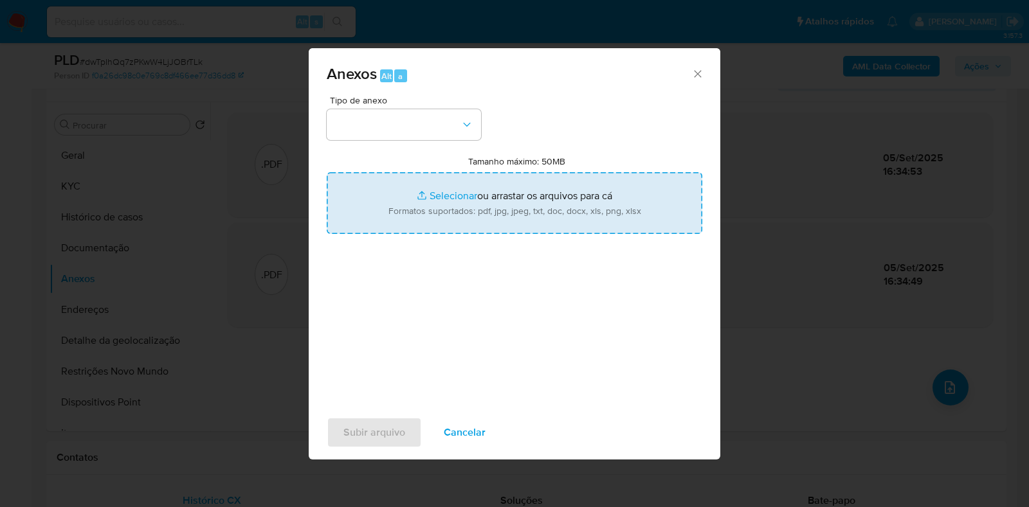
type input "C:\fakepath\SAR - XXXX - CPF 05781907297 - CAIO BENIEL PEREIRA DE SENA.pdf"
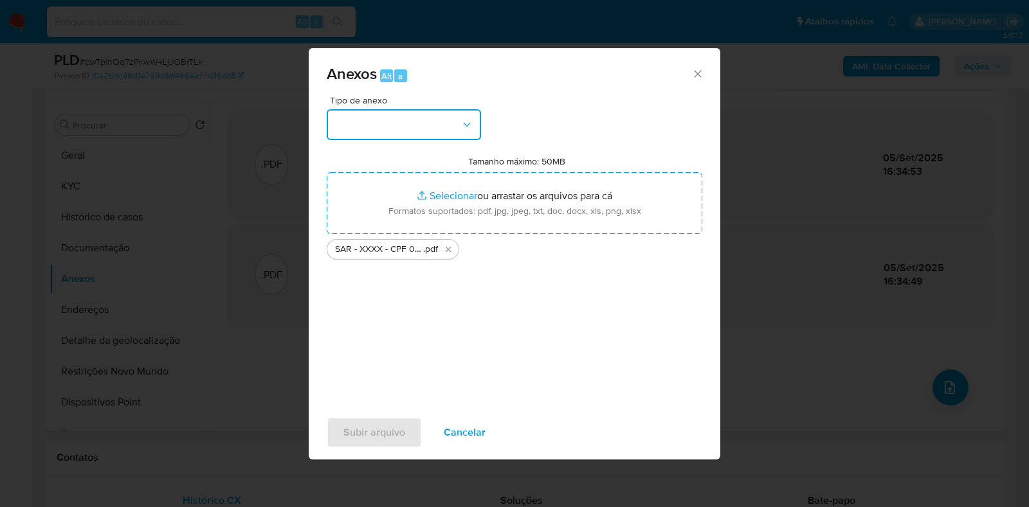
click at [467, 122] on icon "button" at bounding box center [466, 124] width 13 height 13
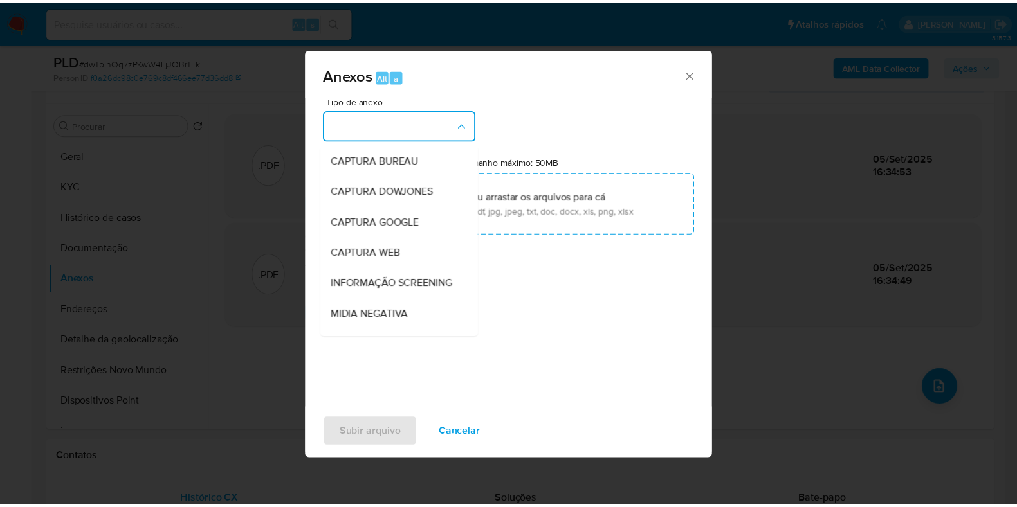
scroll to position [198, 0]
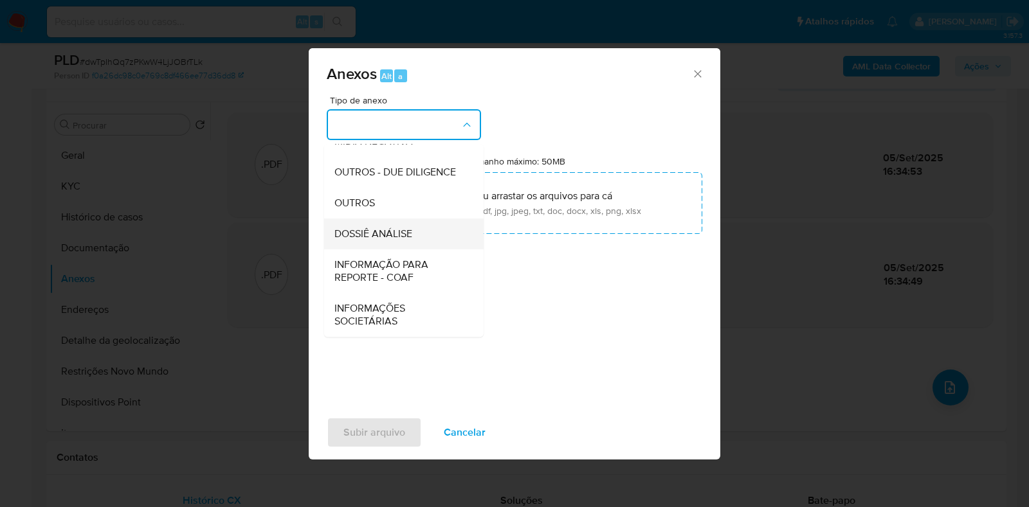
click at [442, 238] on div "DOSSIÊ ANÁLISE" at bounding box center [399, 234] width 131 height 31
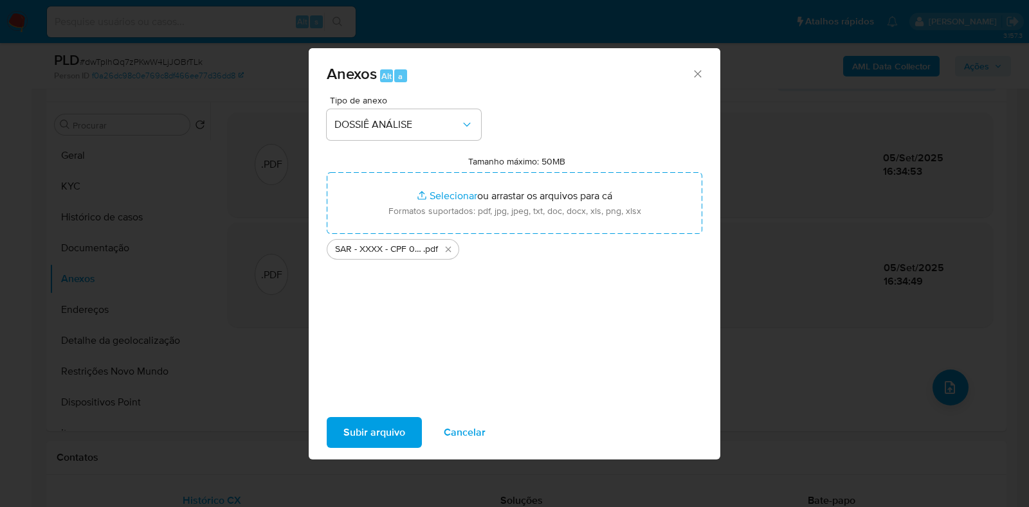
click at [384, 432] on span "Subir arquivo" at bounding box center [374, 433] width 62 height 28
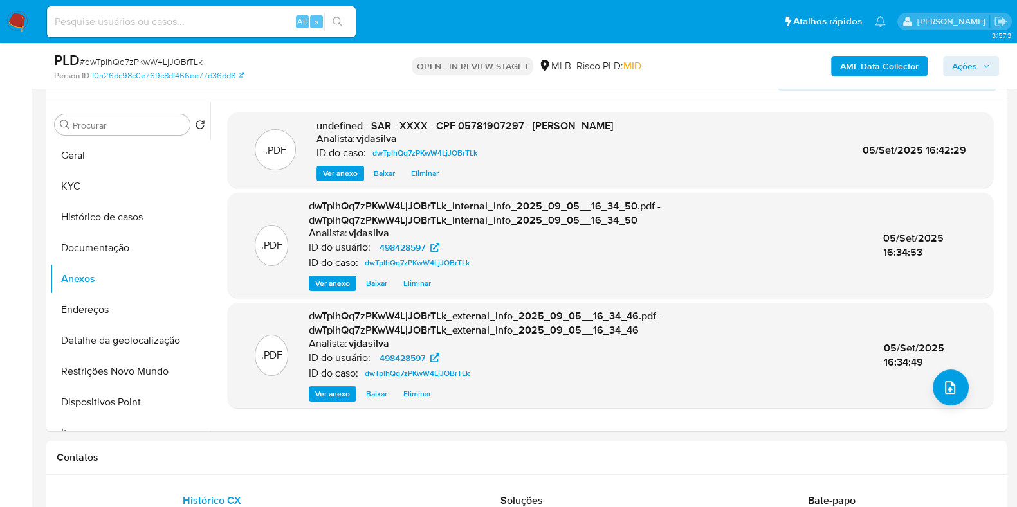
click at [961, 72] on span "Ações" at bounding box center [964, 66] width 25 height 21
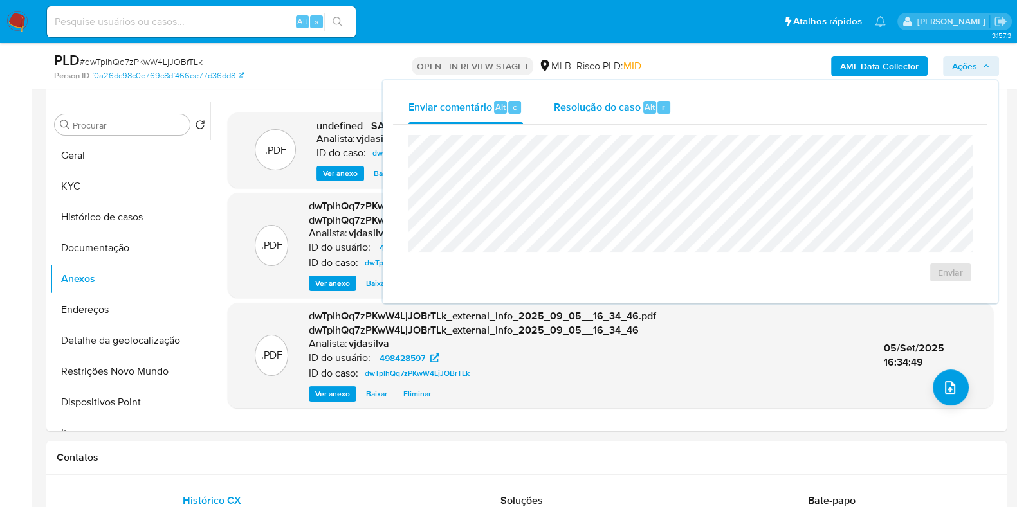
click at [587, 109] on span "Resolução do caso" at bounding box center [597, 106] width 87 height 15
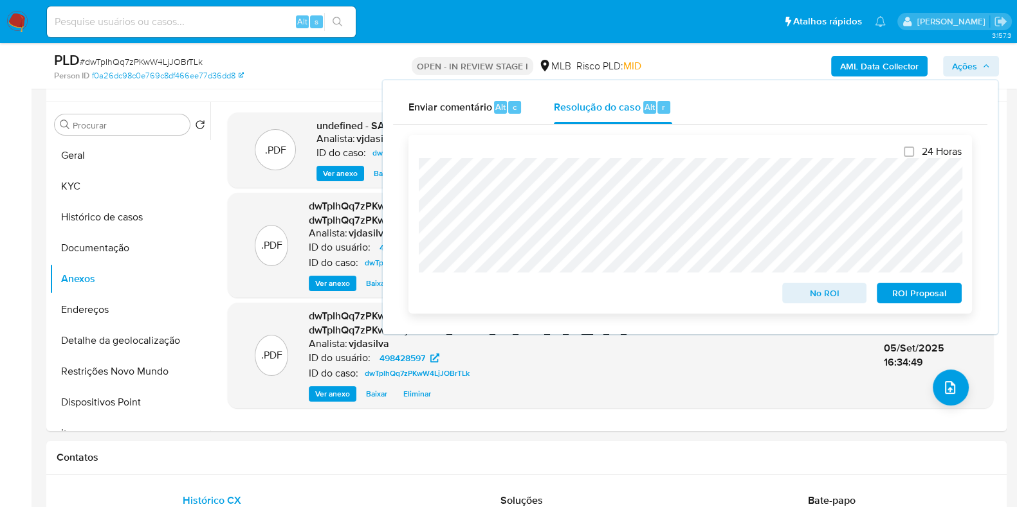
click at [920, 286] on span "ROI Proposal" at bounding box center [919, 293] width 67 height 18
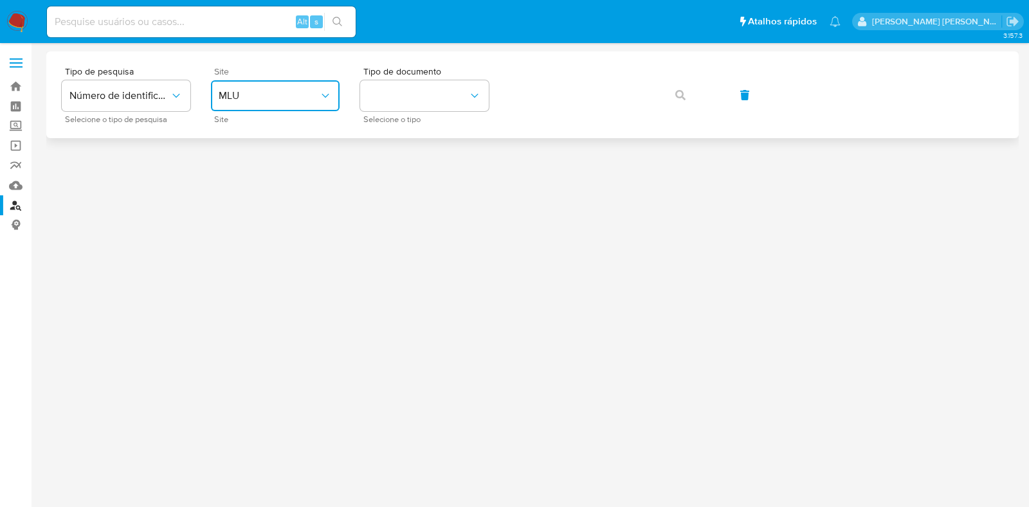
click at [295, 96] on span "MLU" at bounding box center [269, 95] width 100 height 13
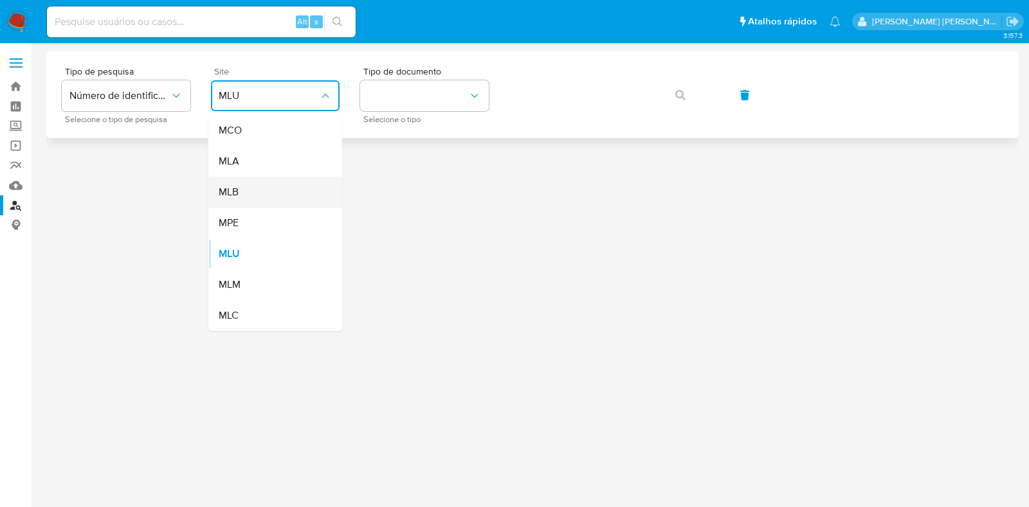
click at [296, 185] on div "MLB" at bounding box center [271, 192] width 105 height 31
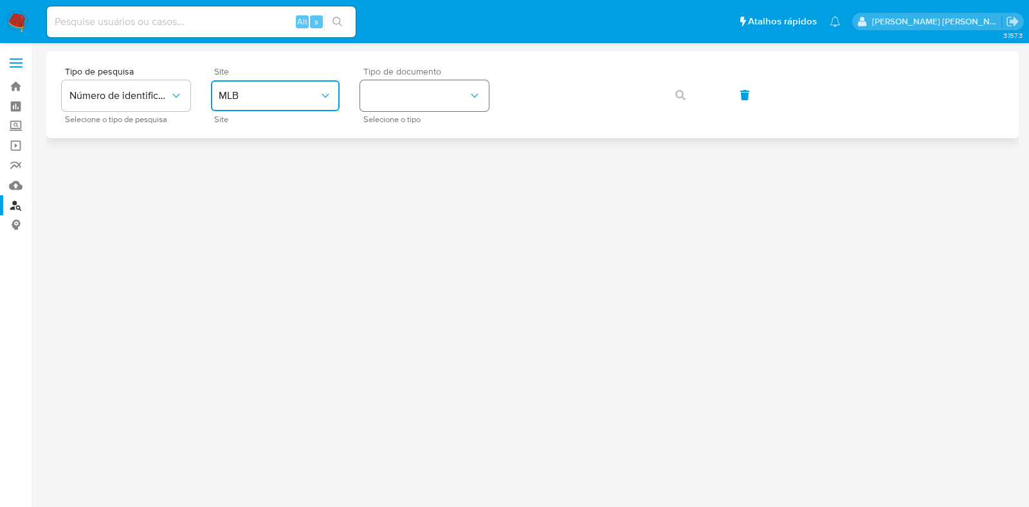
click at [459, 87] on button "identificationType" at bounding box center [424, 95] width 129 height 31
click at [441, 183] on div "CPF CPF" at bounding box center [420, 181] width 105 height 44
click at [678, 91] on icon "button" at bounding box center [680, 95] width 10 height 10
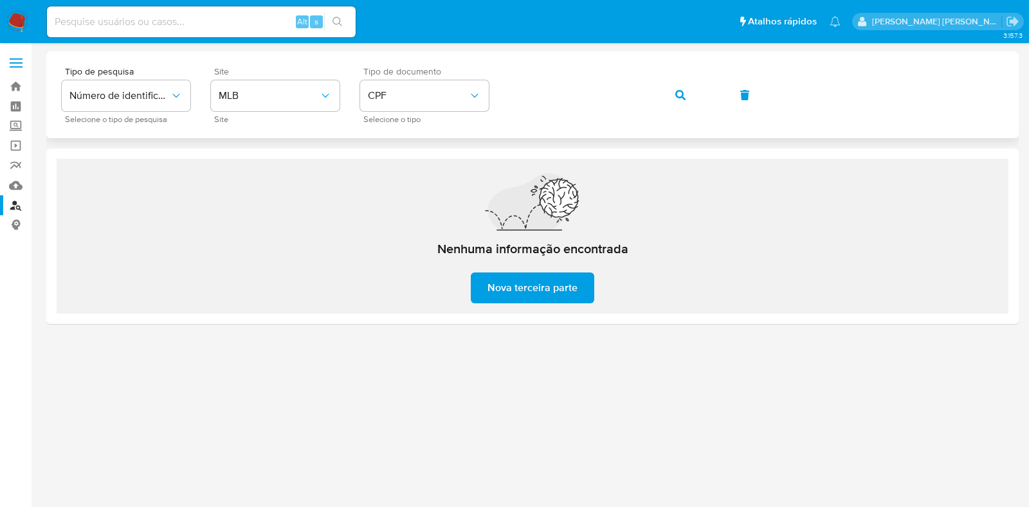
click at [676, 94] on icon "button" at bounding box center [680, 95] width 10 height 10
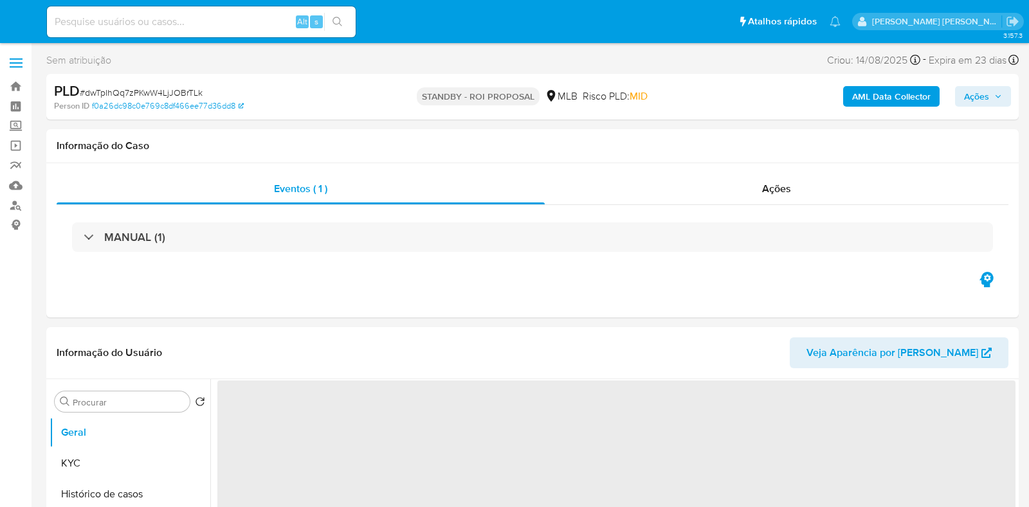
select select "10"
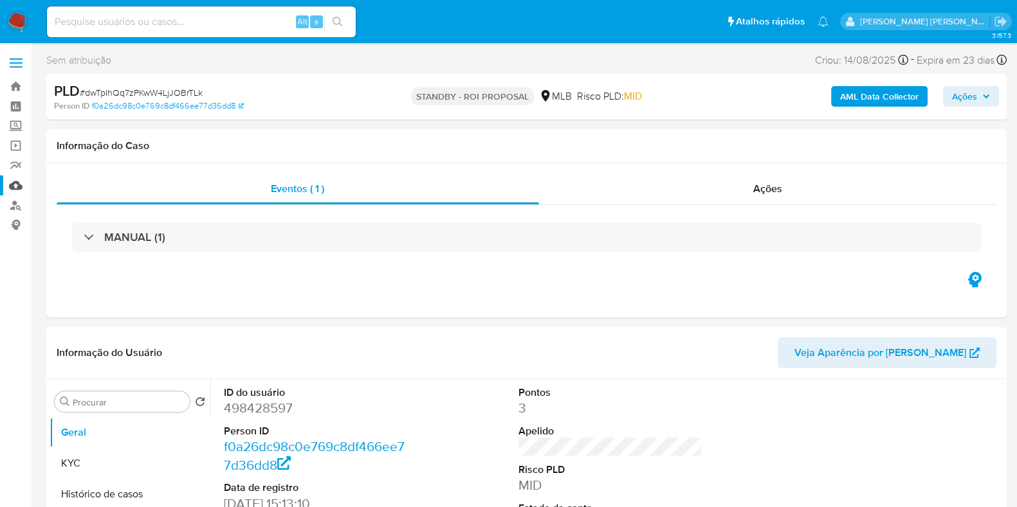
click at [21, 184] on link "Mulan" at bounding box center [76, 186] width 153 height 20
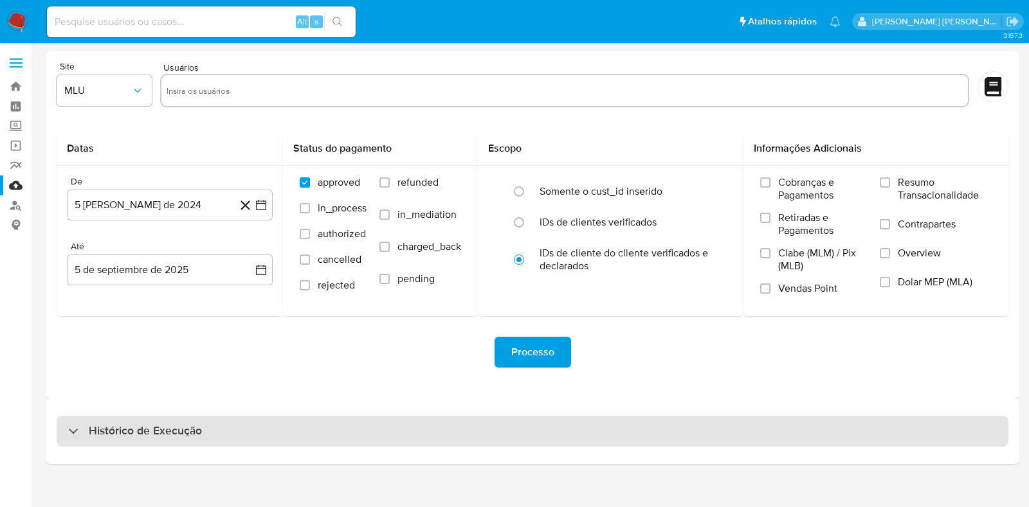
click at [217, 446] on div "Histórico de Execução" at bounding box center [532, 432] width 972 height 66
click at [724, 427] on div "Histórico de Execução" at bounding box center [533, 431] width 952 height 31
select select "10"
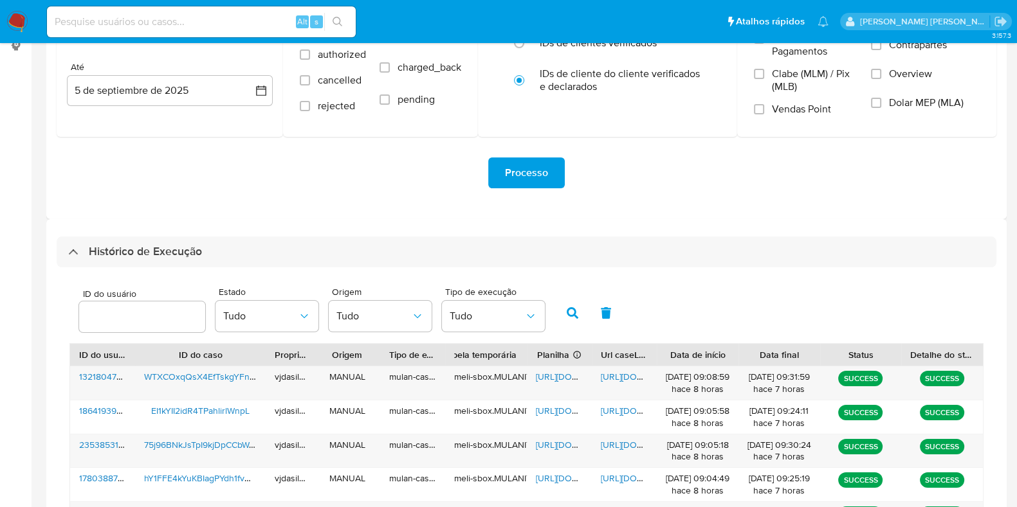
scroll to position [221, 0]
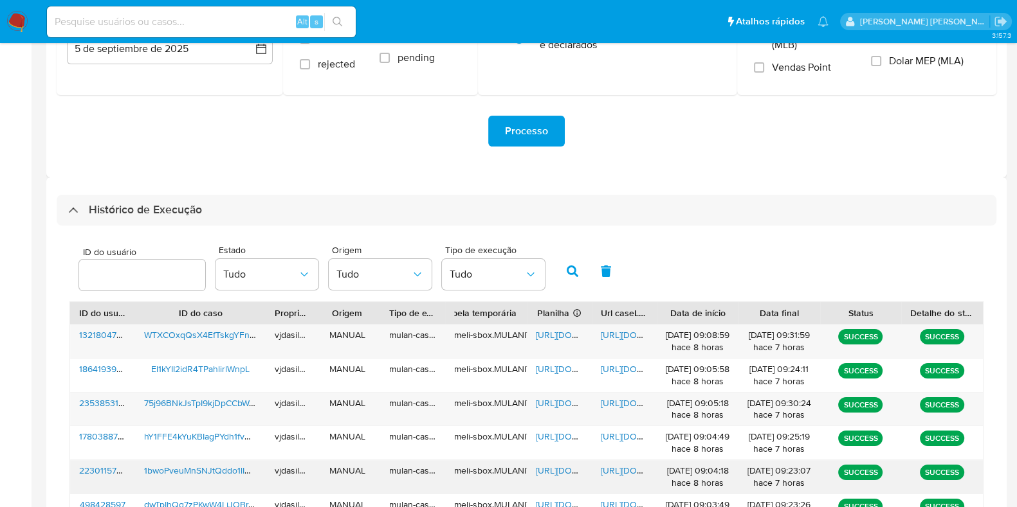
click at [630, 462] on div "[URL][DOMAIN_NAME]" at bounding box center [624, 476] width 65 height 33
click at [603, 464] on span "[URL][DOMAIN_NAME]" at bounding box center [645, 470] width 89 height 13
click at [556, 466] on span "[URL][DOMAIN_NAME]" at bounding box center [580, 470] width 89 height 13
click at [226, 469] on span "1bwoPveuMnSNJtQddo1lINdw" at bounding box center [203, 470] width 118 height 13
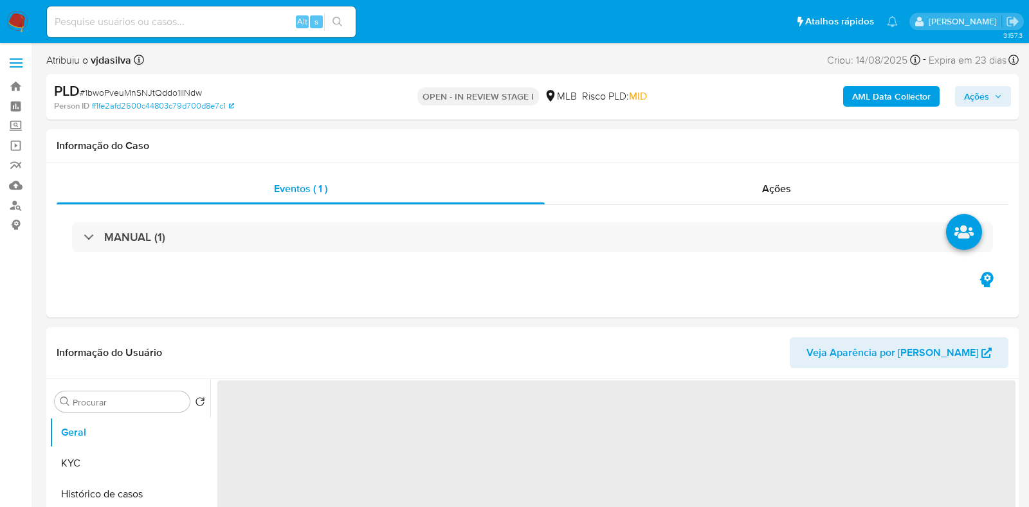
select select "10"
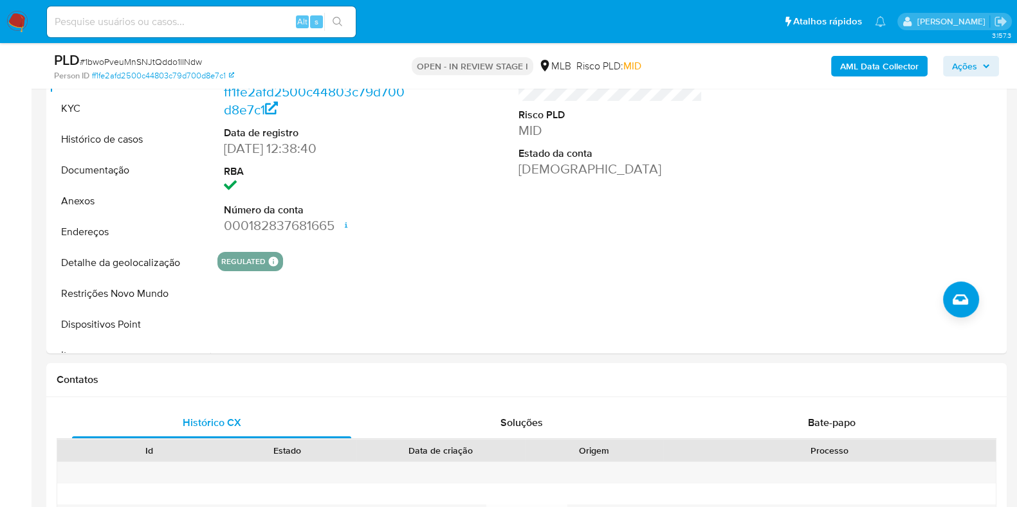
scroll to position [390, 0]
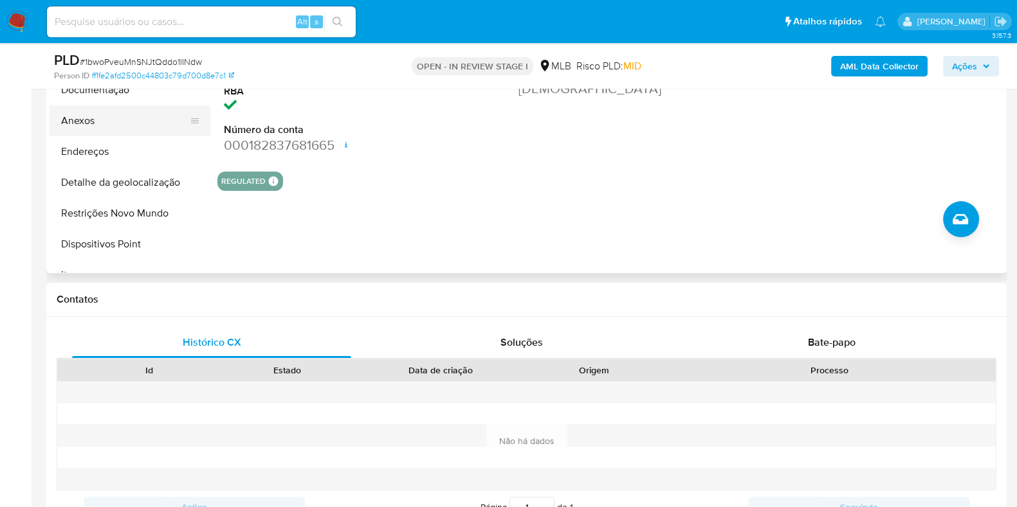
click at [127, 127] on button "Anexos" at bounding box center [125, 120] width 150 height 31
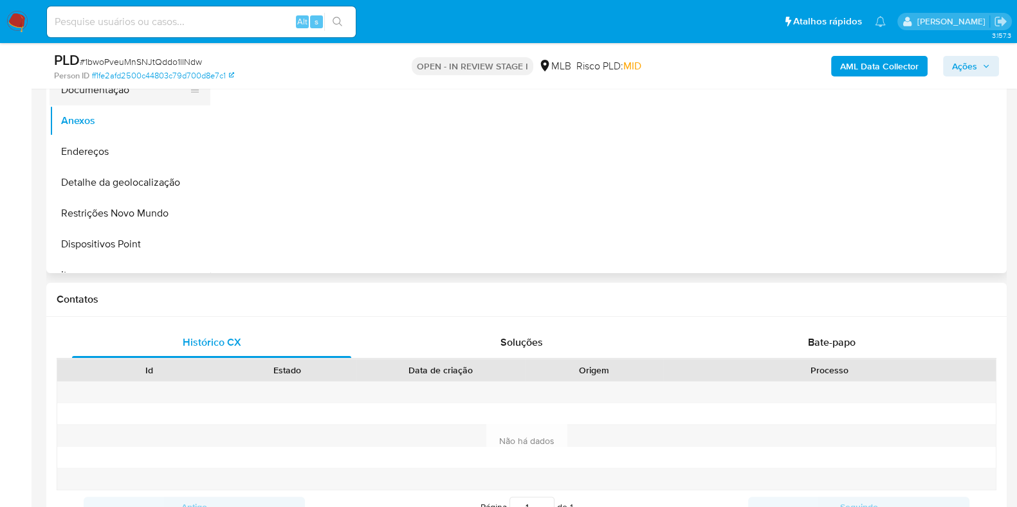
click at [121, 98] on button "Documentação" at bounding box center [125, 90] width 150 height 31
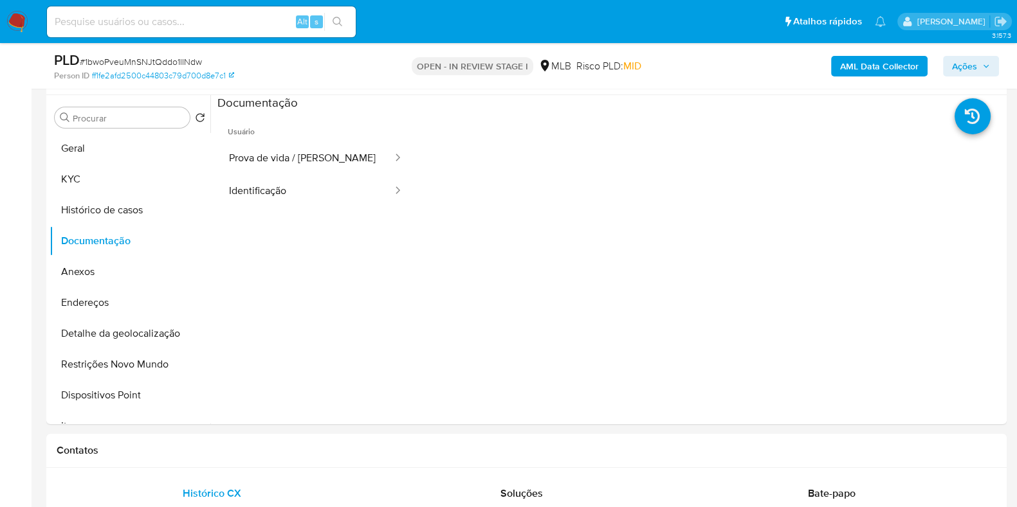
scroll to position [155, 0]
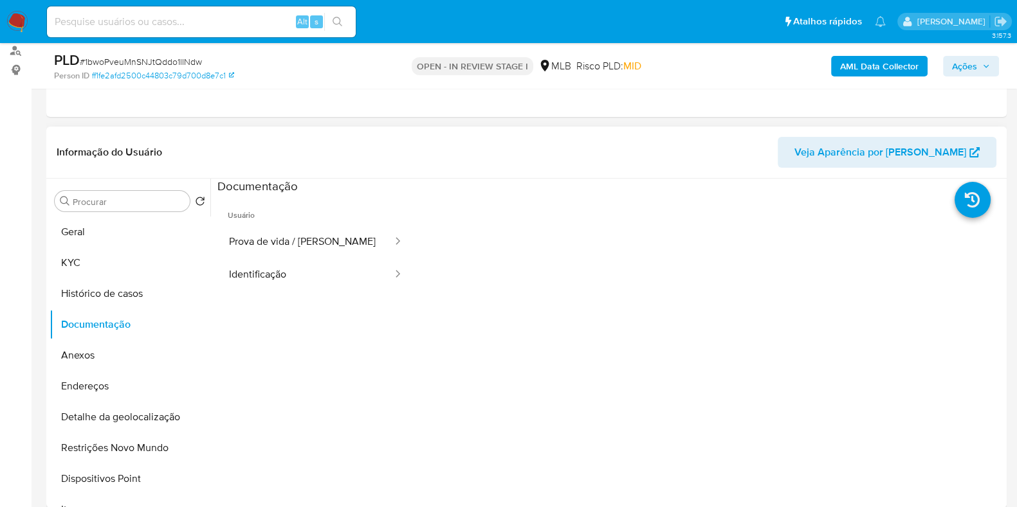
click at [390, 215] on span "Usuário" at bounding box center [315, 210] width 197 height 31
click at [354, 229] on button "Prova de vida / [PERSON_NAME]" at bounding box center [305, 242] width 176 height 33
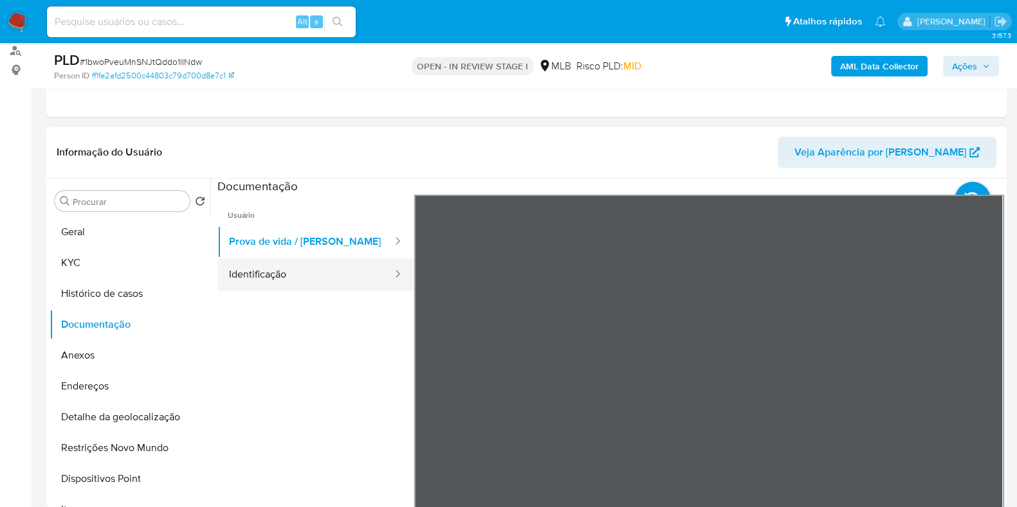
click at [329, 275] on button "Identificação" at bounding box center [305, 275] width 176 height 33
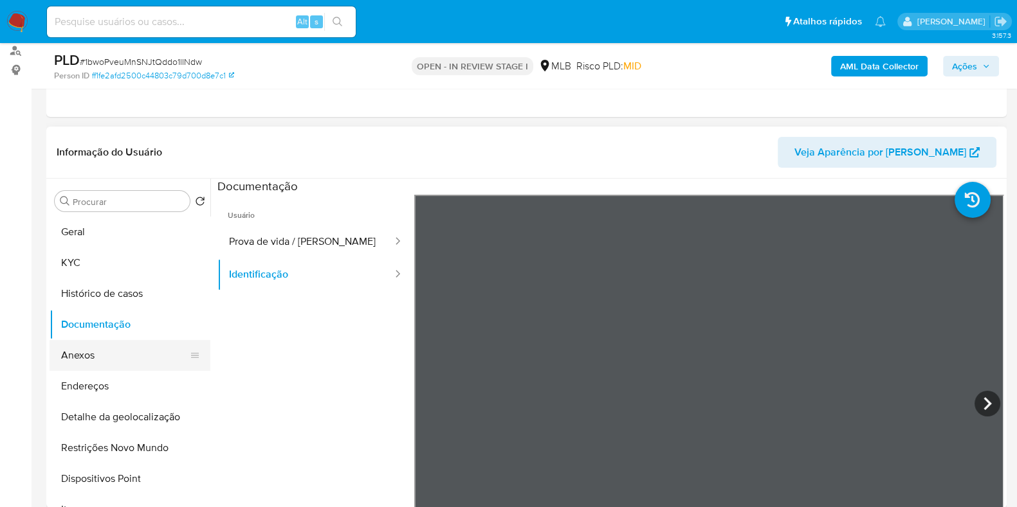
click at [136, 352] on button "Anexos" at bounding box center [125, 355] width 150 height 31
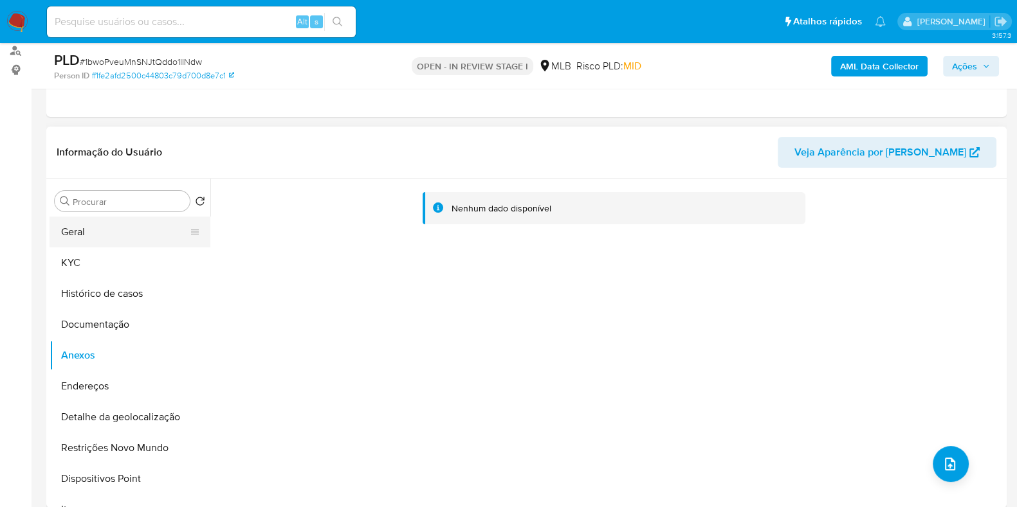
click at [167, 237] on button "Geral" at bounding box center [125, 232] width 150 height 31
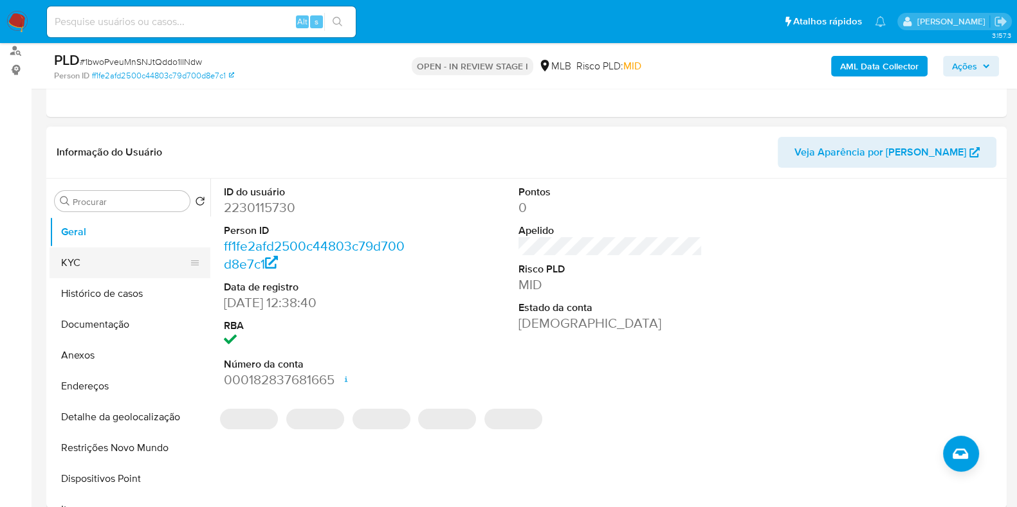
click at [167, 259] on button "KYC" at bounding box center [125, 263] width 150 height 31
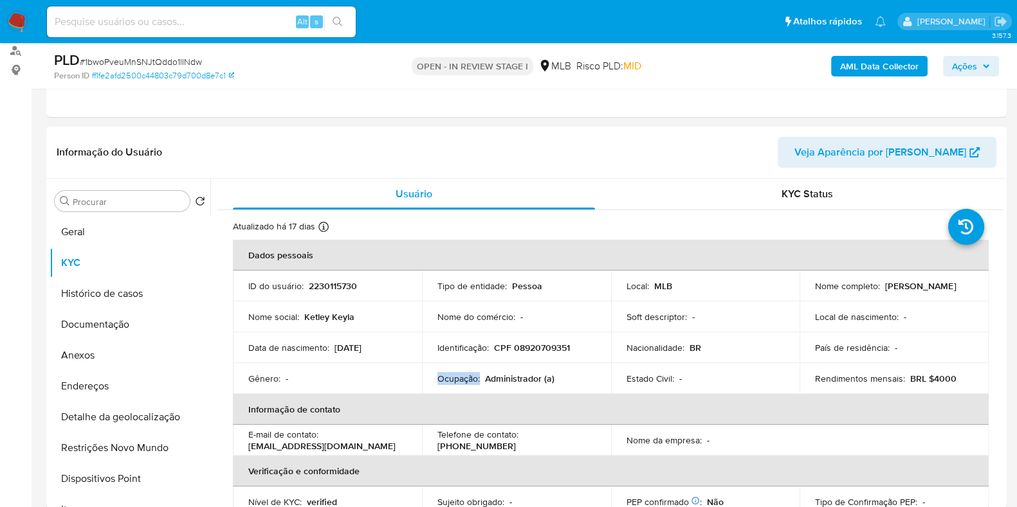
drag, startPoint x: 569, startPoint y: 376, endPoint x: 426, endPoint y: 374, distance: 142.8
click at [426, 374] on td "Ocupação : Administrador (a)" at bounding box center [516, 378] width 189 height 31
copy p "Ocupação :"
click at [89, 235] on button "Geral" at bounding box center [125, 232] width 150 height 31
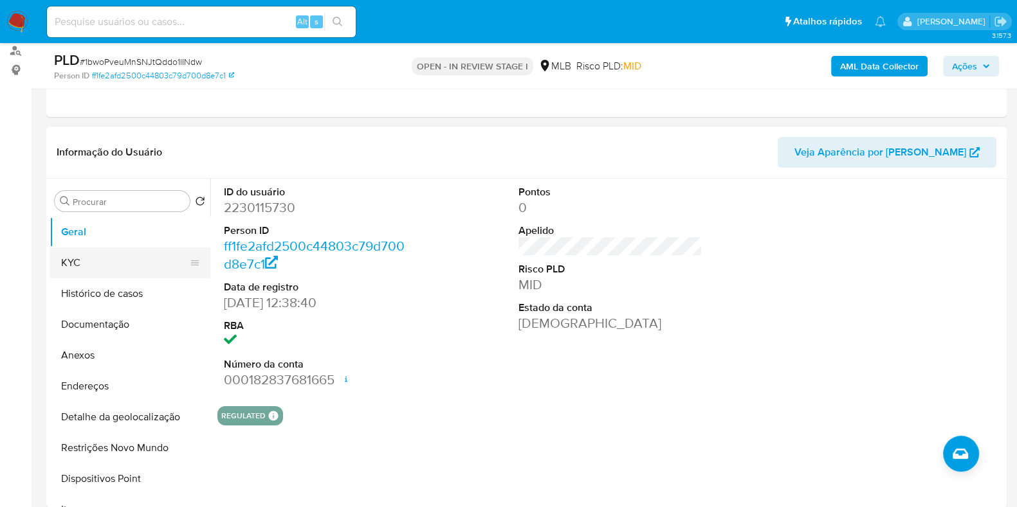
click at [115, 262] on button "KYC" at bounding box center [125, 263] width 150 height 31
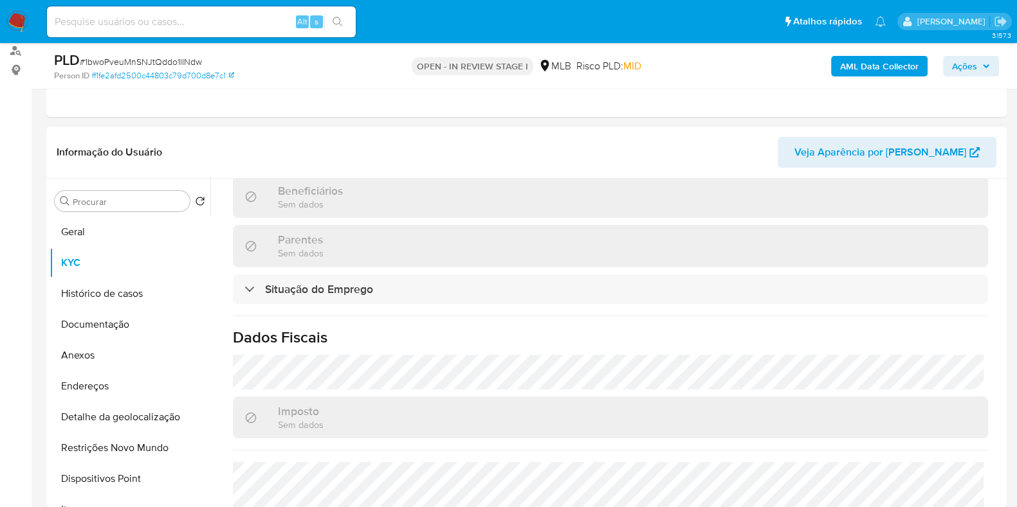
scroll to position [571, 0]
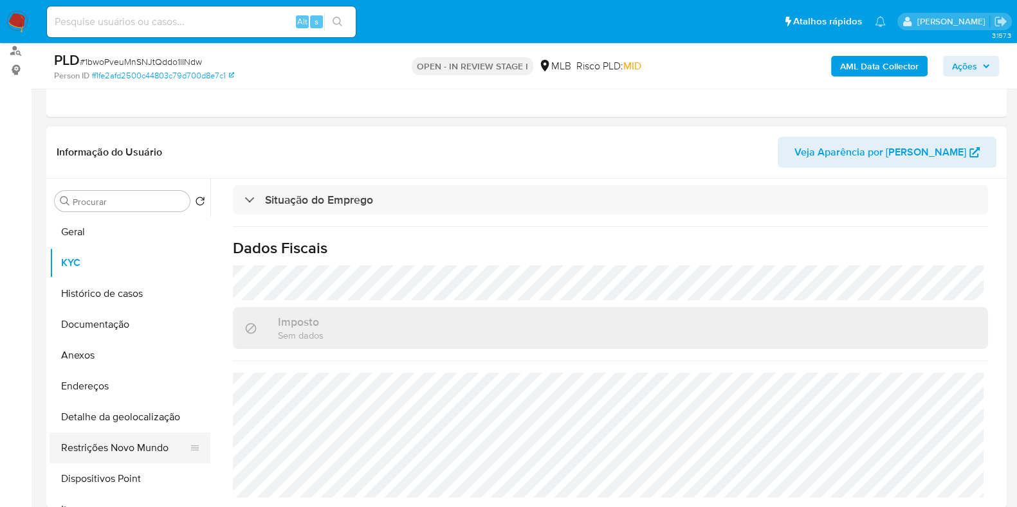
click at [149, 443] on button "Restrições Novo Mundo" at bounding box center [125, 448] width 150 height 31
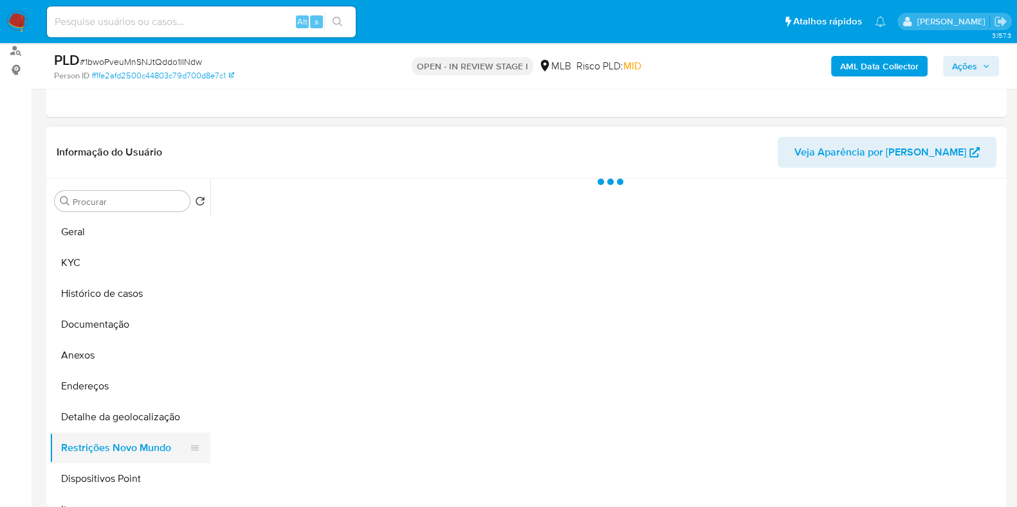
scroll to position [0, 0]
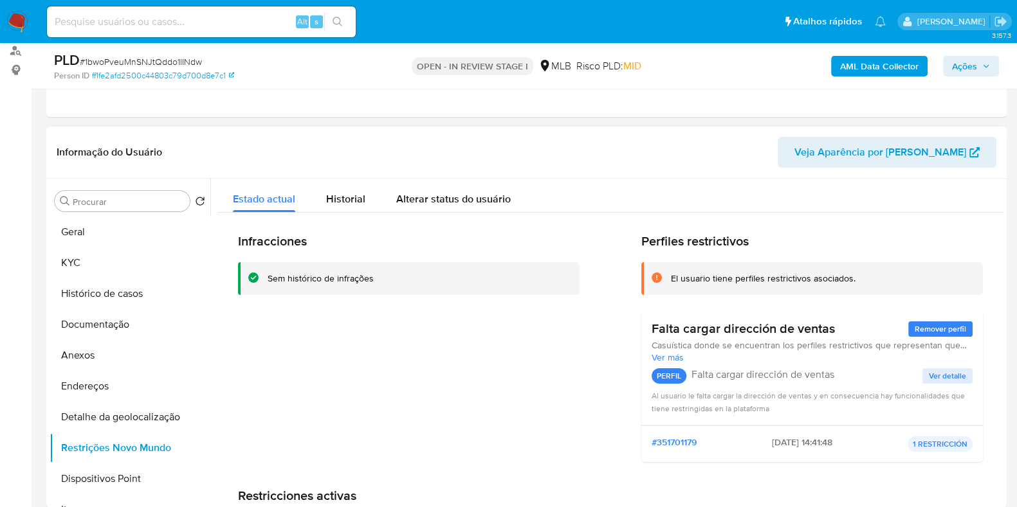
drag, startPoint x: 669, startPoint y: 275, endPoint x: 840, endPoint y: 336, distance: 181.4
click at [840, 336] on div "Perfiles restrictivos El usuario tiene perfiles restrictivos asociados. Falta c…" at bounding box center [811, 352] width 341 height 239
click at [120, 237] on button "Geral" at bounding box center [125, 232] width 150 height 31
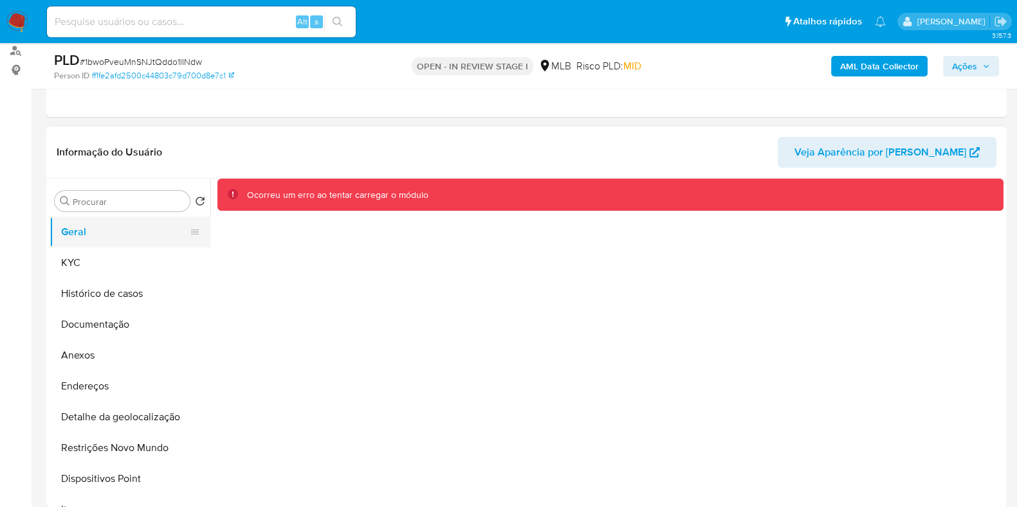
click at [146, 245] on button "Geral" at bounding box center [125, 232] width 150 height 31
click at [139, 267] on button "KYC" at bounding box center [125, 263] width 150 height 31
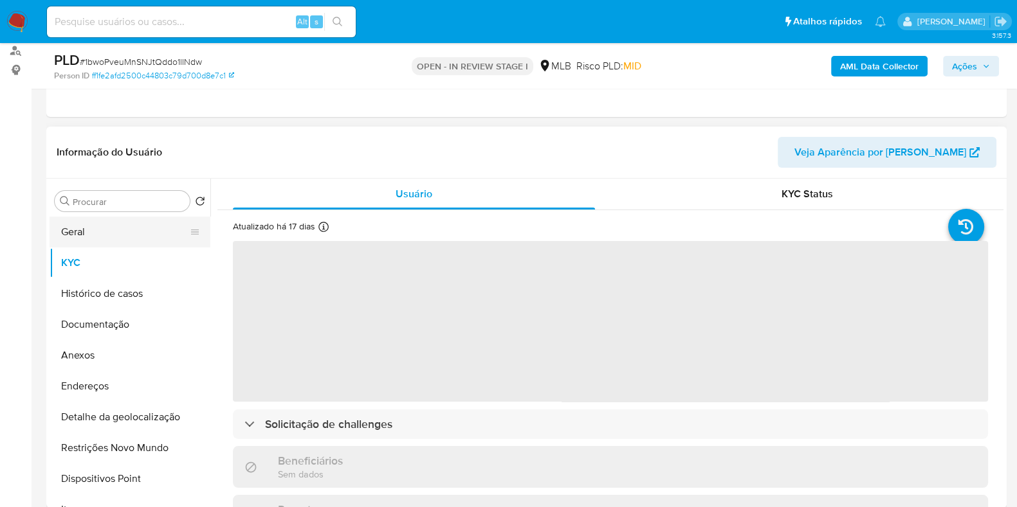
click at [122, 233] on button "Geral" at bounding box center [125, 232] width 150 height 31
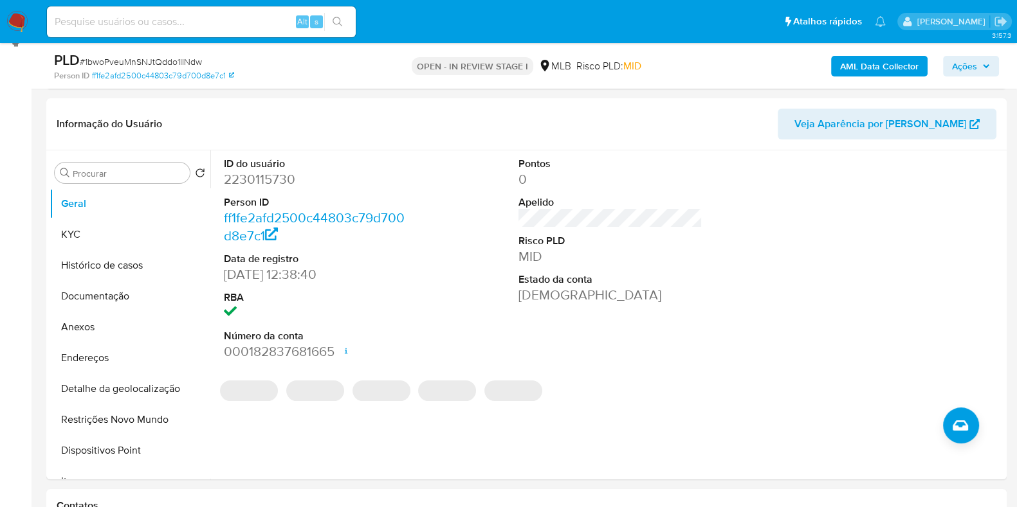
scroll to position [190, 0]
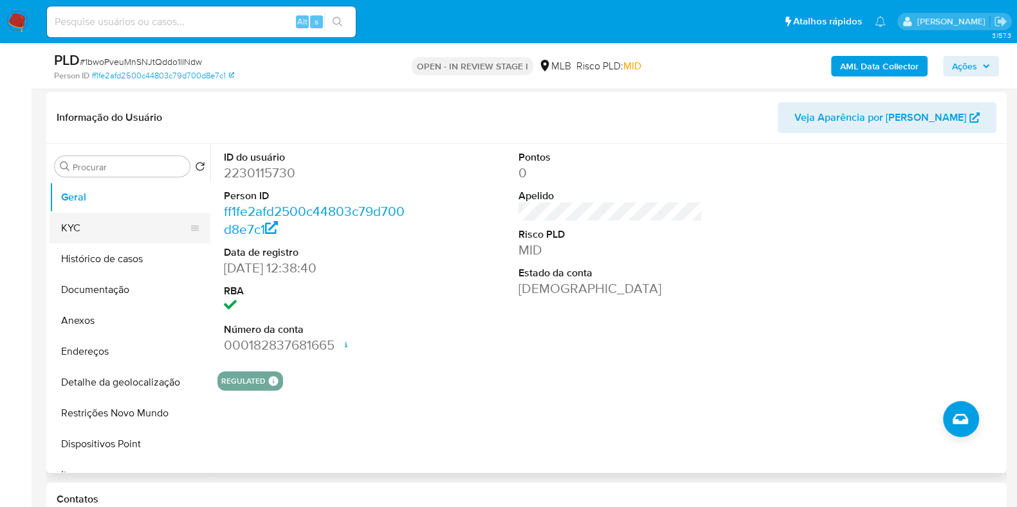
click at [69, 237] on button "KYC" at bounding box center [125, 228] width 150 height 31
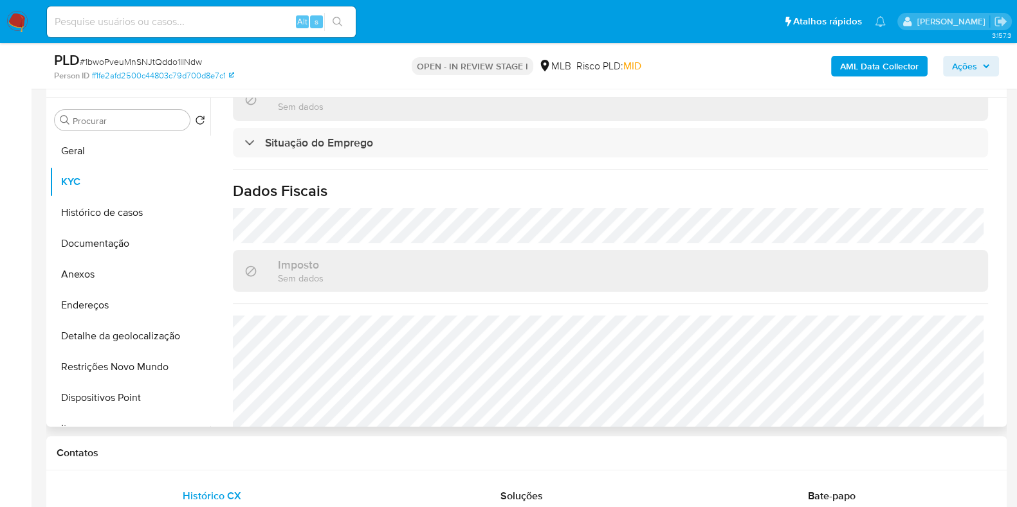
scroll to position [571, 0]
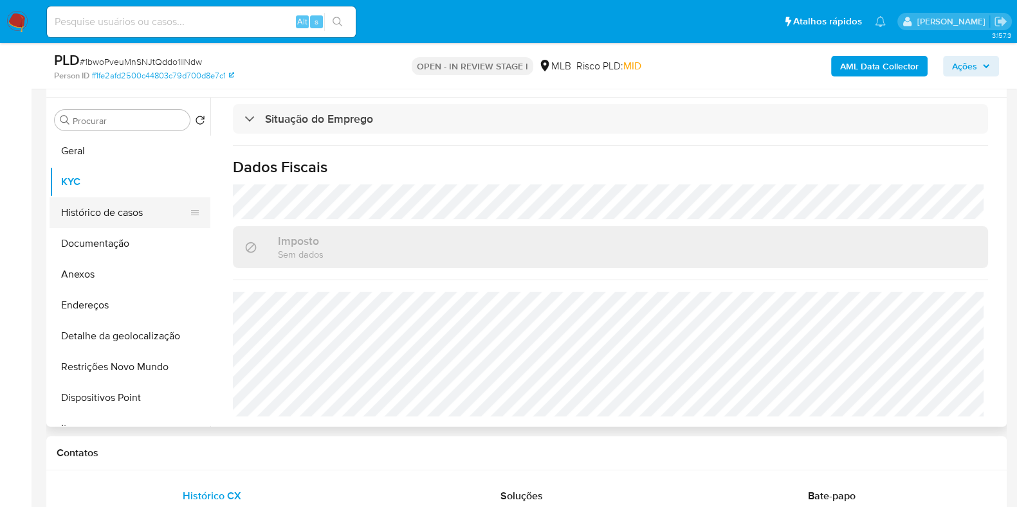
click at [156, 219] on button "Histórico de casos" at bounding box center [125, 212] width 150 height 31
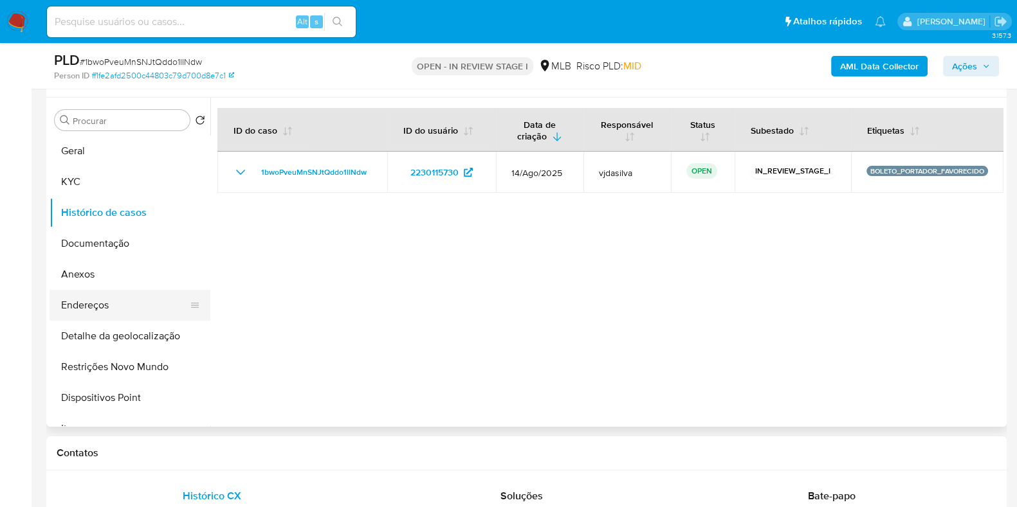
click at [152, 309] on button "Endereços" at bounding box center [125, 305] width 150 height 31
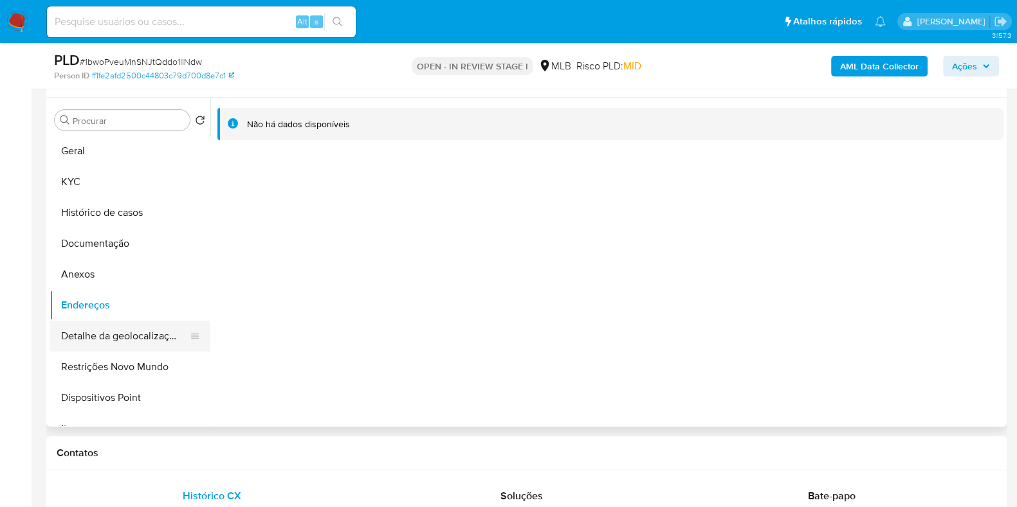
click at [122, 337] on button "Detalhe da geolocalização" at bounding box center [125, 336] width 150 height 31
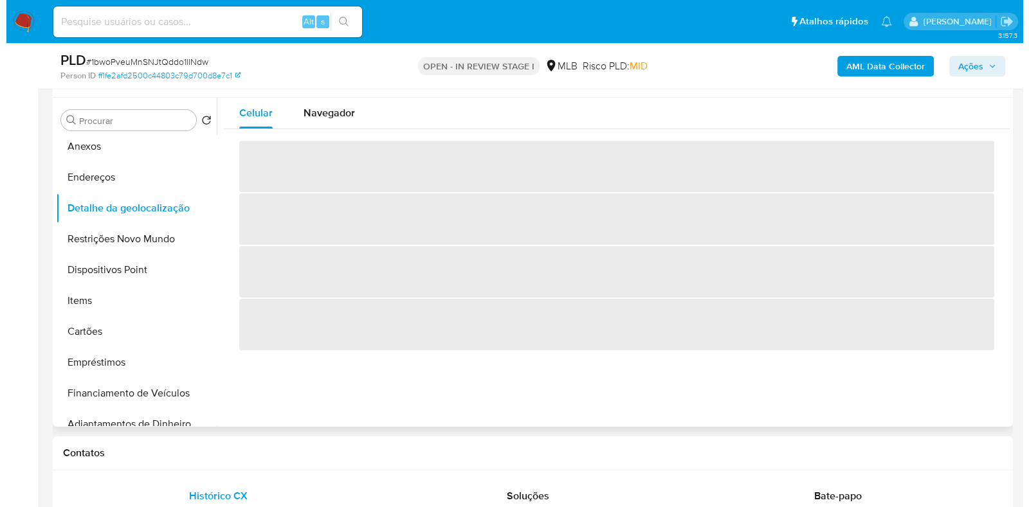
scroll to position [131, 0]
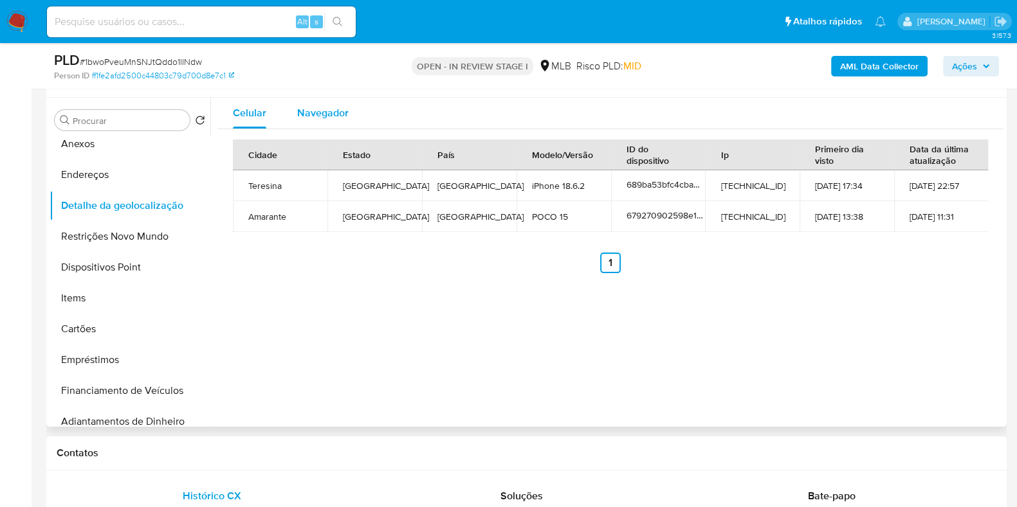
click at [315, 120] on div "Navegador" at bounding box center [322, 113] width 51 height 31
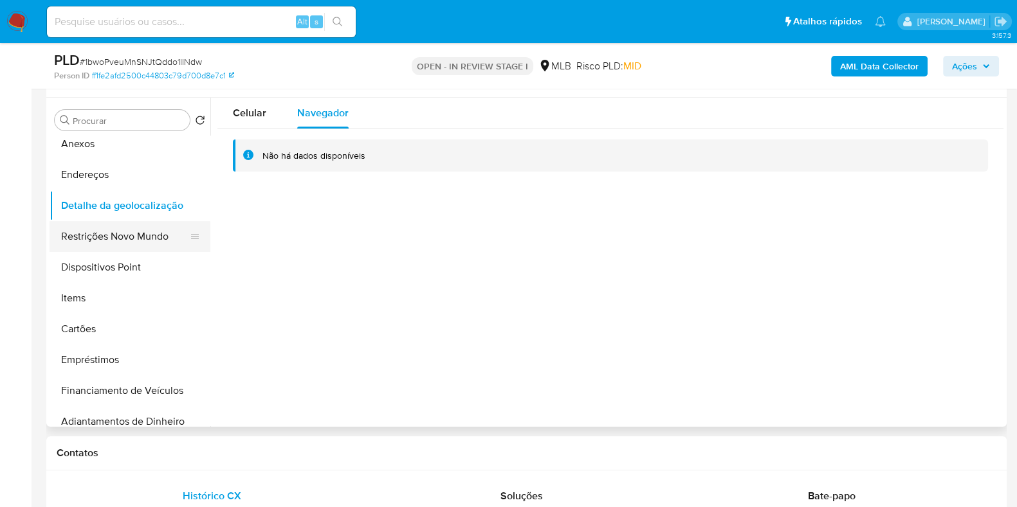
click at [134, 233] on button "Restrições Novo Mundo" at bounding box center [125, 236] width 150 height 31
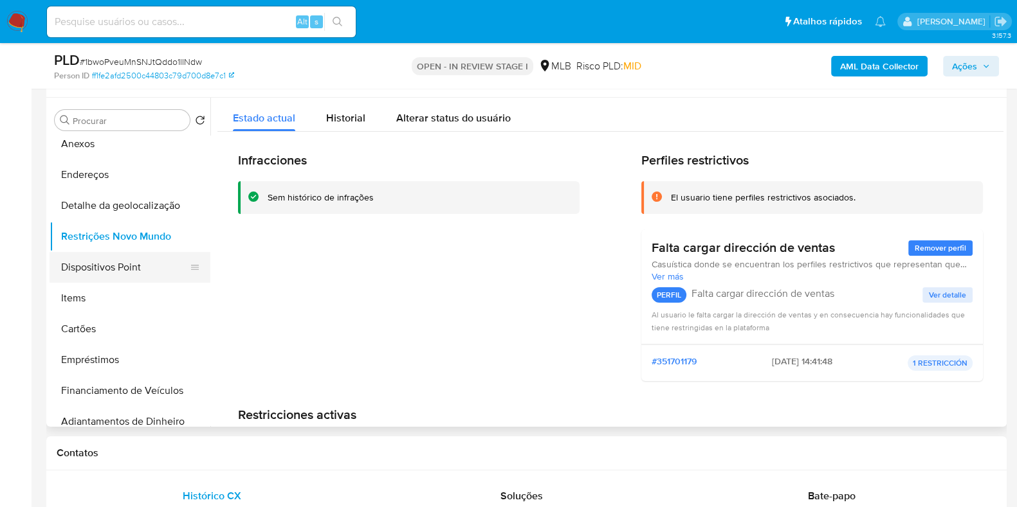
click at [95, 262] on button "Dispositivos Point" at bounding box center [125, 267] width 150 height 31
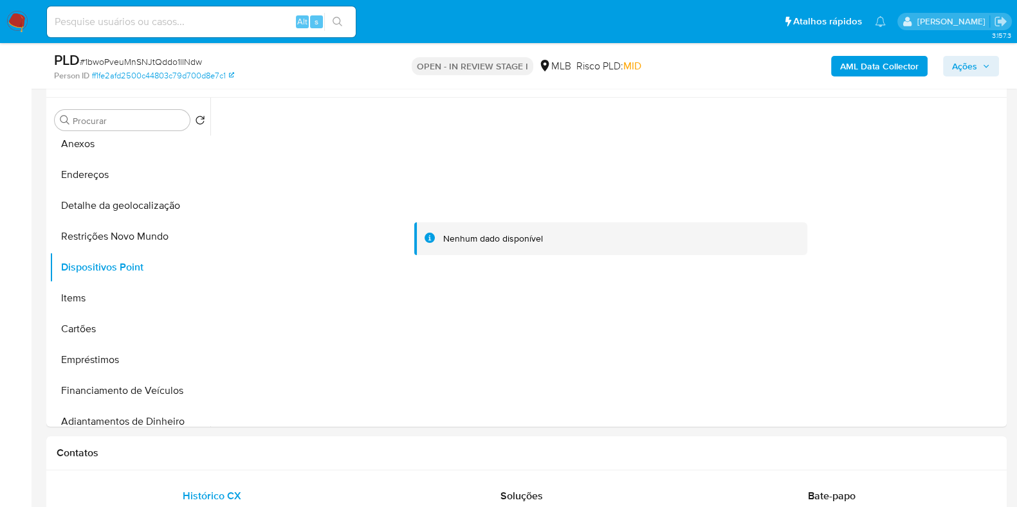
click at [860, 66] on b "AML Data Collector" at bounding box center [879, 66] width 78 height 21
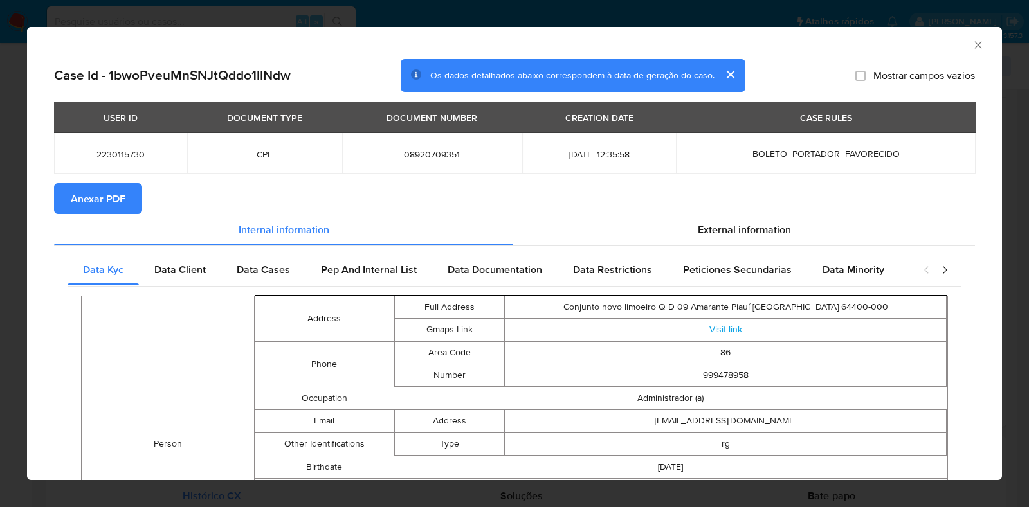
click at [104, 197] on span "Anexar PDF" at bounding box center [98, 199] width 55 height 28
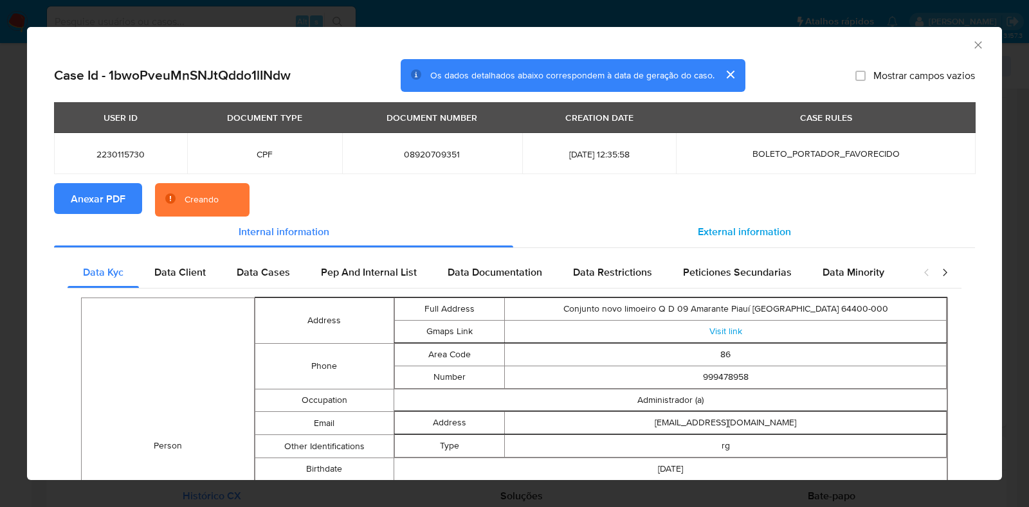
click at [727, 228] on span "External information" at bounding box center [744, 231] width 93 height 15
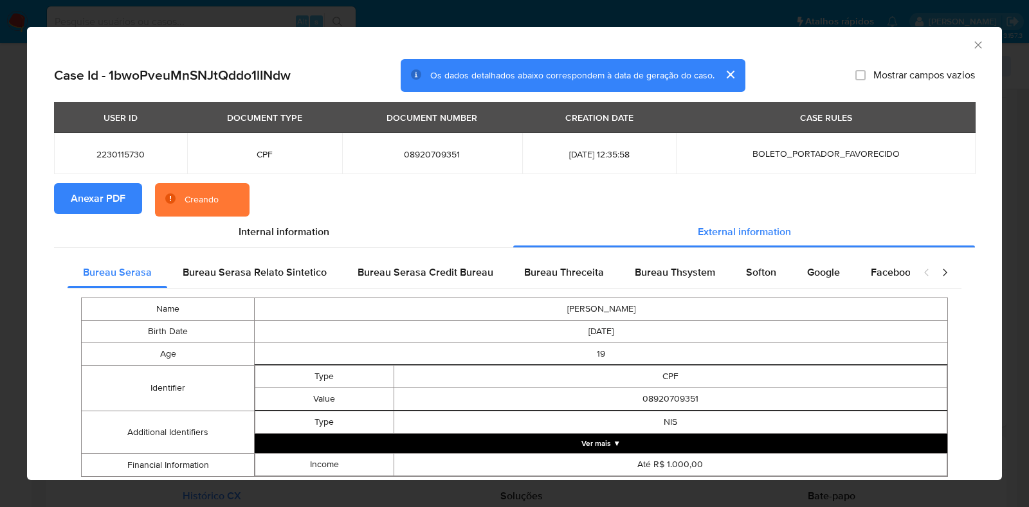
click at [556, 442] on button "Ver mais ▼" at bounding box center [601, 443] width 693 height 19
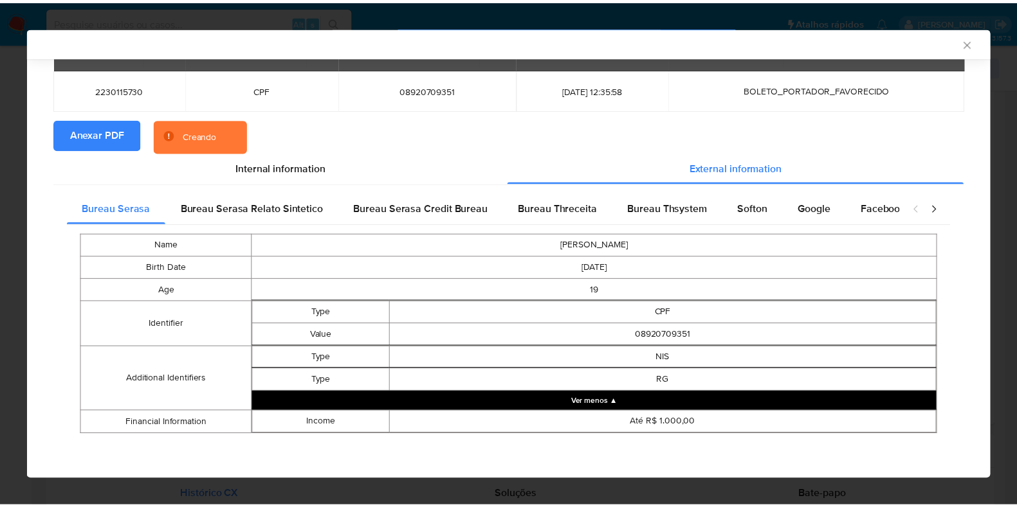
scroll to position [61, 0]
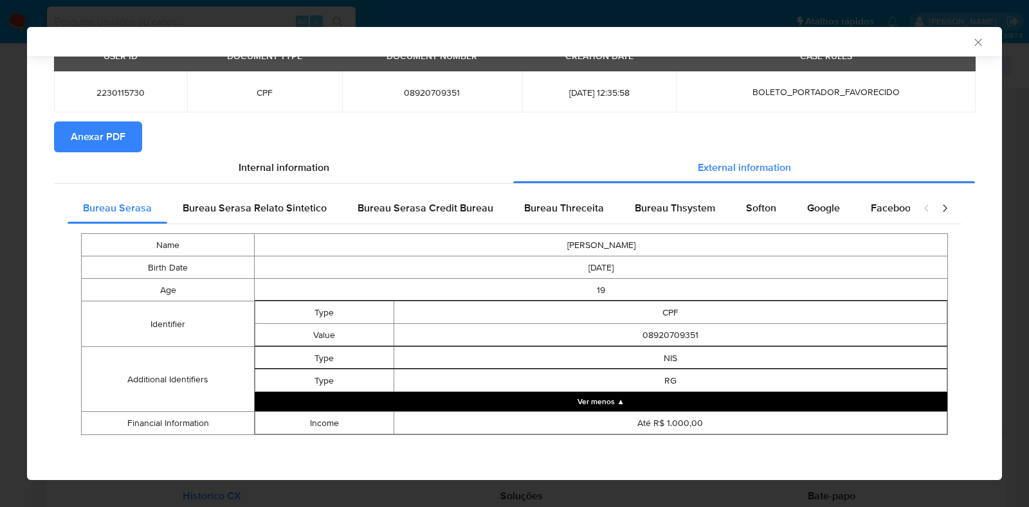
click at [972, 44] on icon "Fechar a janela" at bounding box center [978, 42] width 13 height 13
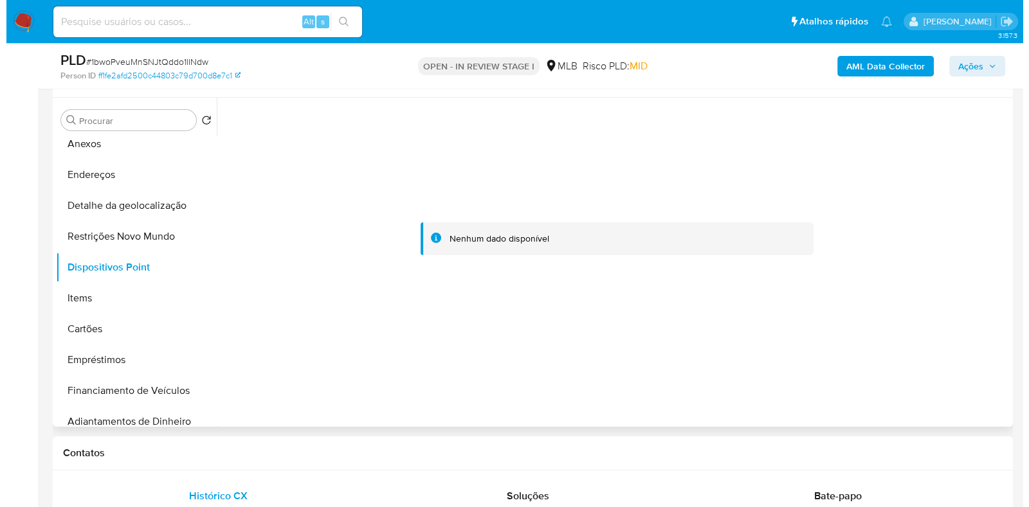
scroll to position [0, 0]
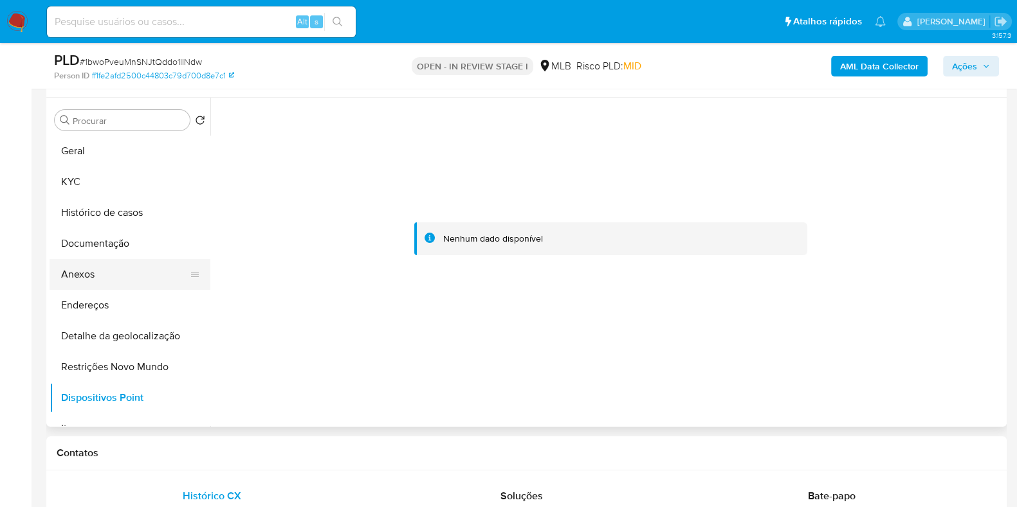
click at [126, 271] on button "Anexos" at bounding box center [125, 274] width 150 height 31
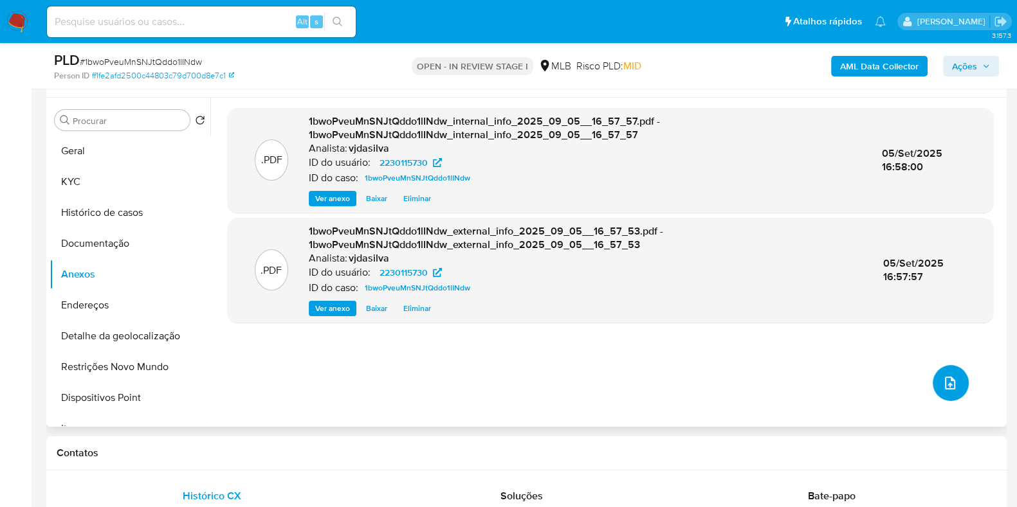
click at [934, 390] on button "upload-file" at bounding box center [951, 383] width 36 height 36
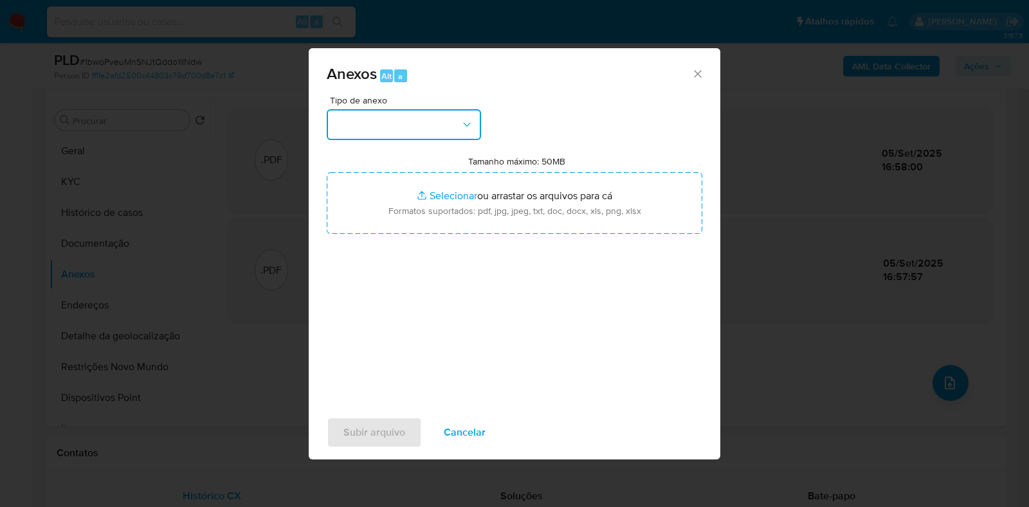
click at [475, 125] on button "button" at bounding box center [404, 124] width 154 height 31
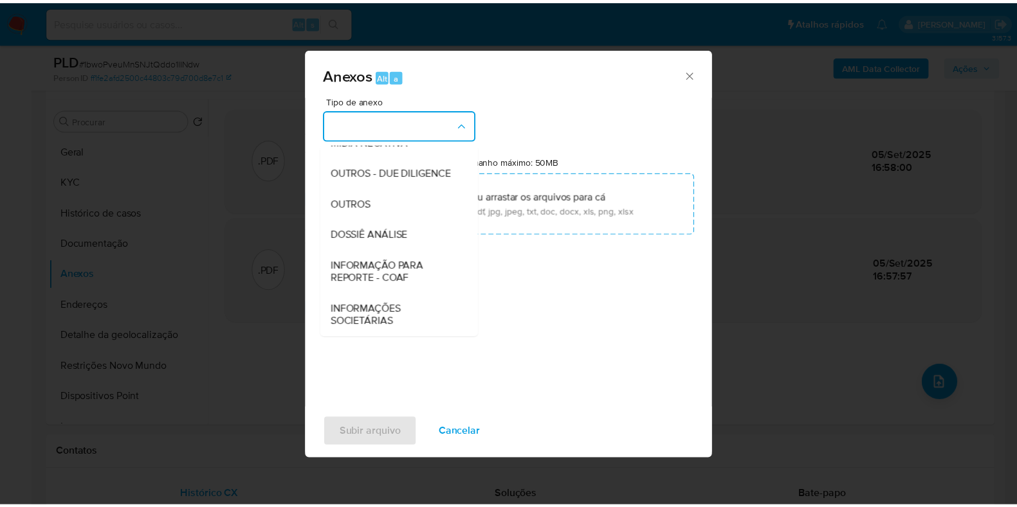
scroll to position [198, 0]
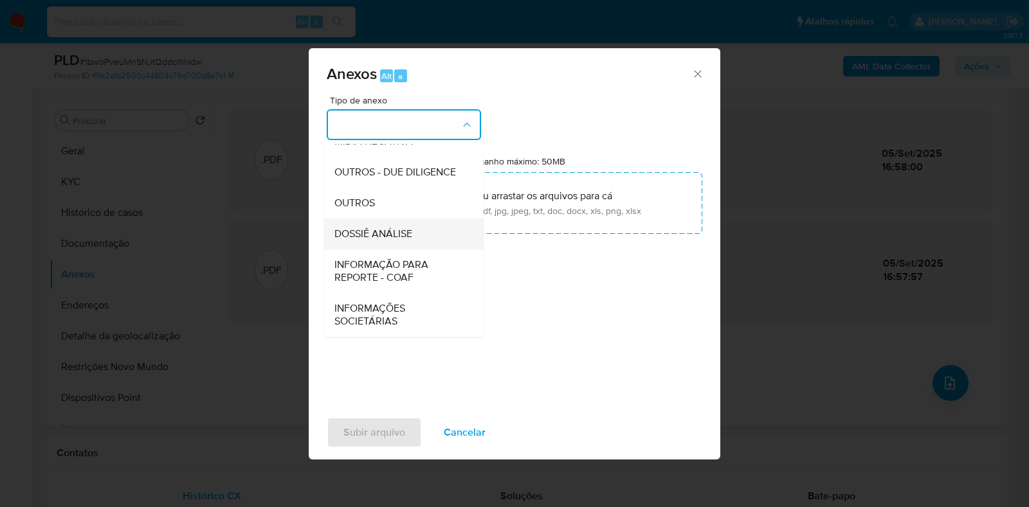
click at [428, 234] on div "DOSSIÊ ANÁLISE" at bounding box center [399, 234] width 131 height 31
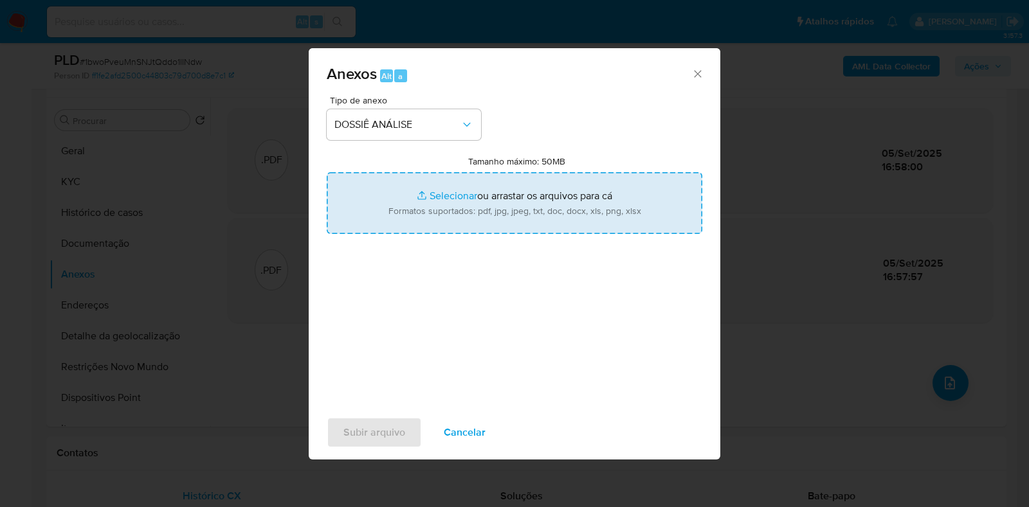
type input "C:\fakepath\SAR - XXXX - CPF 08920709351 - KETLEY KEYLA OLIVEIRA DA COSTA.pdf"
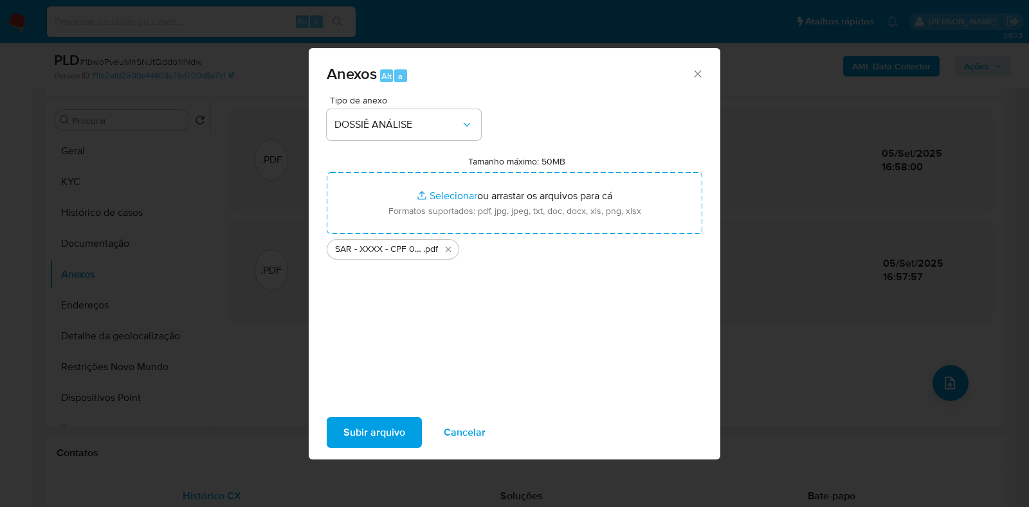
click at [390, 426] on span "Subir arquivo" at bounding box center [374, 433] width 62 height 28
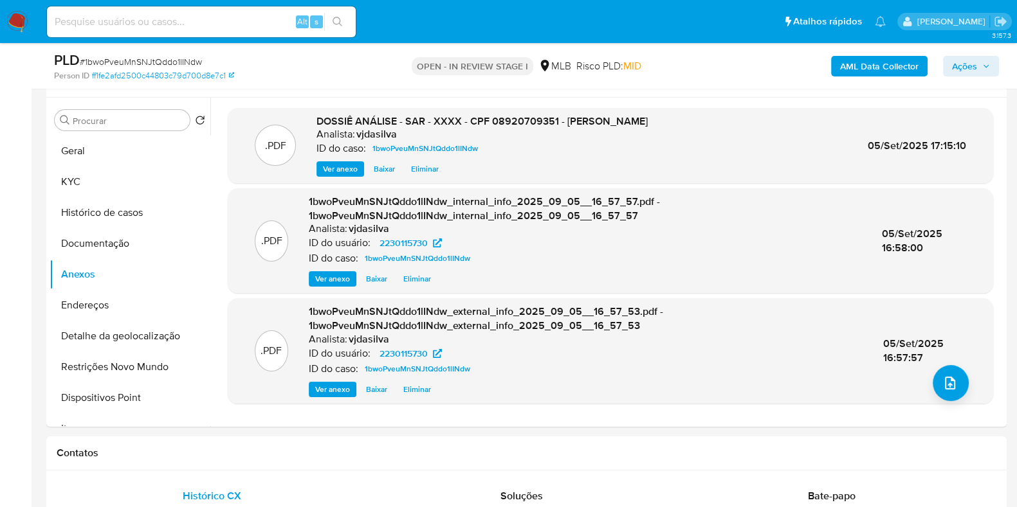
click at [945, 57] on button "Ações" at bounding box center [971, 66] width 56 height 21
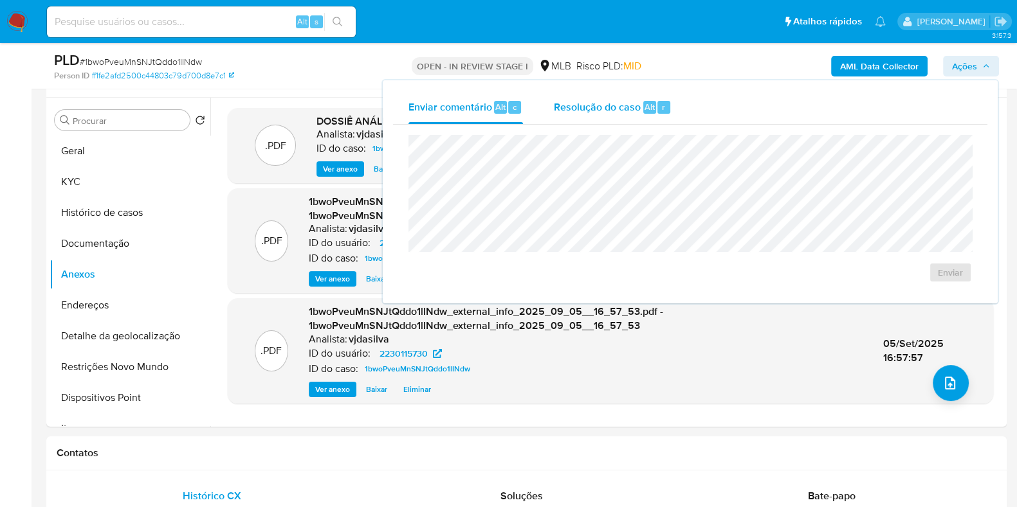
click at [609, 95] on div "Resolução do caso Alt r" at bounding box center [613, 107] width 118 height 33
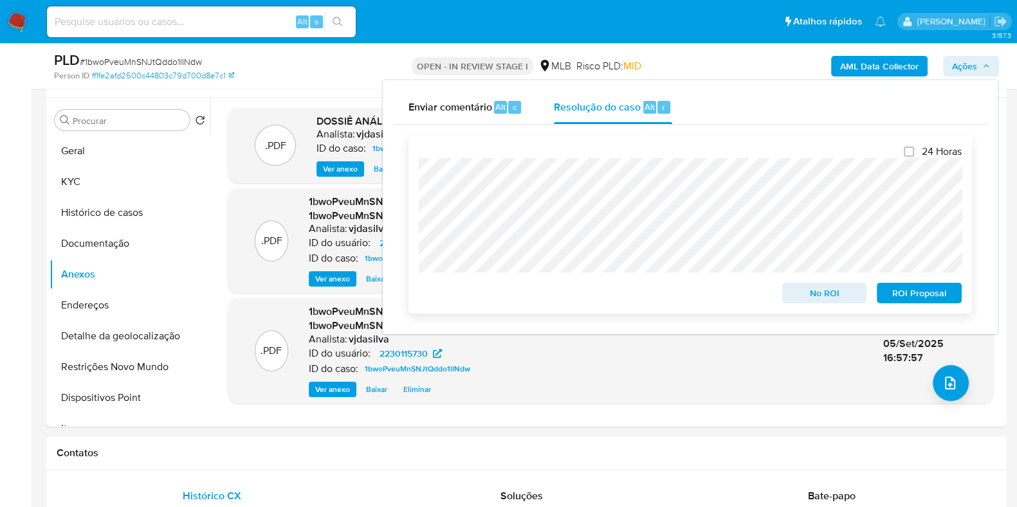
click at [927, 295] on span "ROI Proposal" at bounding box center [919, 293] width 67 height 18
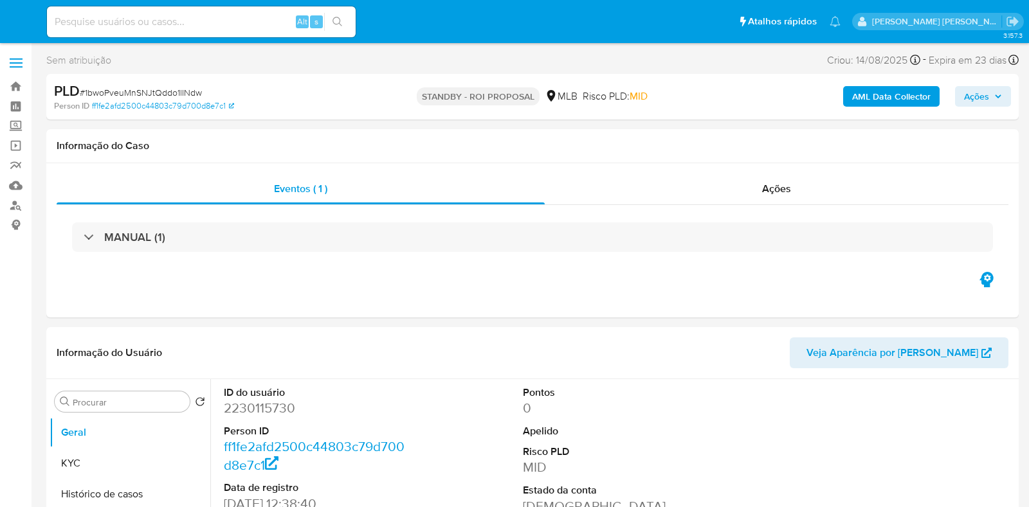
select select "10"
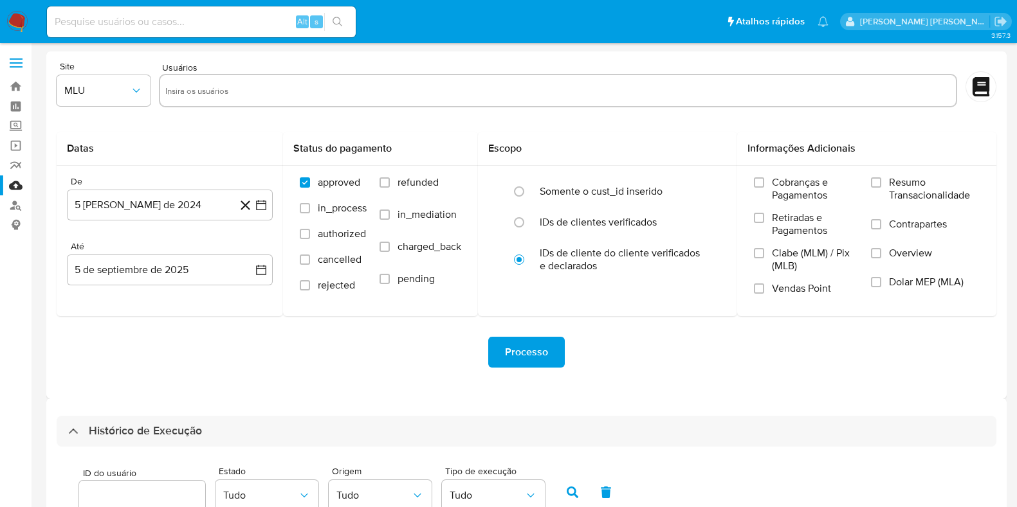
select select "10"
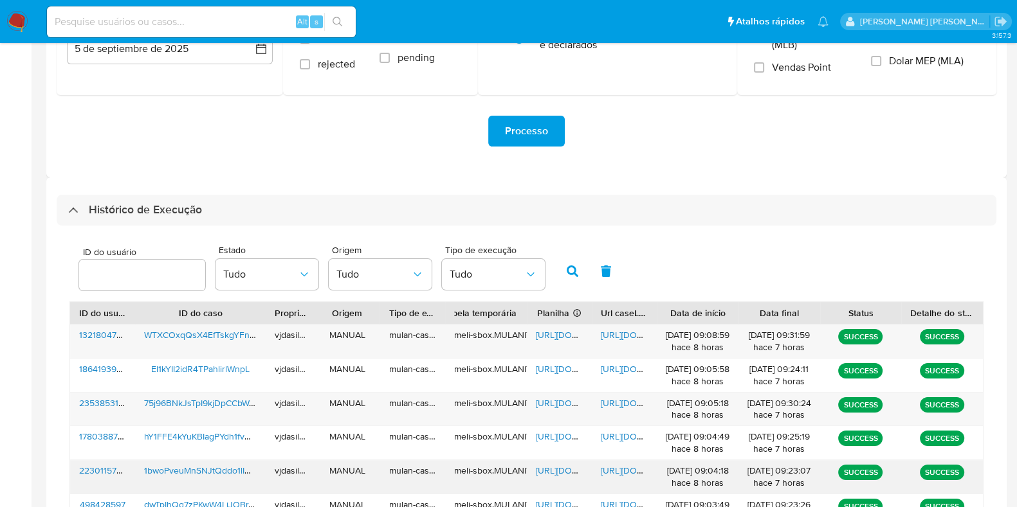
click at [541, 464] on span "[URL][DOMAIN_NAME]" at bounding box center [580, 470] width 89 height 13
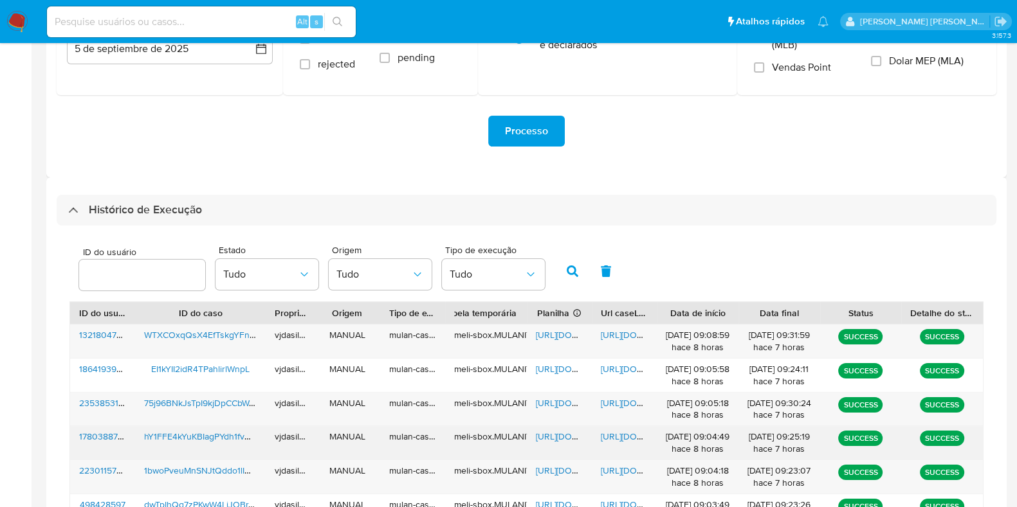
click at [623, 435] on span "https://docs.google.com/document/d/1n379Xvin5QEpCAjKUlOoQkyaxcipHqSshxczbLq8rnI…" at bounding box center [645, 436] width 89 height 13
click at [560, 435] on span "https://docs.google.com/spreadsheets/d/1aRczVJe3S7_c3BKjnlW-TEQvR7cvtIMbfCKu8ht…" at bounding box center [580, 436] width 89 height 13
click at [246, 432] on span "hY1FFE4kYuKBIagPYdh1fvDX" at bounding box center [200, 436] width 113 height 13
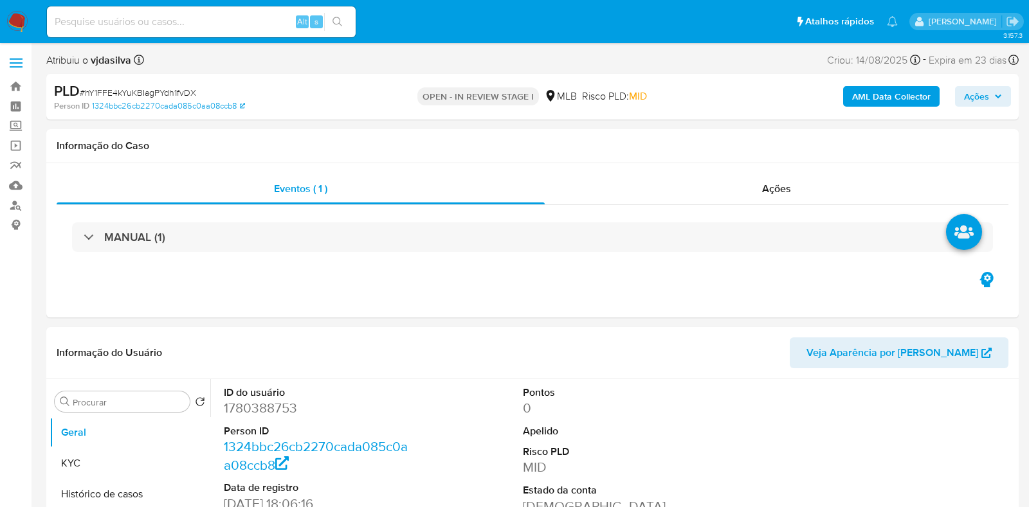
select select "10"
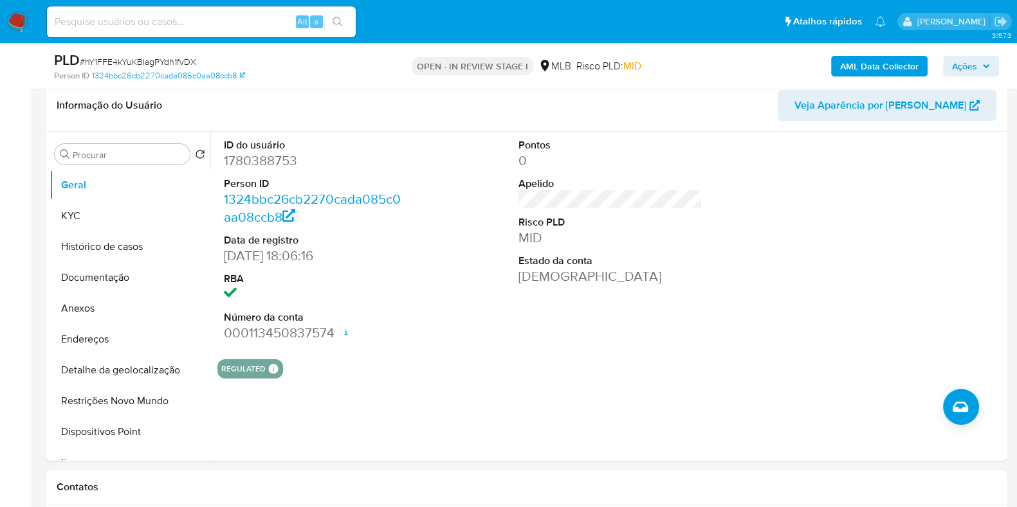
scroll to position [216, 0]
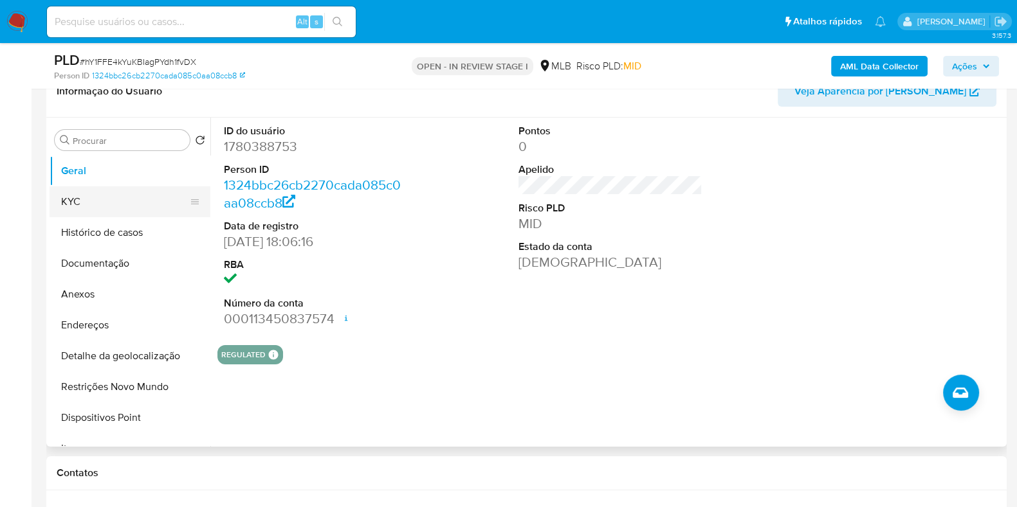
click at [141, 200] on button "KYC" at bounding box center [125, 202] width 150 height 31
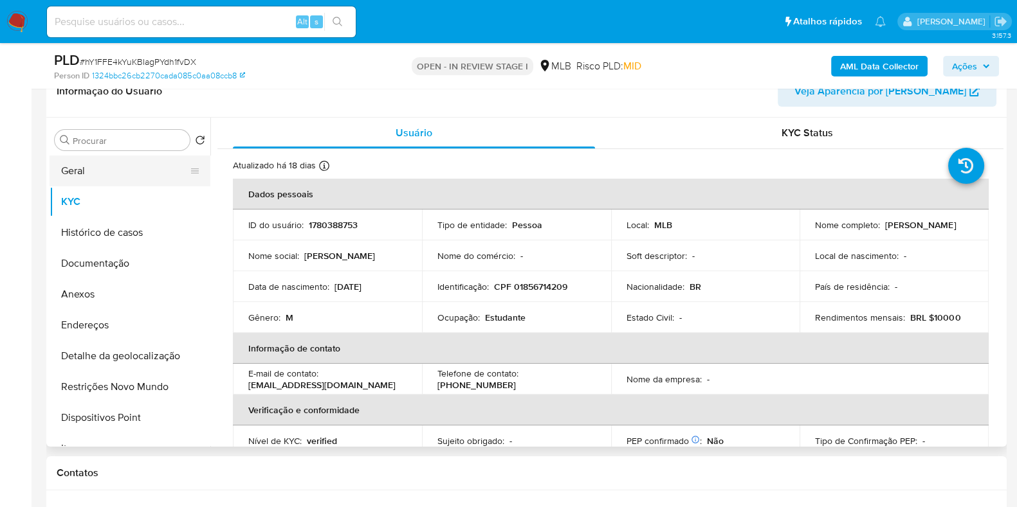
click at [162, 168] on button "Geral" at bounding box center [125, 171] width 150 height 31
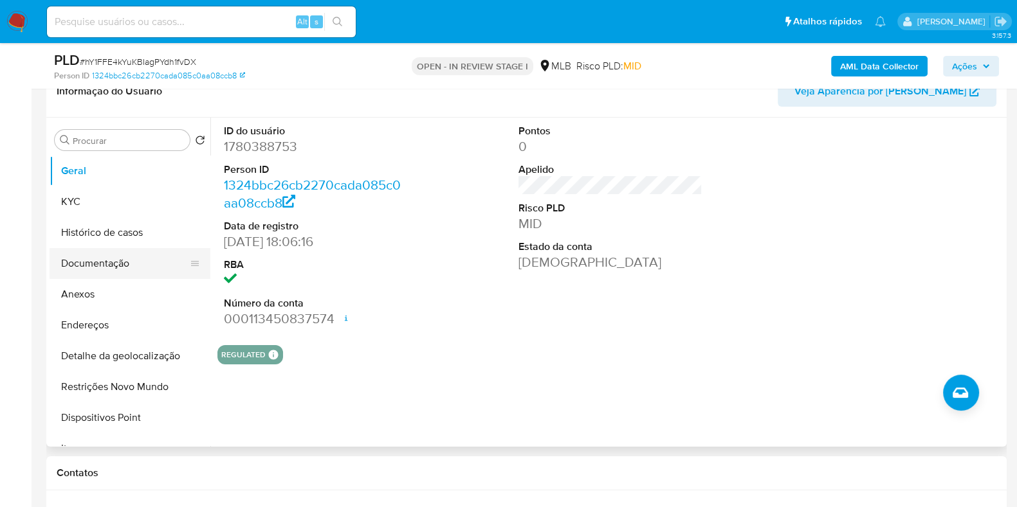
click at [136, 256] on button "Documentação" at bounding box center [125, 263] width 150 height 31
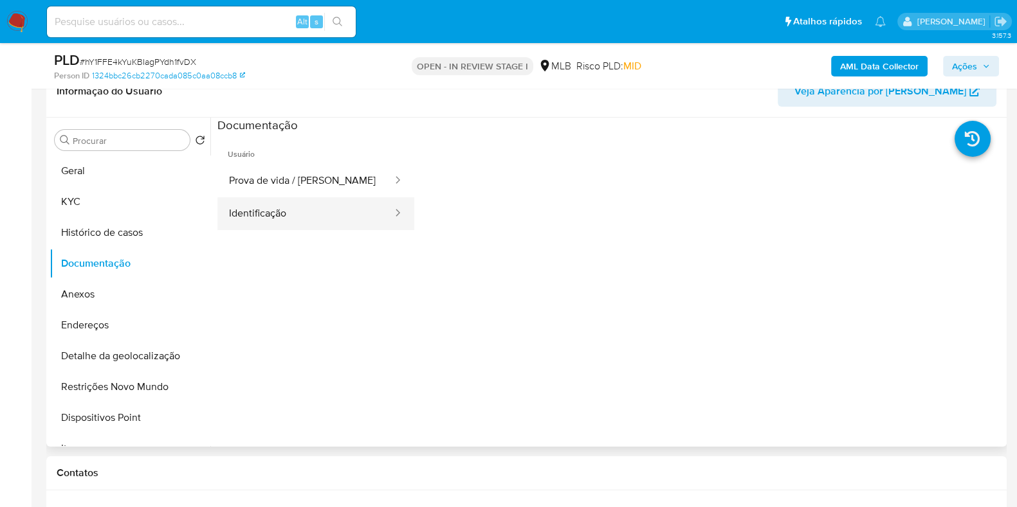
click at [326, 215] on button "Identificação" at bounding box center [305, 213] width 176 height 33
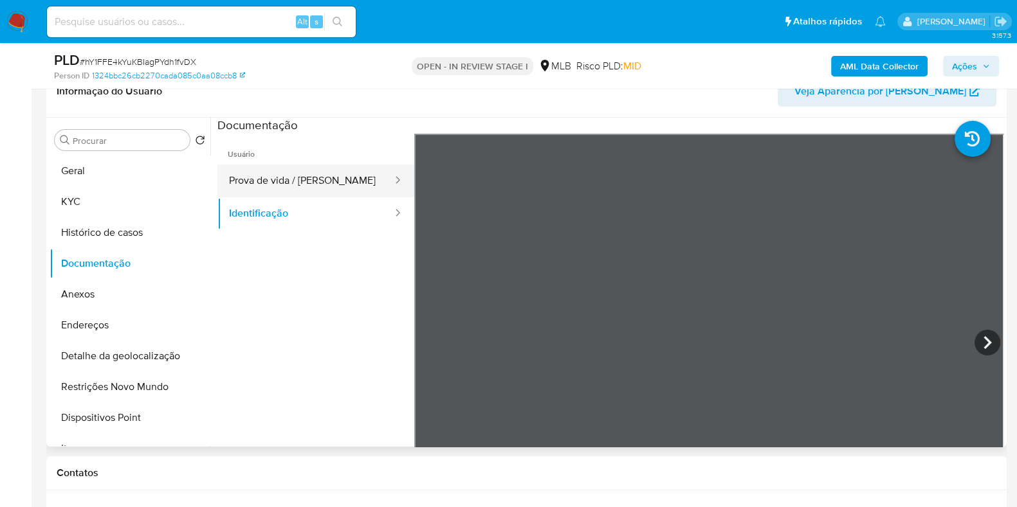
click at [321, 170] on button "Prova de vida / [PERSON_NAME]" at bounding box center [305, 181] width 176 height 33
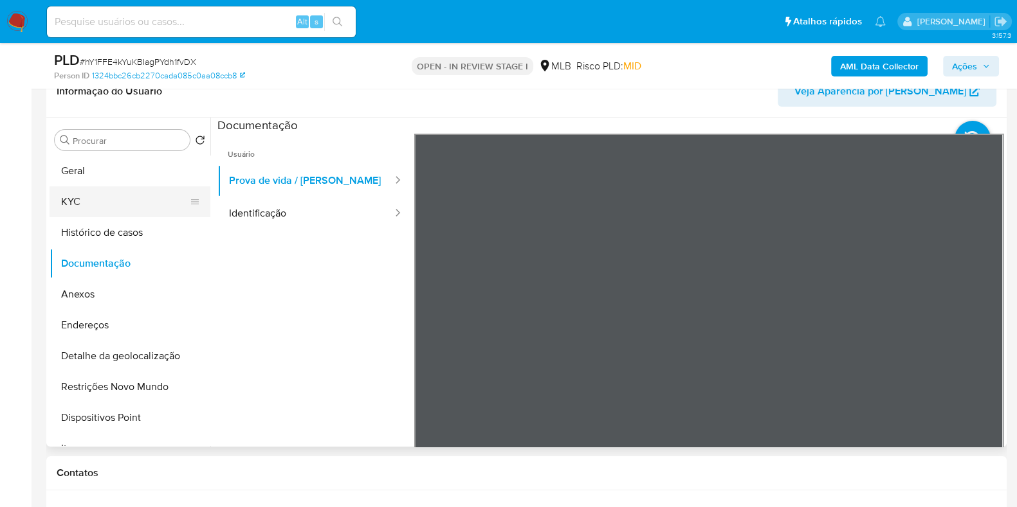
click at [127, 212] on button "KYC" at bounding box center [125, 202] width 150 height 31
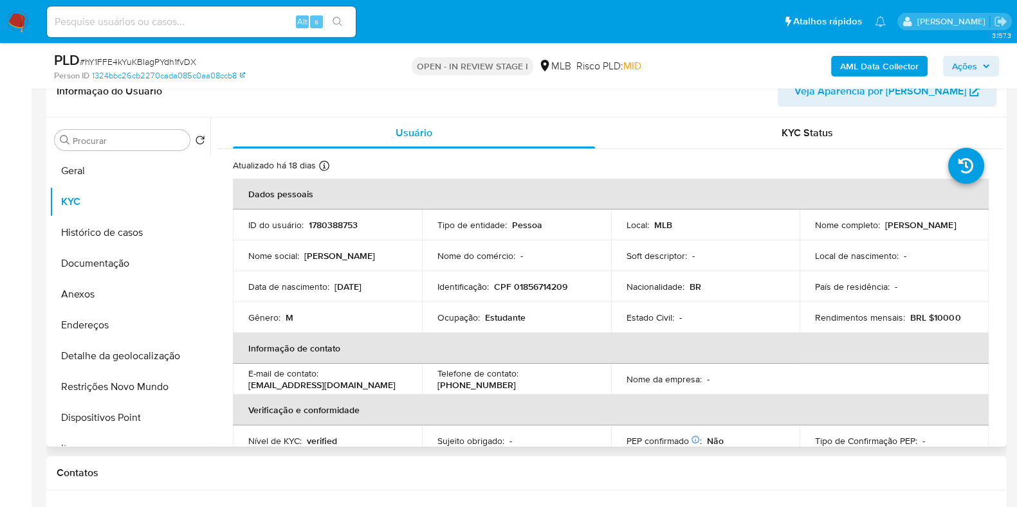
click at [517, 325] on td "Ocupação : Estudante" at bounding box center [516, 317] width 189 height 31
copy div "Ocupação : Estudante"
click at [123, 304] on button "Anexos" at bounding box center [125, 294] width 150 height 31
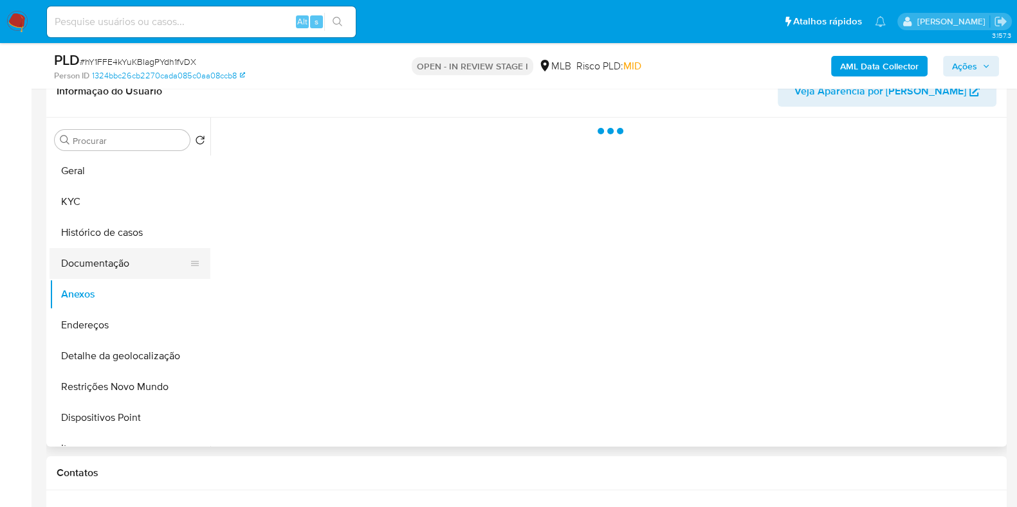
click at [127, 270] on button "Documentação" at bounding box center [125, 263] width 150 height 31
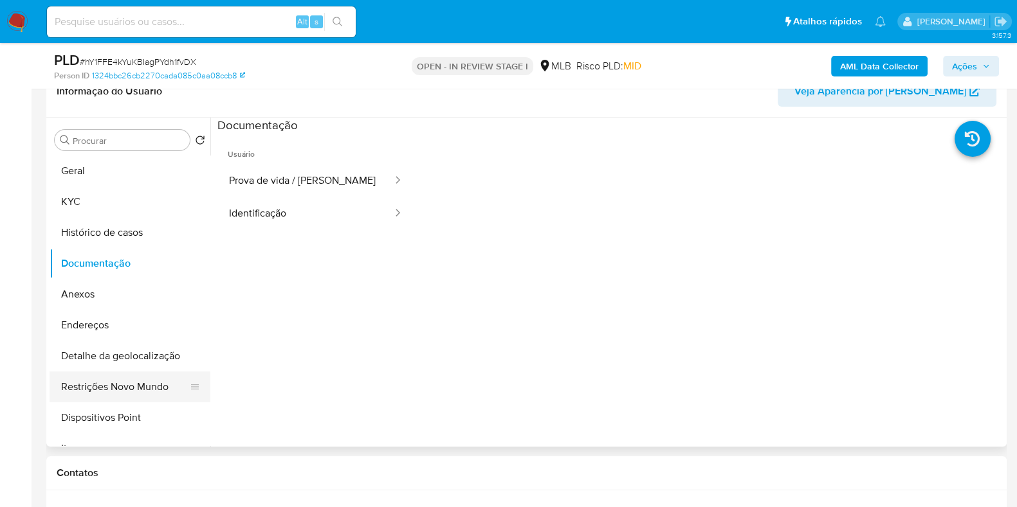
click at [150, 390] on button "Restrições Novo Mundo" at bounding box center [125, 387] width 150 height 31
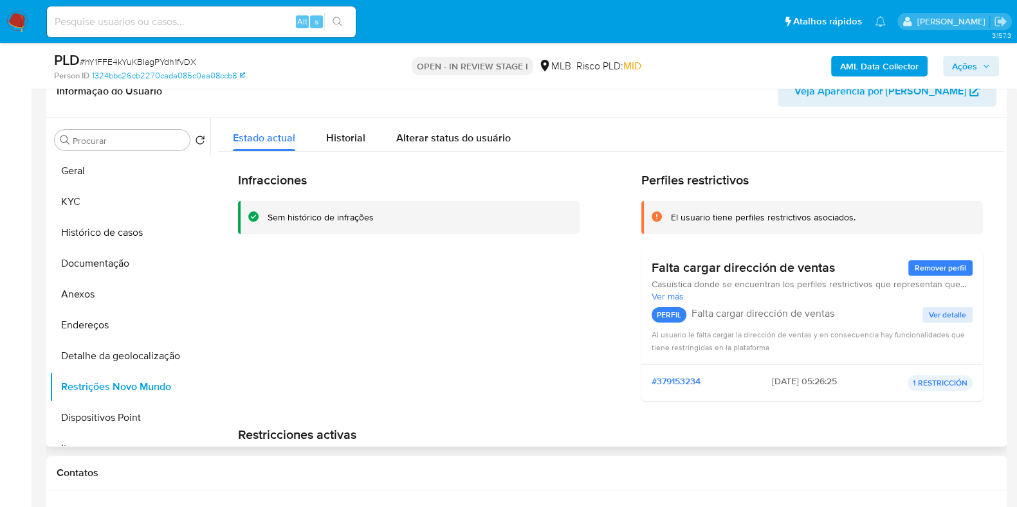
drag, startPoint x: 652, startPoint y: 268, endPoint x: 764, endPoint y: 284, distance: 113.1
click at [764, 284] on div "Falta cargar dirección de ventas Remover perfil Casuística donde se encuentran …" at bounding box center [811, 307] width 321 height 94
drag, startPoint x: 667, startPoint y: 214, endPoint x: 836, endPoint y: 268, distance: 177.6
click at [836, 268] on div "Perfiles restrictivos El usuario tiene perfiles restrictivos asociados. Falta c…" at bounding box center [811, 291] width 341 height 239
click at [107, 168] on button "Geral" at bounding box center [125, 171] width 150 height 31
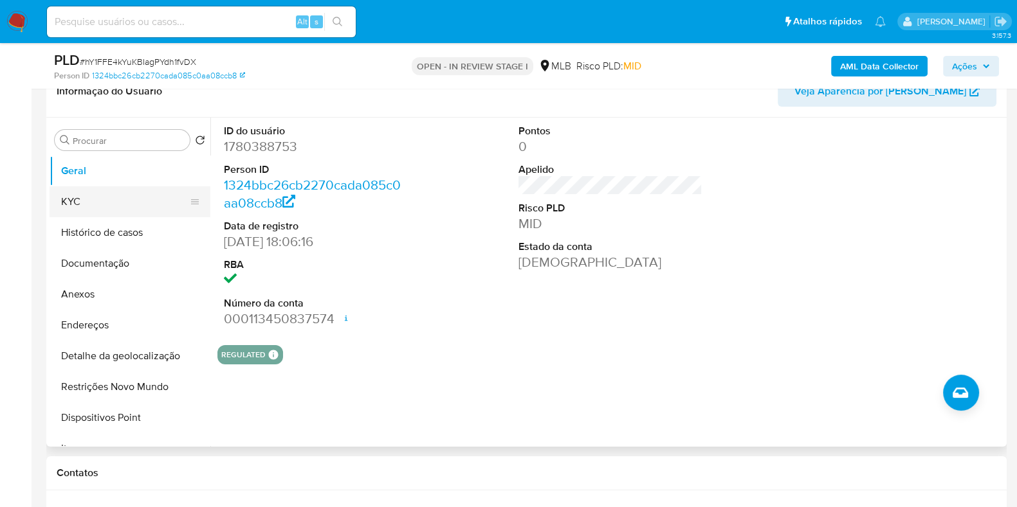
click at [126, 210] on button "KYC" at bounding box center [125, 202] width 150 height 31
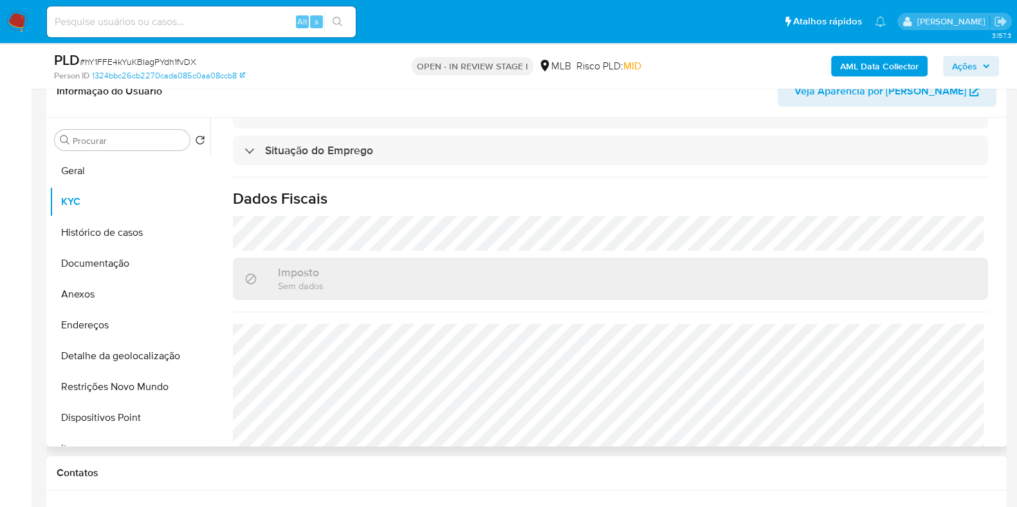
scroll to position [559, 0]
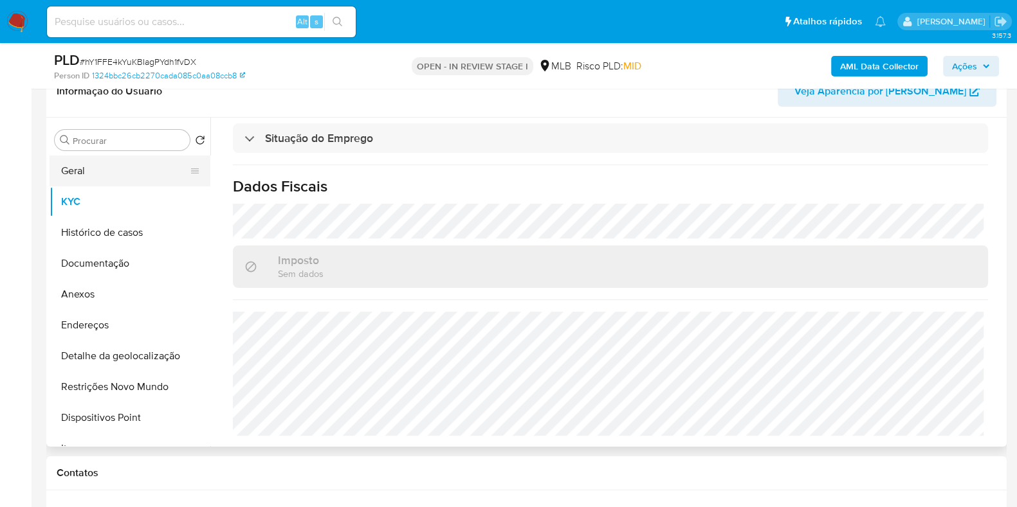
click at [66, 181] on button "Geral" at bounding box center [125, 171] width 150 height 31
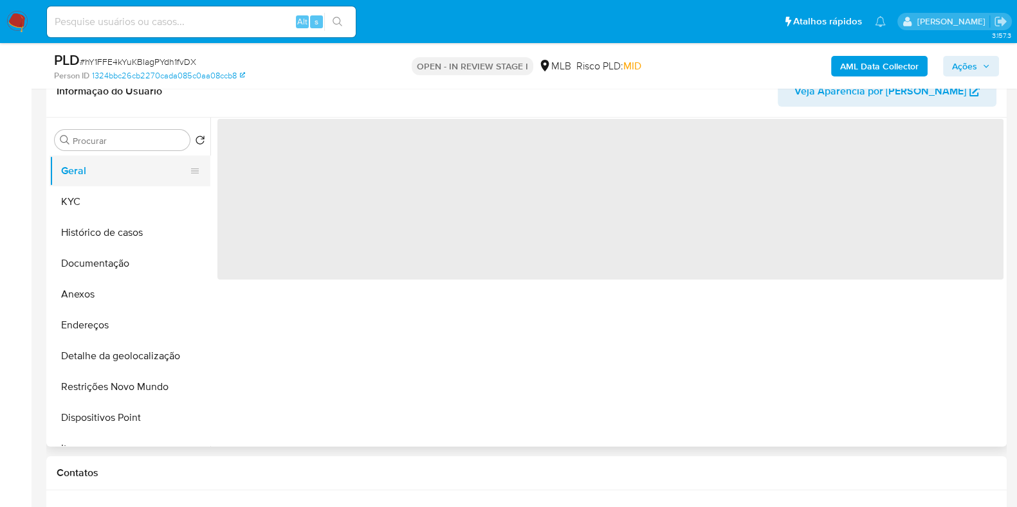
scroll to position [0, 0]
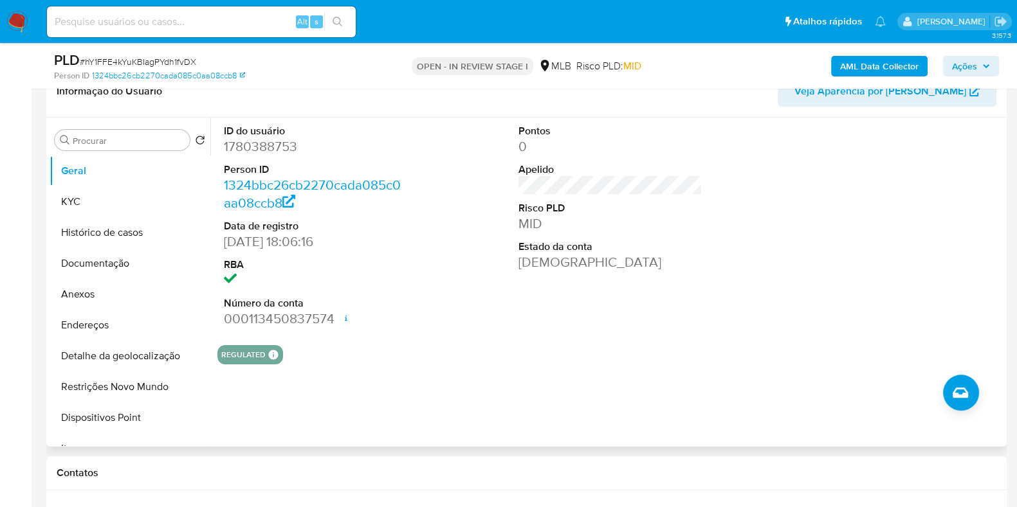
click at [851, 204] on div at bounding box center [905, 226] width 197 height 217
click at [132, 195] on button "KYC" at bounding box center [125, 202] width 150 height 31
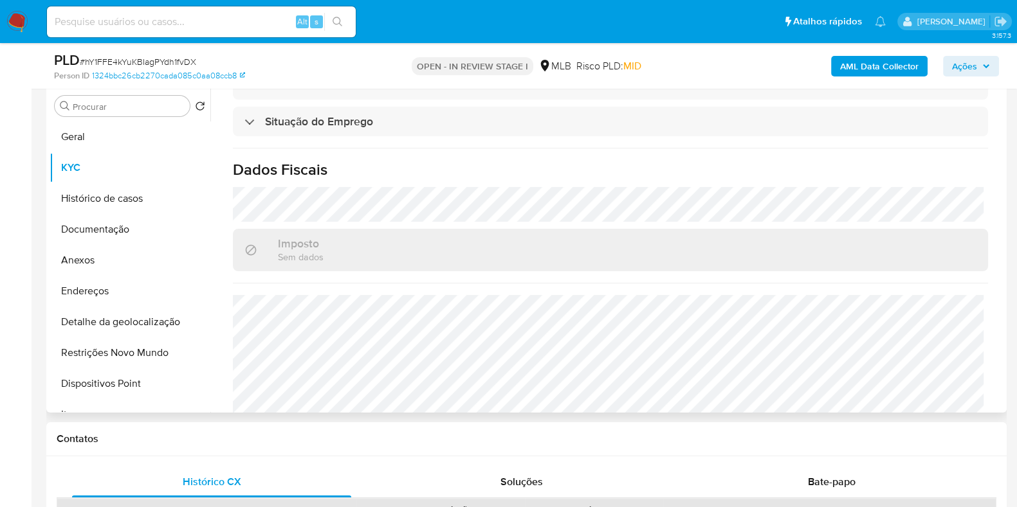
scroll to position [559, 0]
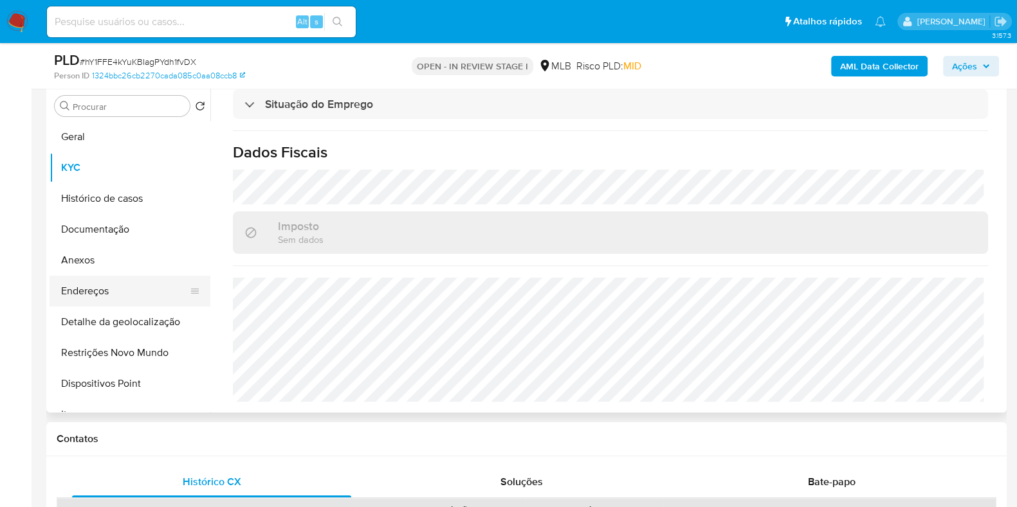
click at [133, 286] on button "Endereços" at bounding box center [125, 291] width 150 height 31
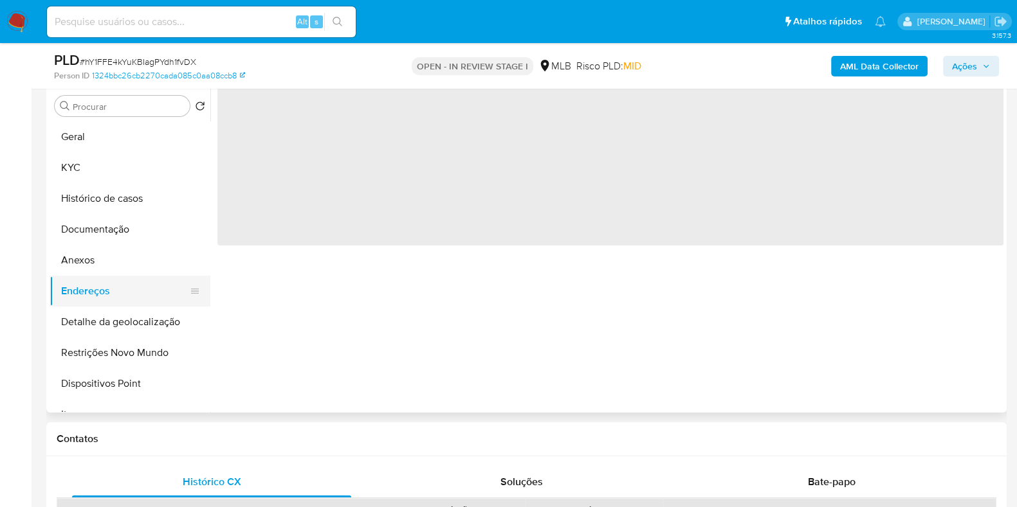
scroll to position [0, 0]
click at [200, 195] on button "Histórico de casos" at bounding box center [125, 198] width 150 height 31
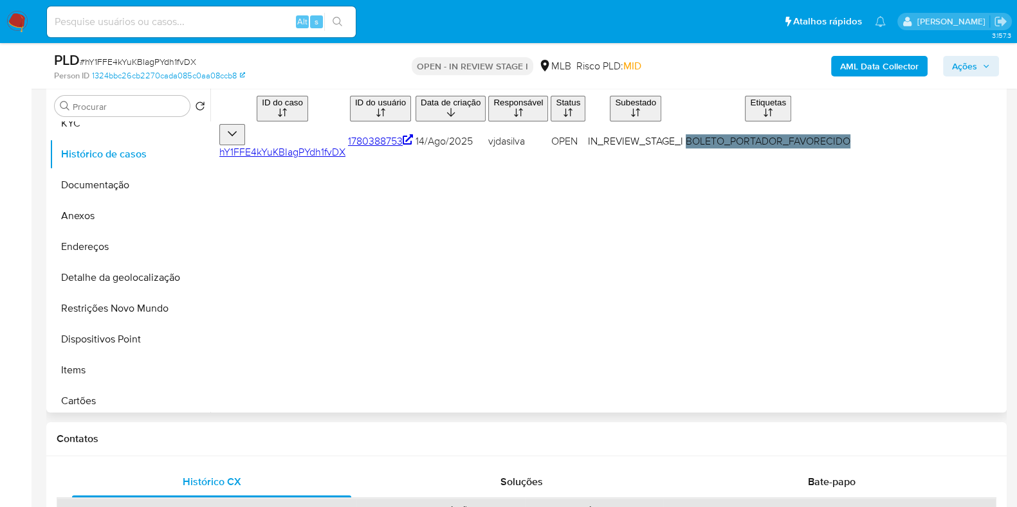
scroll to position [46, 0]
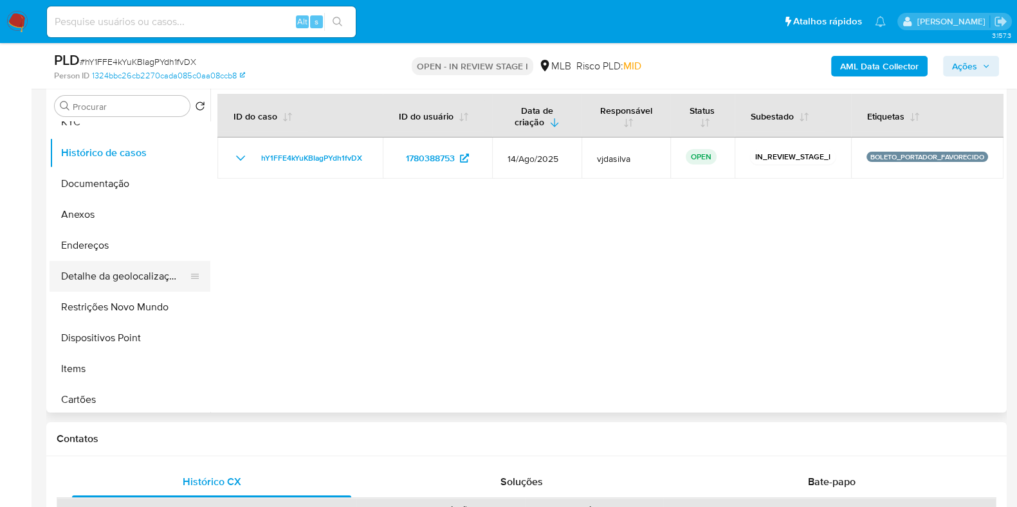
click at [156, 273] on button "Detalhe da geolocalização" at bounding box center [125, 276] width 150 height 31
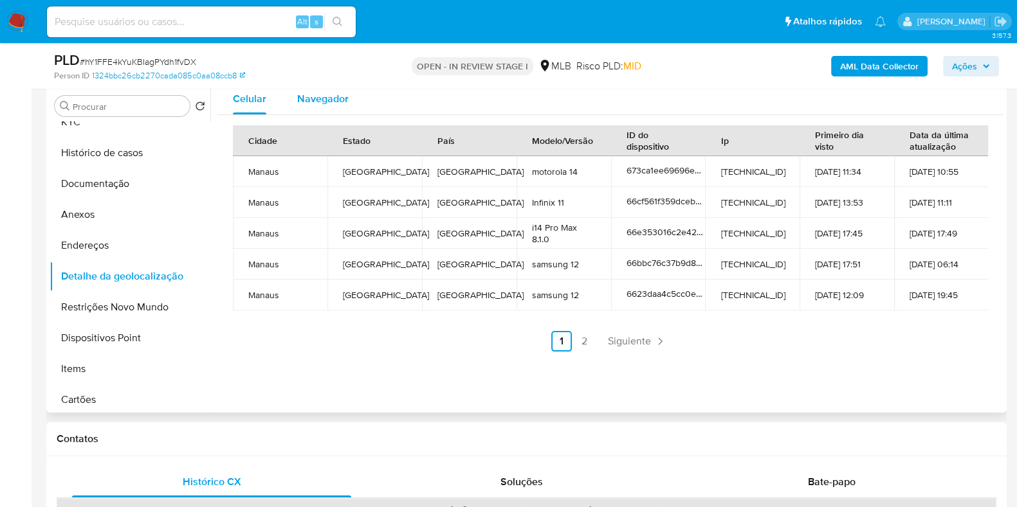
click at [330, 91] on span "Navegador" at bounding box center [322, 98] width 51 height 15
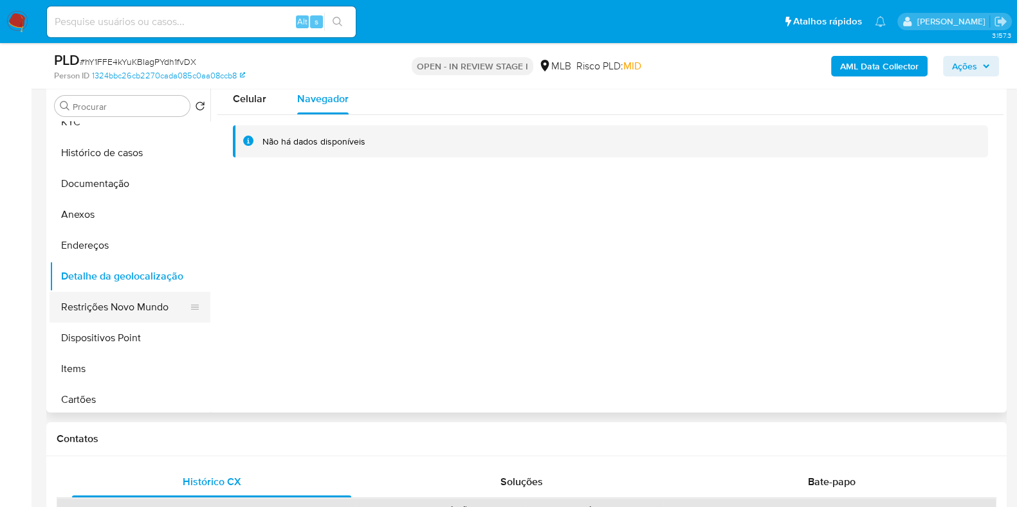
click at [152, 302] on button "Restrições Novo Mundo" at bounding box center [125, 307] width 150 height 31
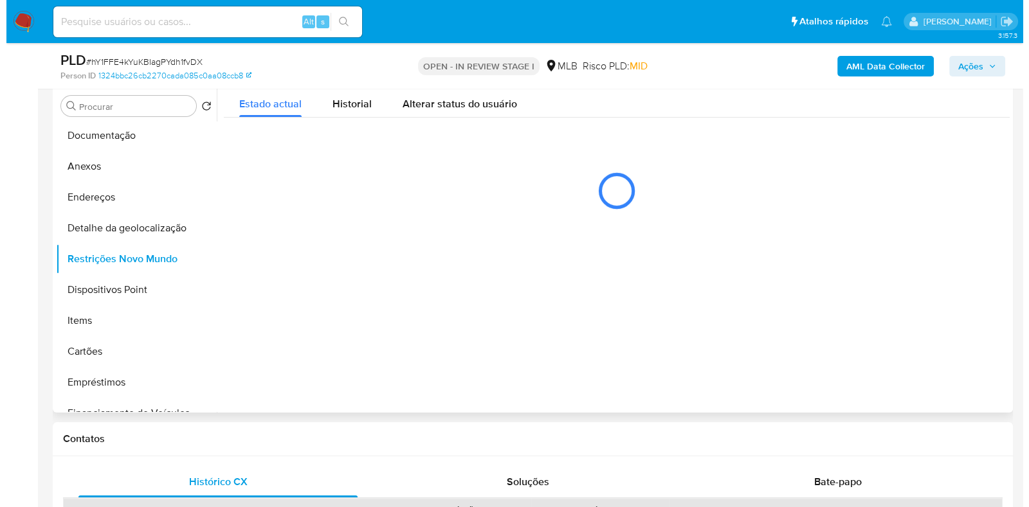
scroll to position [90, 0]
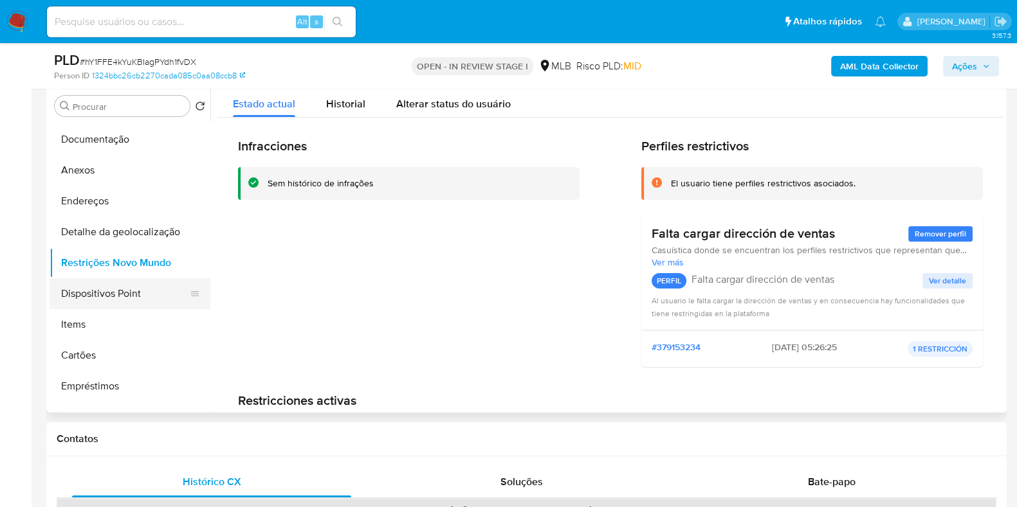
click at [156, 294] on button "Dispositivos Point" at bounding box center [125, 293] width 150 height 31
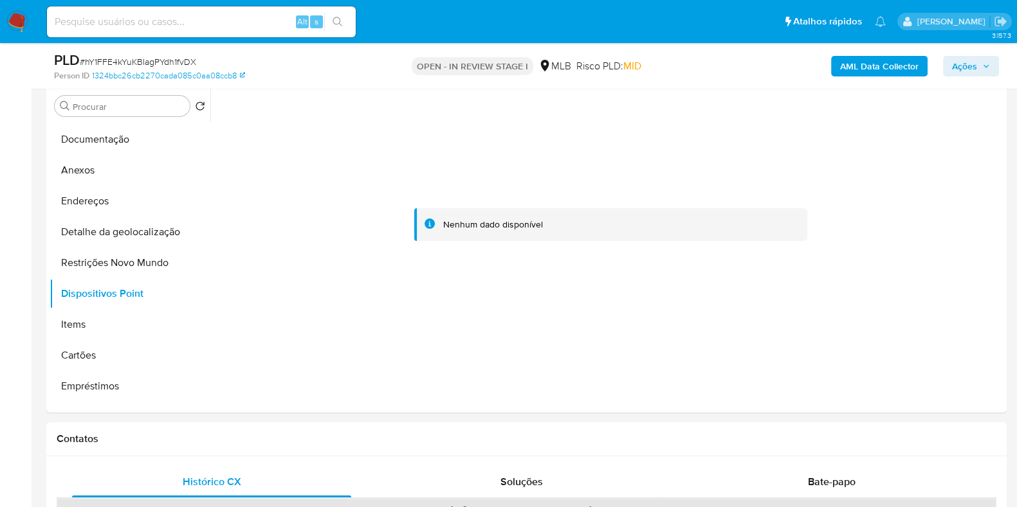
click at [875, 63] on b "AML Data Collector" at bounding box center [879, 66] width 78 height 21
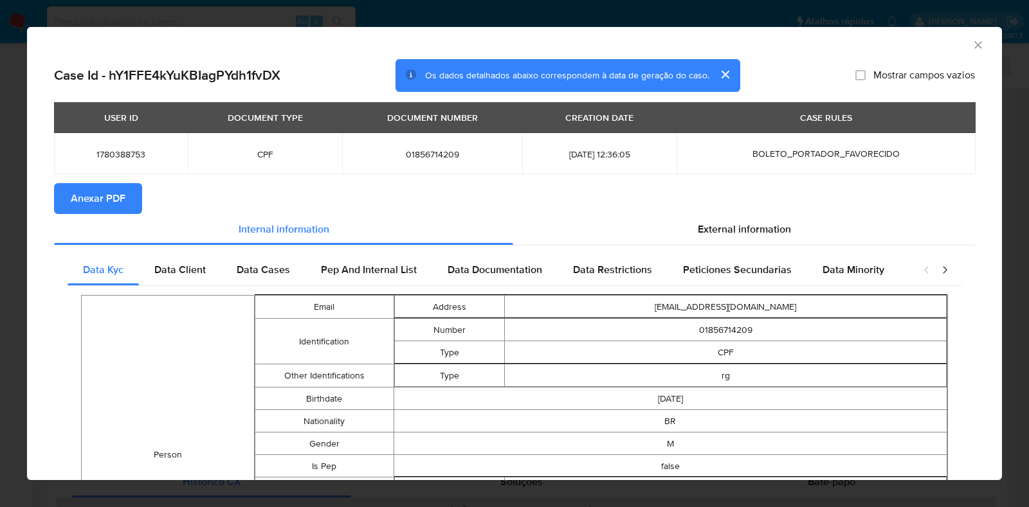
click at [107, 201] on span "Anexar PDF" at bounding box center [98, 199] width 55 height 28
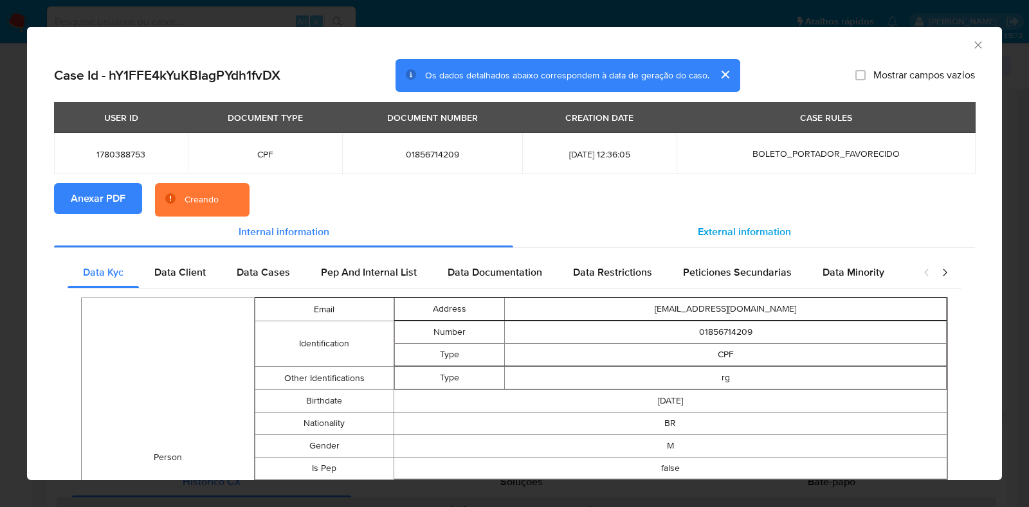
click at [731, 230] on span "External information" at bounding box center [744, 231] width 93 height 15
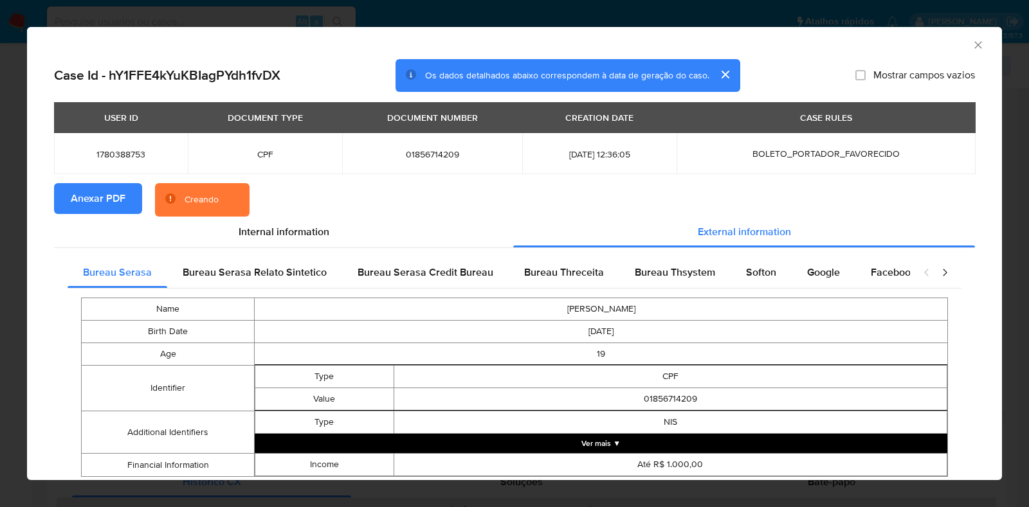
click at [661, 451] on button "Ver mais ▼" at bounding box center [601, 443] width 693 height 19
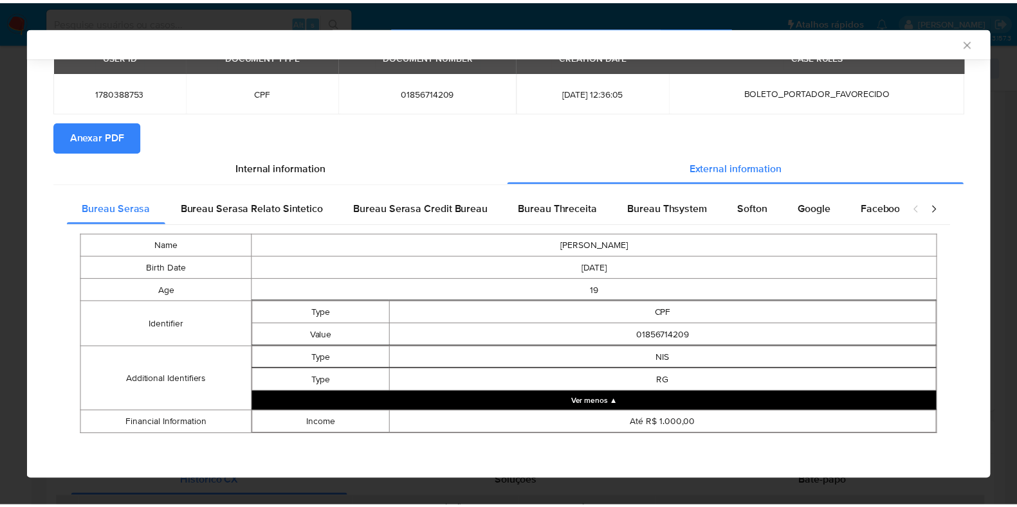
scroll to position [61, 0]
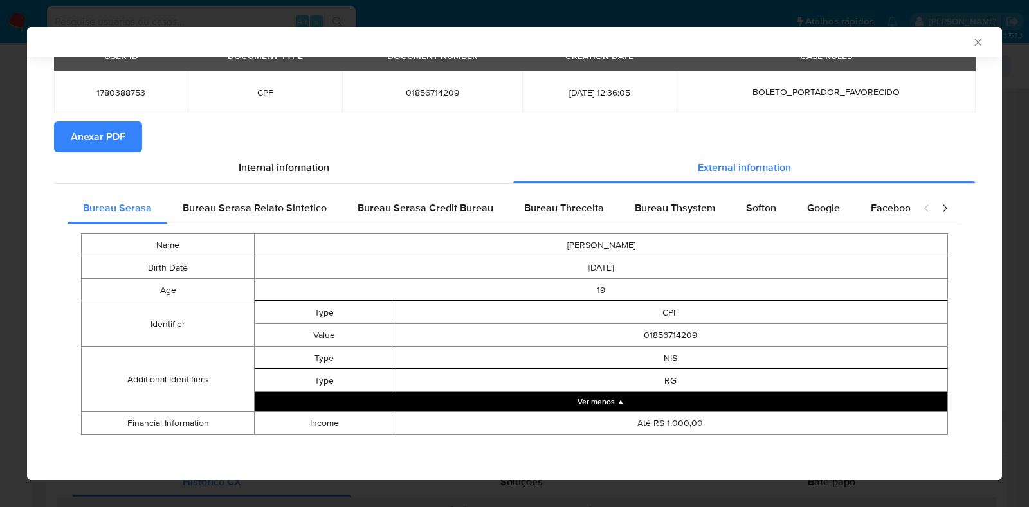
click at [972, 45] on icon "Fechar a janela" at bounding box center [978, 42] width 13 height 13
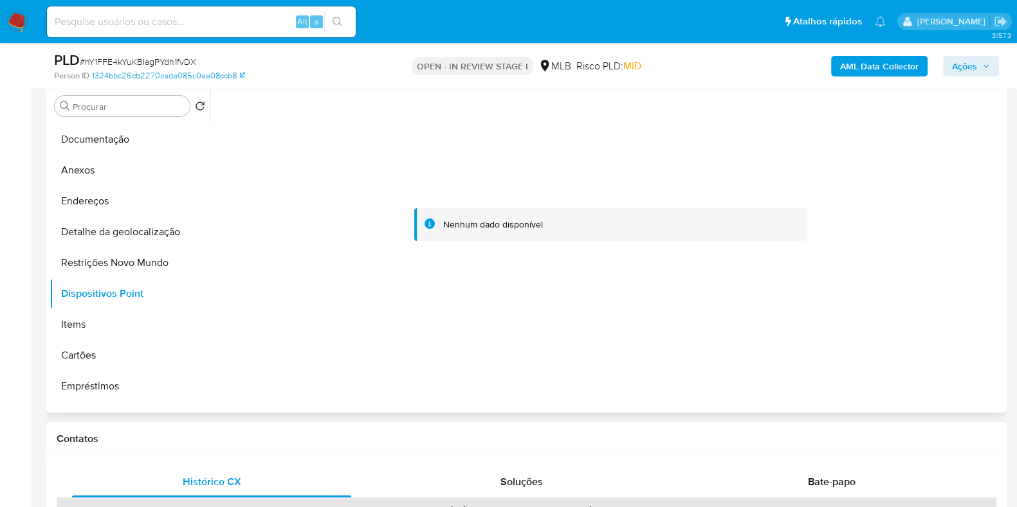
scroll to position [0, 0]
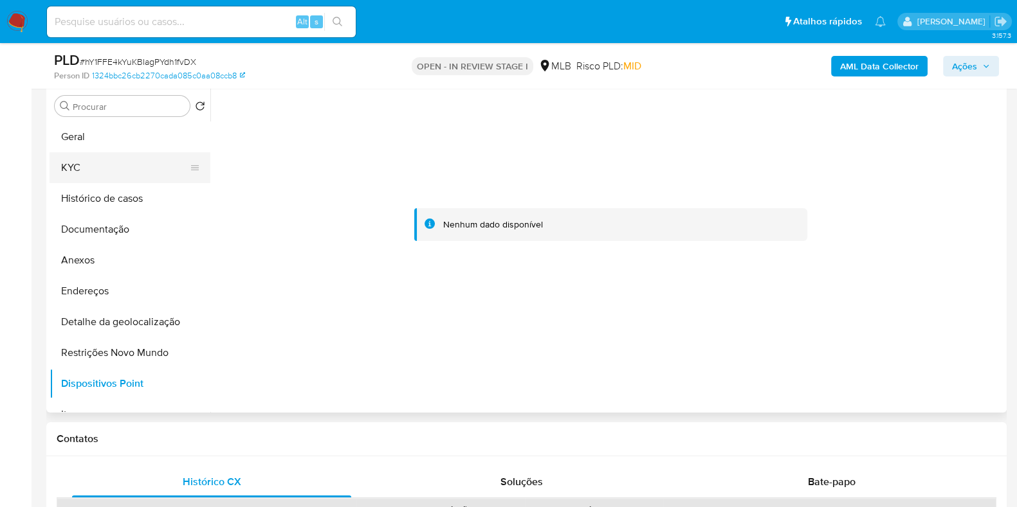
click at [165, 161] on button "KYC" at bounding box center [125, 167] width 150 height 31
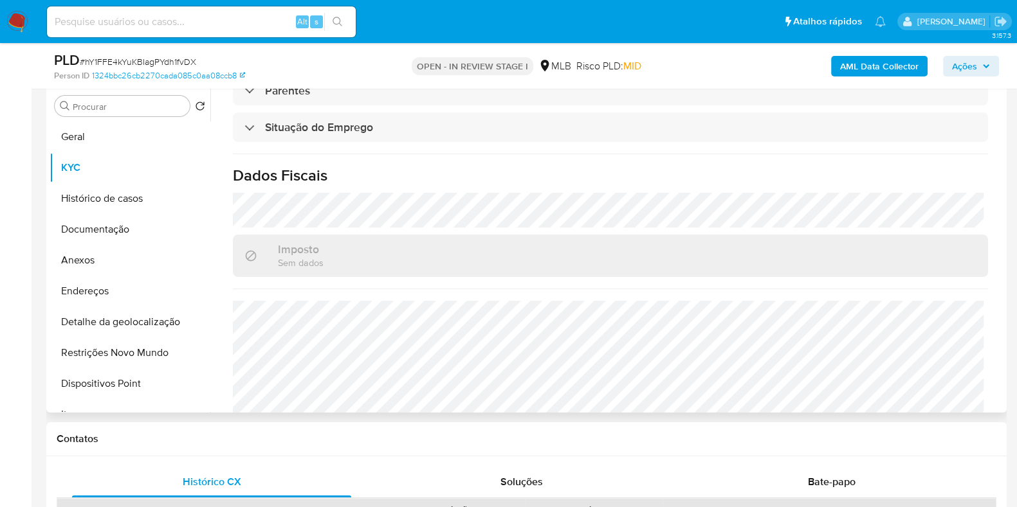
scroll to position [531, 0]
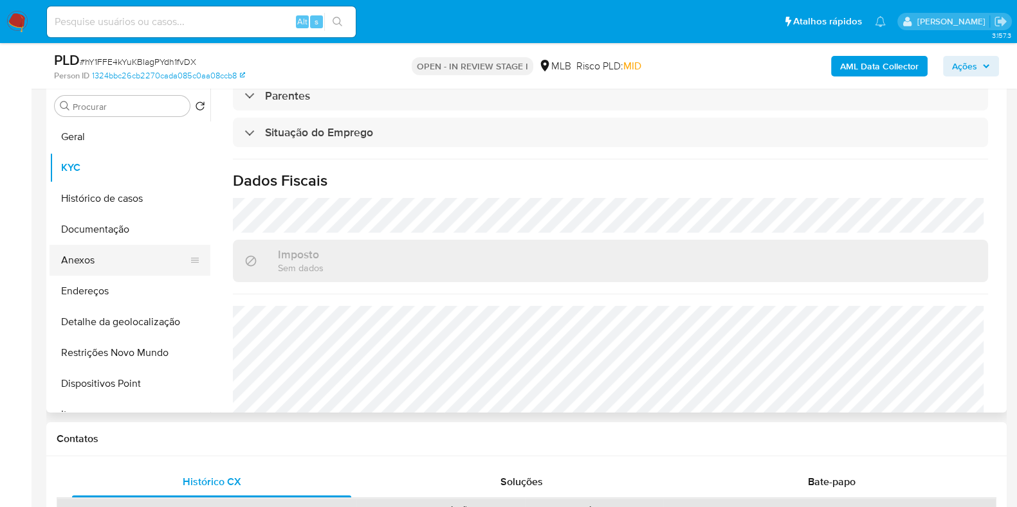
click at [112, 258] on button "Anexos" at bounding box center [125, 260] width 150 height 31
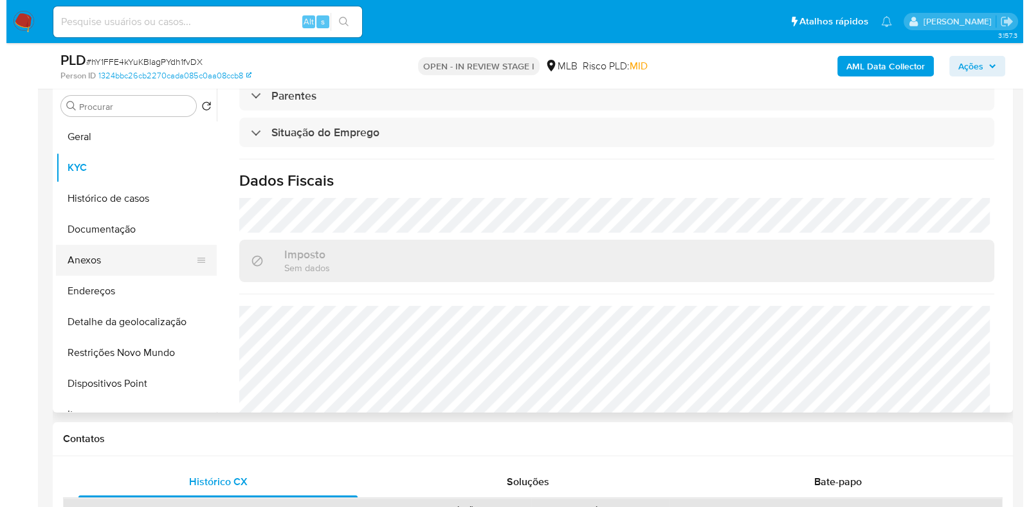
scroll to position [0, 0]
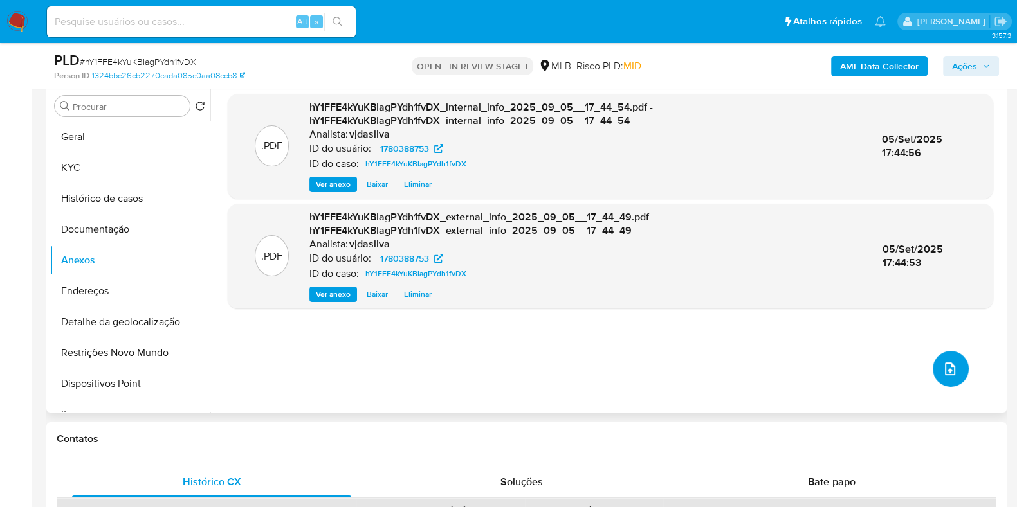
click at [949, 364] on icon "upload-file" at bounding box center [949, 368] width 15 height 15
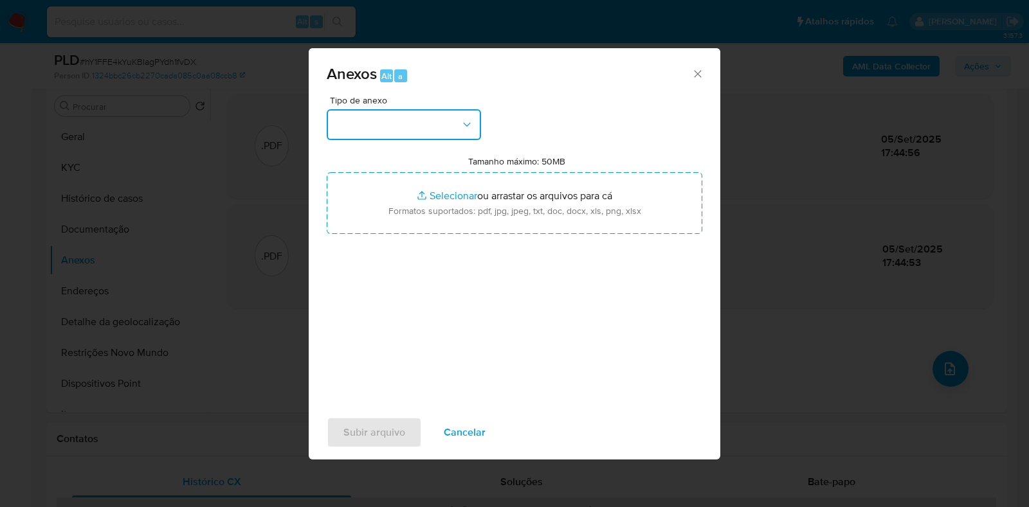
click at [470, 132] on button "button" at bounding box center [404, 124] width 154 height 31
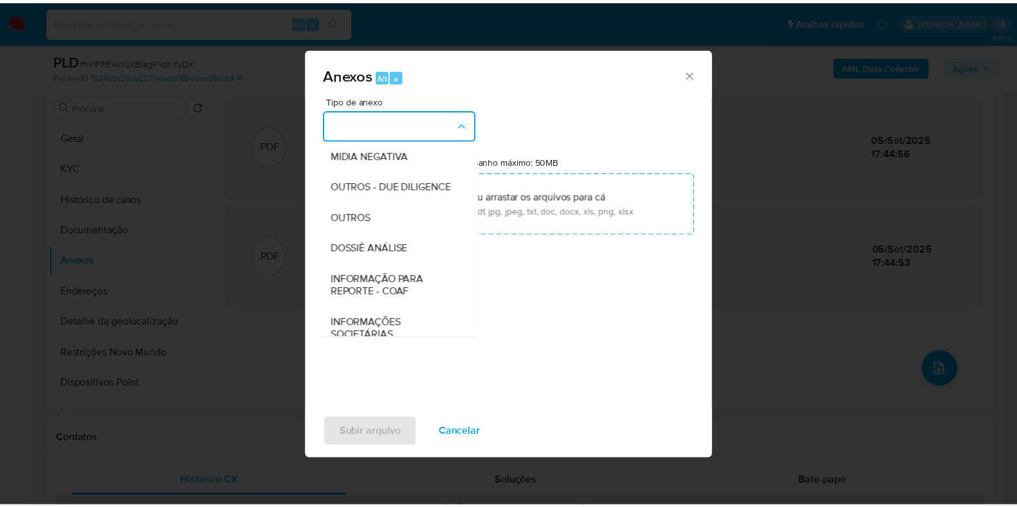
scroll to position [198, 0]
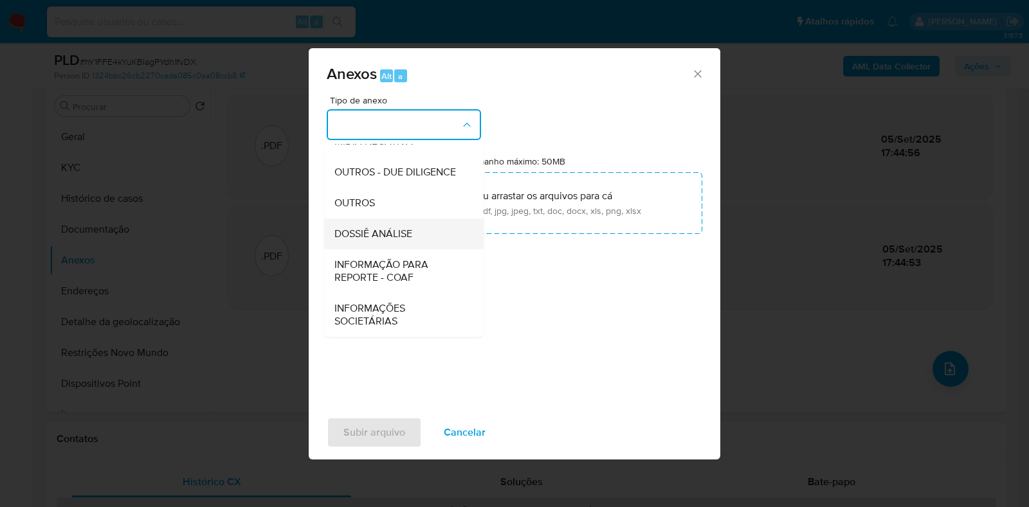
click at [410, 230] on span "DOSSIÊ ANÁLISE" at bounding box center [373, 234] width 78 height 13
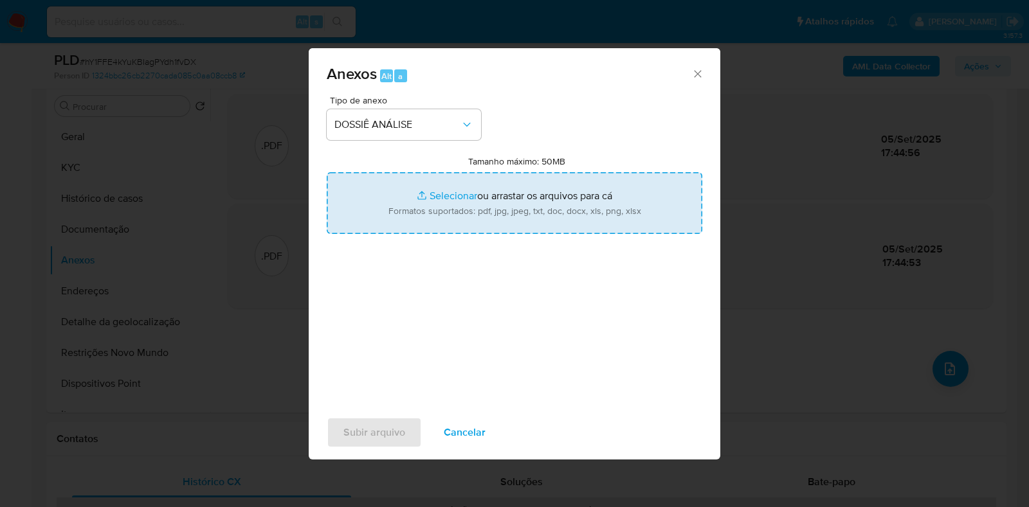
type input "C:\fakepath\SAR - XXXX - CPF 01856714209 - UELITON OLIVEIRA FERREIRA JUNIOR.pdf"
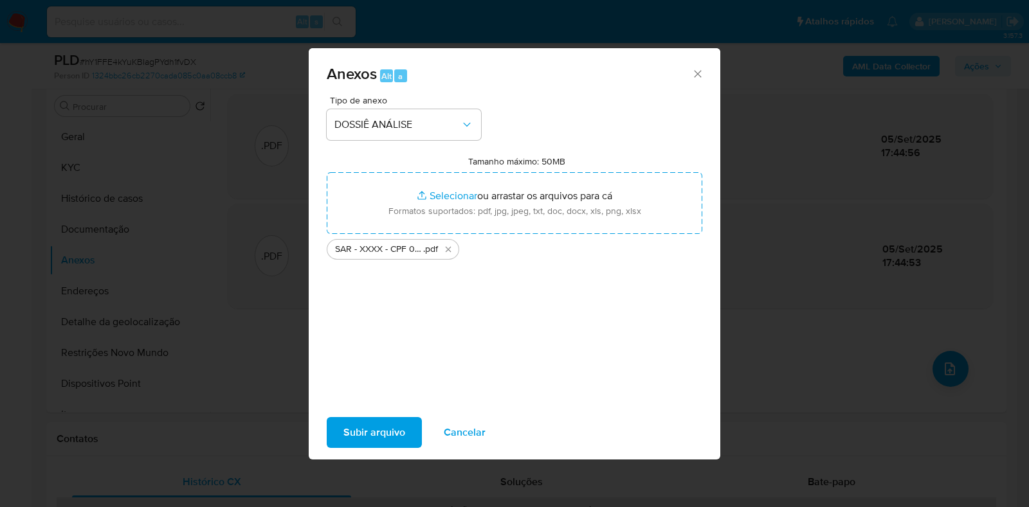
click at [381, 435] on span "Subir arquivo" at bounding box center [374, 433] width 62 height 28
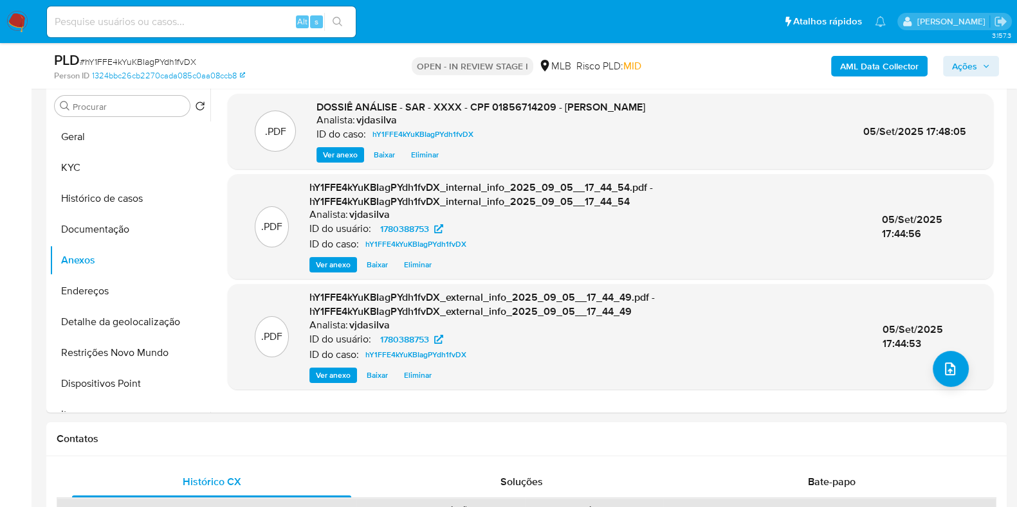
click at [952, 59] on span "Ações" at bounding box center [964, 66] width 25 height 21
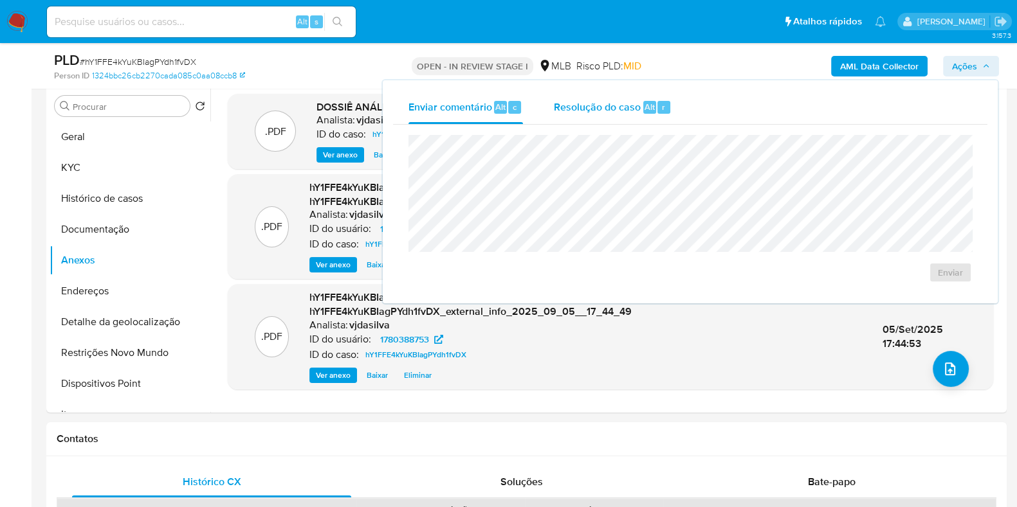
click at [614, 114] on div "Resolução do caso Alt r" at bounding box center [613, 107] width 118 height 33
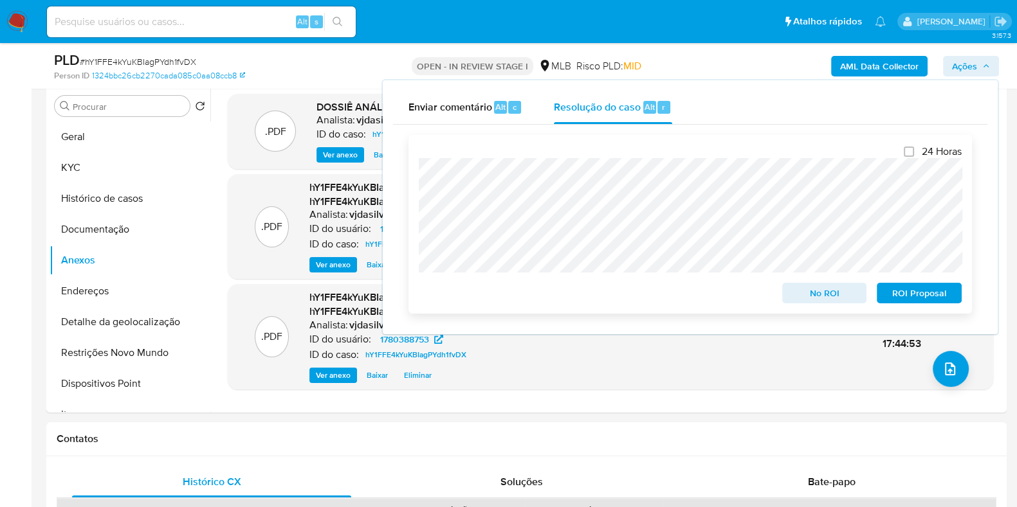
click at [907, 296] on span "ROI Proposal" at bounding box center [919, 293] width 67 height 18
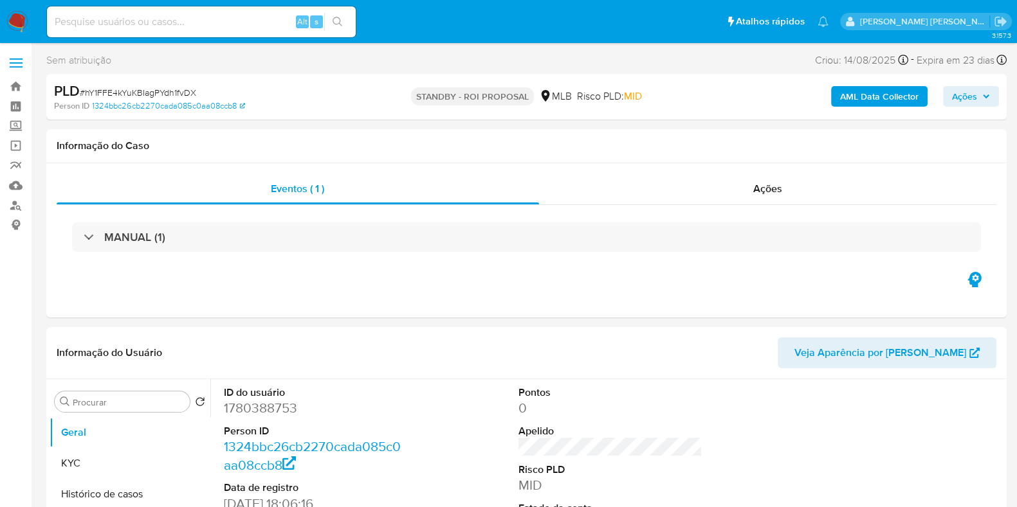
select select "10"
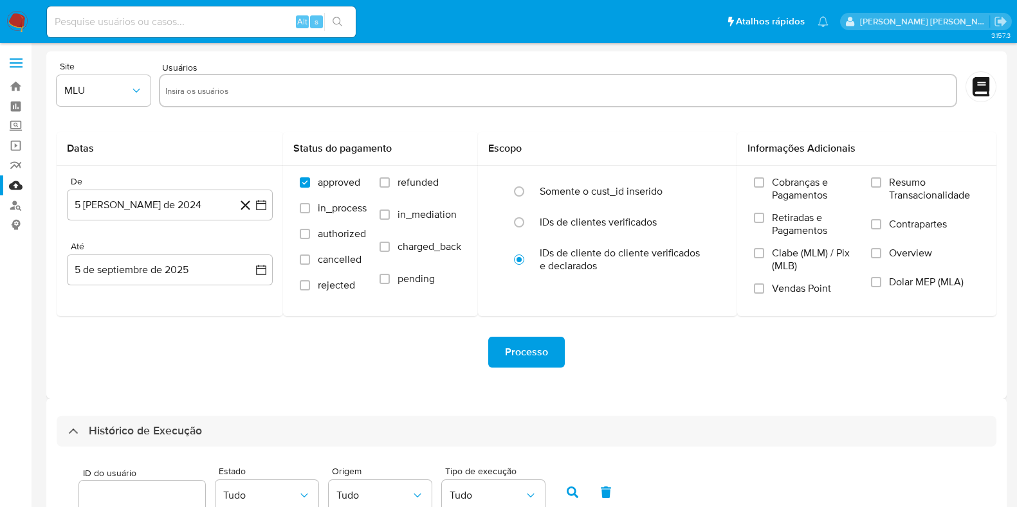
select select "10"
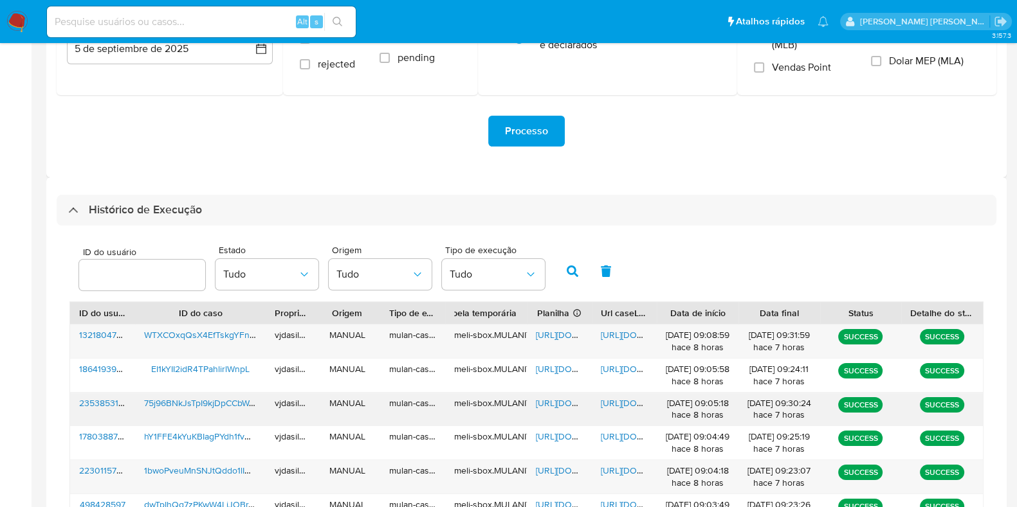
click at [621, 403] on span "[URL][DOMAIN_NAME]" at bounding box center [645, 403] width 89 height 13
click at [554, 403] on span "[URL][DOMAIN_NAME]" at bounding box center [580, 403] width 89 height 13
click at [225, 400] on span "75j96BNkJsTpI9kjDpCCbWAh" at bounding box center [202, 403] width 116 height 13
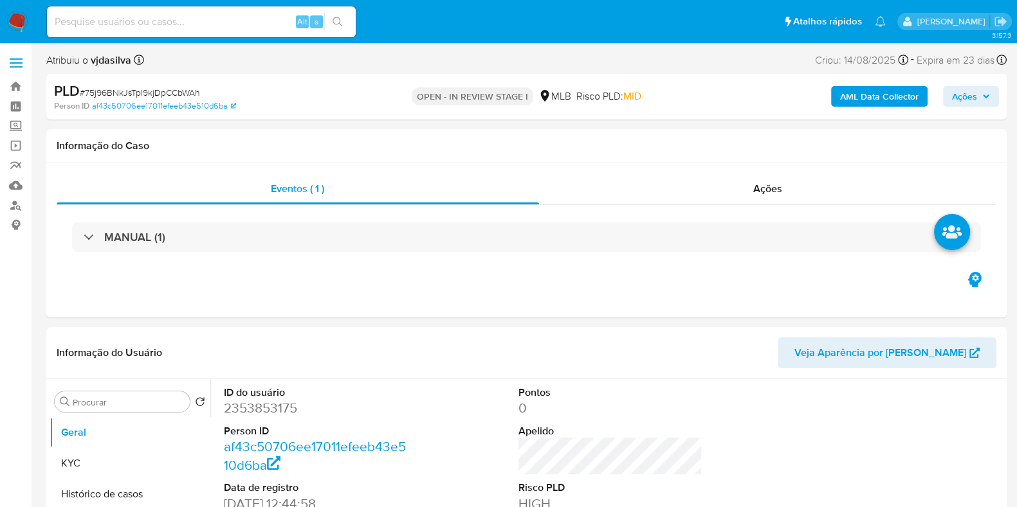
select select "10"
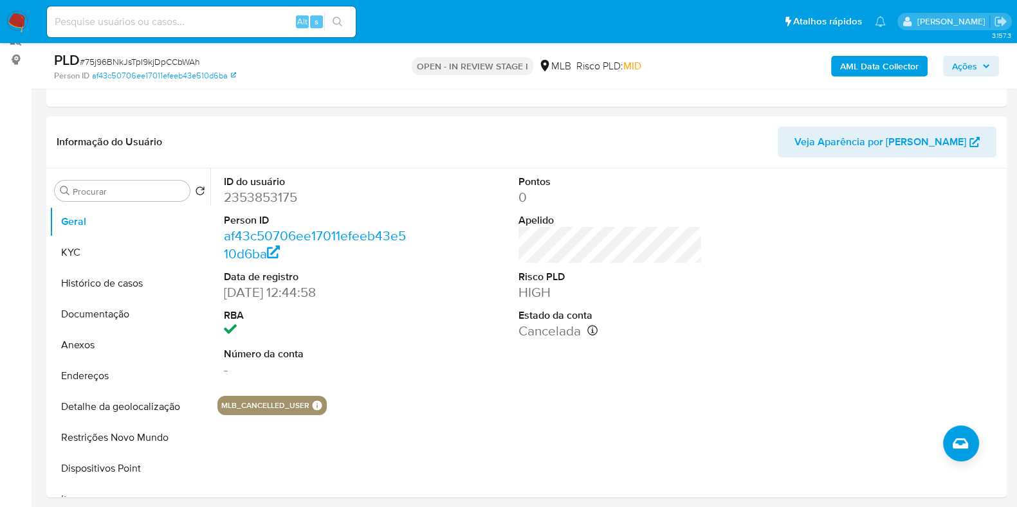
scroll to position [209, 0]
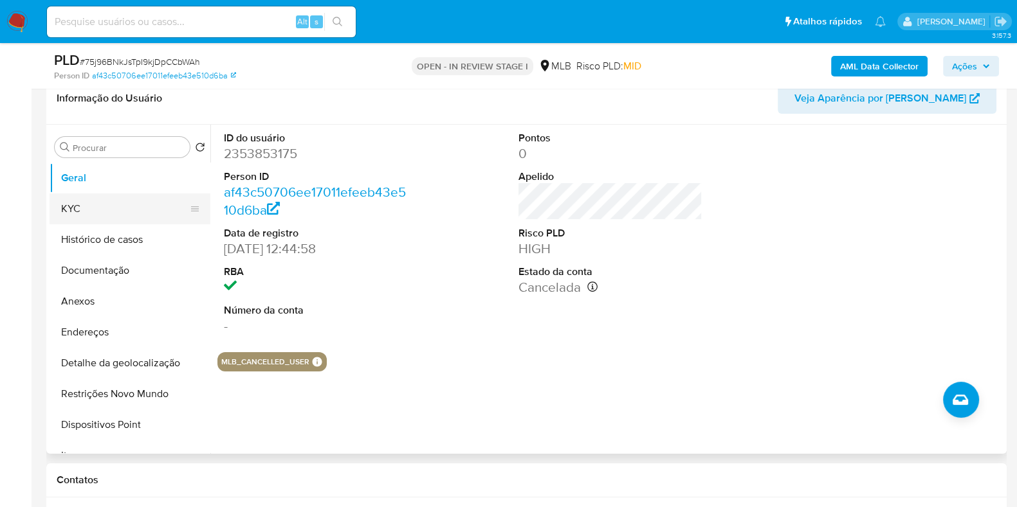
click at [121, 204] on button "KYC" at bounding box center [125, 209] width 150 height 31
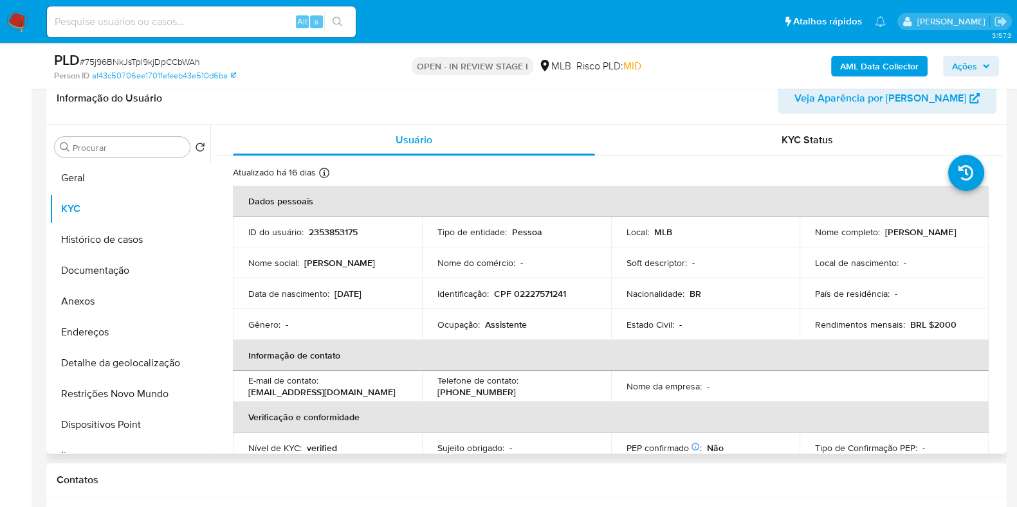
click at [498, 325] on p "Assistente" at bounding box center [506, 325] width 42 height 12
copy div "Ocupação : Assistente"
click at [135, 179] on button "Geral" at bounding box center [125, 178] width 150 height 31
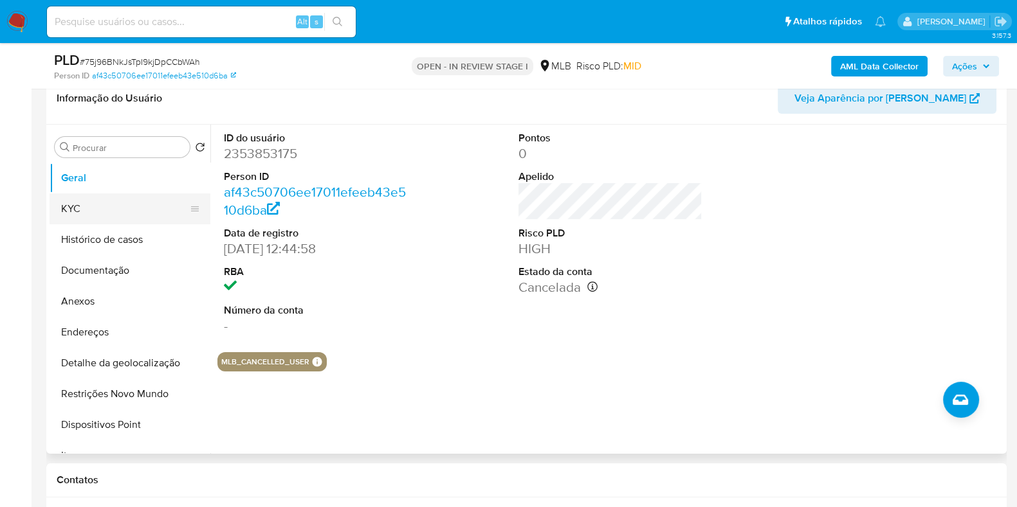
click at [130, 201] on button "KYC" at bounding box center [125, 209] width 150 height 31
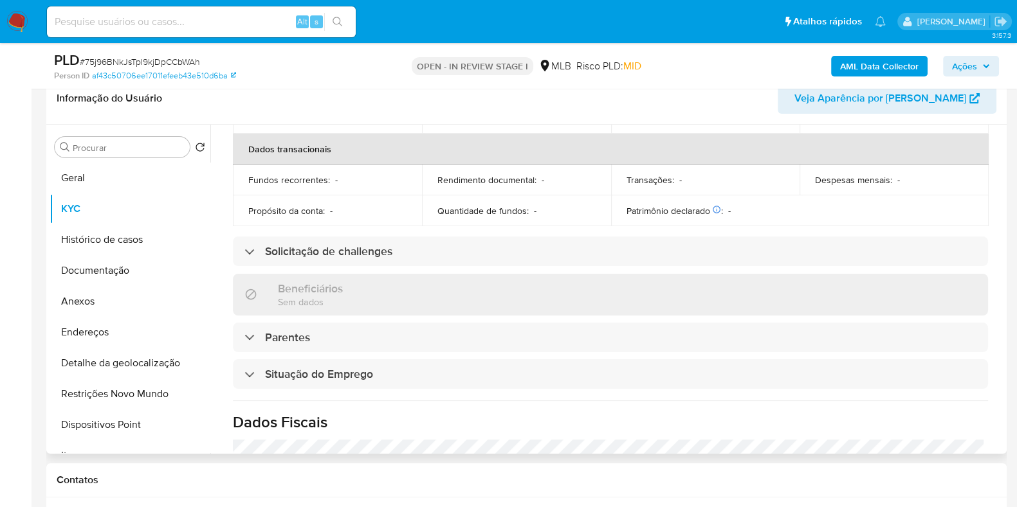
scroll to position [559, 0]
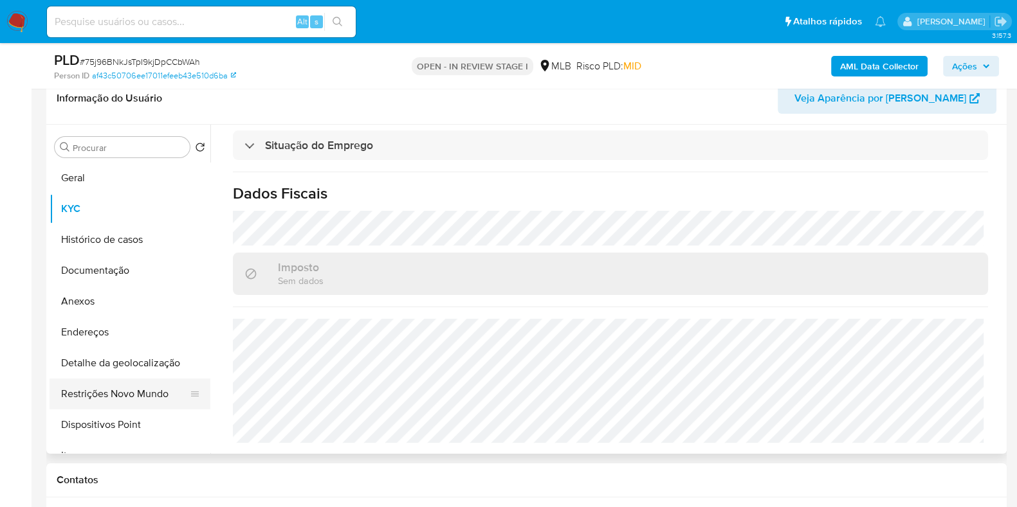
click at [144, 398] on button "Restrições Novo Mundo" at bounding box center [125, 394] width 150 height 31
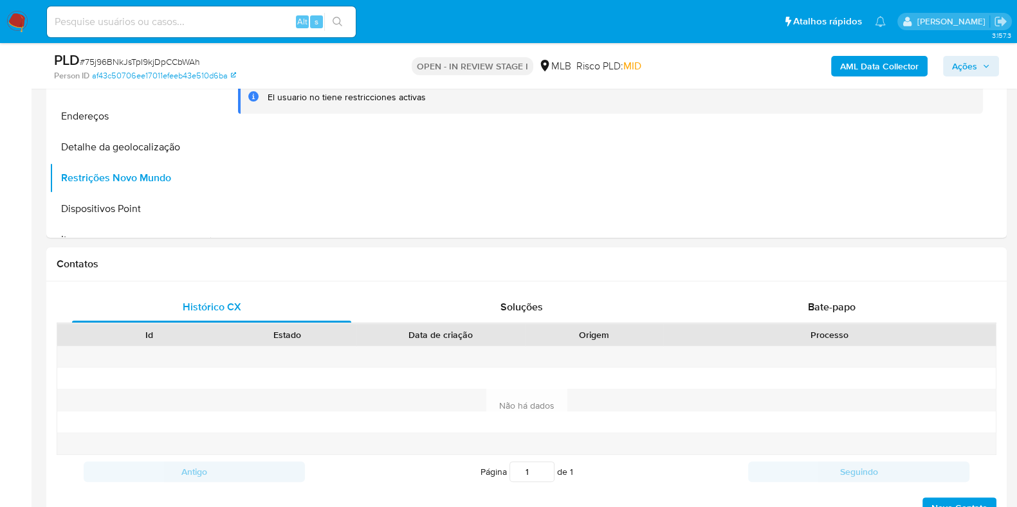
scroll to position [302, 0]
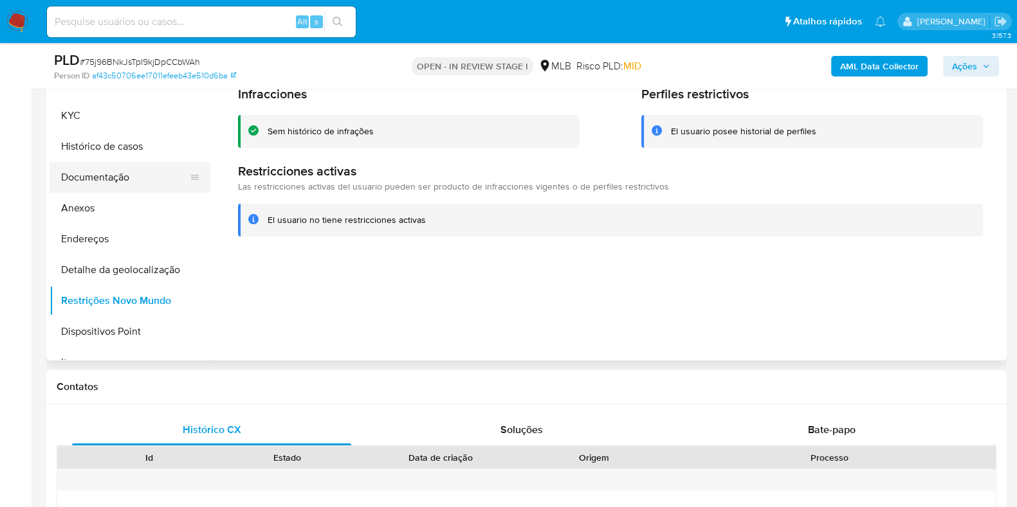
click at [86, 174] on button "Documentação" at bounding box center [125, 177] width 150 height 31
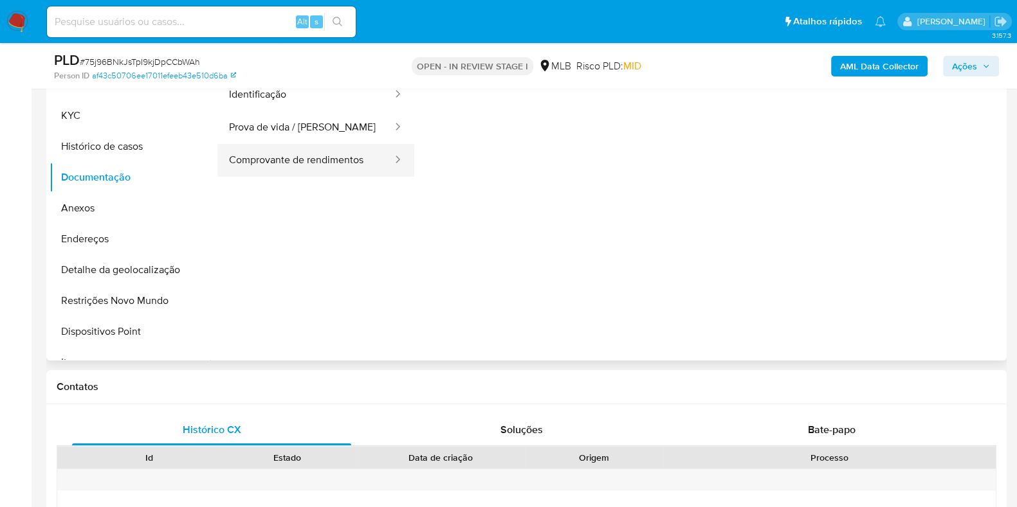
click at [347, 166] on button "Comprovante de rendimentos" at bounding box center [305, 160] width 176 height 33
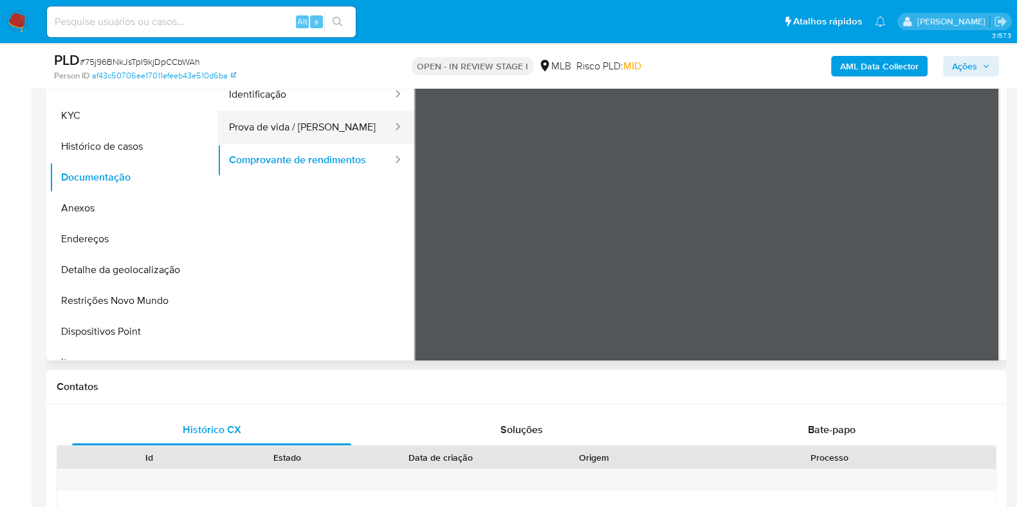
click at [335, 138] on button "Prova de vida / Selfie" at bounding box center [305, 127] width 176 height 33
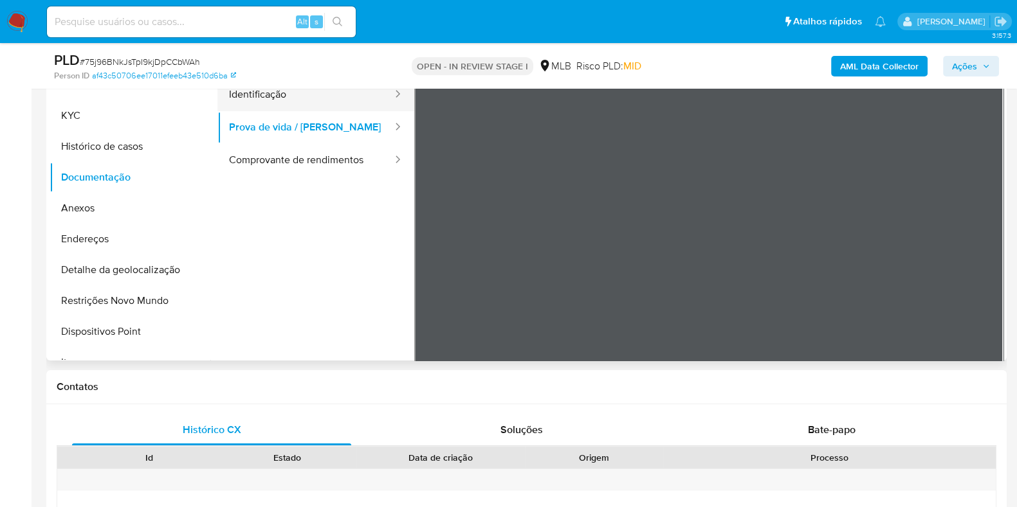
click at [327, 103] on button "Identificação" at bounding box center [305, 94] width 176 height 33
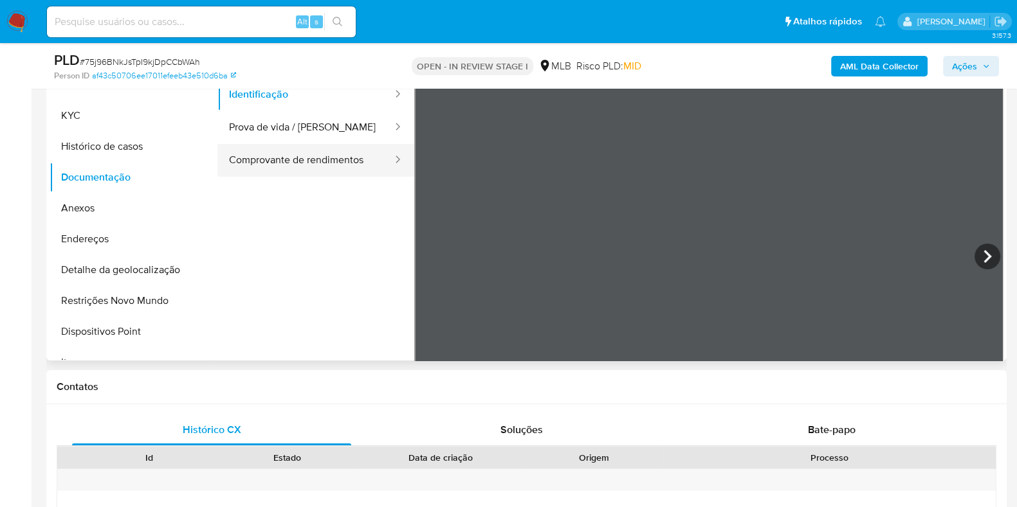
click at [331, 159] on button "Comprovante de rendimentos" at bounding box center [305, 160] width 176 height 33
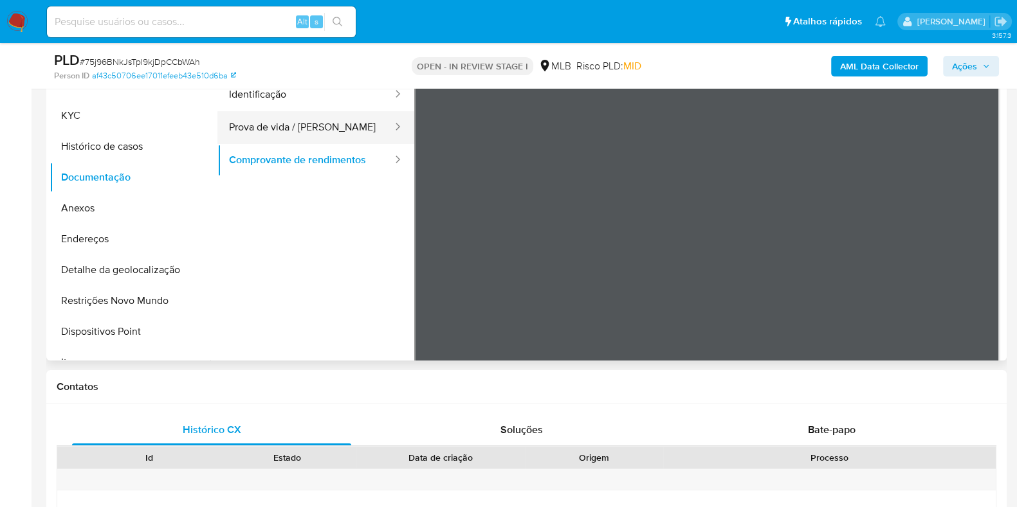
click at [299, 111] on button "Prova de vida / Selfie" at bounding box center [305, 127] width 176 height 33
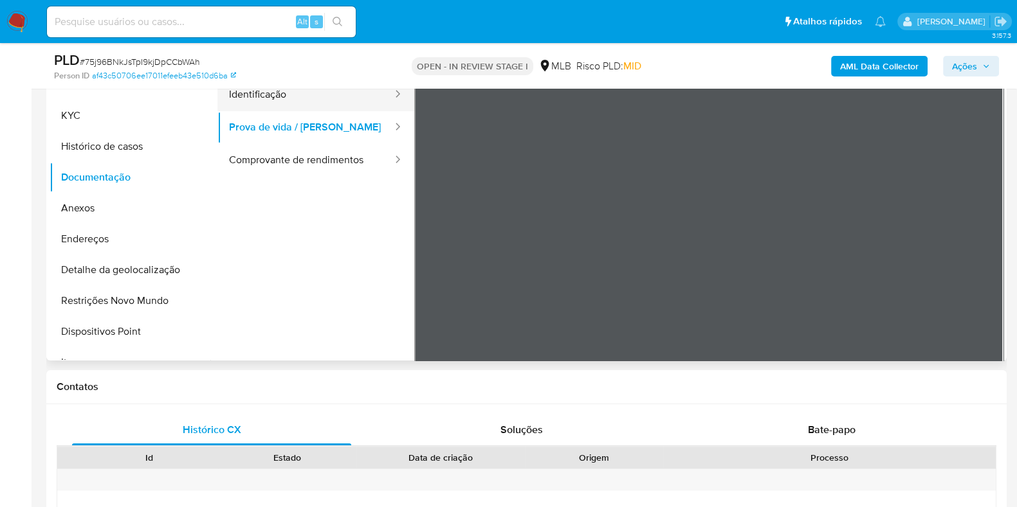
click at [293, 98] on button "Identificação" at bounding box center [305, 94] width 176 height 33
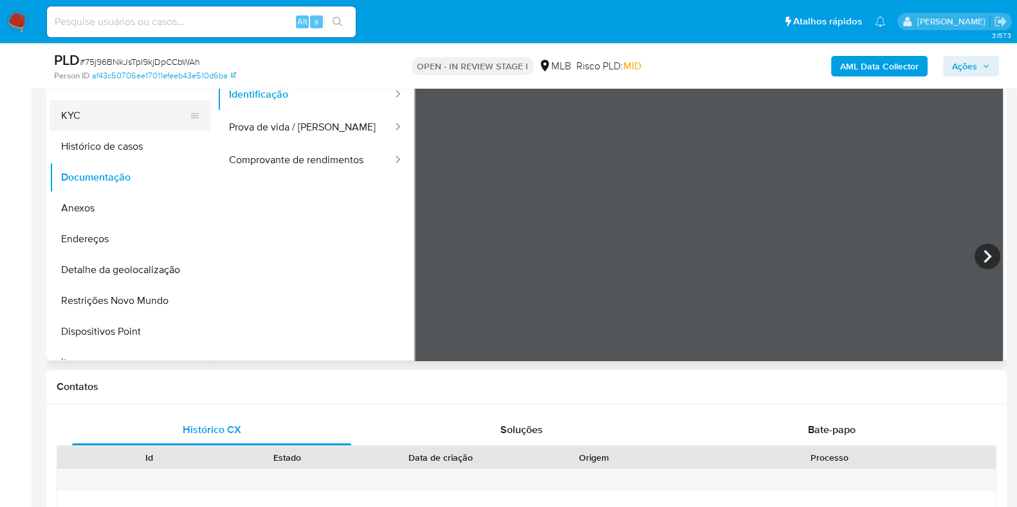
click at [136, 114] on button "KYC" at bounding box center [125, 115] width 150 height 31
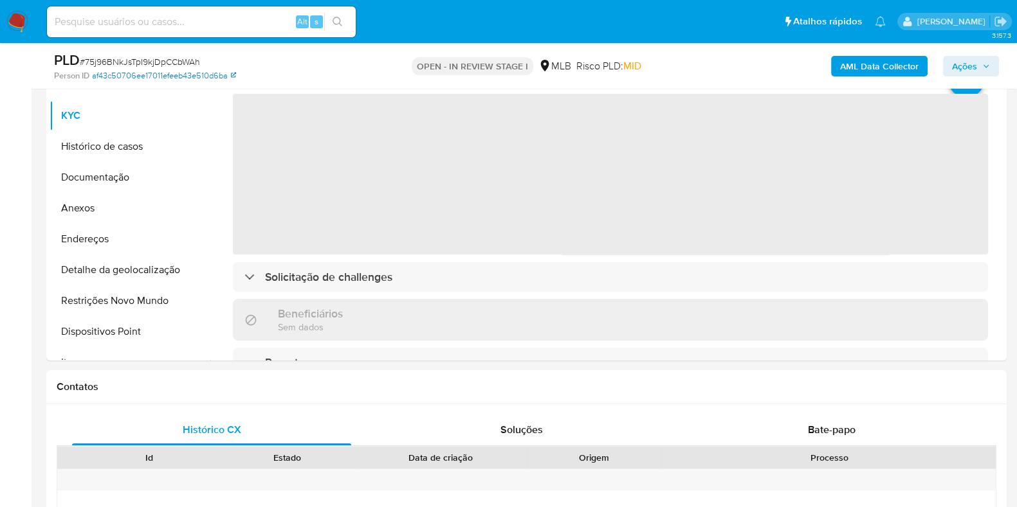
drag, startPoint x: 205, startPoint y: 111, endPoint x: 198, endPoint y: 70, distance: 41.1
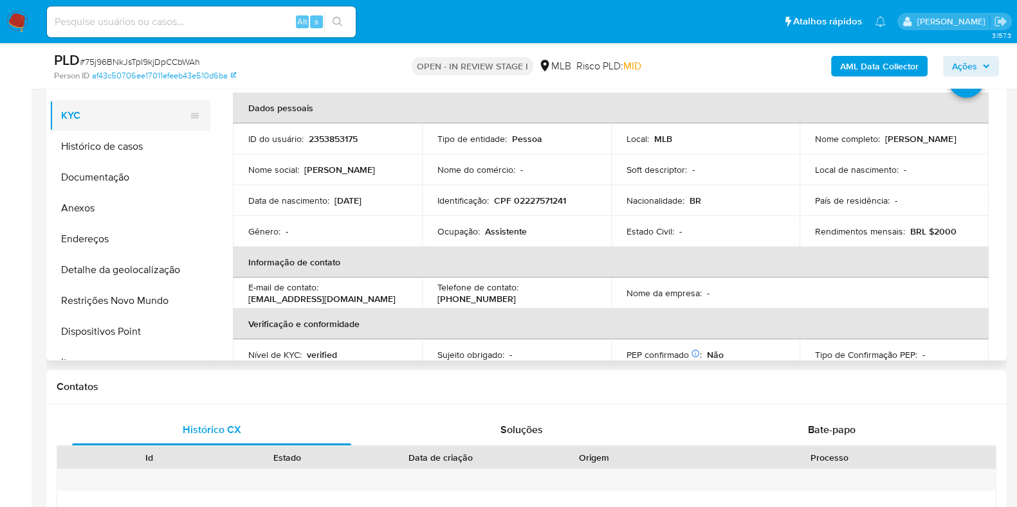
click at [132, 107] on button "KYC" at bounding box center [125, 115] width 150 height 31
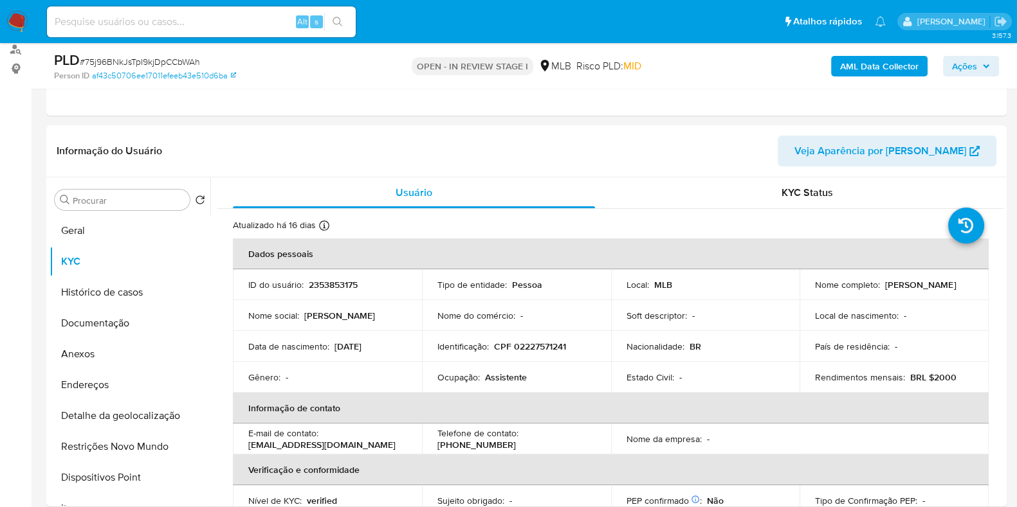
scroll to position [153, 0]
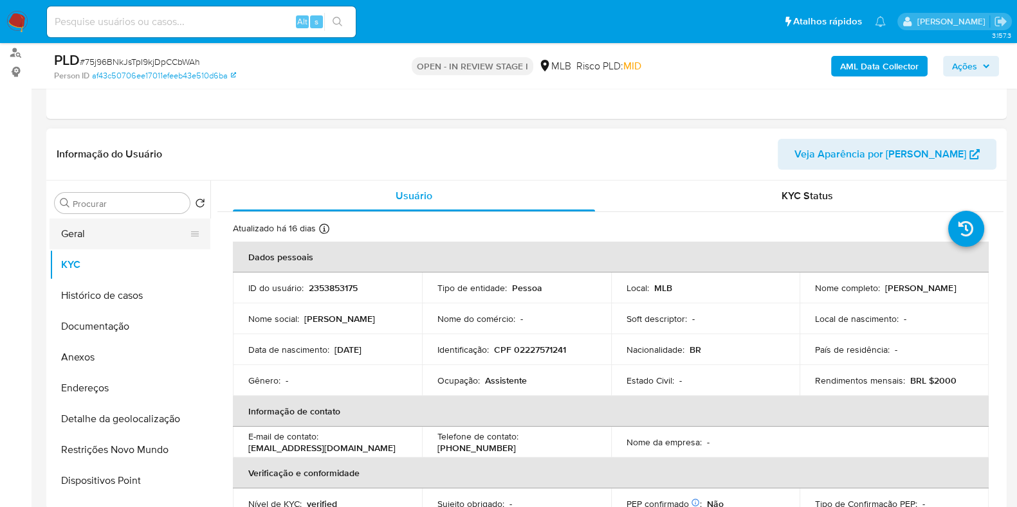
click at [87, 241] on button "Geral" at bounding box center [125, 234] width 150 height 31
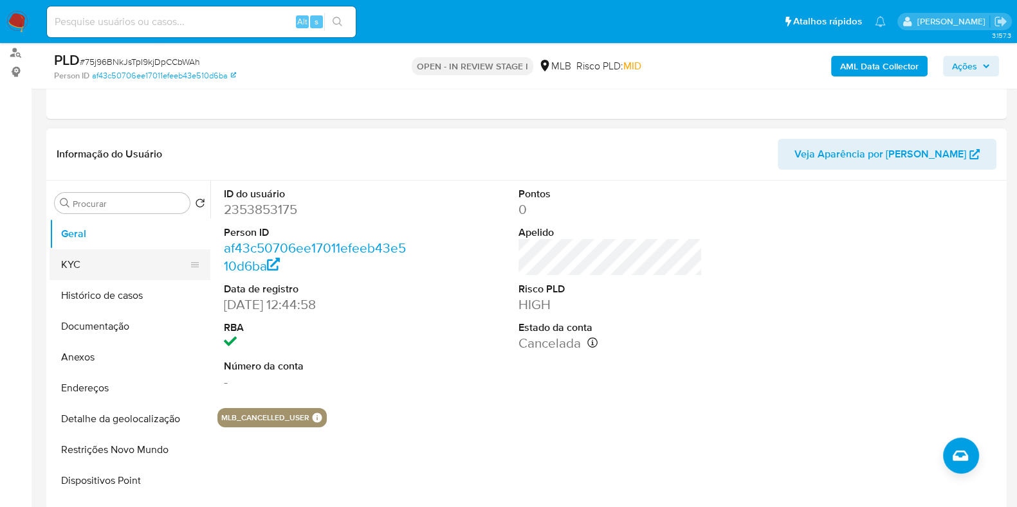
click at [106, 261] on button "KYC" at bounding box center [125, 265] width 150 height 31
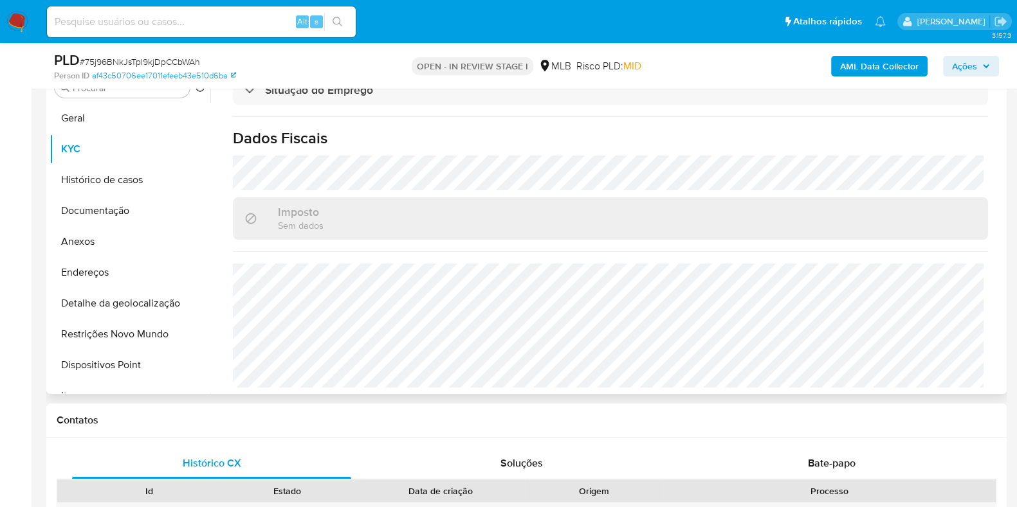
scroll to position [559, 0]
click at [147, 271] on button "Endereços" at bounding box center [125, 272] width 150 height 31
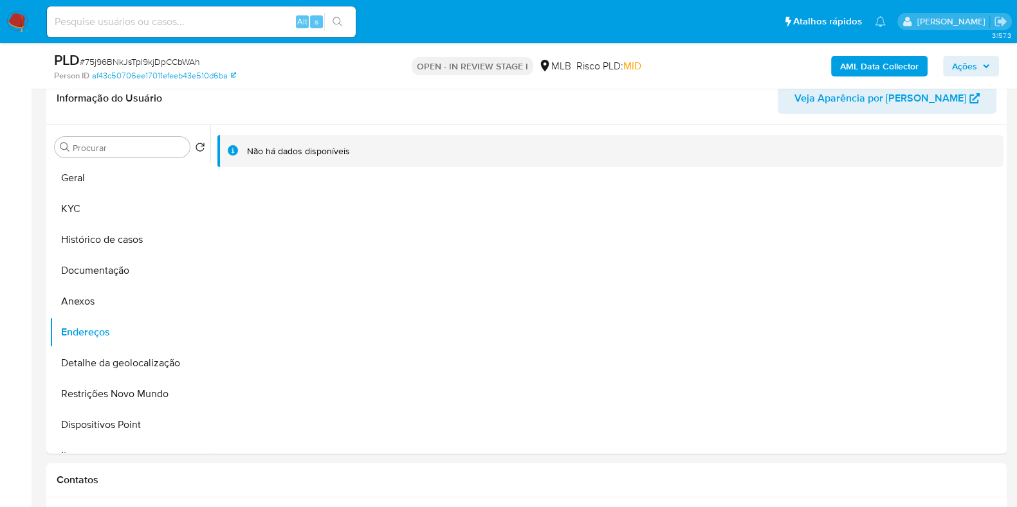
scroll to position [203, 0]
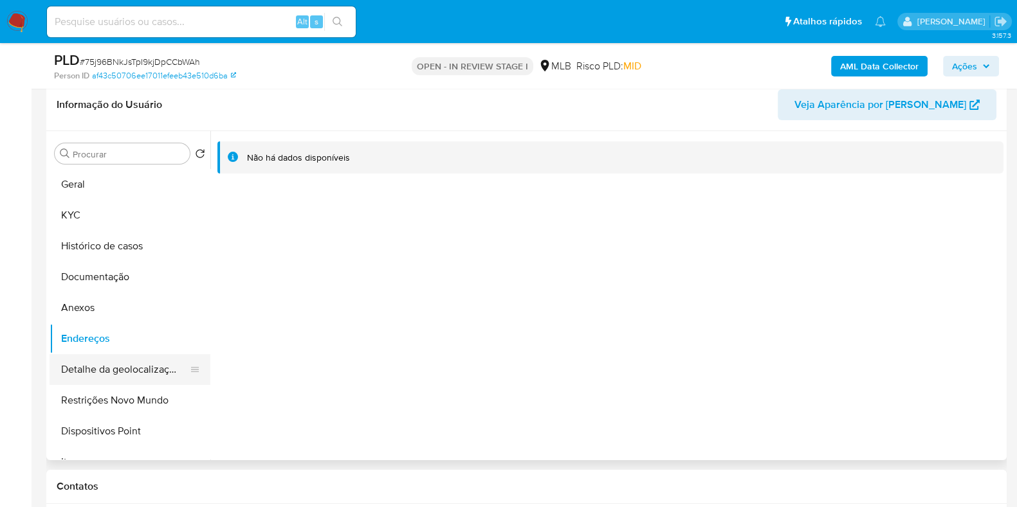
click at [109, 381] on button "Detalhe da geolocalização" at bounding box center [125, 369] width 150 height 31
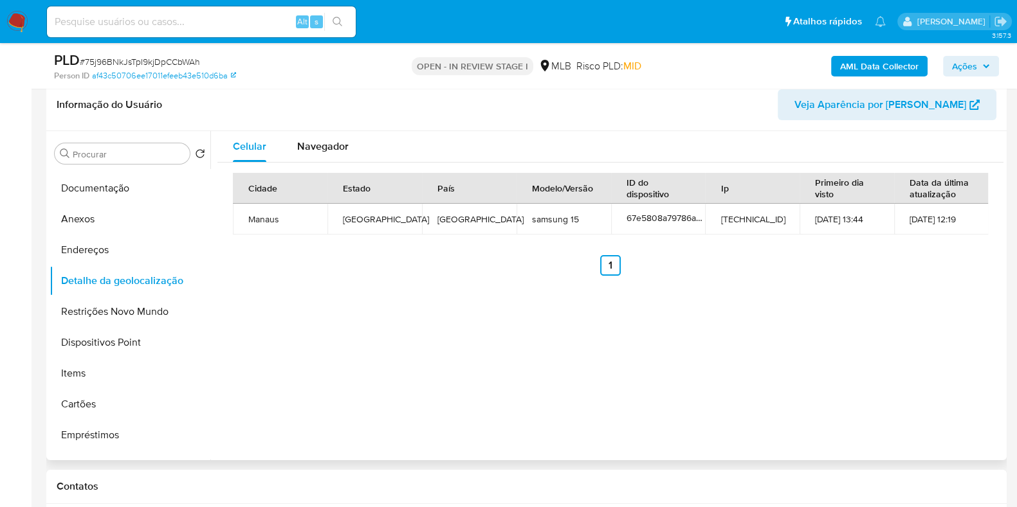
scroll to position [91, 0]
click at [320, 143] on span "Navegador" at bounding box center [322, 146] width 51 height 15
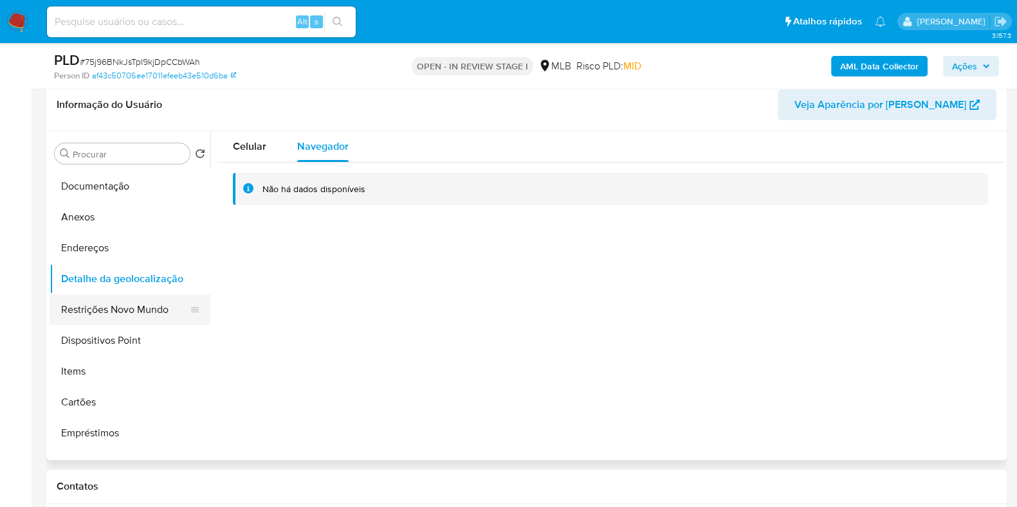
click at [150, 313] on button "Restrições Novo Mundo" at bounding box center [125, 310] width 150 height 31
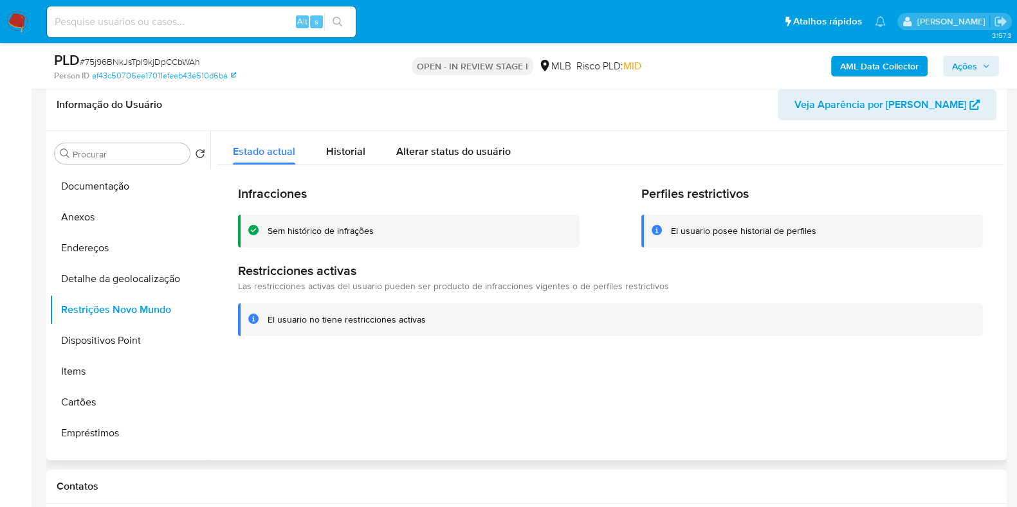
click at [553, 214] on div "Infracciones Sem histórico de infrações" at bounding box center [408, 217] width 341 height 62
click at [354, 161] on div "Historial" at bounding box center [345, 148] width 39 height 34
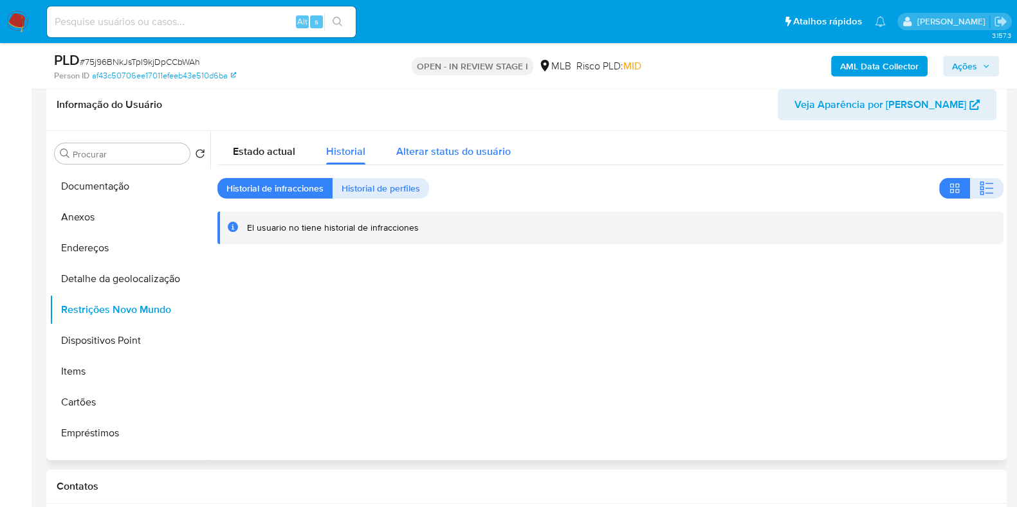
click at [426, 141] on div "Alterar status do usuário" at bounding box center [453, 148] width 114 height 34
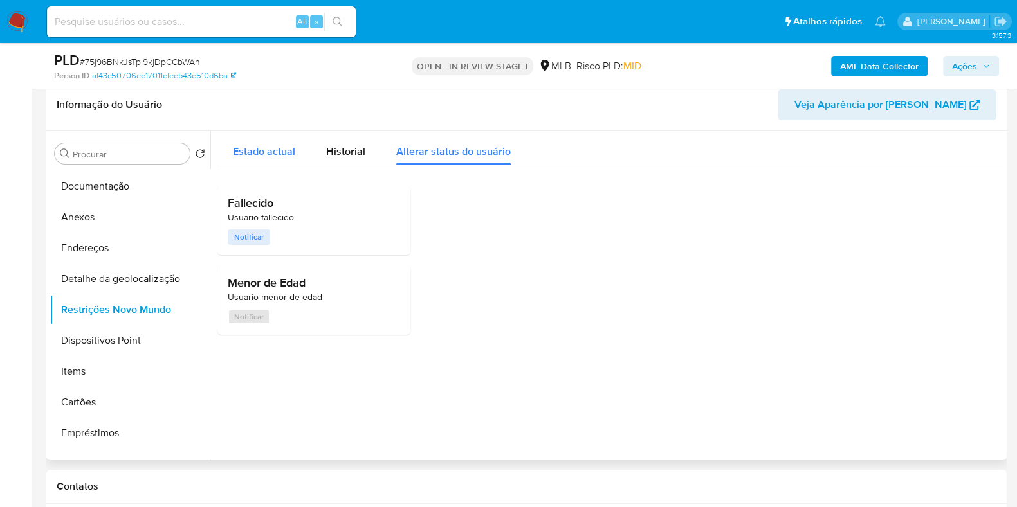
click at [291, 143] on div "Estado actual" at bounding box center [264, 148] width 62 height 34
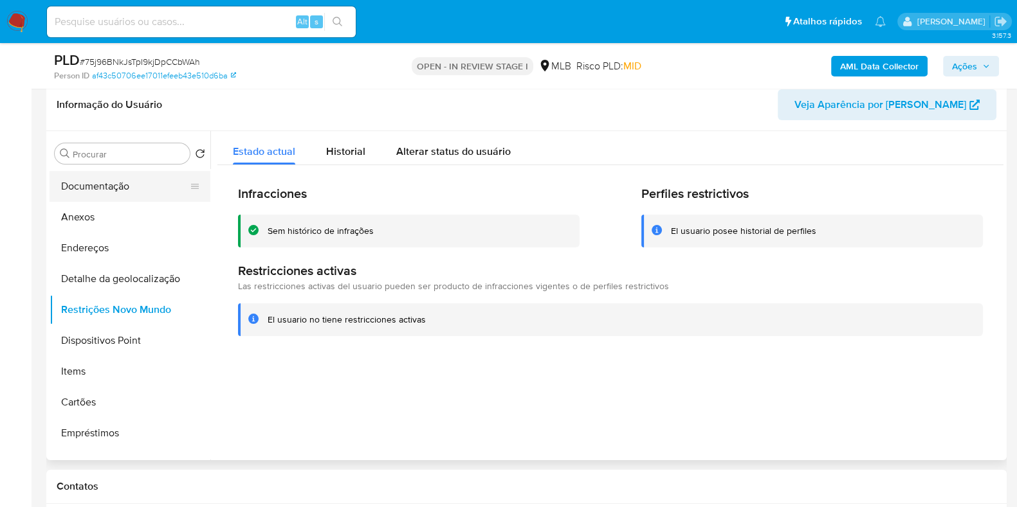
click at [123, 187] on button "Documentação" at bounding box center [125, 186] width 150 height 31
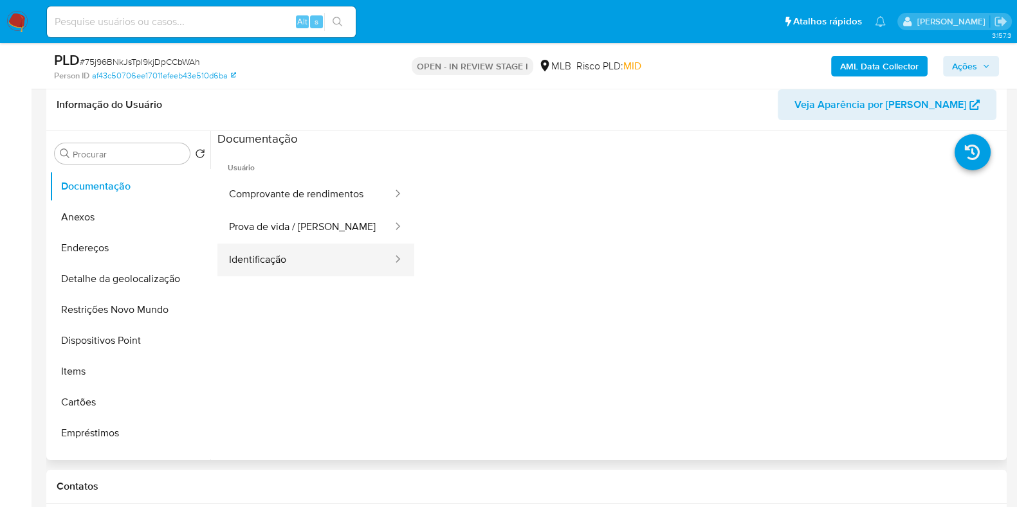
click at [259, 263] on button "Identificação" at bounding box center [305, 260] width 176 height 33
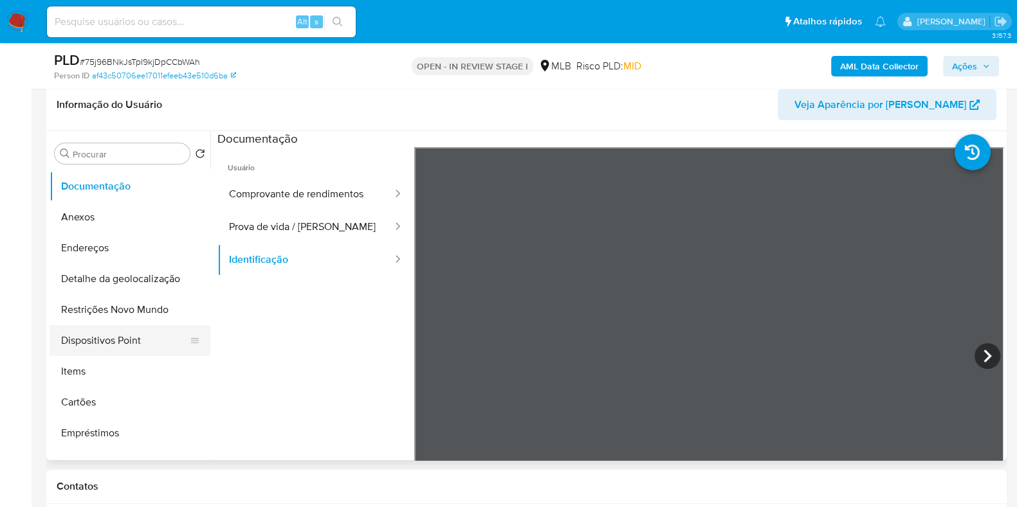
click at [109, 346] on button "Dispositivos Point" at bounding box center [125, 340] width 150 height 31
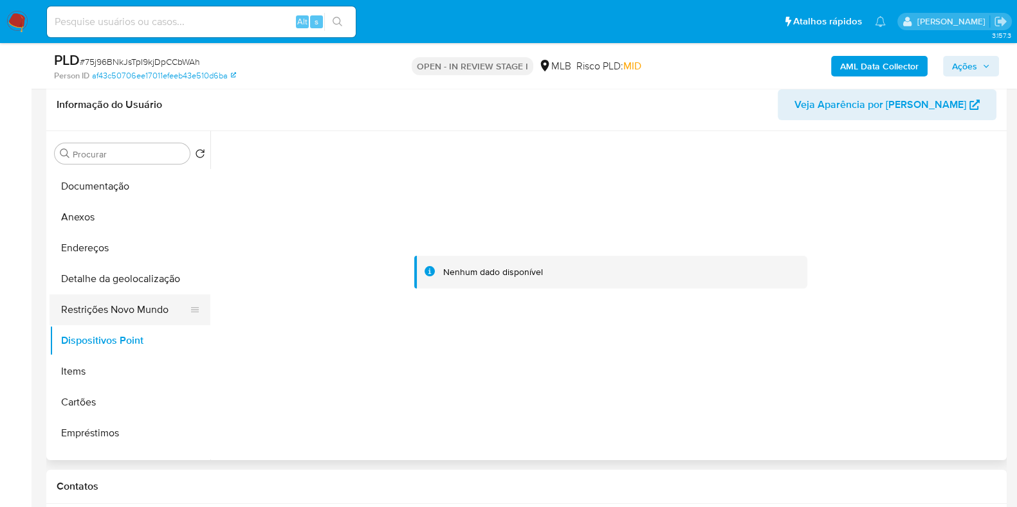
click at [141, 307] on button "Restrições Novo Mundo" at bounding box center [125, 310] width 150 height 31
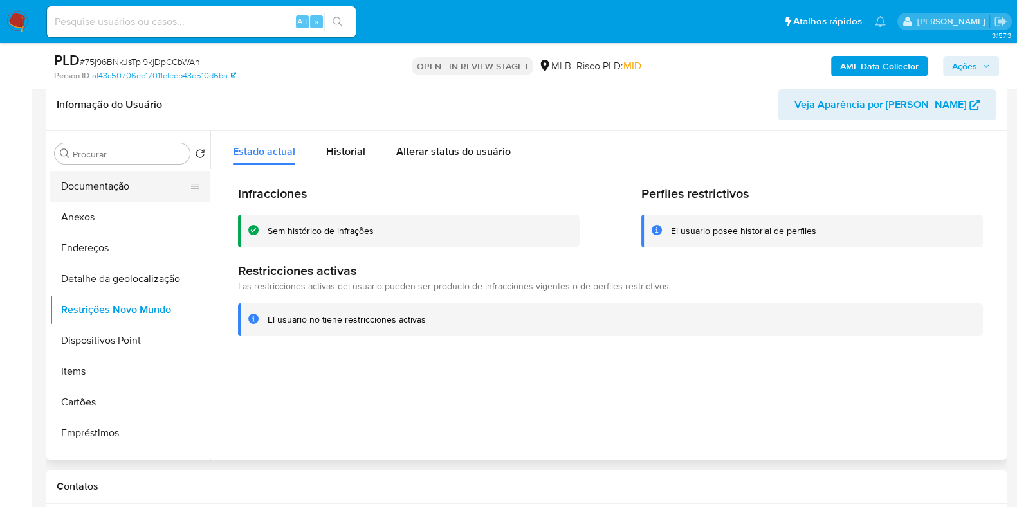
click at [162, 185] on button "Documentação" at bounding box center [125, 186] width 150 height 31
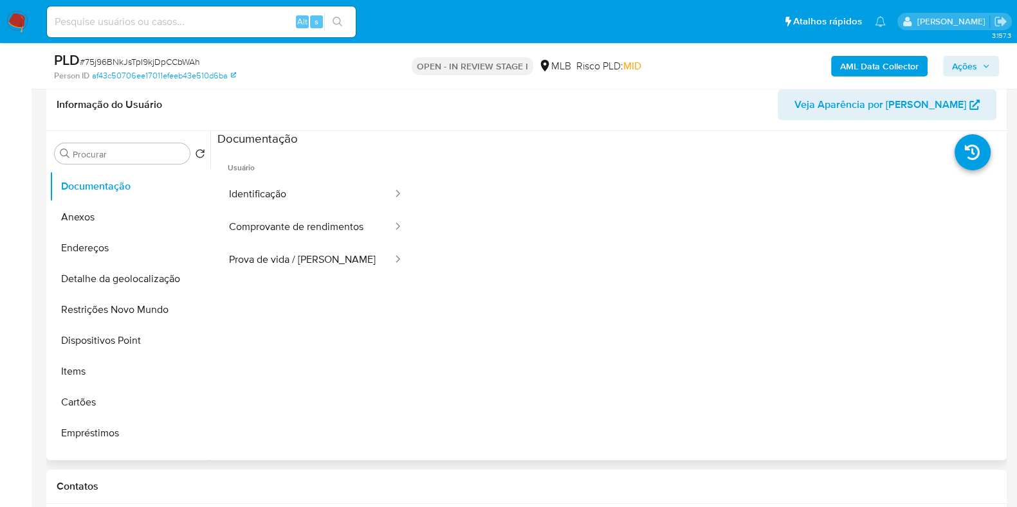
scroll to position [0, 0]
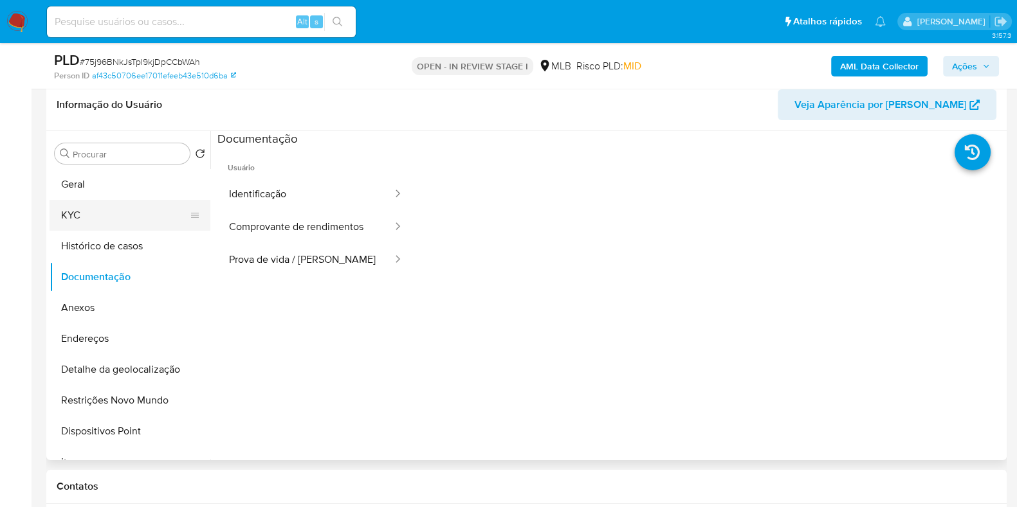
click at [132, 219] on button "KYC" at bounding box center [125, 215] width 150 height 31
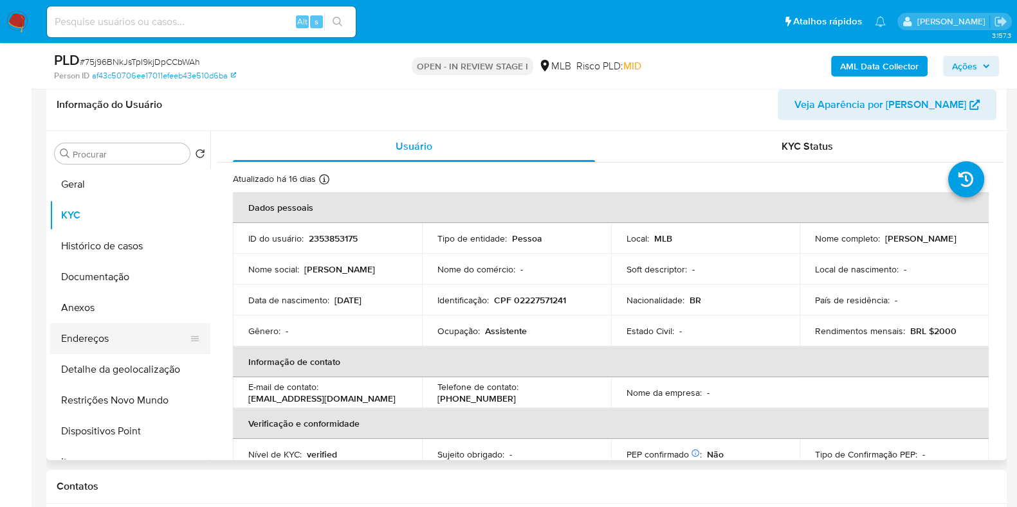
click at [106, 335] on button "Endereços" at bounding box center [125, 338] width 150 height 31
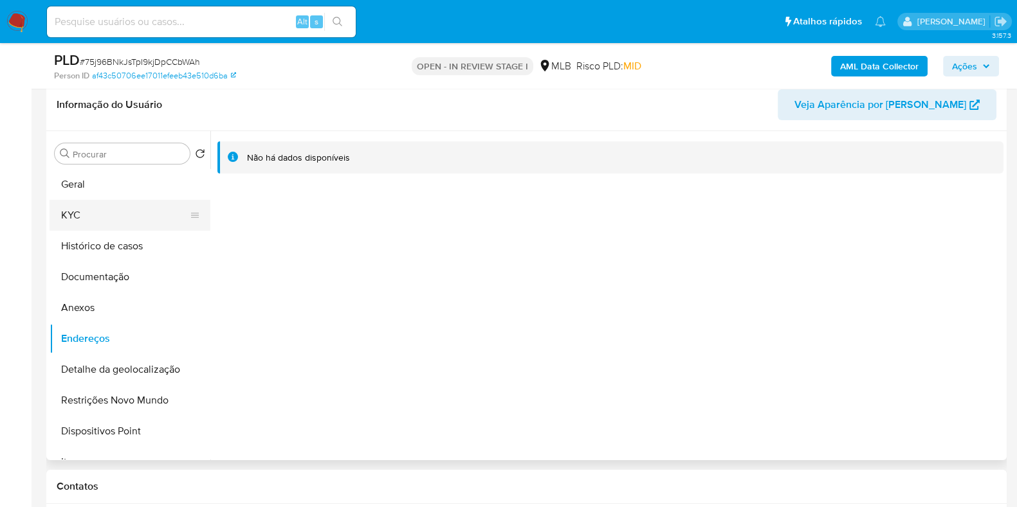
click at [134, 201] on button "KYC" at bounding box center [125, 215] width 150 height 31
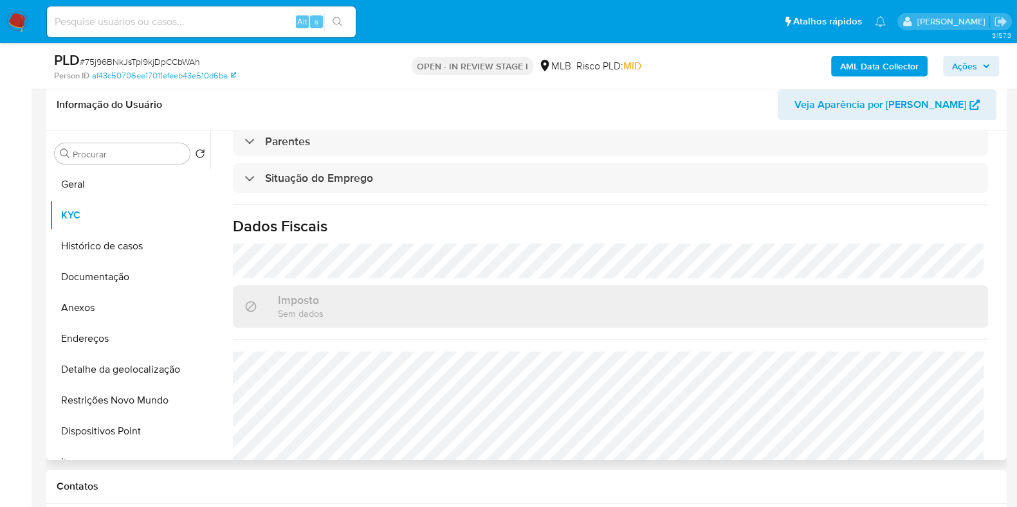
scroll to position [559, 0]
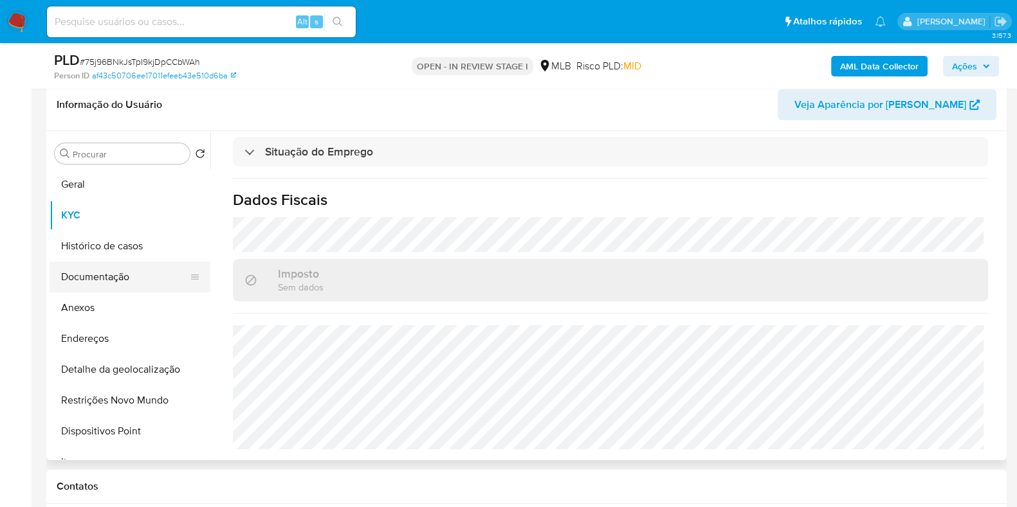
click at [115, 279] on button "Documentação" at bounding box center [125, 277] width 150 height 31
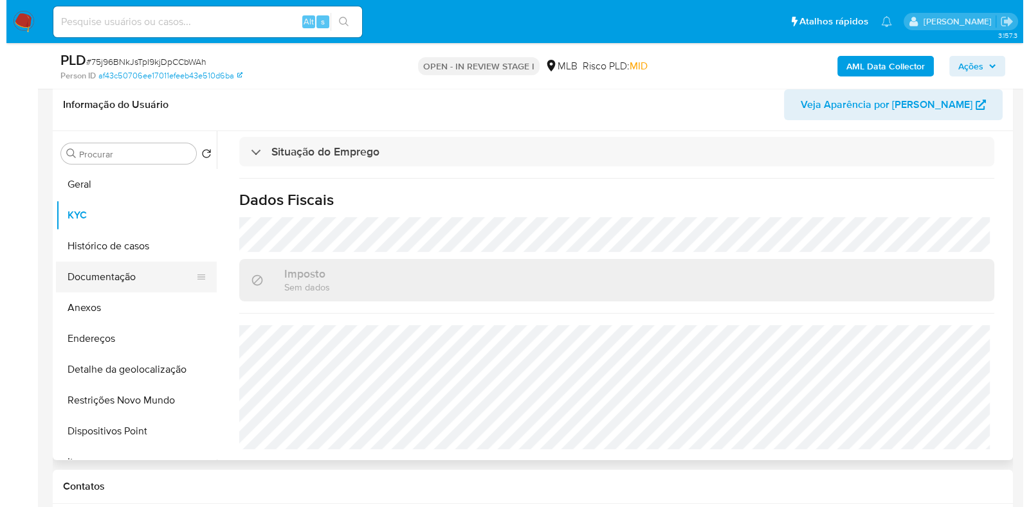
scroll to position [0, 0]
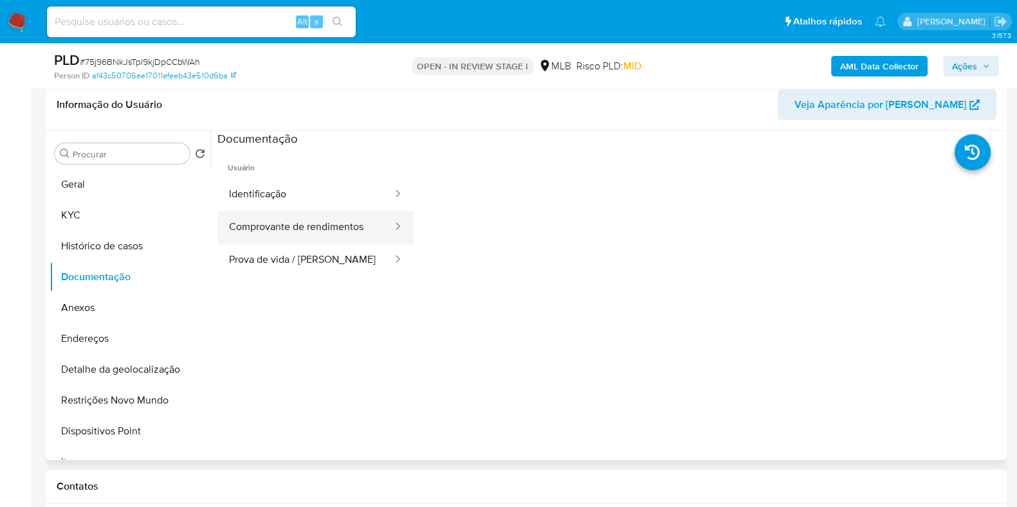
click at [325, 219] on button "Comprovante de rendimentos" at bounding box center [305, 227] width 176 height 33
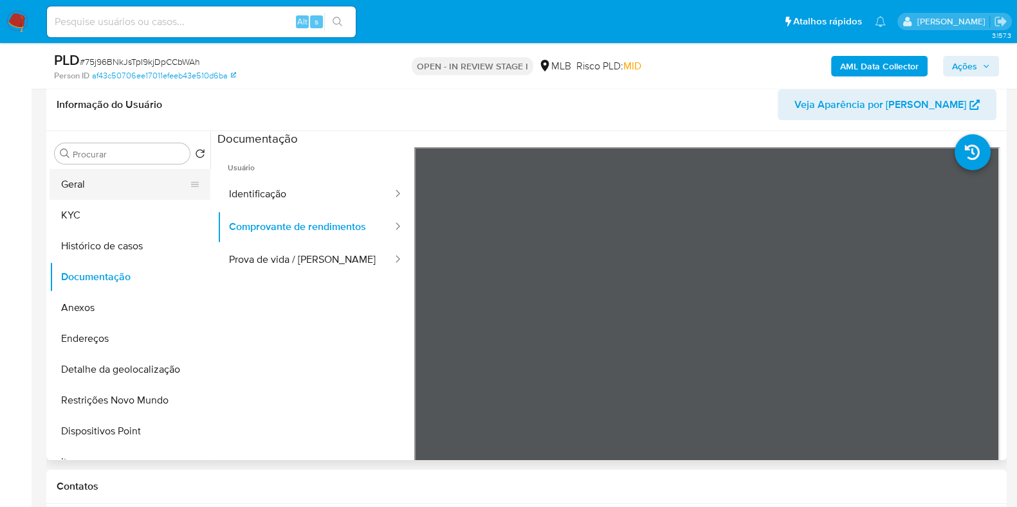
click at [154, 185] on button "Geral" at bounding box center [125, 184] width 150 height 31
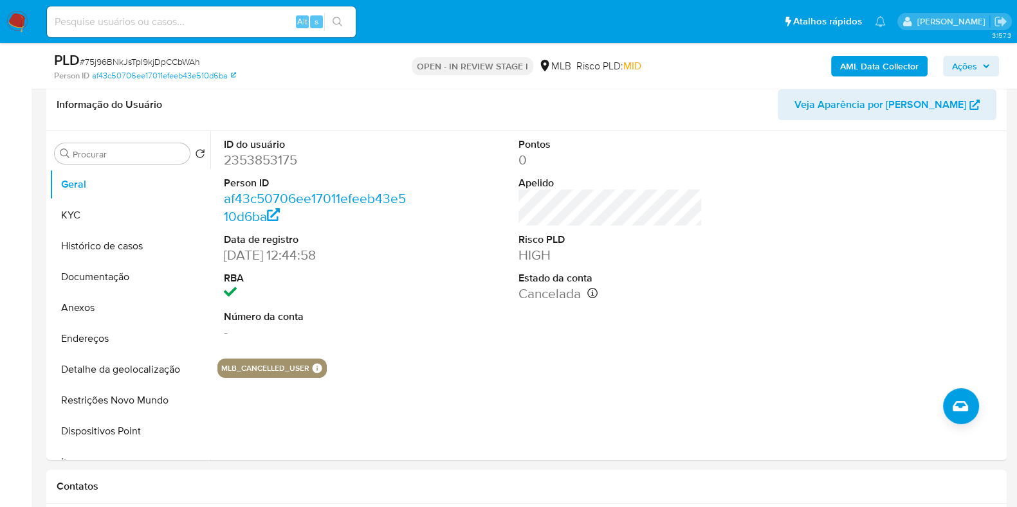
click at [859, 50] on div "PLD # 75j96BNkJsTpI9kjDpCCbWAh Person ID af43c50706ee17011efeeb43e510d6ba OPEN …" at bounding box center [526, 66] width 960 height 46
click at [855, 64] on b "AML Data Collector" at bounding box center [879, 66] width 78 height 21
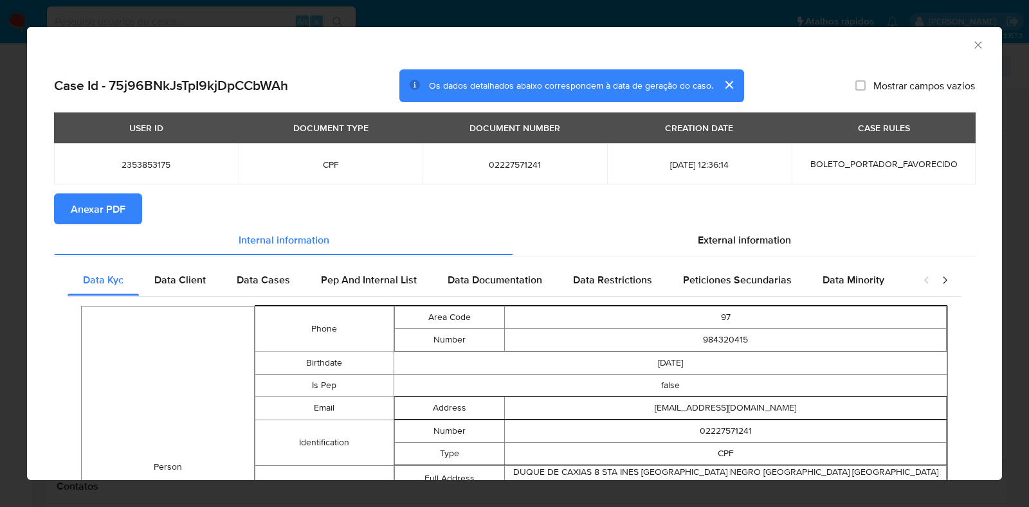
click at [94, 205] on span "Anexar PDF" at bounding box center [98, 209] width 55 height 28
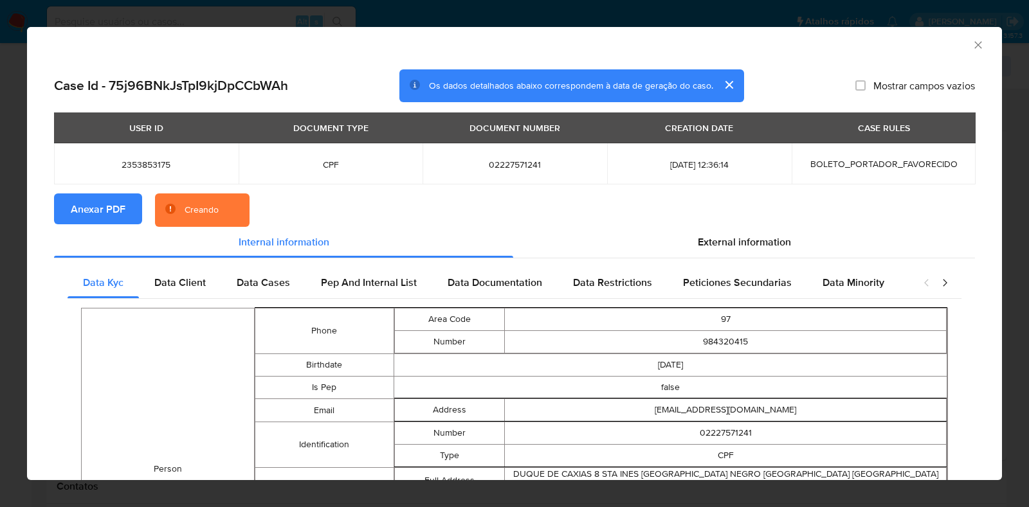
click at [689, 225] on section "Anexar PDF Creando" at bounding box center [514, 210] width 921 height 33
click at [691, 233] on div "External information" at bounding box center [744, 242] width 462 height 31
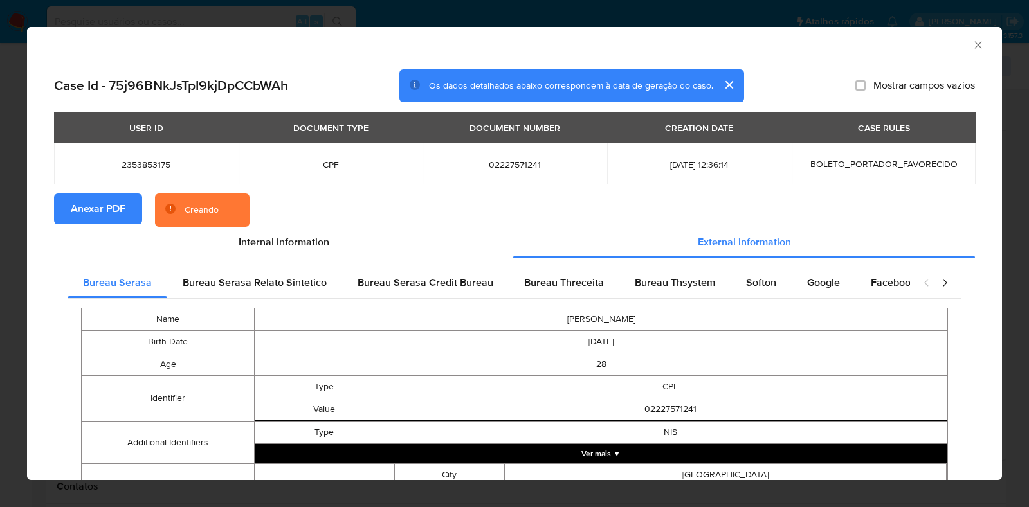
click at [591, 448] on button "Ver mais ▼" at bounding box center [601, 453] width 693 height 19
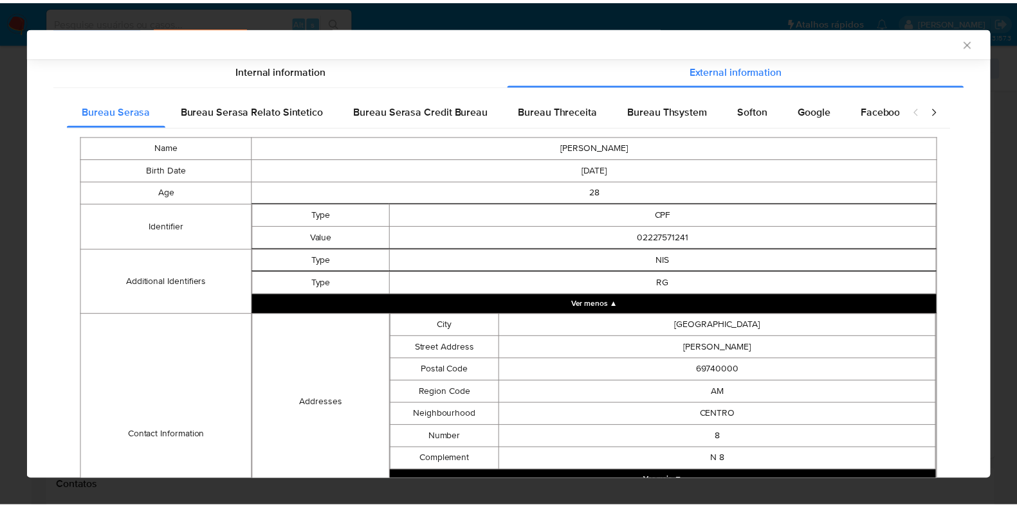
scroll to position [179, 0]
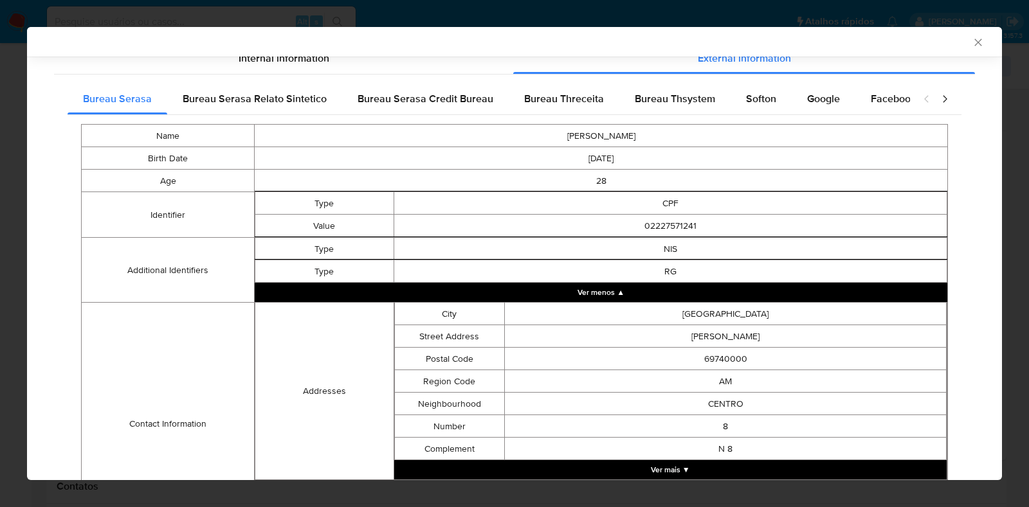
click at [974, 43] on icon "Fechar a janela" at bounding box center [977, 42] width 7 height 7
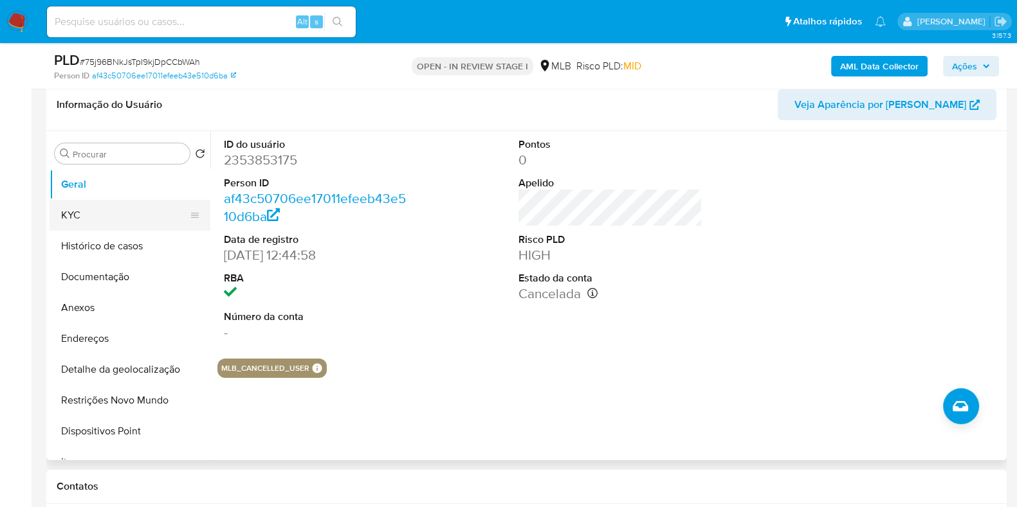
click at [93, 214] on button "KYC" at bounding box center [125, 215] width 150 height 31
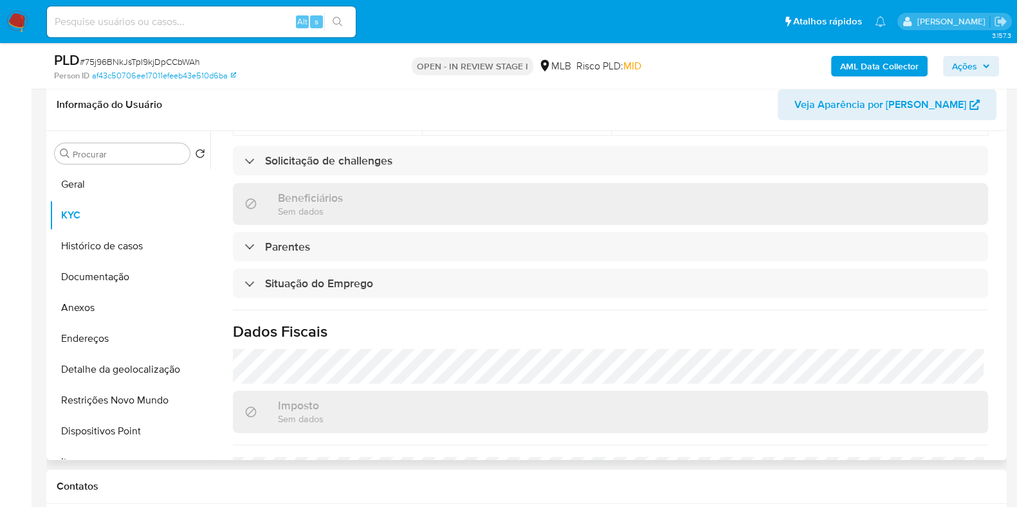
scroll to position [559, 0]
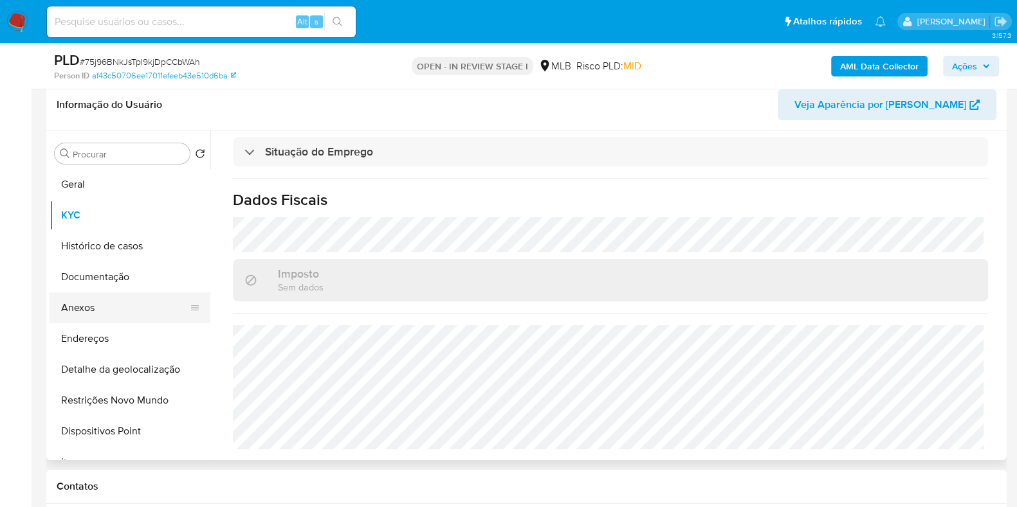
click at [120, 307] on button "Anexos" at bounding box center [125, 308] width 150 height 31
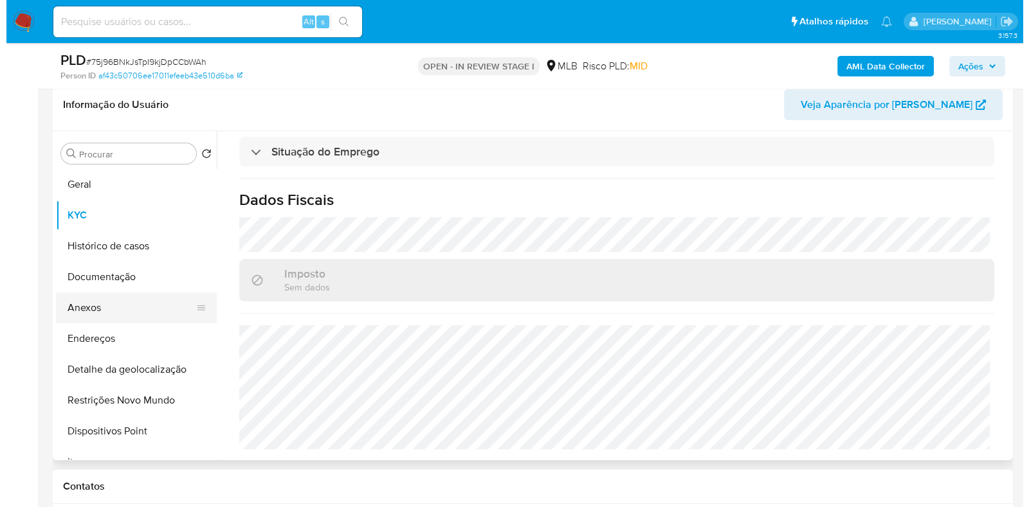
scroll to position [0, 0]
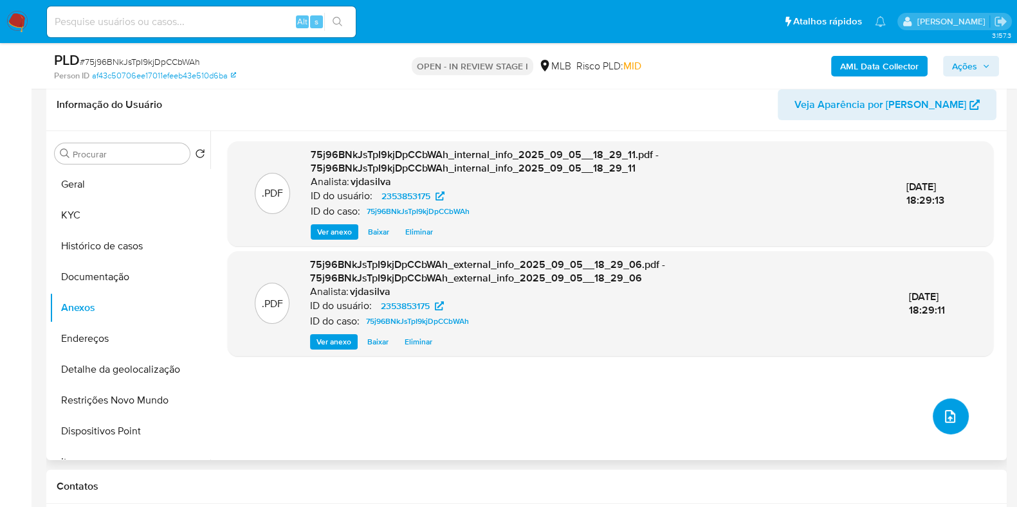
click at [942, 416] on icon "upload-file" at bounding box center [949, 416] width 15 height 15
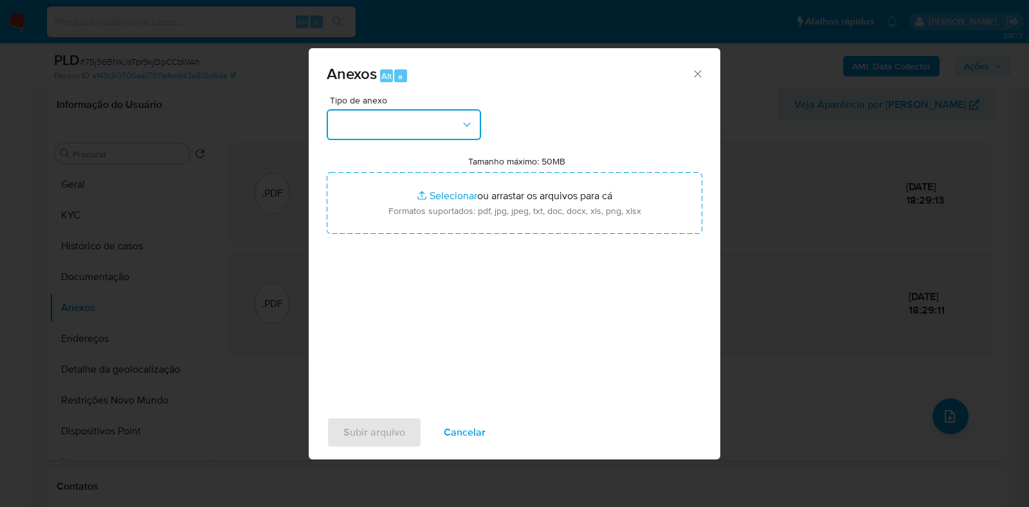
click at [463, 131] on button "button" at bounding box center [404, 124] width 154 height 31
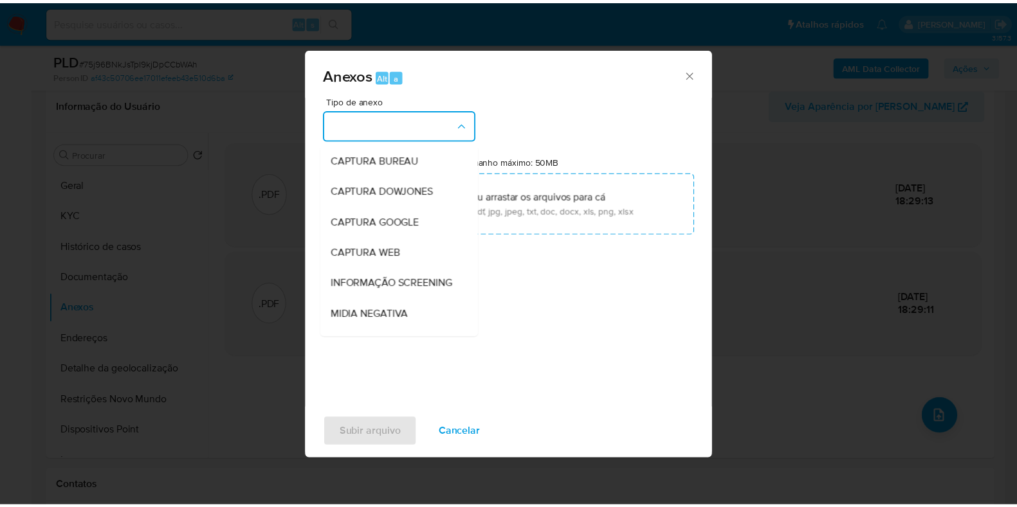
scroll to position [198, 0]
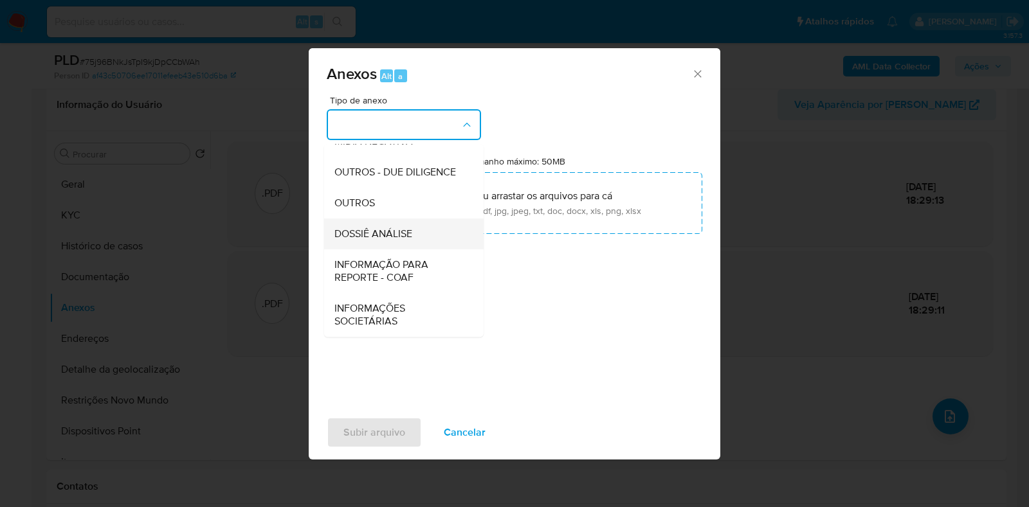
click at [422, 238] on div "DOSSIÊ ANÁLISE" at bounding box center [399, 234] width 131 height 31
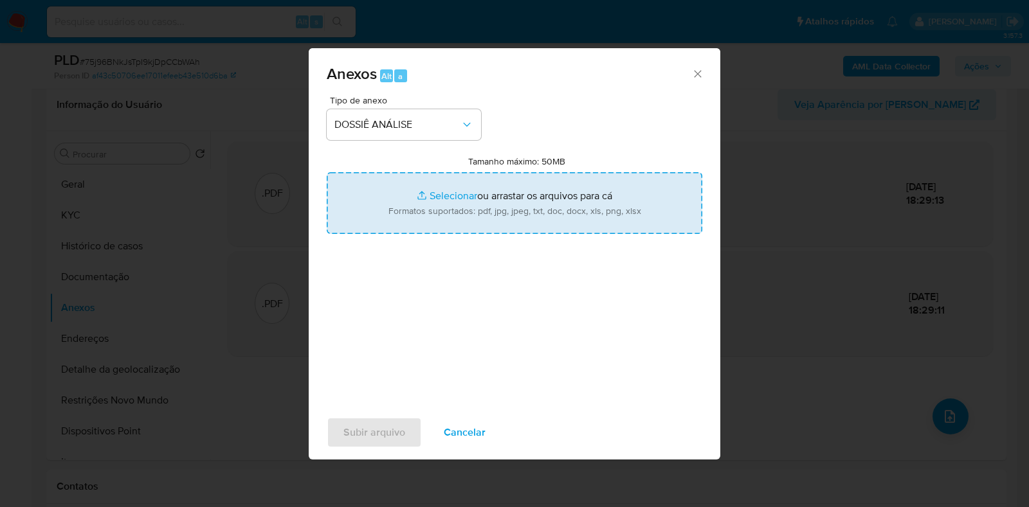
type input "C:\fakepath\SAR - XXXX - CPF 02227571241 - VALCILENE RODRIGUES DA SILVA.pdf"
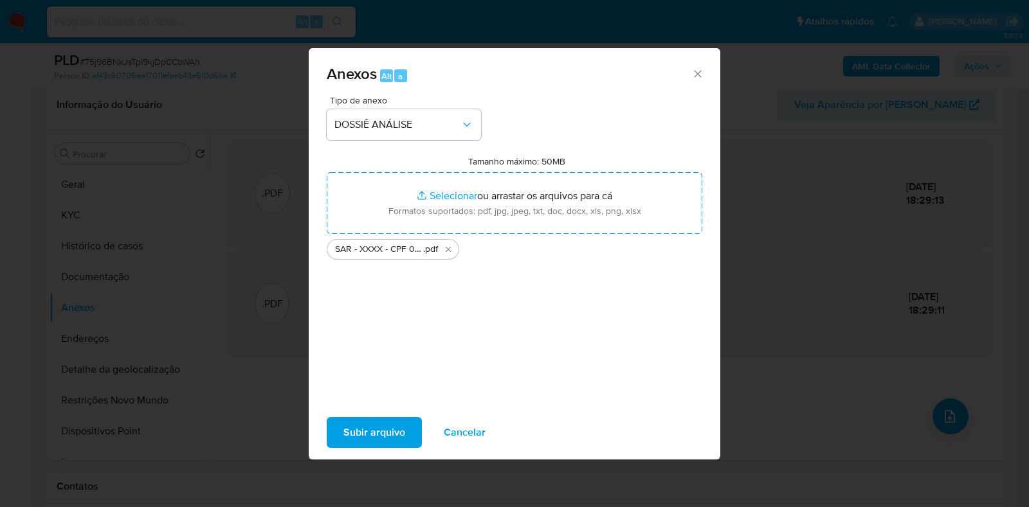
click at [386, 429] on span "Subir arquivo" at bounding box center [374, 433] width 62 height 28
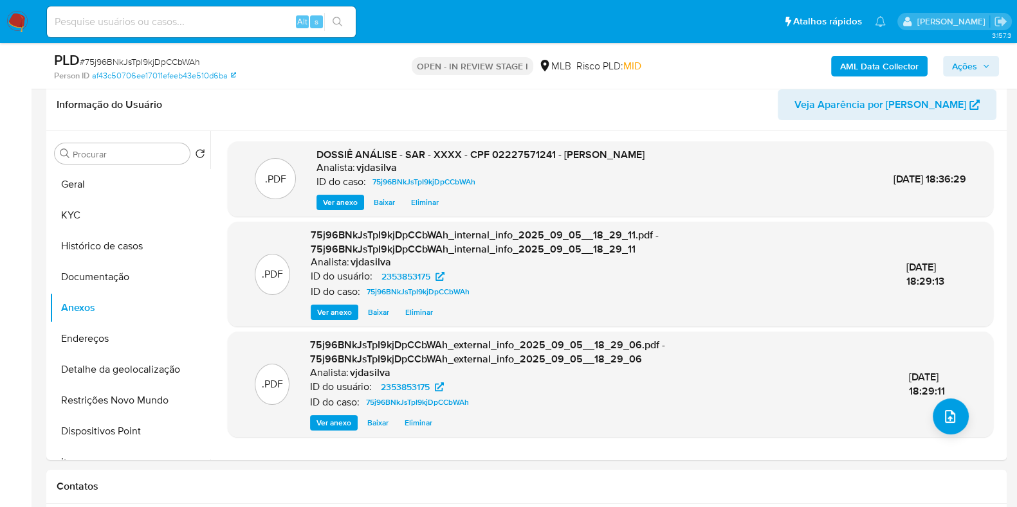
click at [960, 54] on div "AML Data Collector Ações" at bounding box center [842, 66] width 311 height 30
click at [960, 60] on span "Ações" at bounding box center [964, 66] width 25 height 21
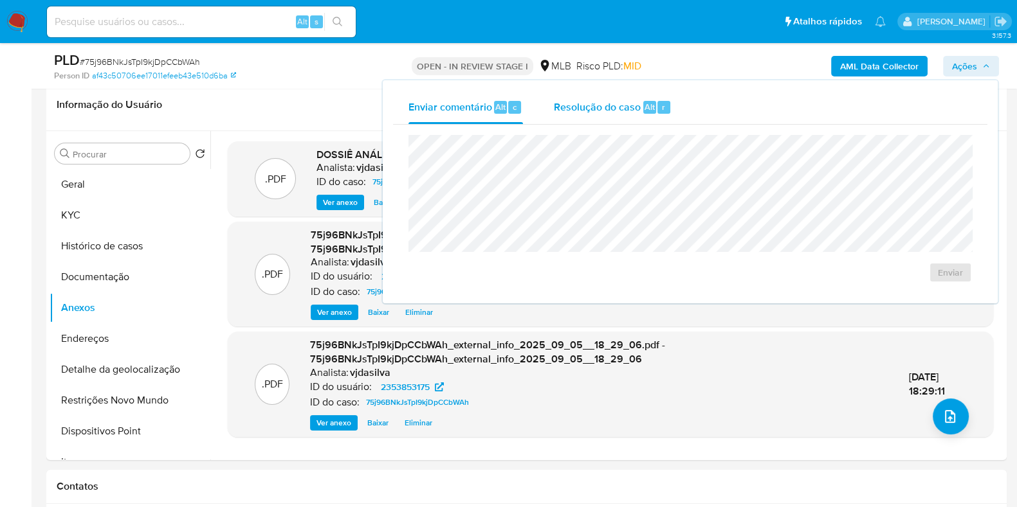
click at [603, 107] on span "Resolução do caso" at bounding box center [597, 106] width 87 height 15
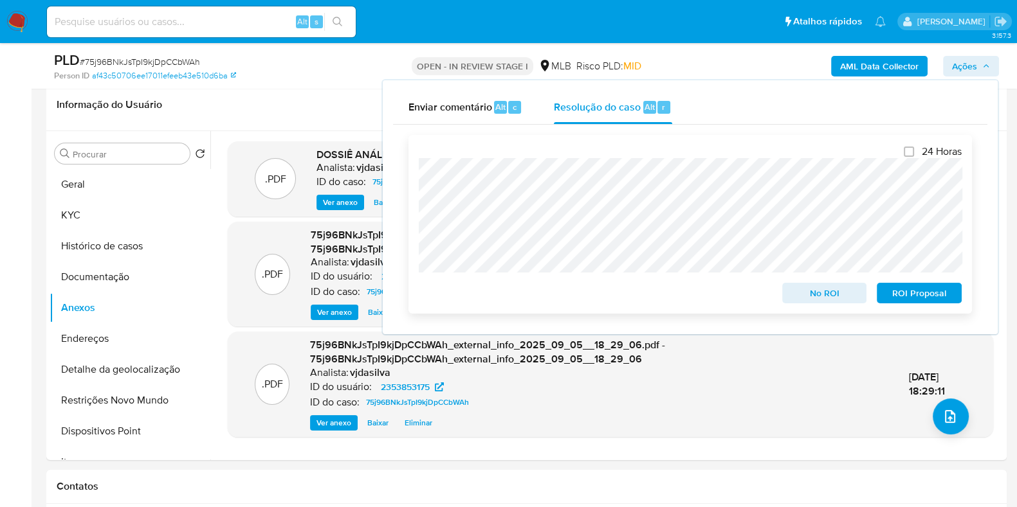
click at [918, 293] on span "ROI Proposal" at bounding box center [919, 293] width 67 height 18
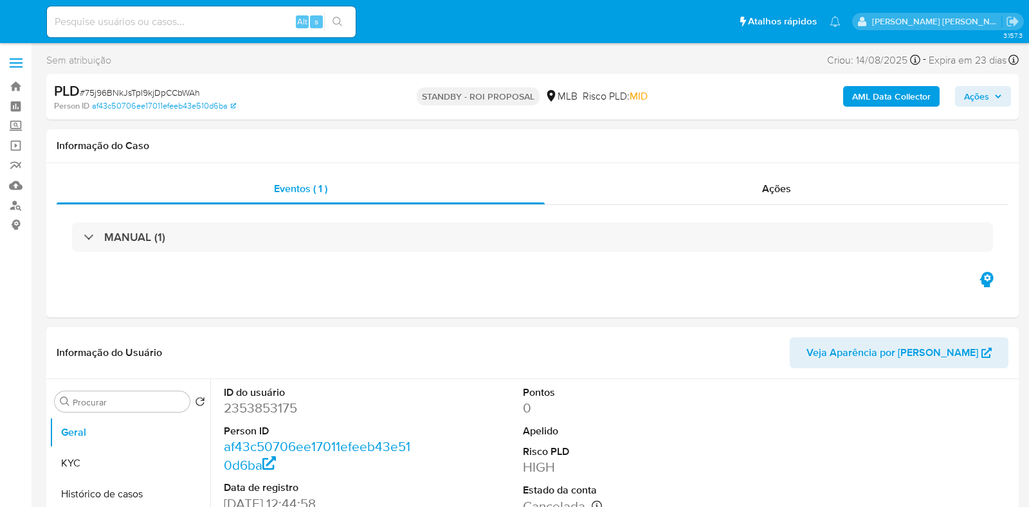
select select "10"
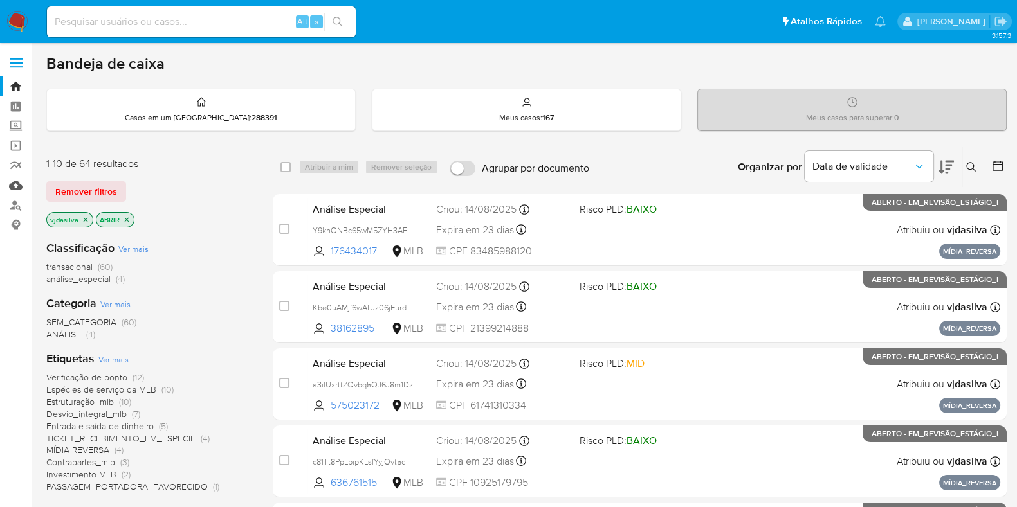
click at [11, 185] on link "Mulan" at bounding box center [76, 186] width 153 height 20
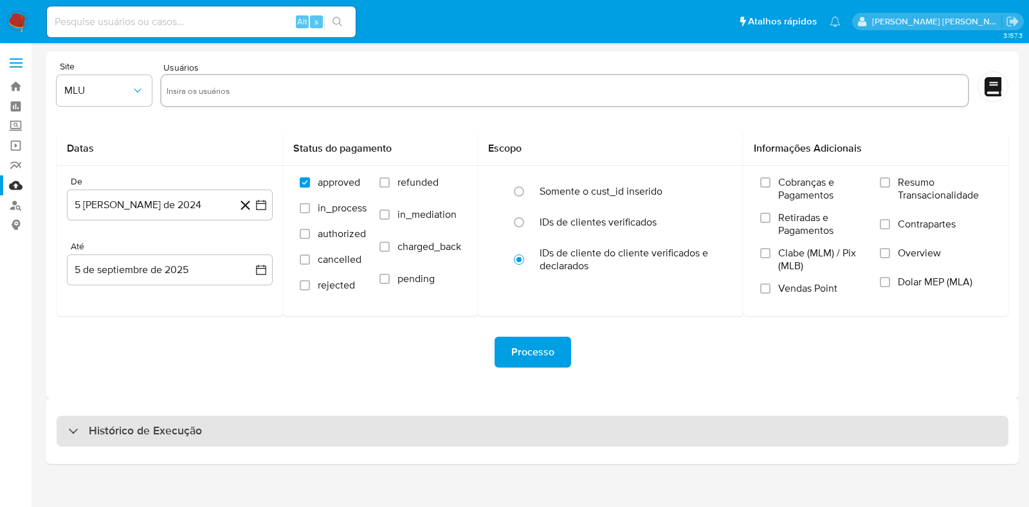
click at [482, 421] on div "Histórico de Execução" at bounding box center [533, 431] width 952 height 31
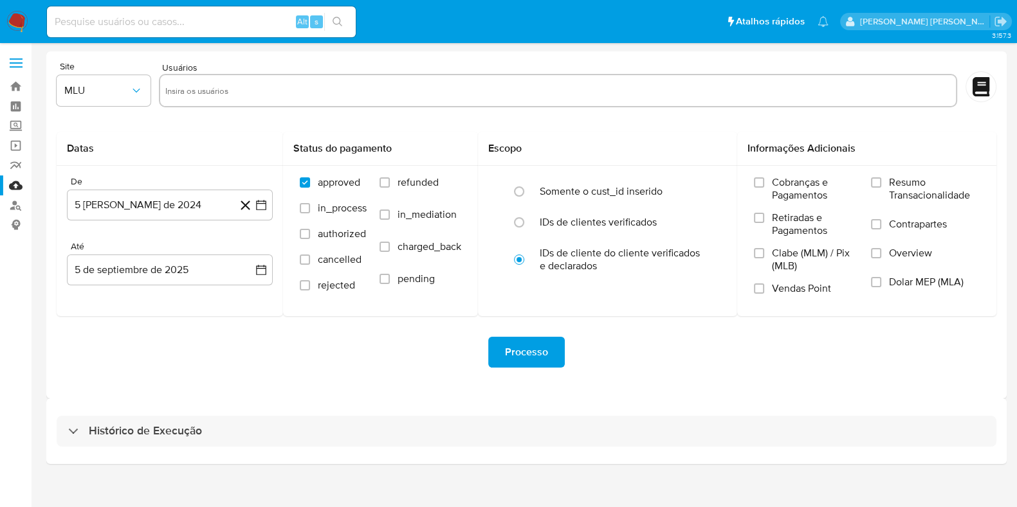
select select "10"
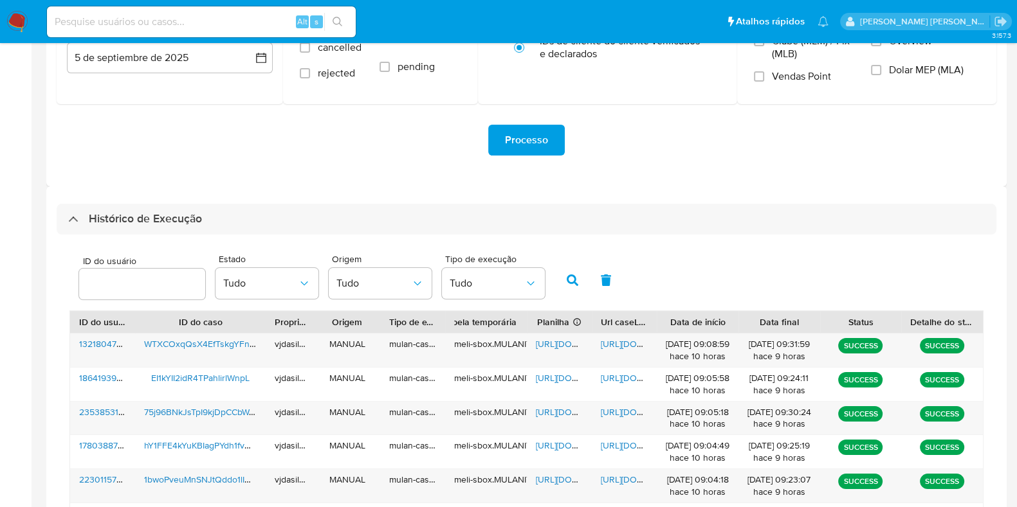
scroll to position [214, 0]
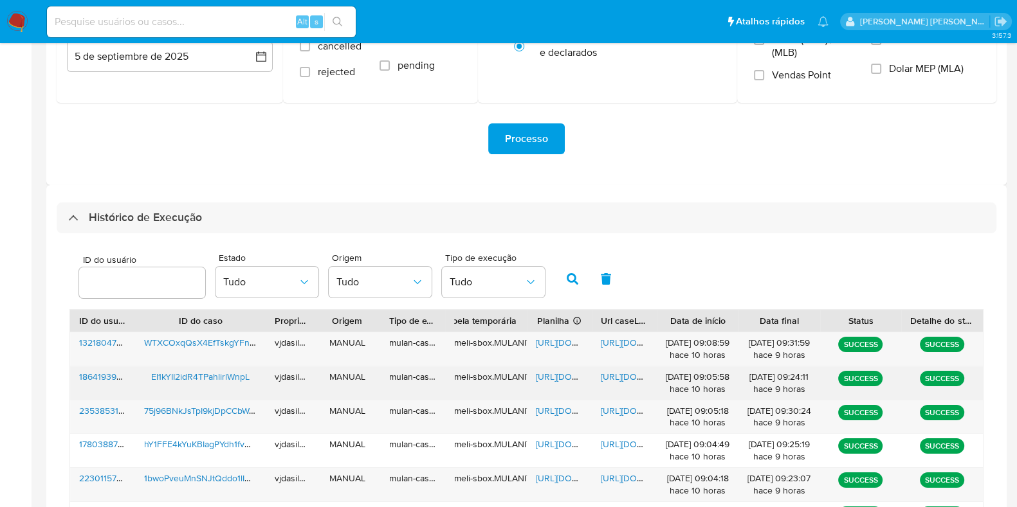
click at [627, 376] on span "[URL][DOMAIN_NAME]" at bounding box center [645, 376] width 89 height 13
click at [560, 377] on span "[URL][DOMAIN_NAME]" at bounding box center [580, 376] width 89 height 13
click at [232, 374] on span "EI1kYII2idR4TPahlirlWnpL" at bounding box center [200, 376] width 98 height 13
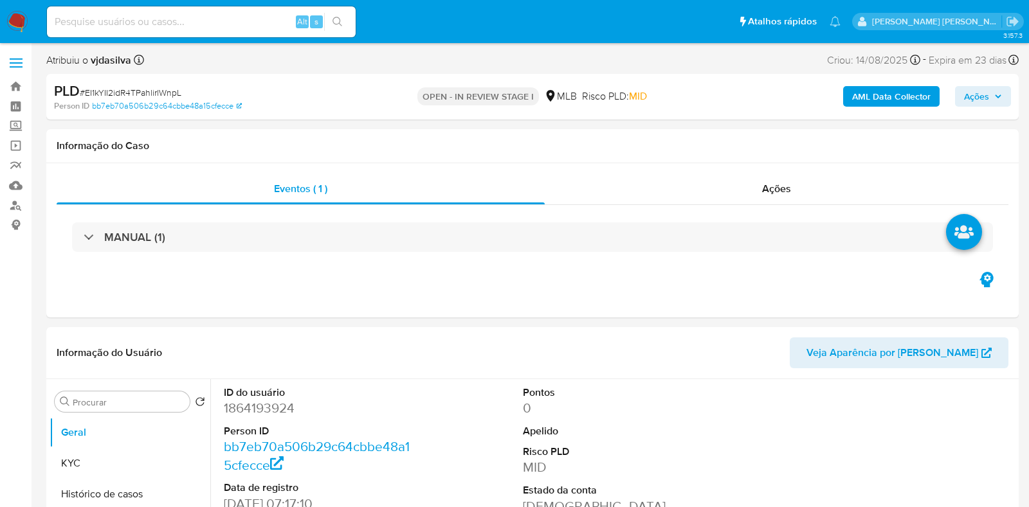
select select "10"
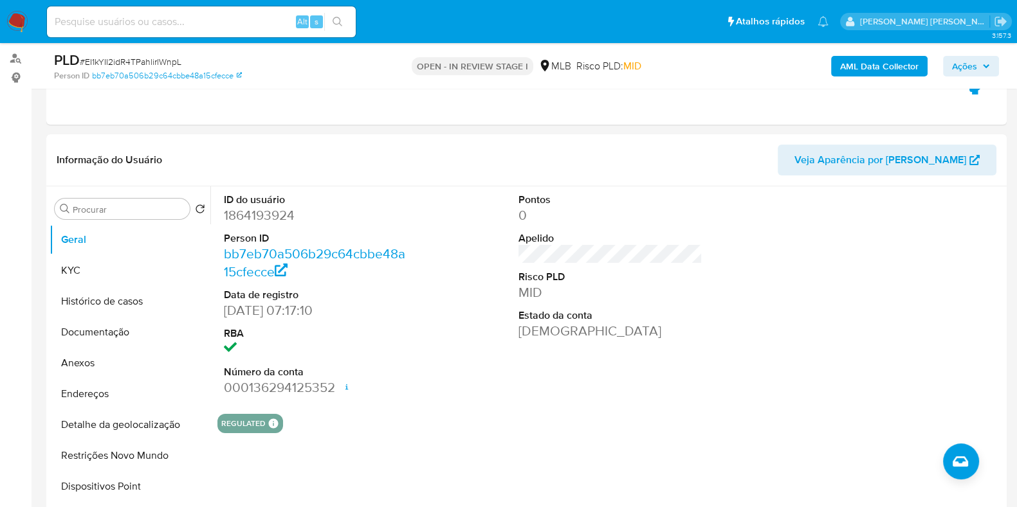
scroll to position [225, 0]
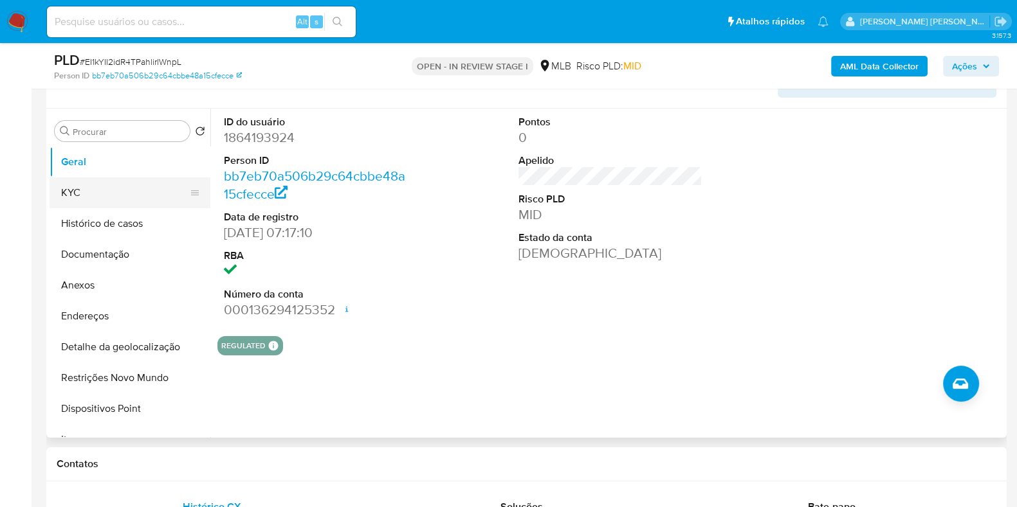
click at [165, 191] on button "KYC" at bounding box center [125, 193] width 150 height 31
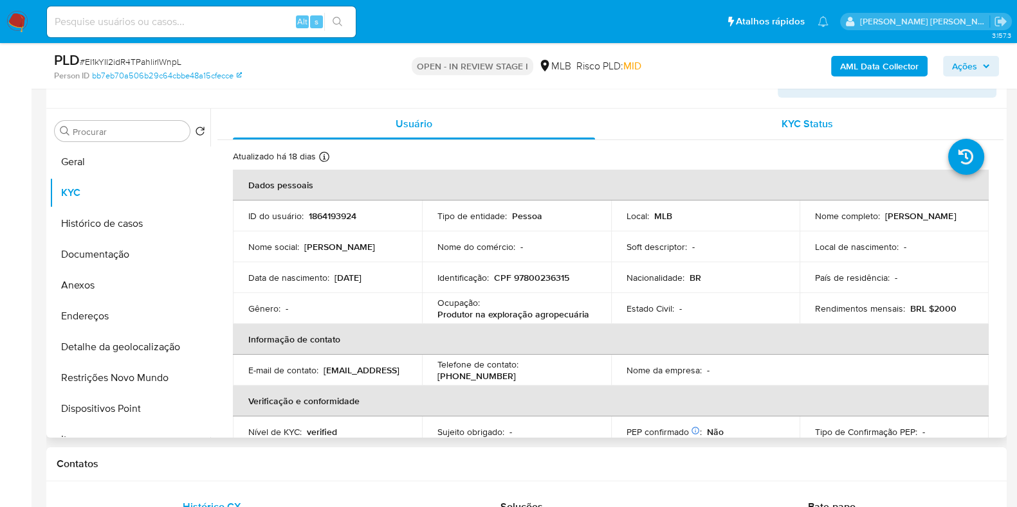
click at [997, 135] on button "KYC Status" at bounding box center [806, 124] width 393 height 31
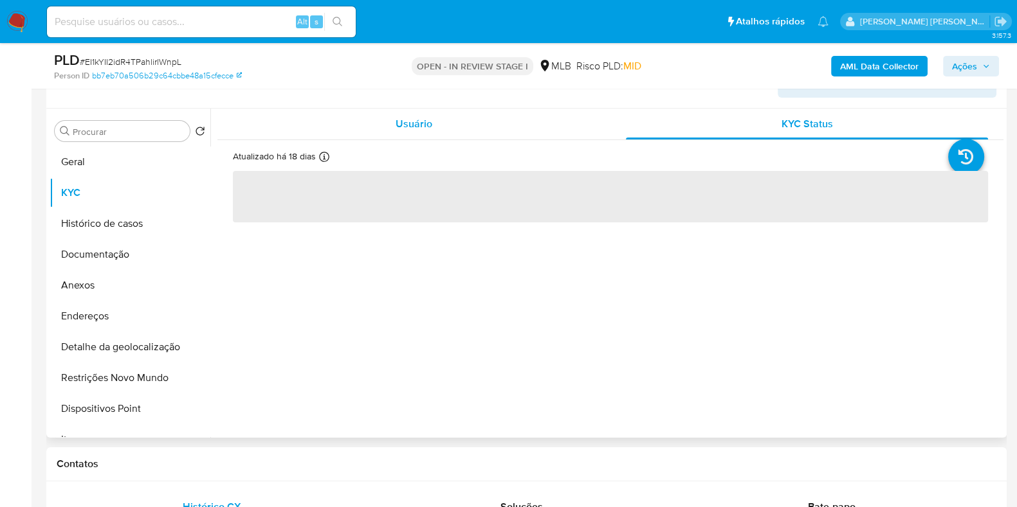
click at [412, 117] on span "Usuário" at bounding box center [414, 123] width 37 height 15
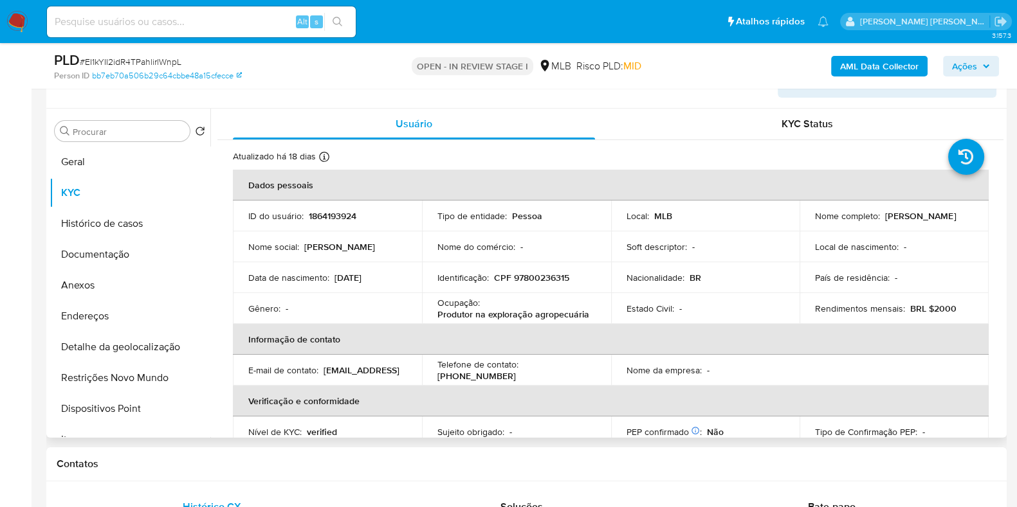
click at [491, 320] on td "Ocupação : Produtor na exploração agropecuária" at bounding box center [516, 308] width 189 height 31
click at [482, 309] on p "Produtor na exploração agropecuária" at bounding box center [513, 315] width 152 height 12
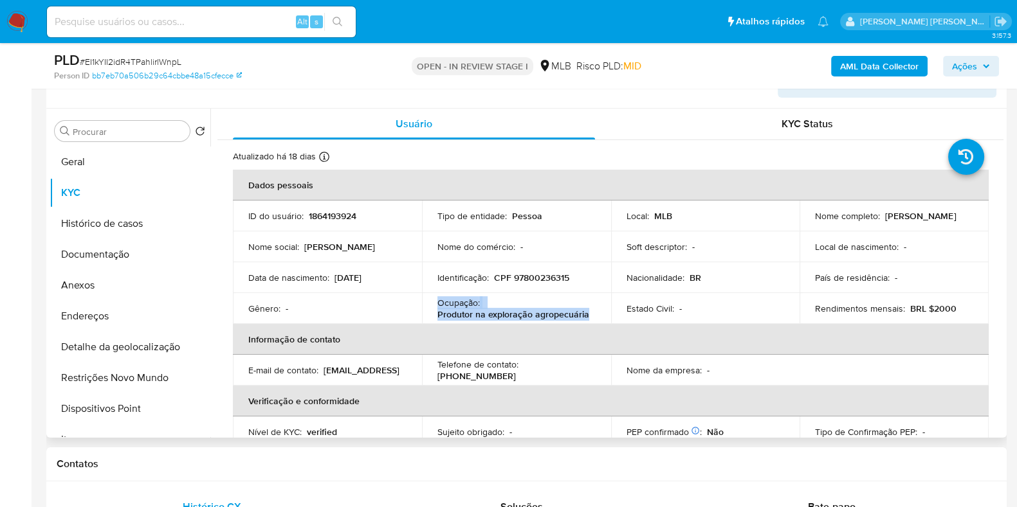
copy div "Ocupação : Produtor na exploração agropecuária"
click at [124, 157] on button "Geral" at bounding box center [125, 162] width 150 height 31
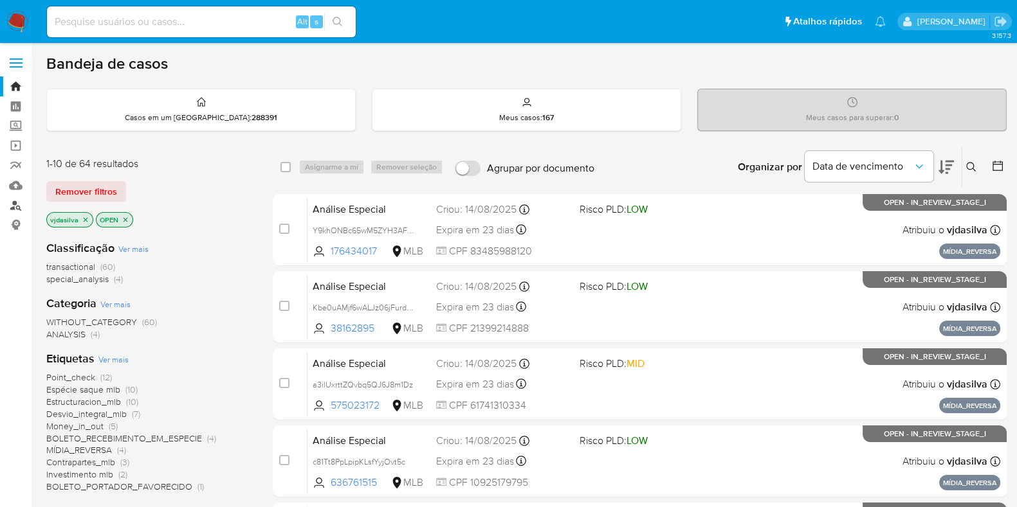
click at [18, 204] on link "Localizador de pessoas" at bounding box center [76, 206] width 153 height 20
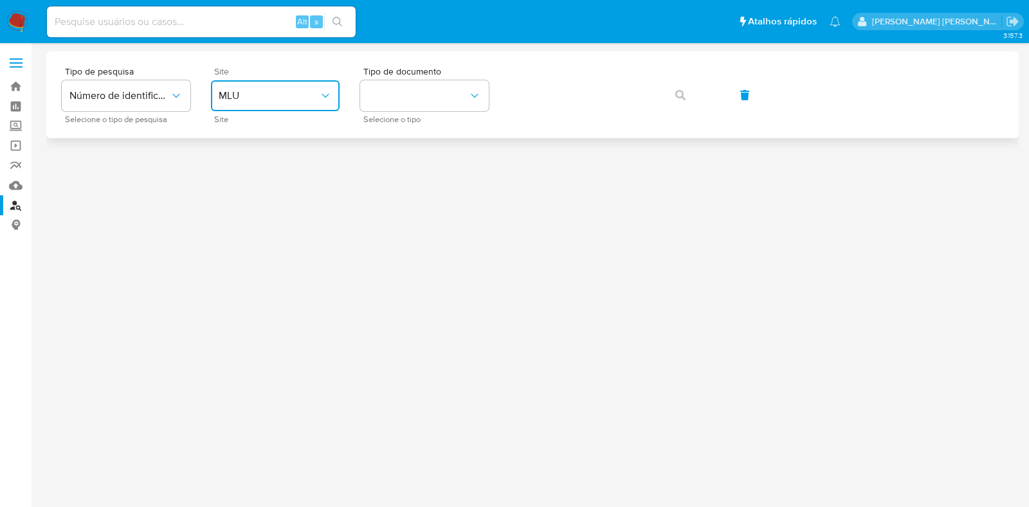
click at [286, 96] on span "MLU" at bounding box center [269, 95] width 100 height 13
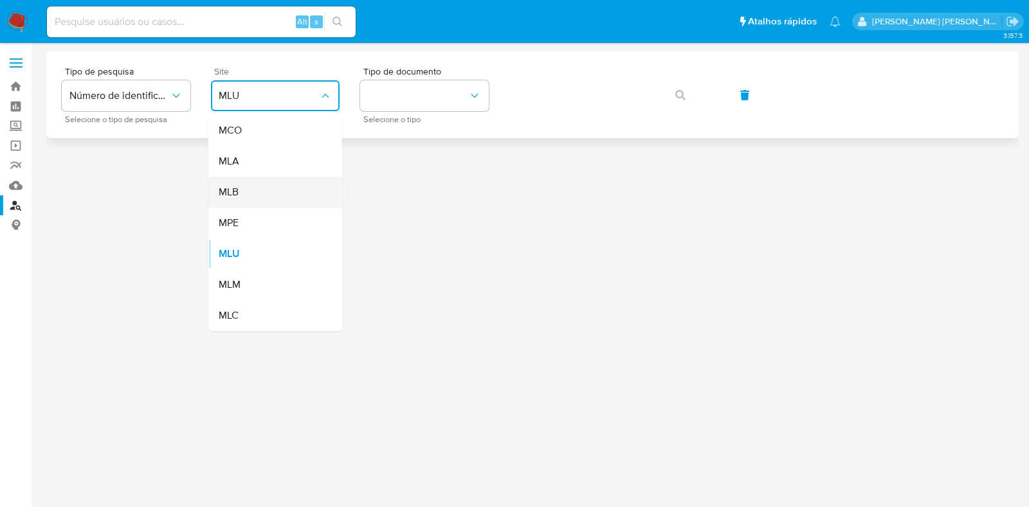
click at [270, 196] on div "MLB" at bounding box center [271, 192] width 105 height 31
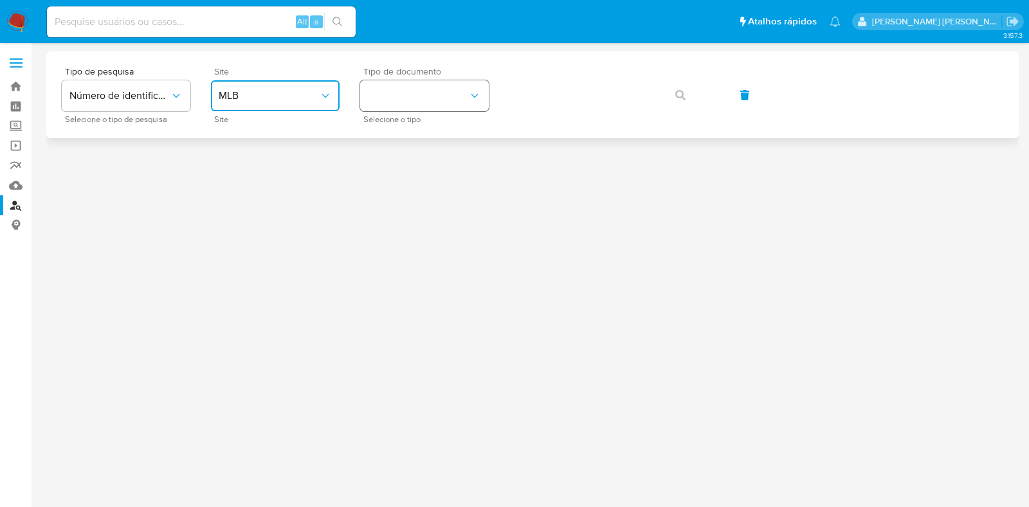
click at [410, 98] on button "identificationType" at bounding box center [424, 95] width 129 height 31
click at [408, 181] on div "CPF CPF" at bounding box center [420, 181] width 105 height 44
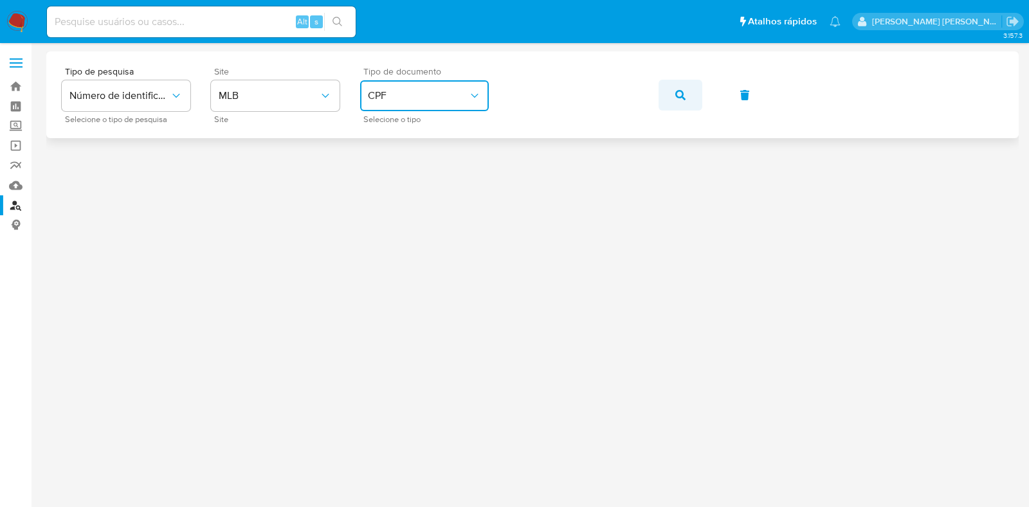
click at [677, 91] on icon "button" at bounding box center [680, 95] width 10 height 10
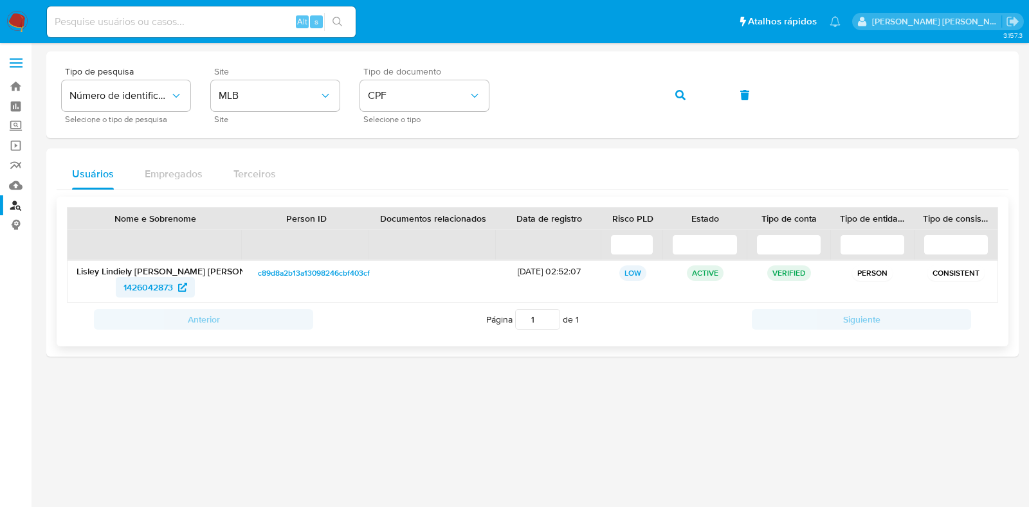
click at [138, 286] on span "1426042873" at bounding box center [148, 287] width 50 height 21
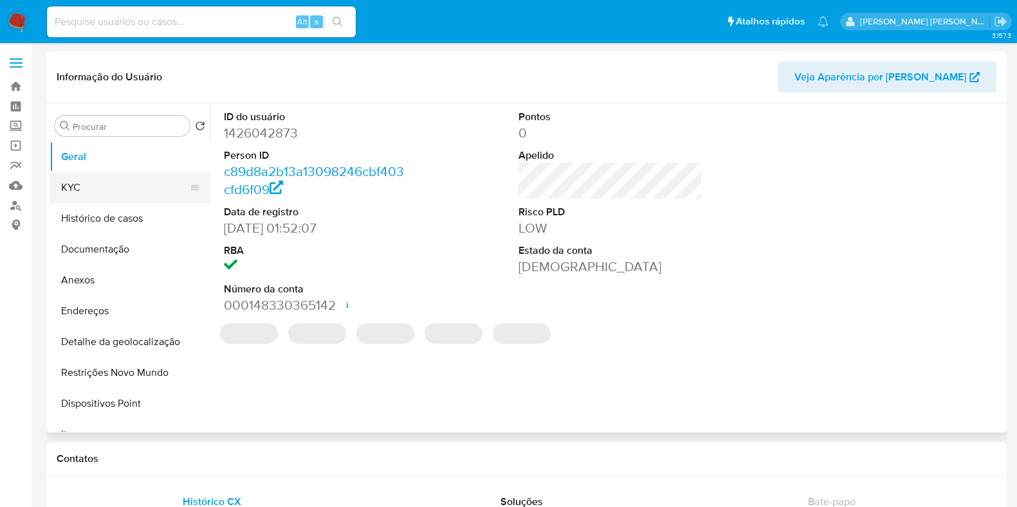
click at [113, 179] on button "KYC" at bounding box center [125, 187] width 150 height 31
select select "10"
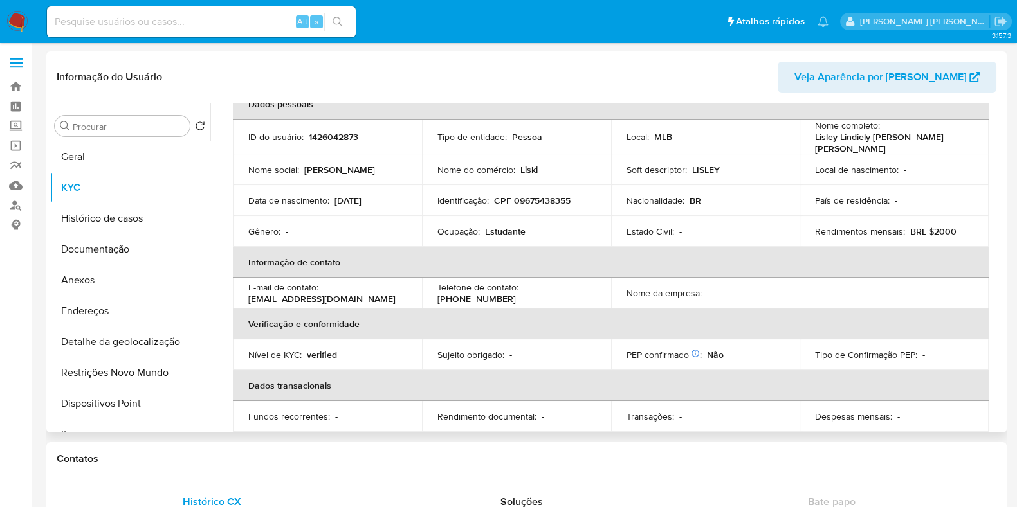
scroll to position [73, 0]
